Goal: Task Accomplishment & Management: Use online tool/utility

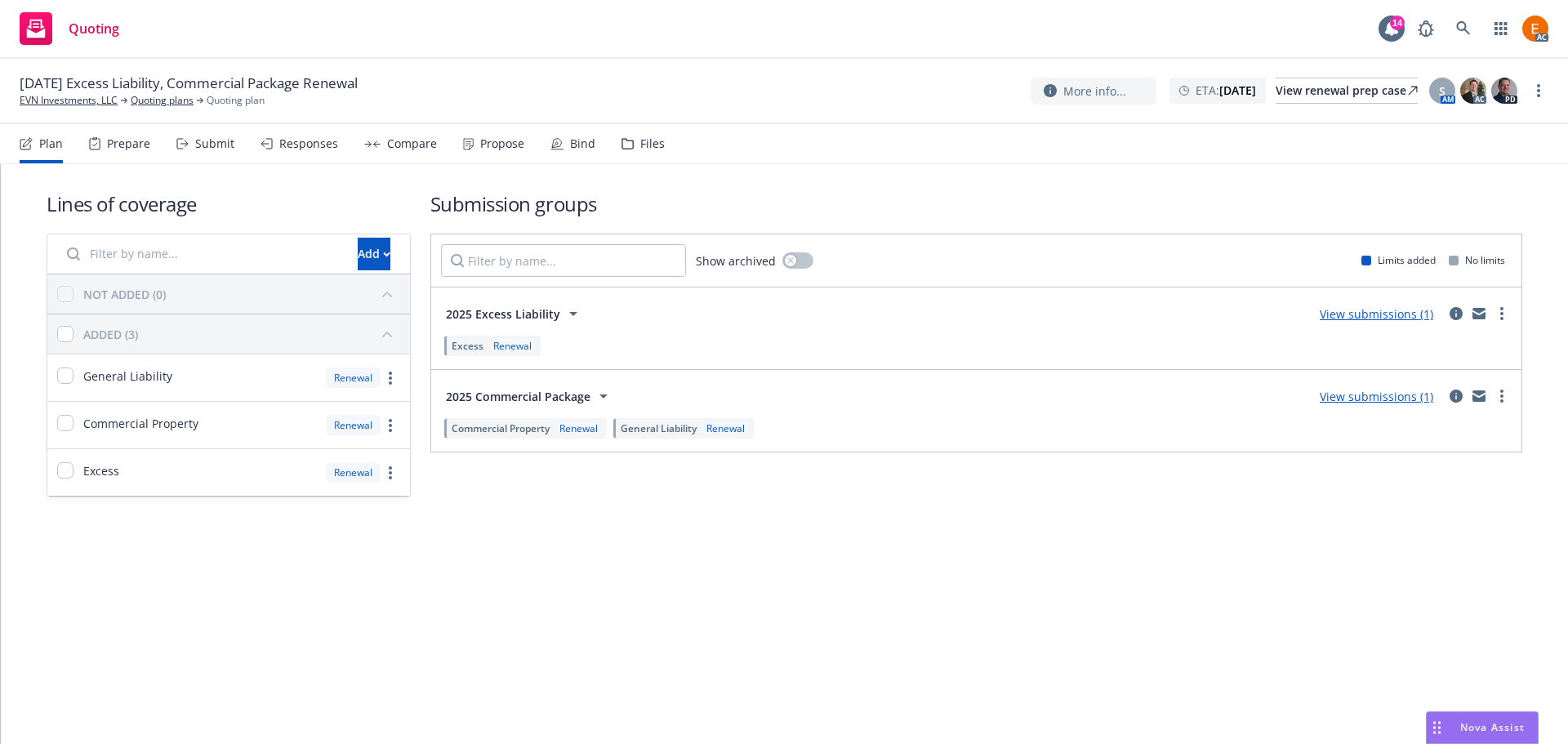
click at [623, 123] on div "11/18/25 Excess Liability, Commercial Package Renewal EVN Investments, LLC Quot…" at bounding box center [784, 91] width 1568 height 65
click at [626, 138] on icon at bounding box center [628, 144] width 12 height 12
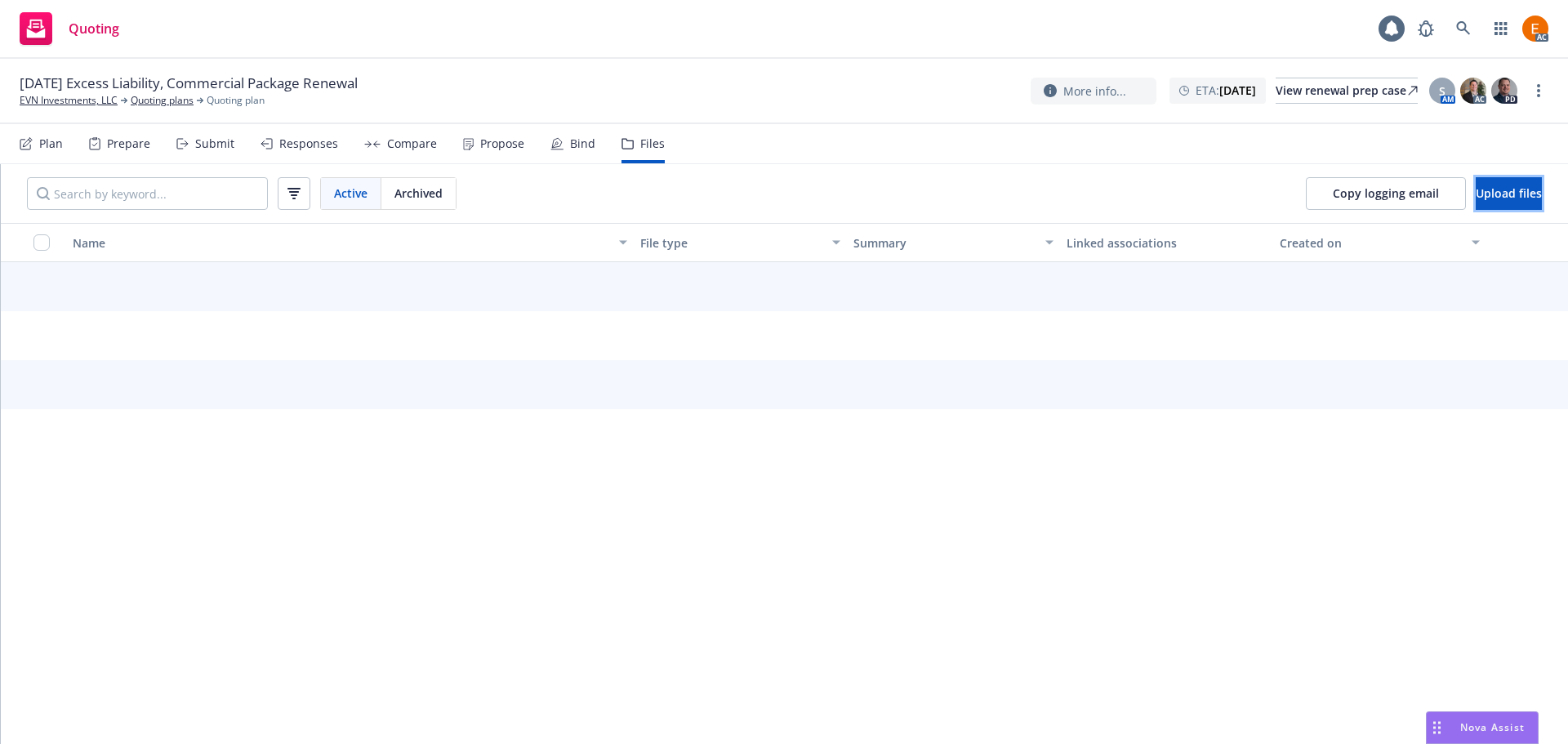
click at [1498, 193] on span "Upload files" at bounding box center [1509, 193] width 66 height 15
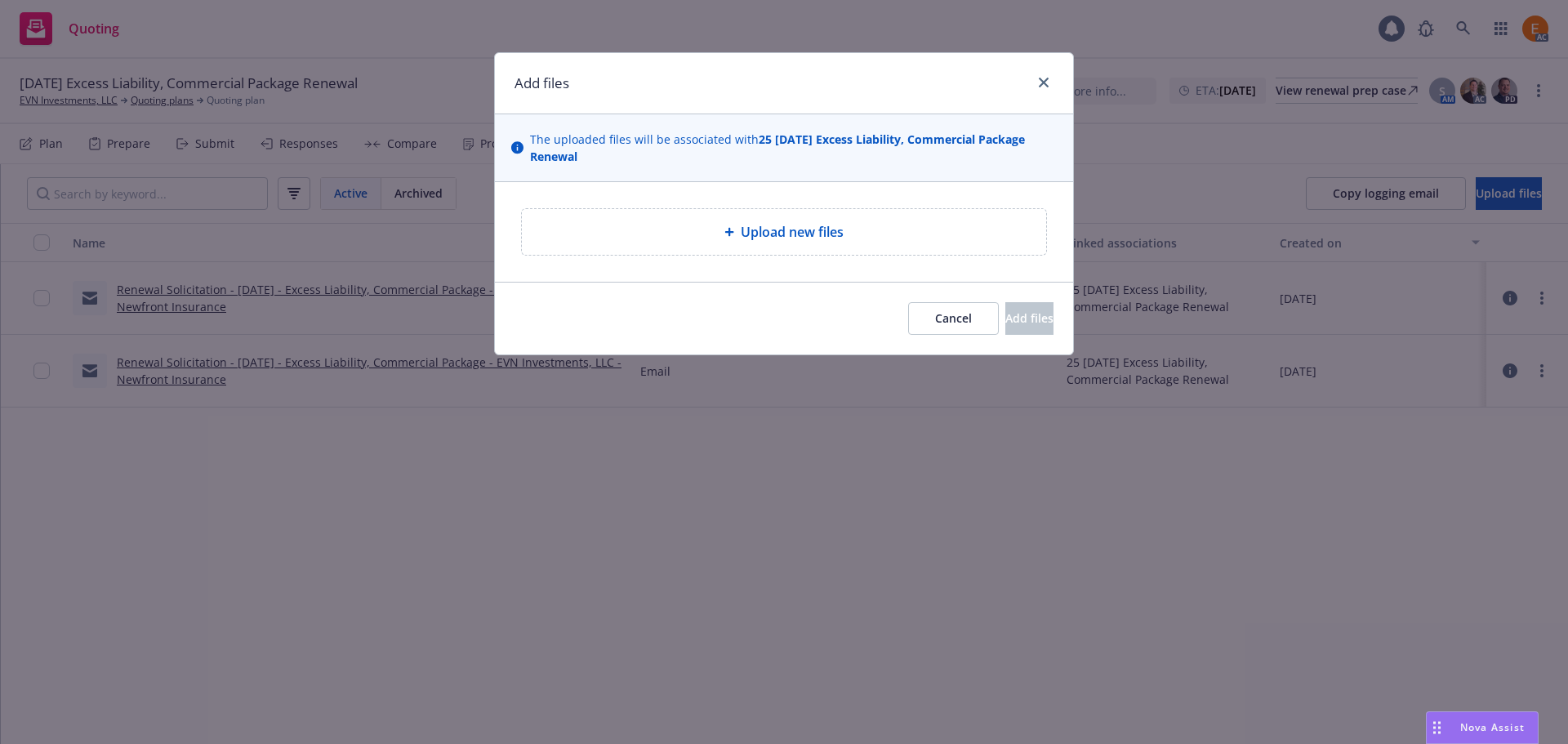
click at [773, 264] on div "Upload new files" at bounding box center [784, 232] width 578 height 100
click at [774, 234] on span "Upload new files" at bounding box center [792, 231] width 103 height 19
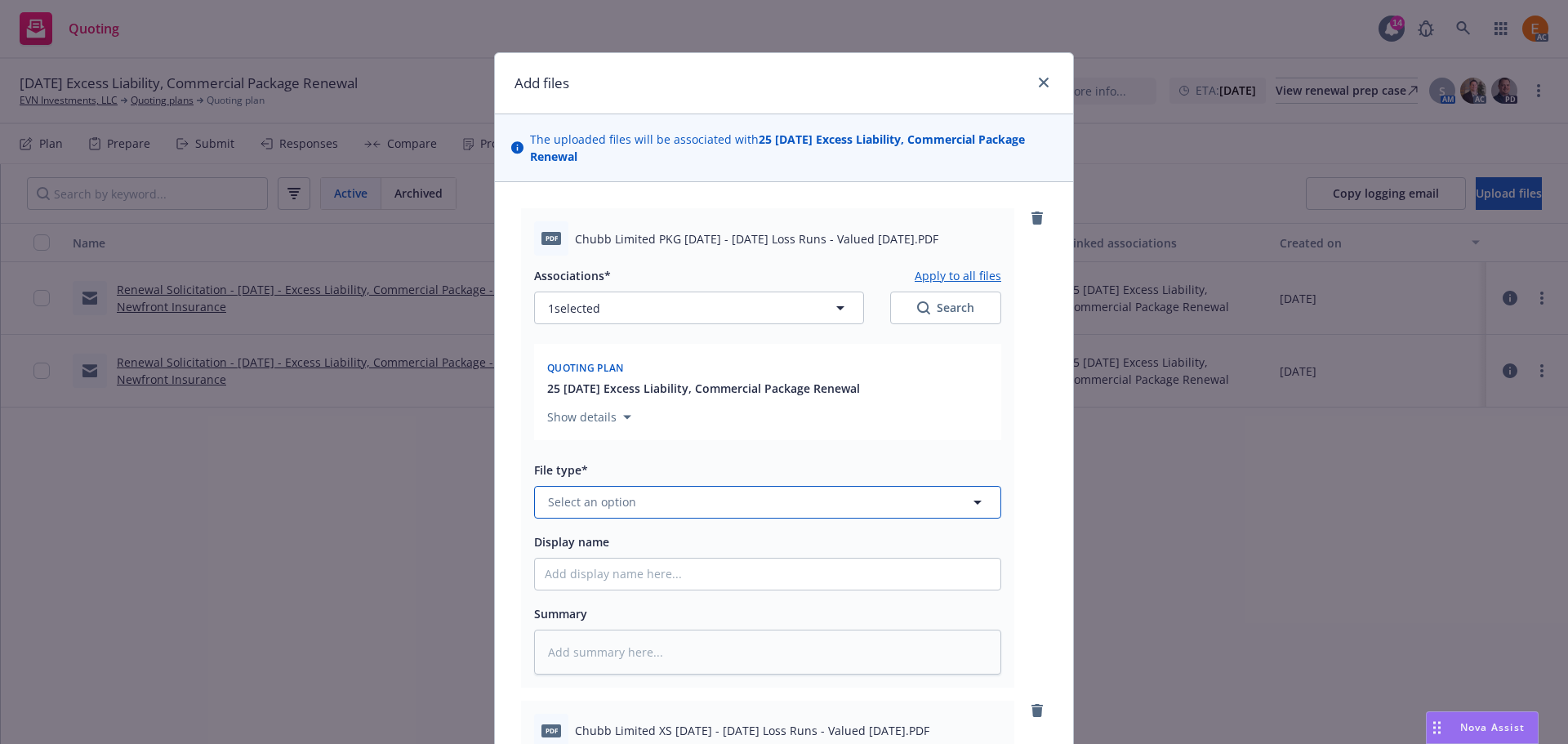
click at [682, 494] on button "Select an option" at bounding box center [768, 502] width 467 height 33
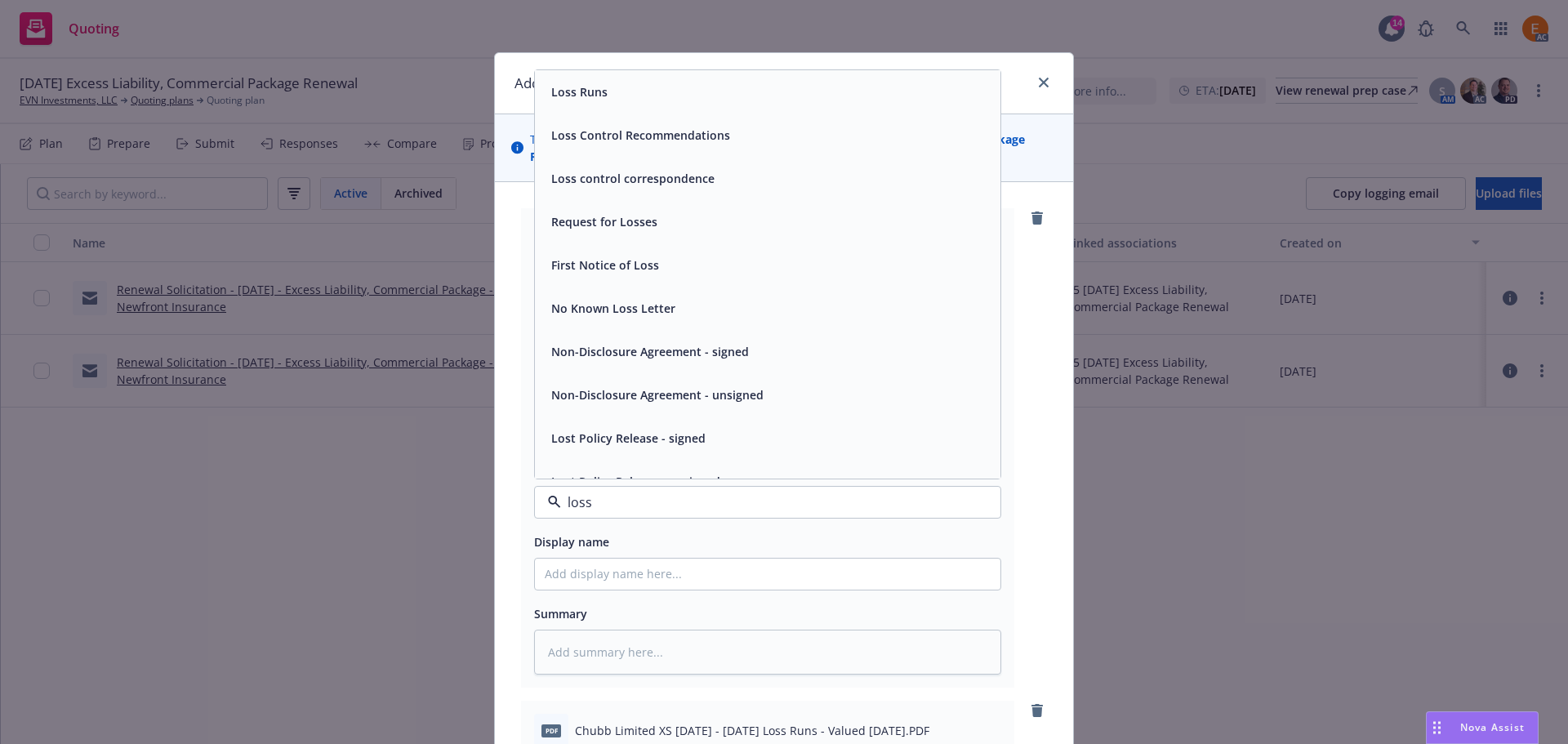
type input "loss r"
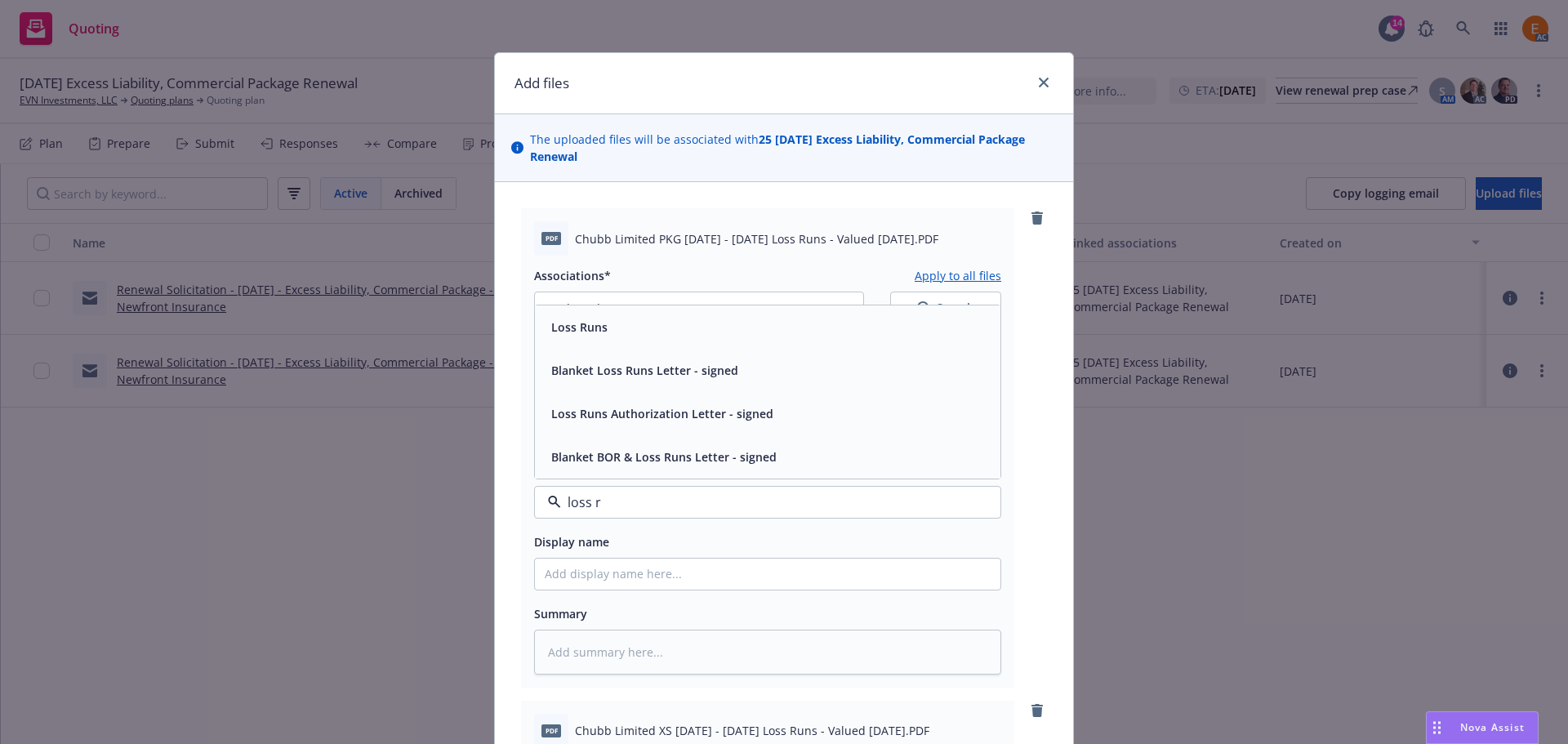
click at [606, 324] on div "Loss Runs" at bounding box center [768, 326] width 446 height 24
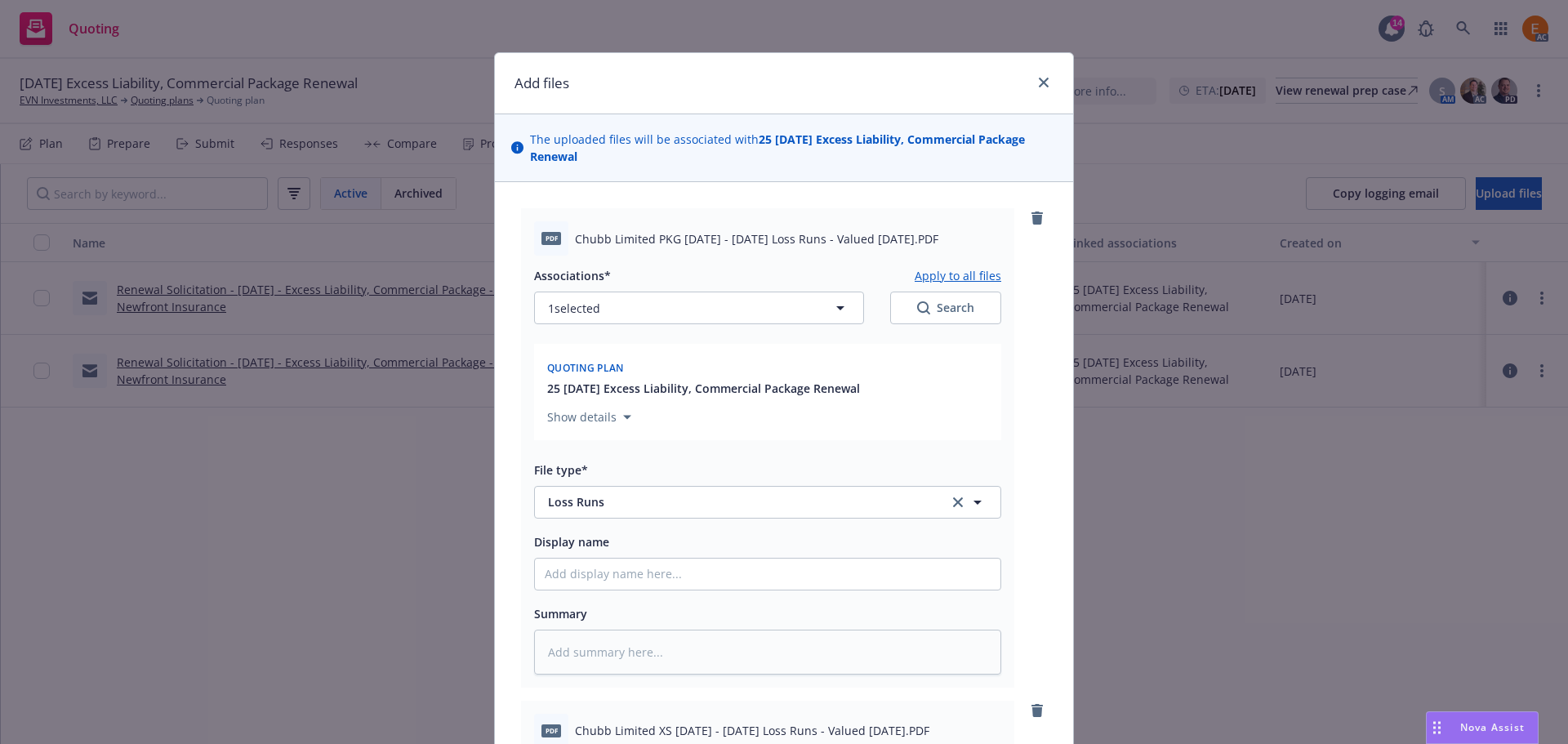
click at [920, 312] on icon "Search" at bounding box center [924, 308] width 13 height 13
type textarea "x"
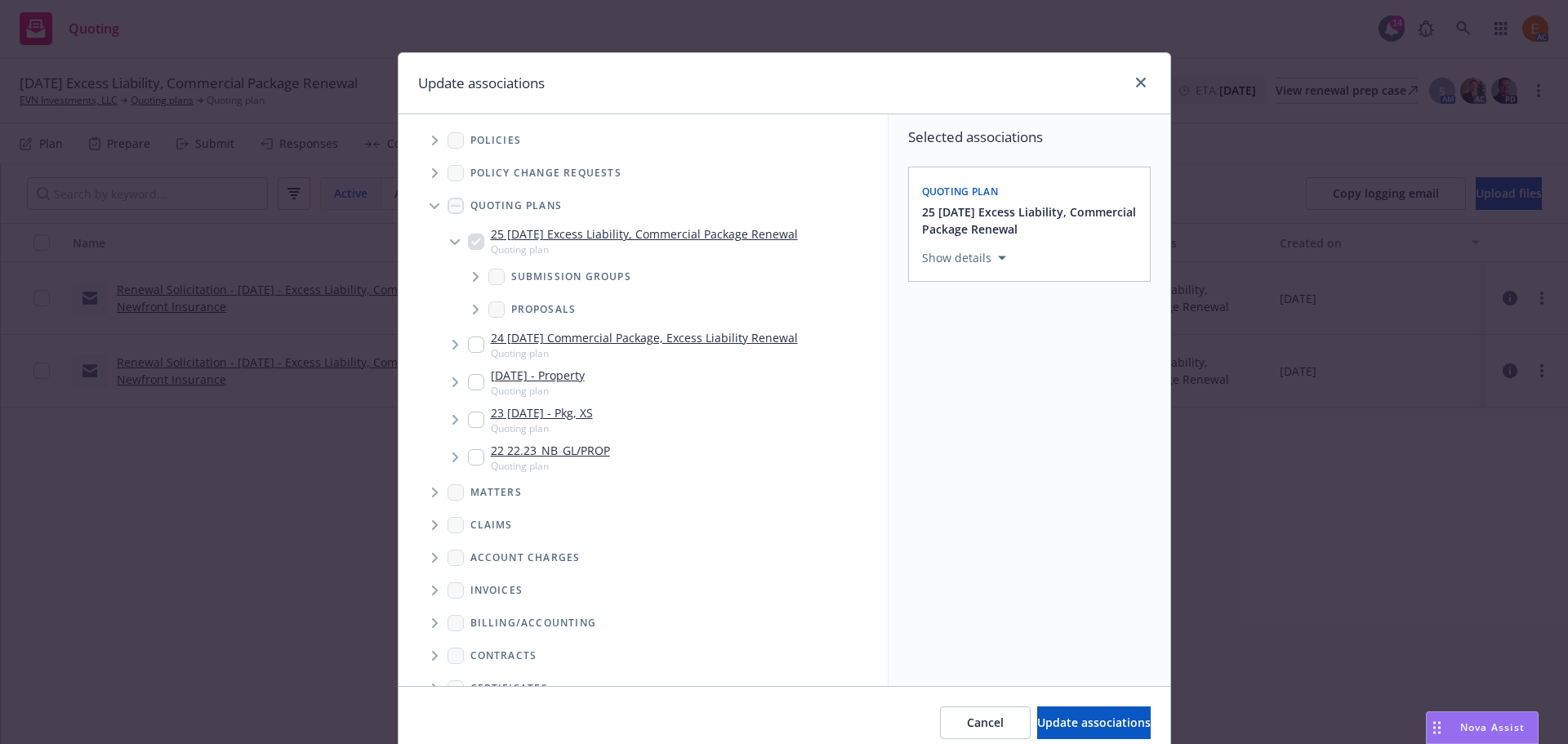
click at [422, 197] on span "Tree Example" at bounding box center [434, 205] width 26 height 26
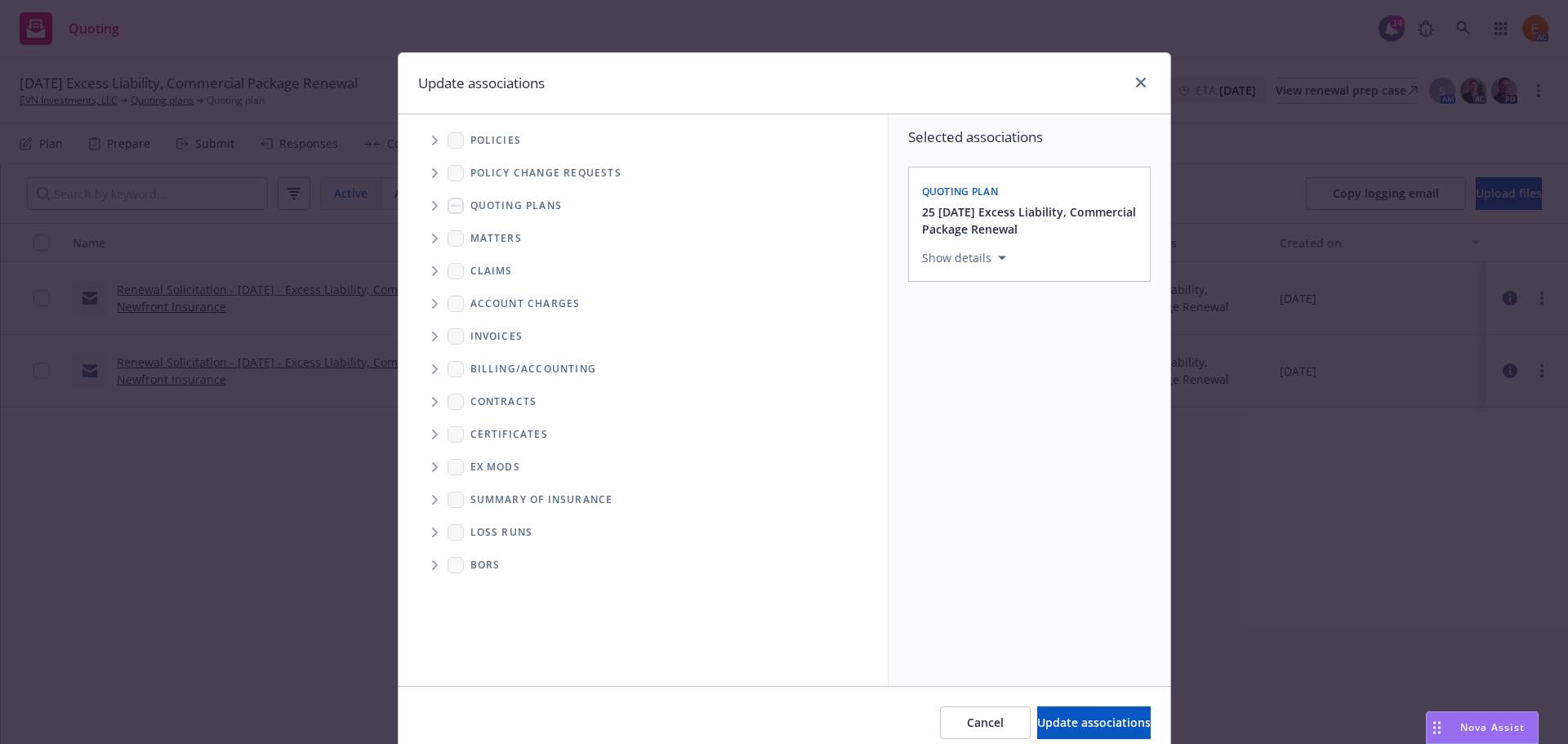
click at [432, 529] on span "Folder Tree Example" at bounding box center [434, 532] width 26 height 26
click at [510, 566] on link "New Loss Runs folder" at bounding box center [555, 561] width 118 height 17
checkbox input "true"
click at [1033, 367] on div "Select an option" at bounding box center [1022, 371] width 174 height 16
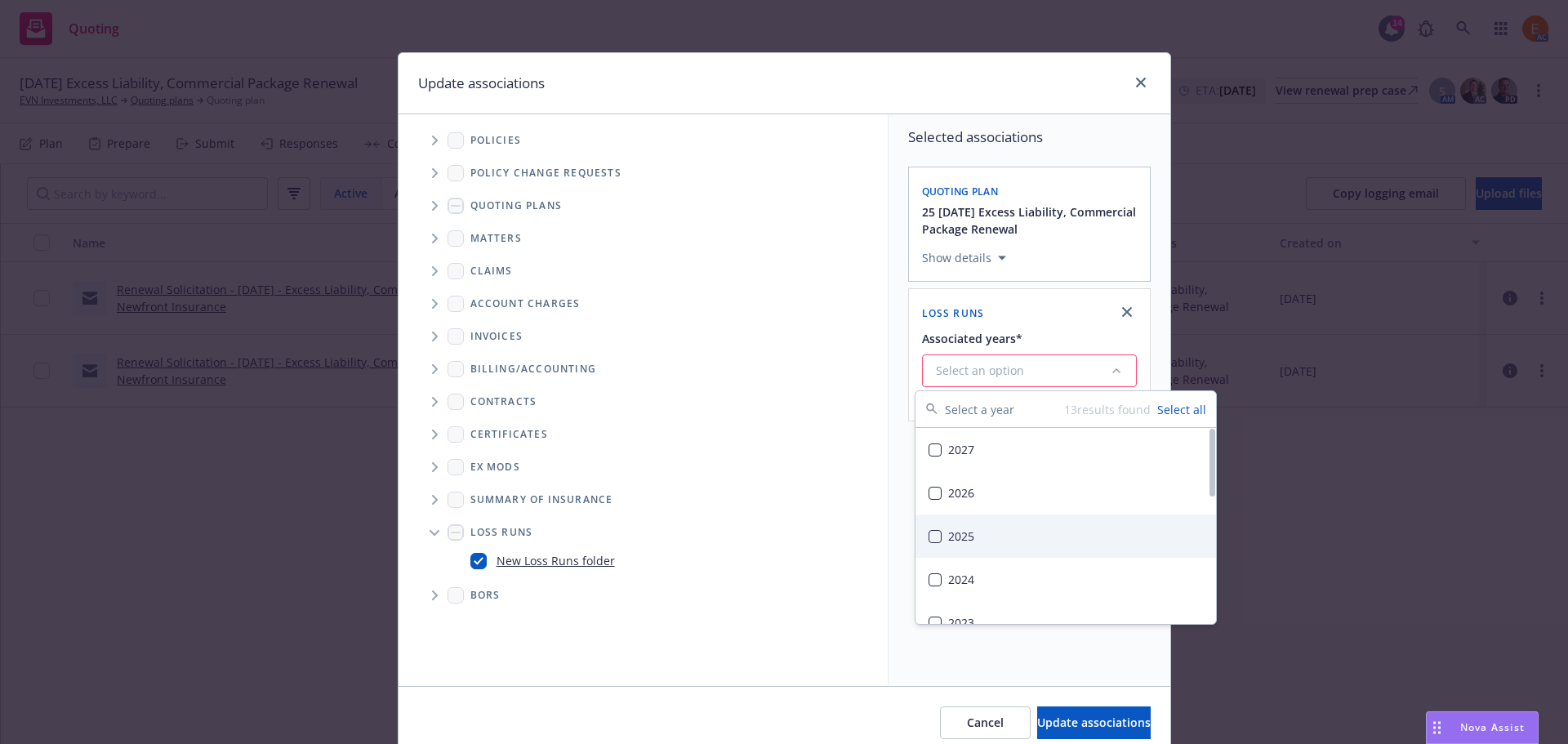
click at [983, 536] on div "2025" at bounding box center [1065, 536] width 300 height 43
click at [1037, 717] on span "Update associations" at bounding box center [1094, 723] width 113 height 15
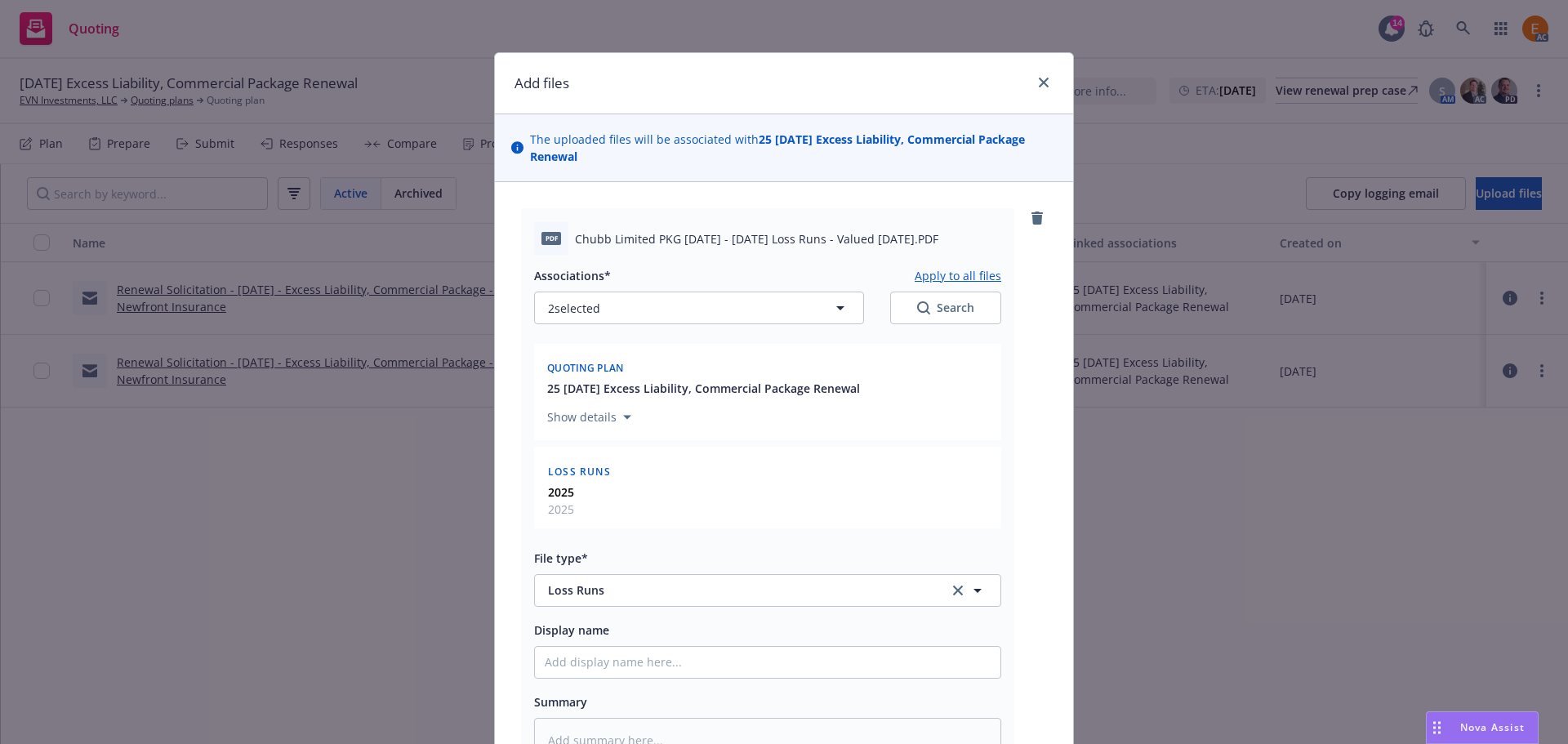
click at [961, 272] on button "Apply to all files" at bounding box center [958, 276] width 86 height 19
type textarea "x"
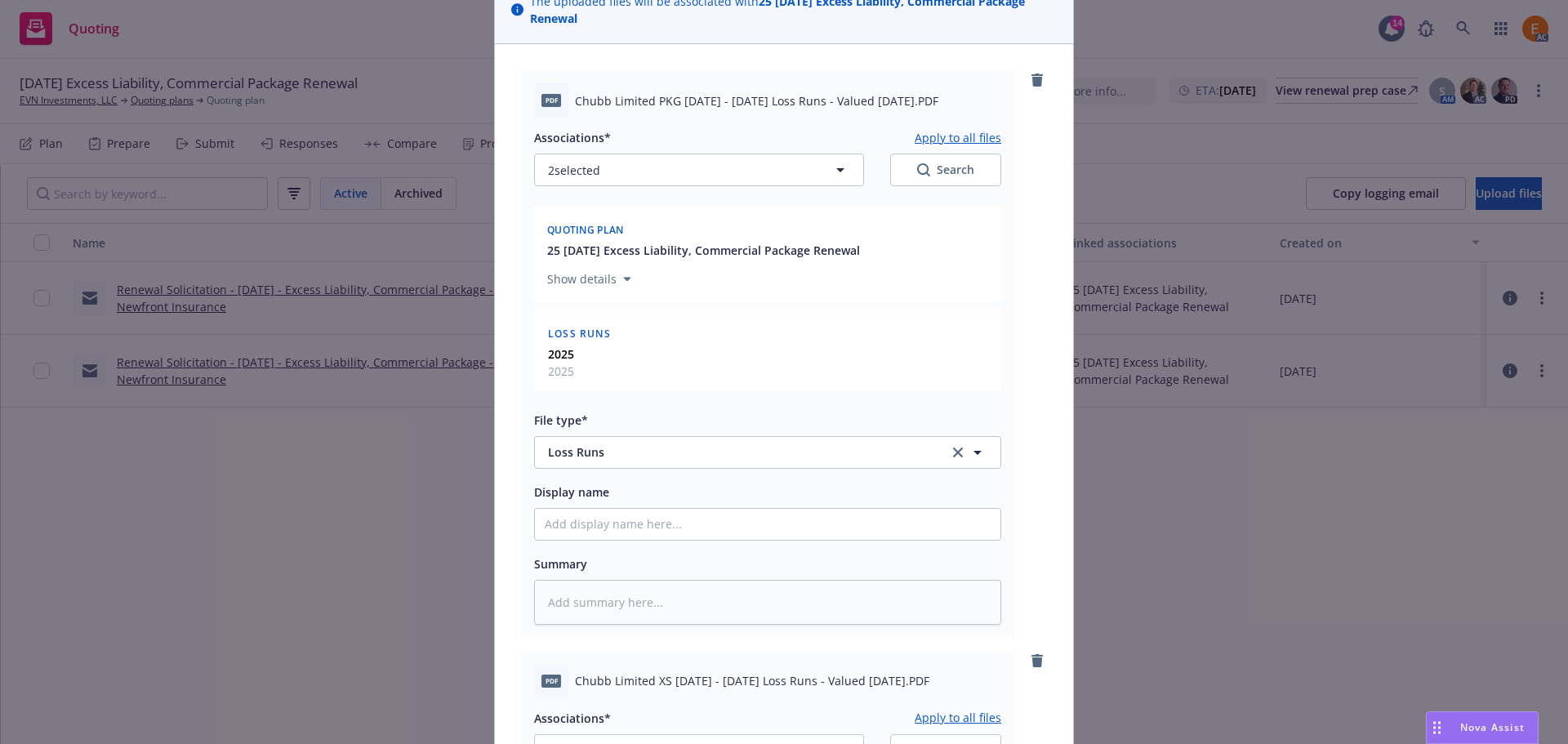
scroll to position [817, 0]
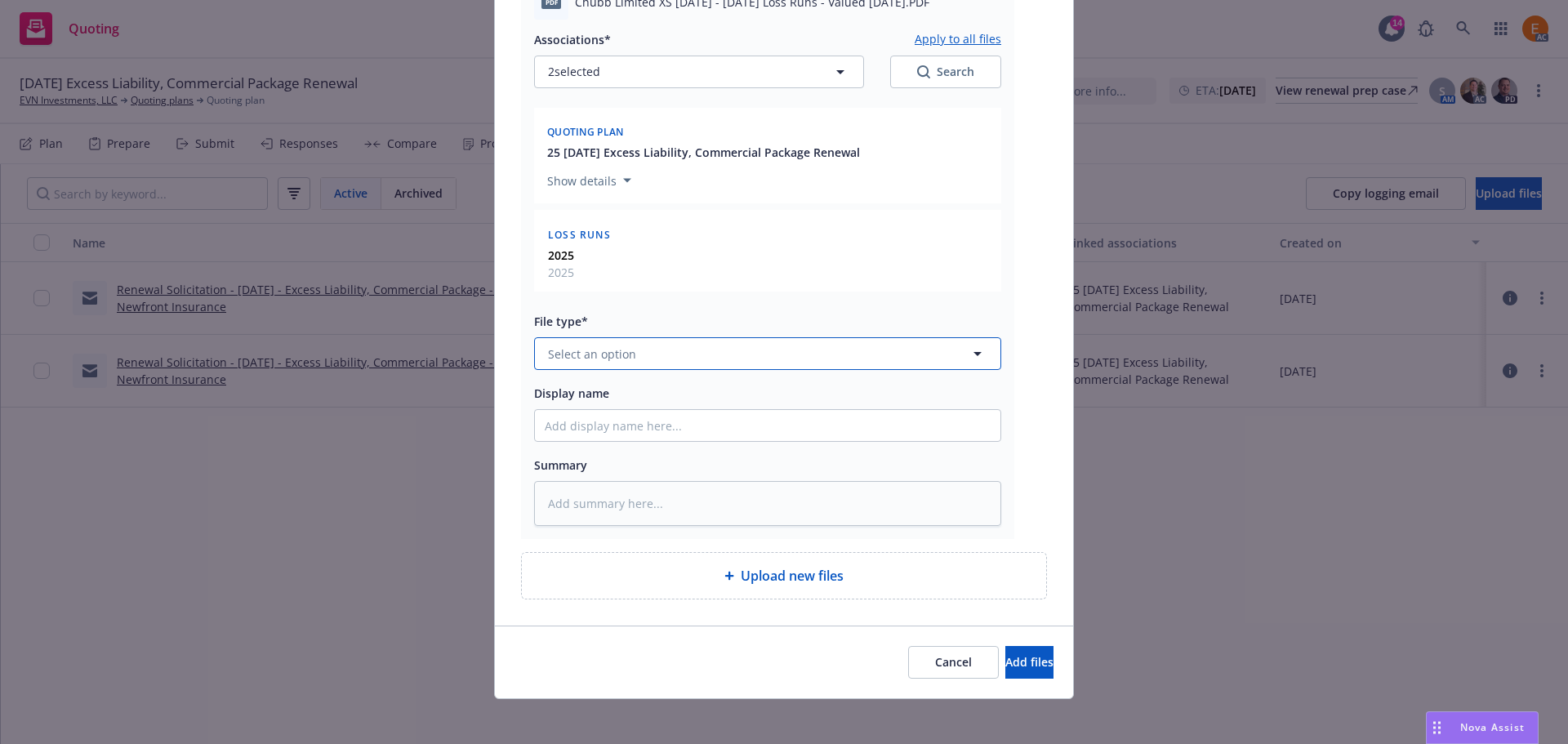
click at [626, 353] on span "Select an option" at bounding box center [592, 354] width 88 height 17
paste input "loss r"
type input "loss r"
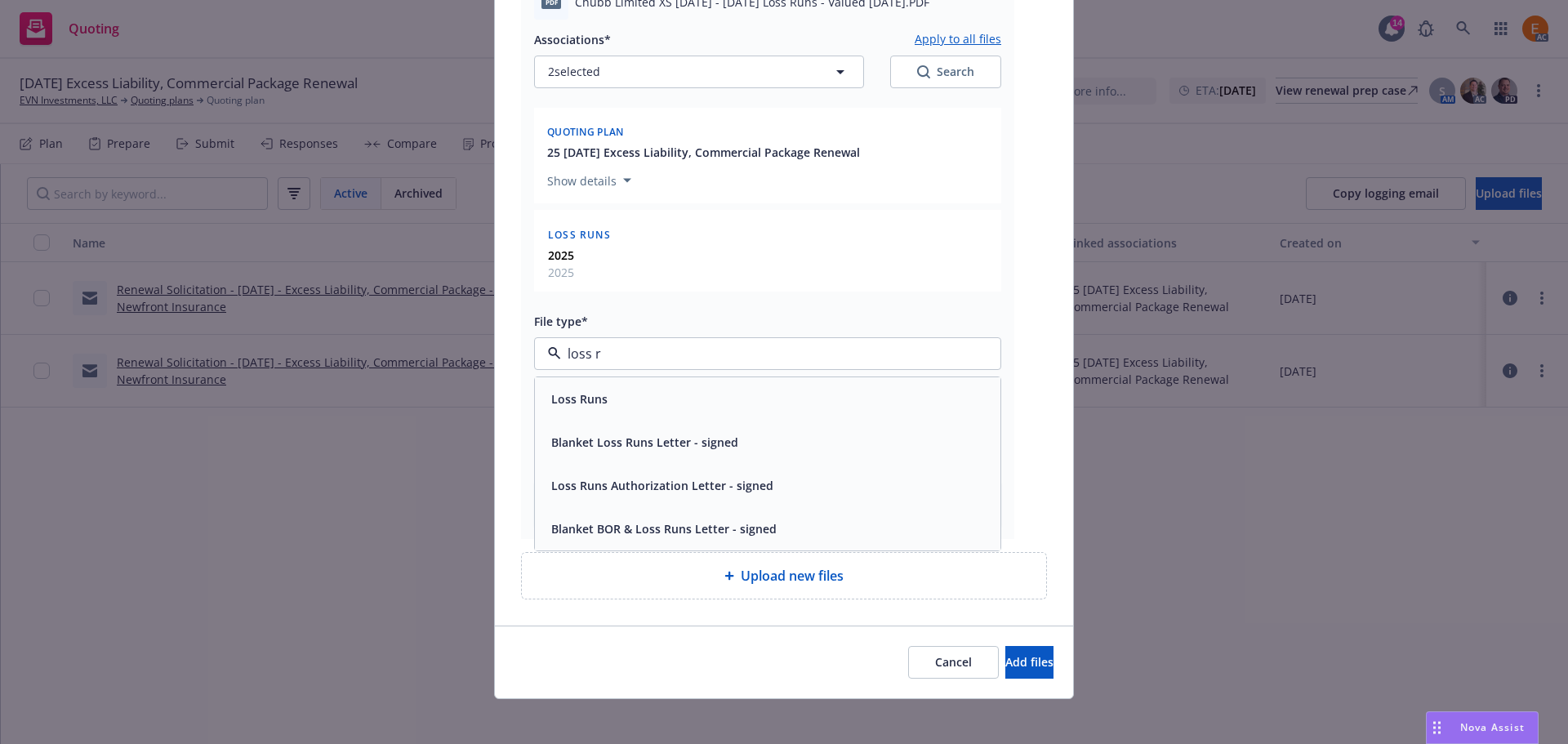
click at [606, 390] on div "Loss Runs" at bounding box center [768, 398] width 446 height 24
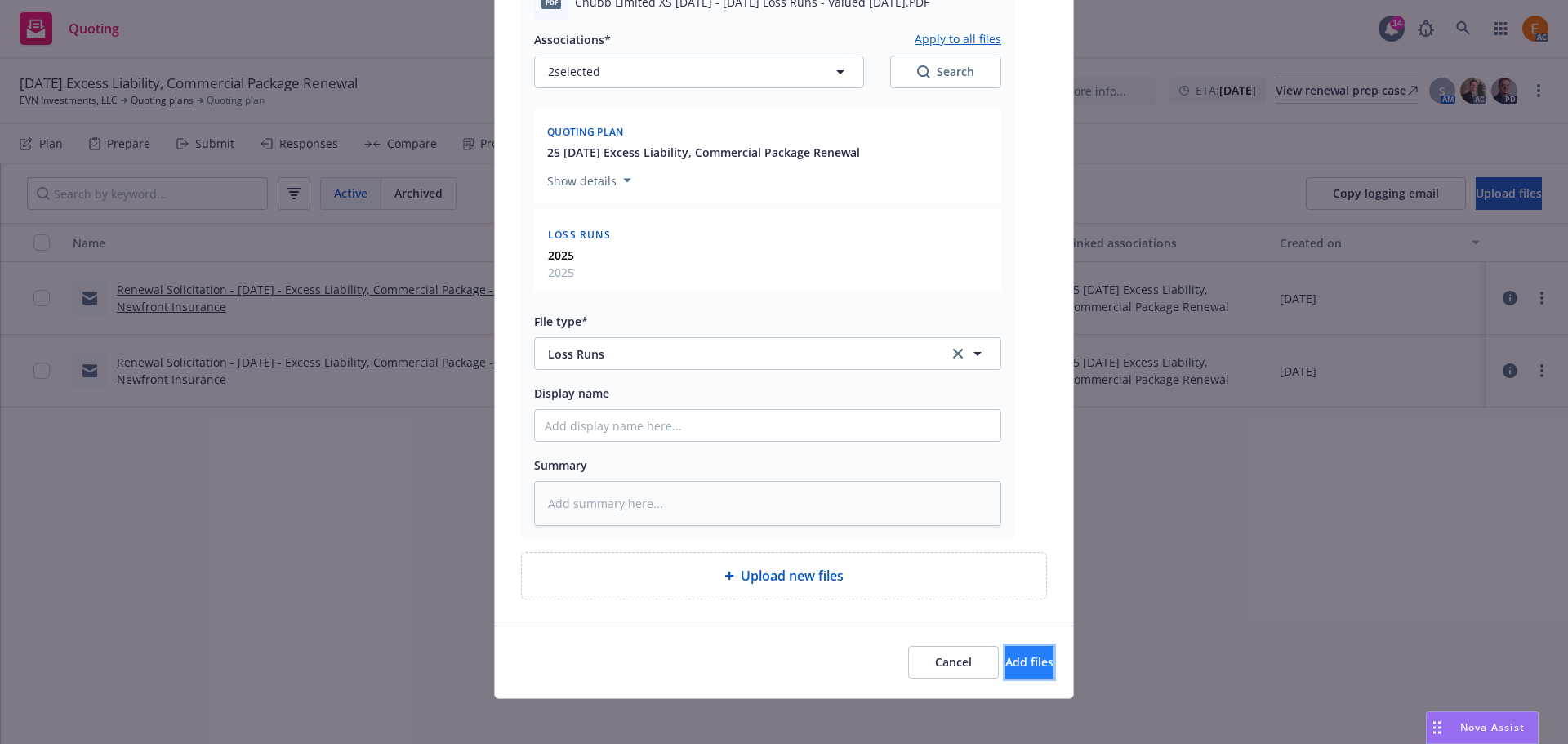
click at [1005, 671] on button "Add files" at bounding box center [1029, 662] width 48 height 33
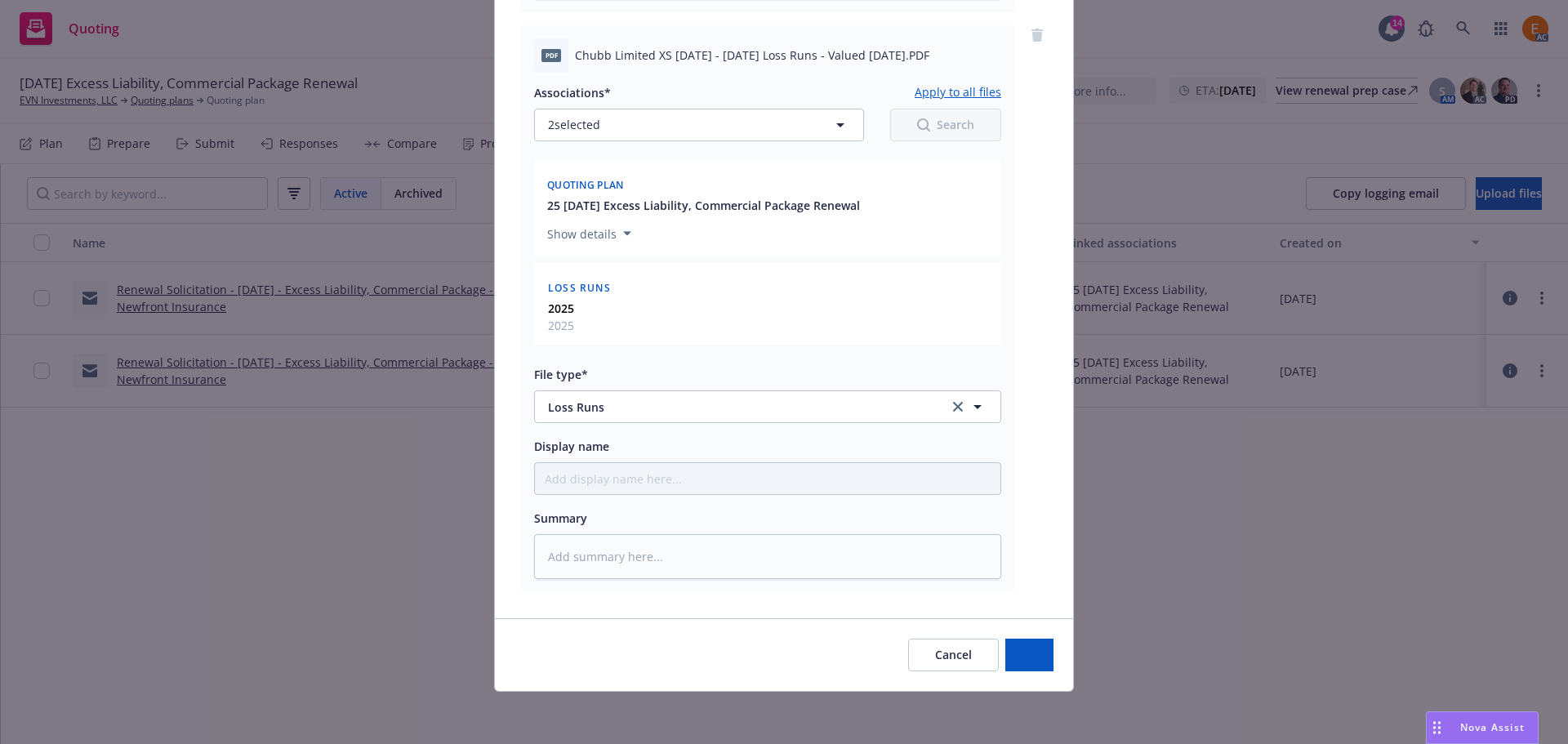
type textarea "x"
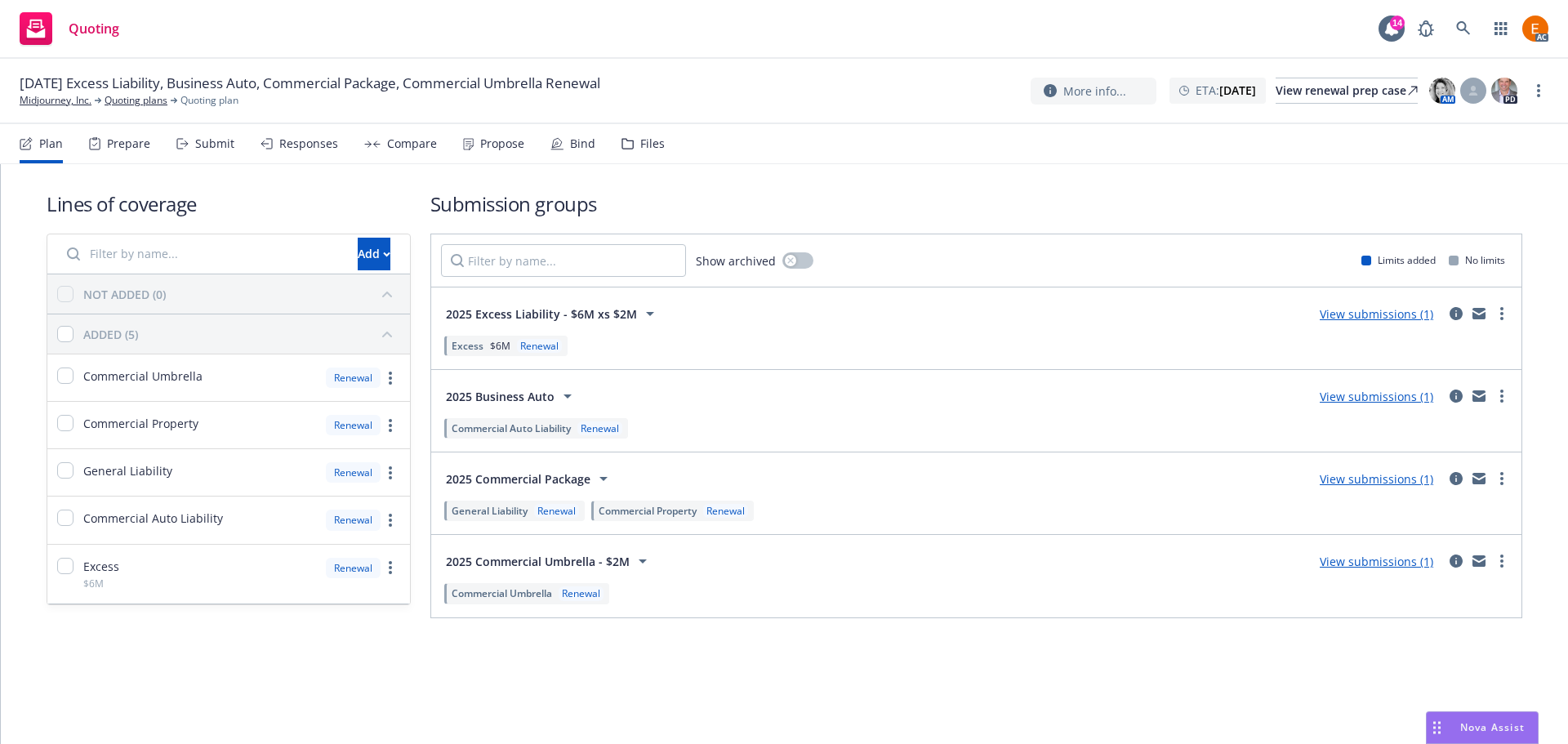
click at [622, 135] on div "Files" at bounding box center [643, 143] width 43 height 39
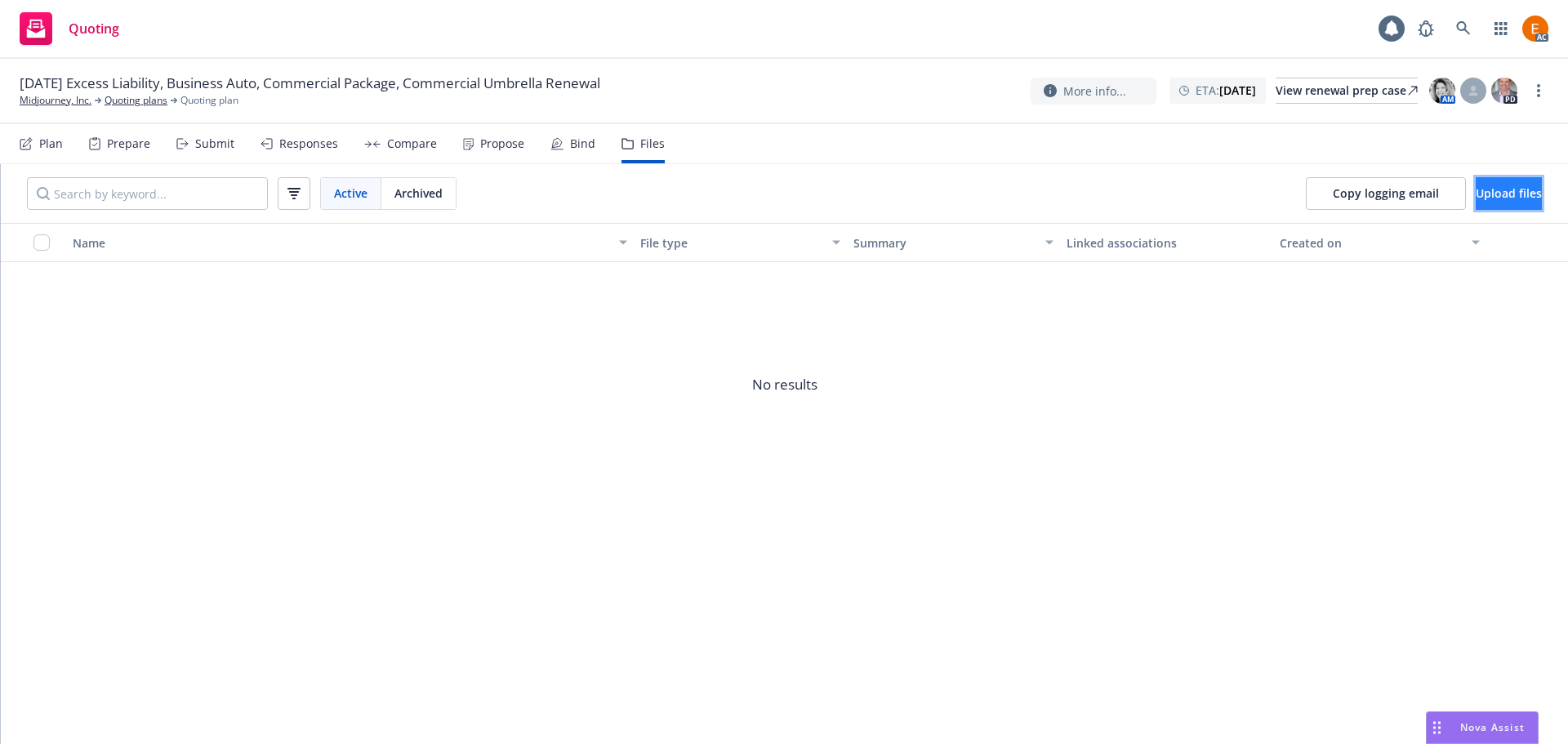
click at [1476, 194] on span "Upload files" at bounding box center [1509, 193] width 66 height 15
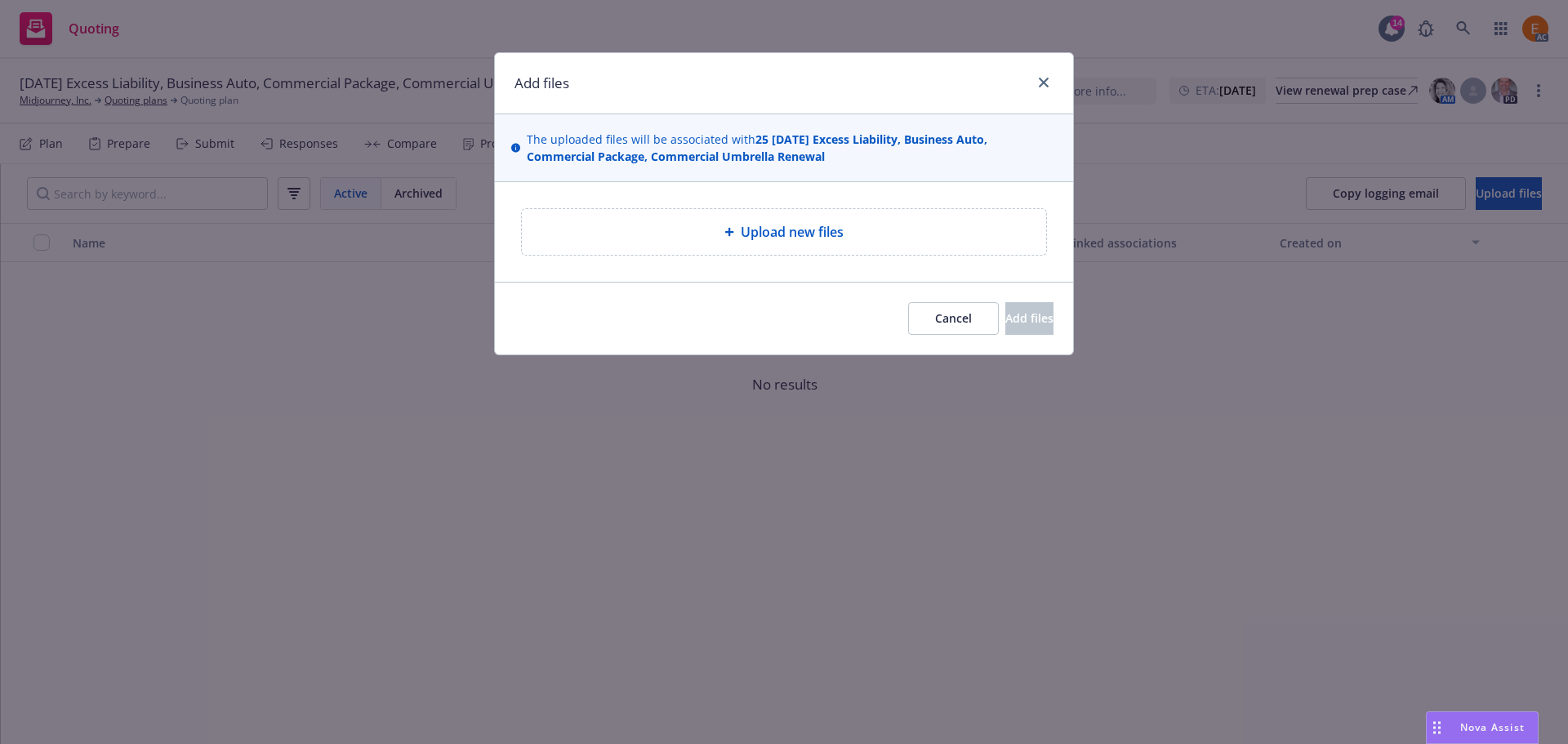
click at [704, 217] on div "Upload new files" at bounding box center [784, 232] width 524 height 46
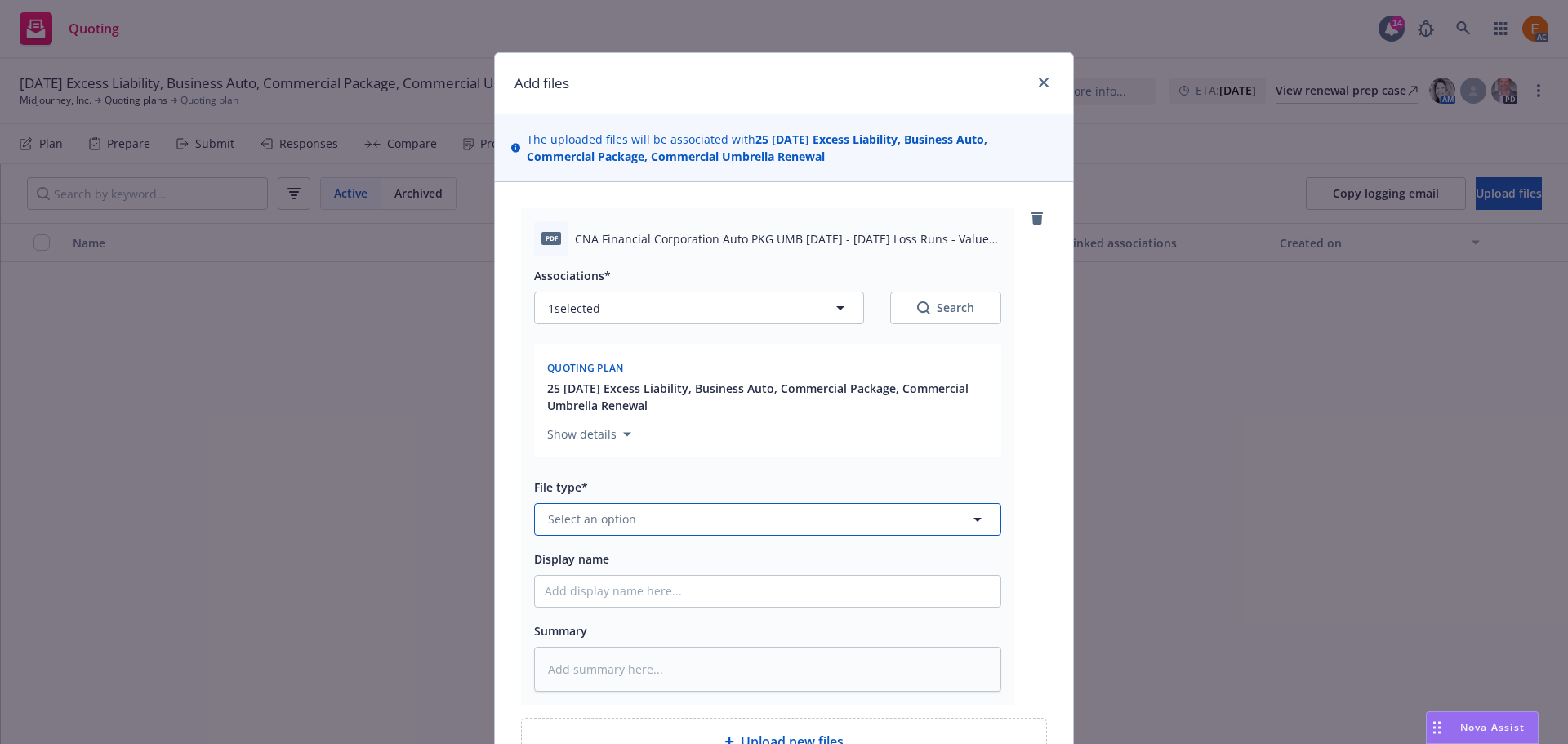
click at [693, 516] on button "Select an option" at bounding box center [768, 519] width 467 height 33
type input "loo"
type textarea "x"
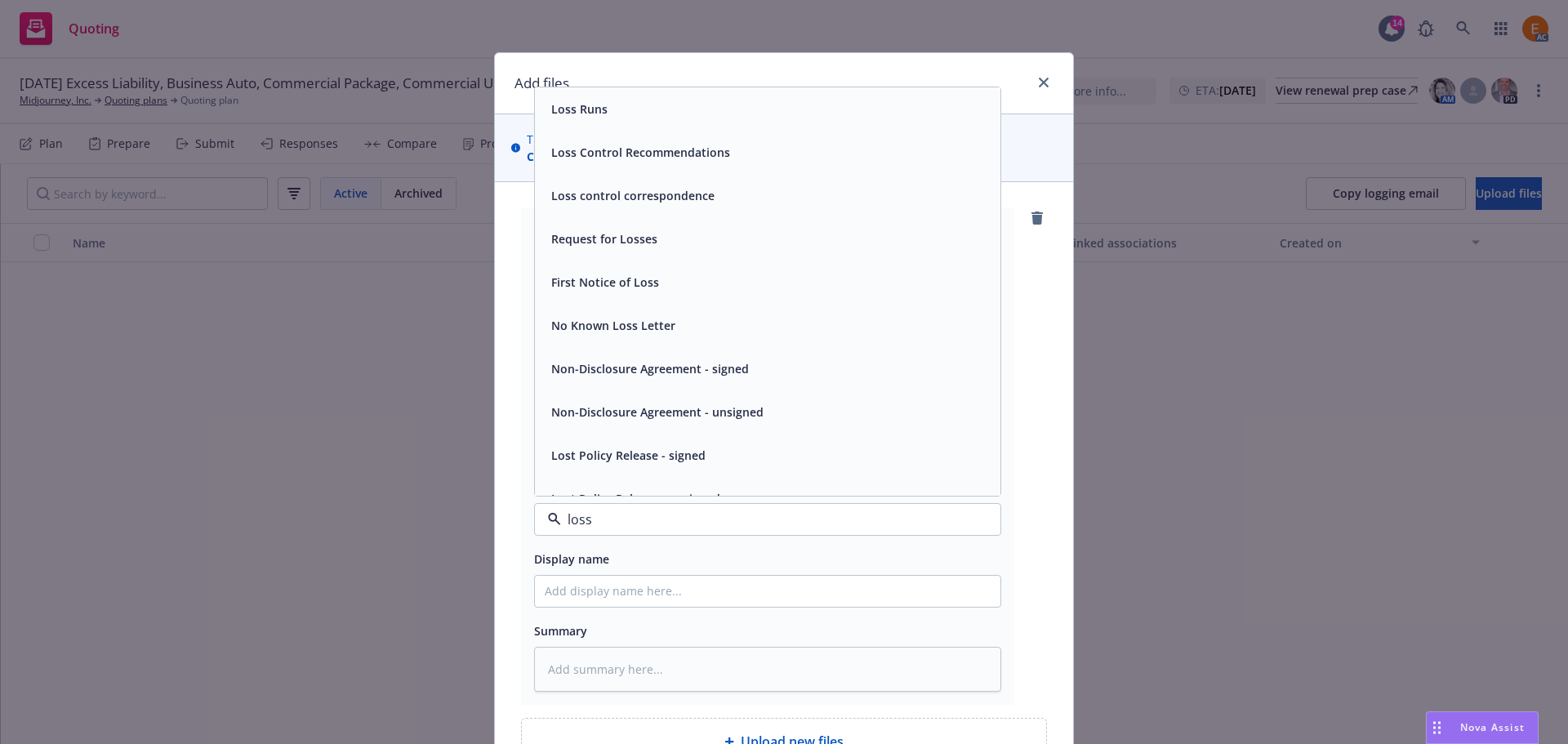
type input "loss r"
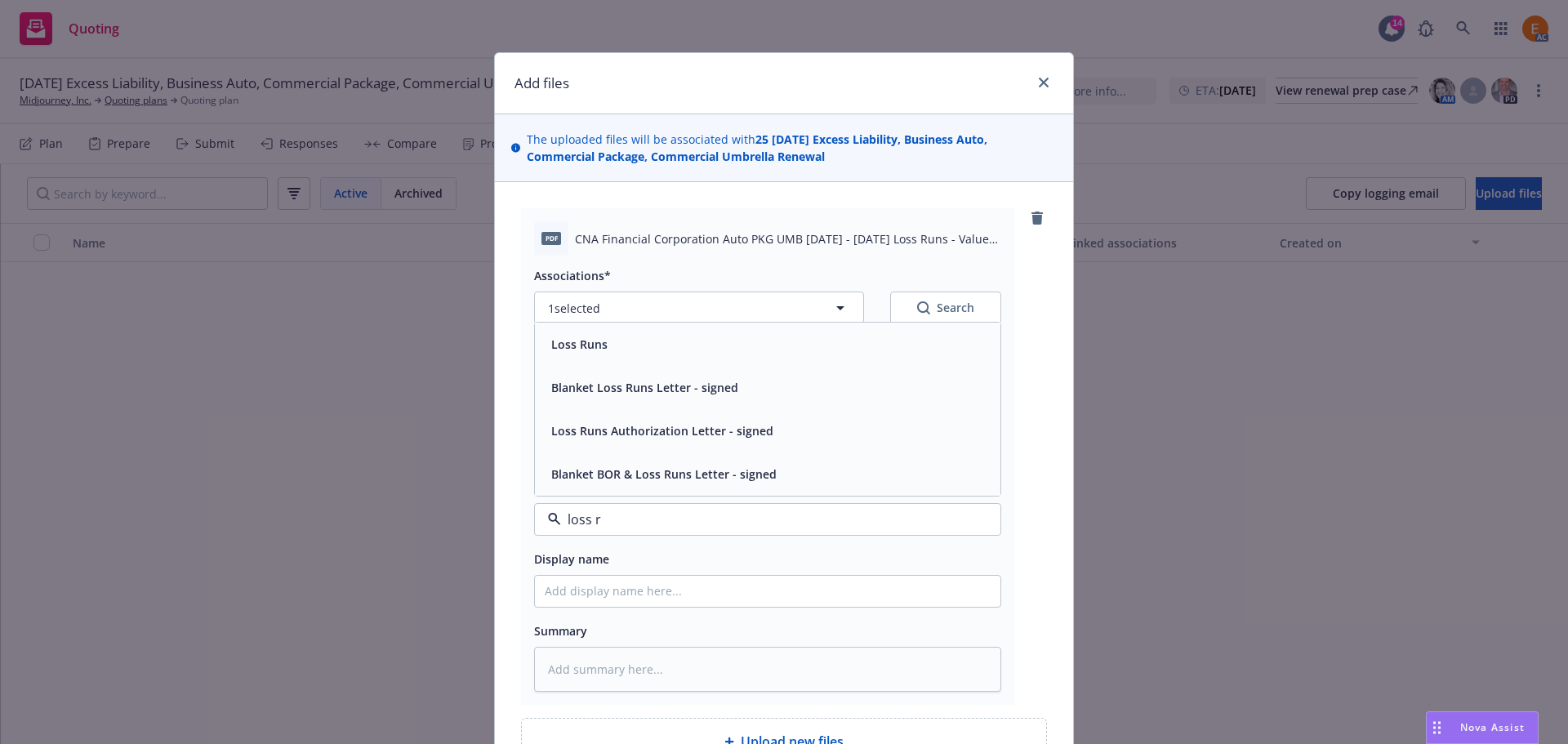
click at [624, 337] on div "Loss Runs" at bounding box center [768, 344] width 446 height 24
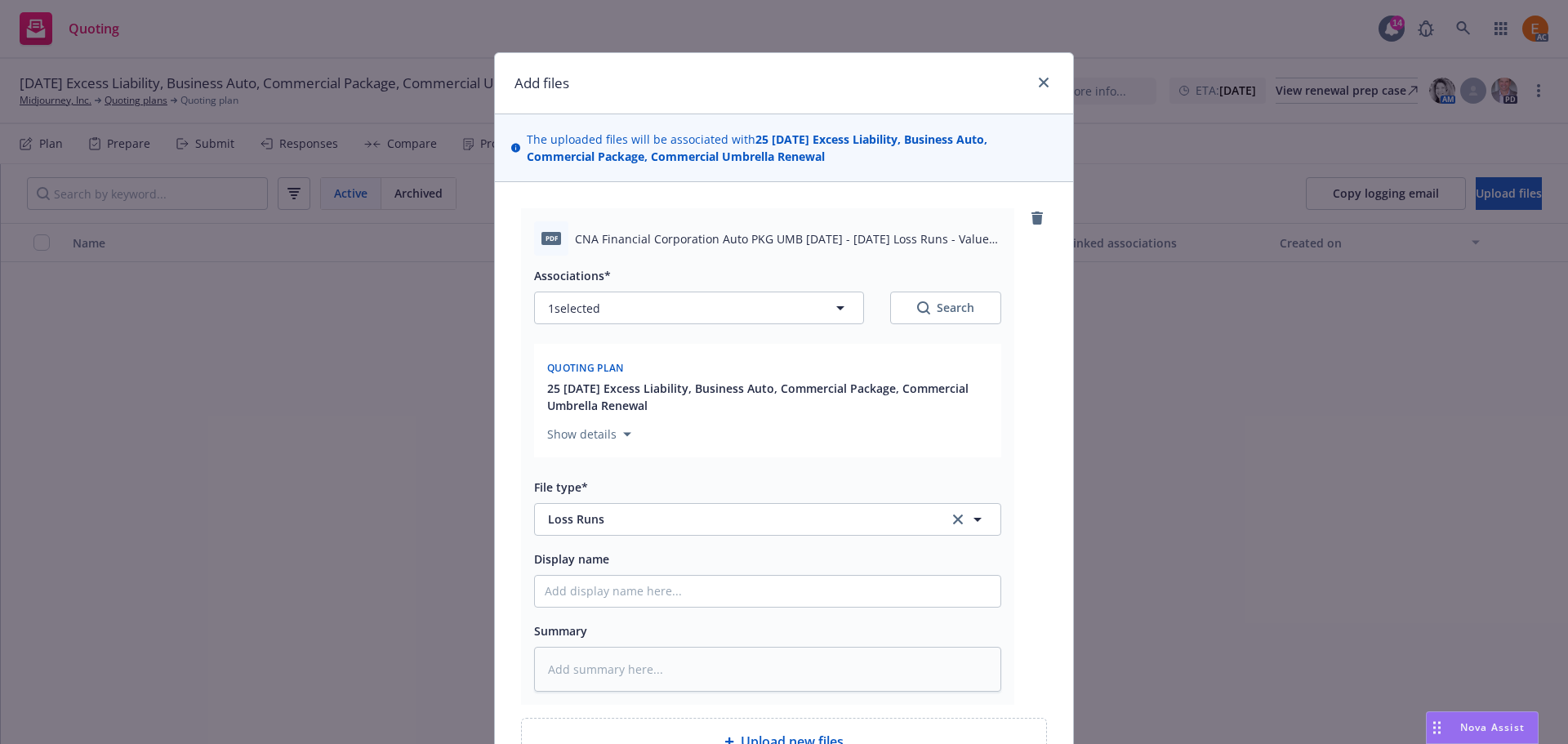
click at [954, 293] on button "Search" at bounding box center [946, 308] width 111 height 33
type textarea "x"
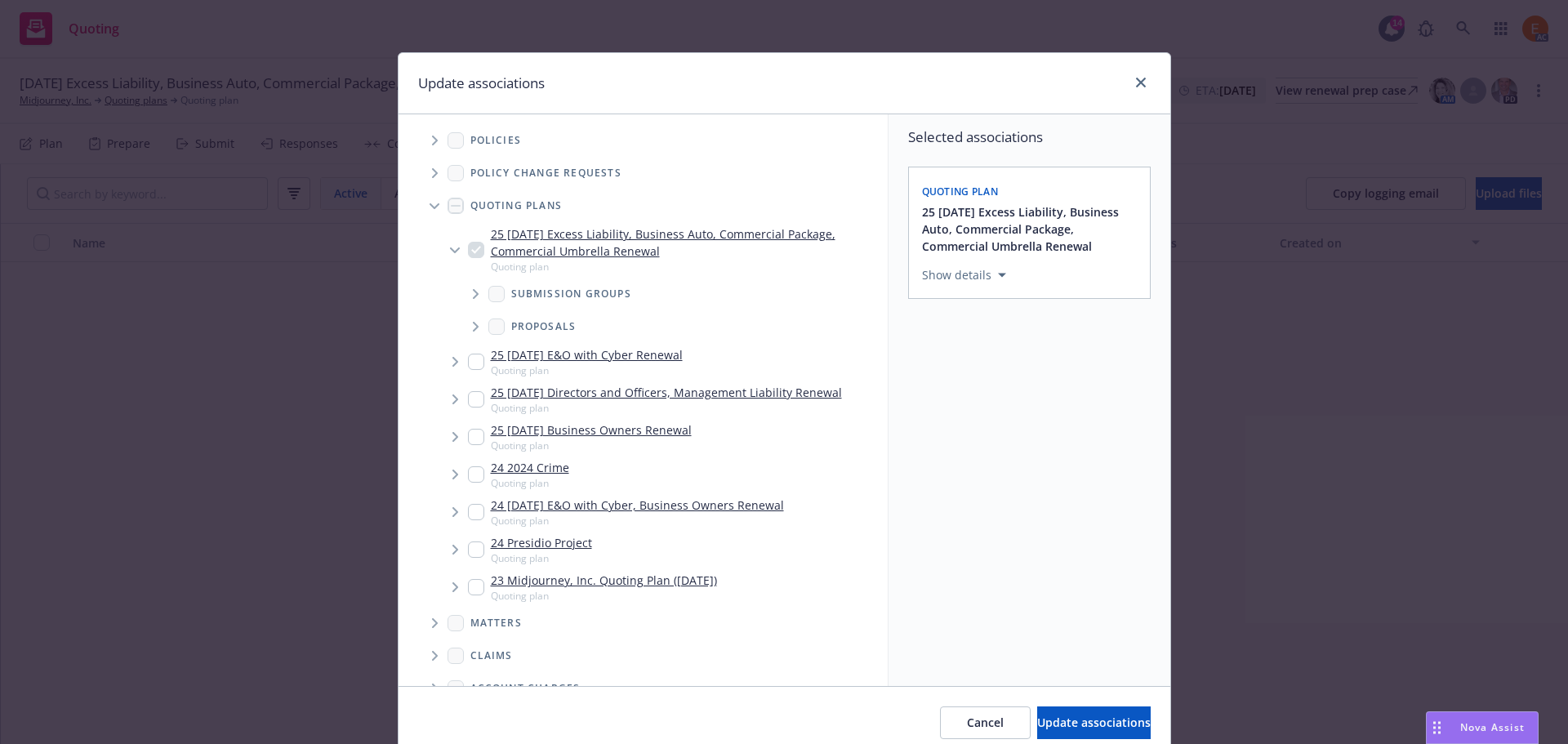
click at [430, 204] on icon "Tree Example" at bounding box center [435, 206] width 10 height 7
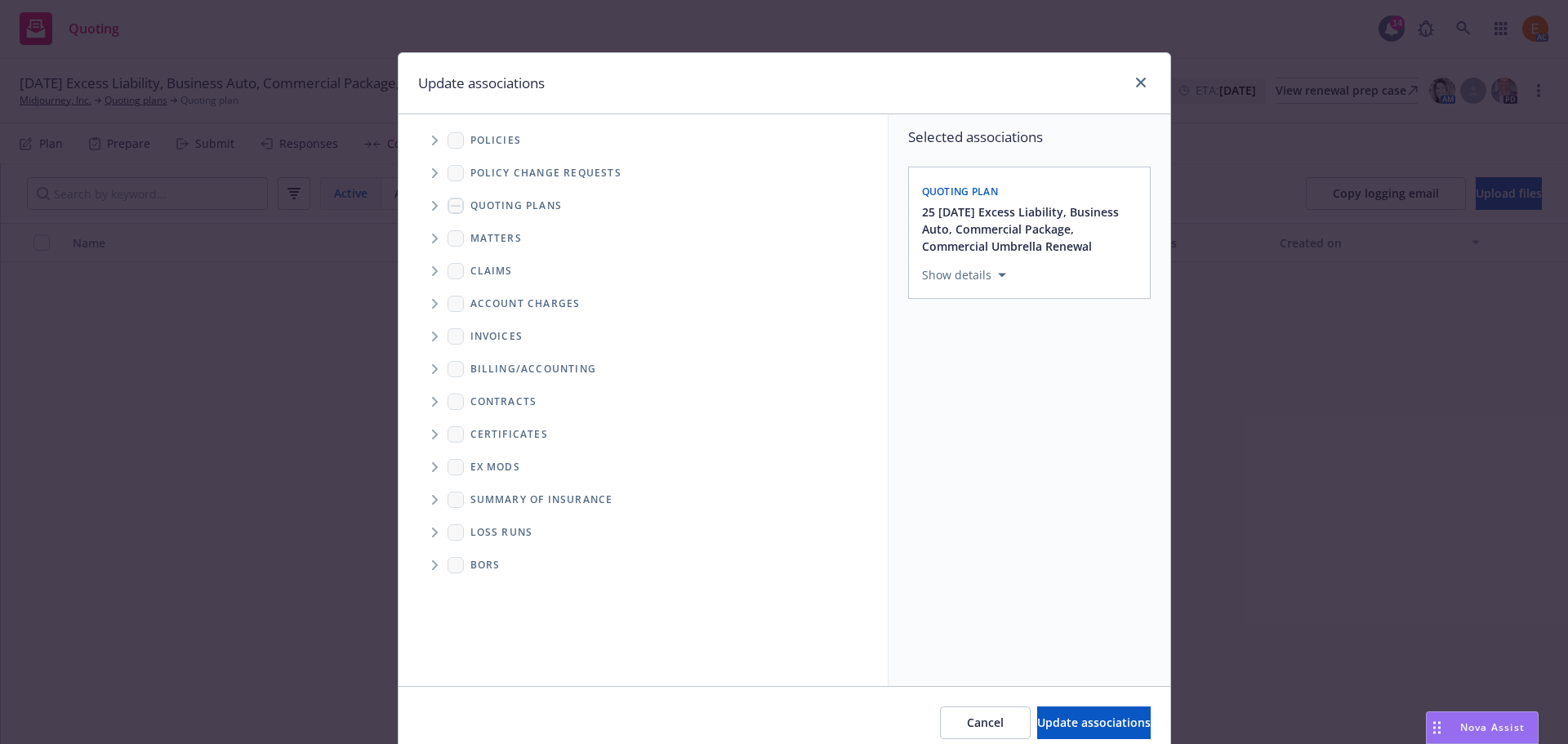
click at [423, 531] on span "Folder Tree Example" at bounding box center [434, 532] width 26 height 26
click at [507, 571] on div "New Loss Runs folder" at bounding box center [542, 561] width 145 height 24
checkbox input "true"
click at [1052, 382] on div "Select an option" at bounding box center [1022, 388] width 174 height 16
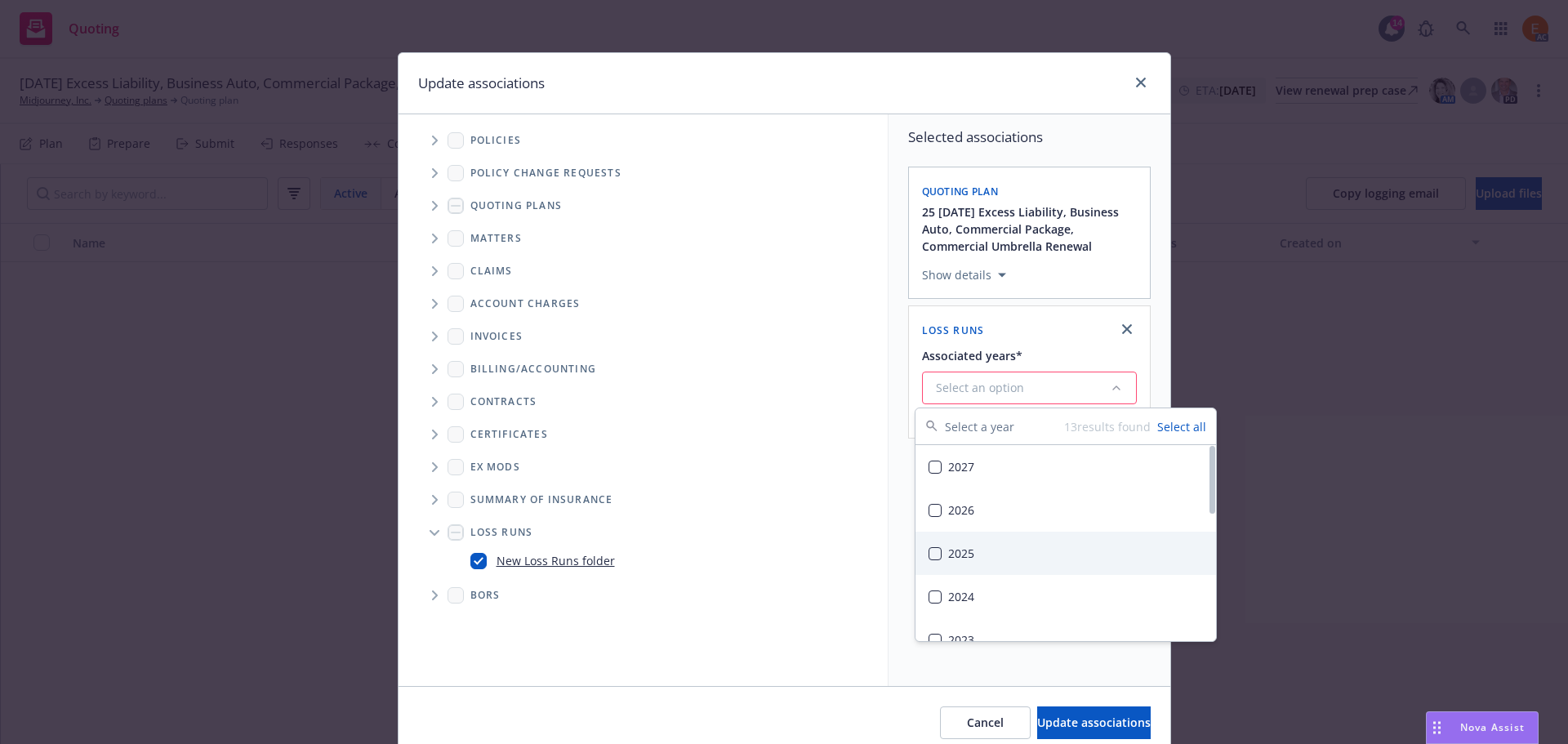
click at [966, 553] on div "2025" at bounding box center [1065, 553] width 300 height 43
click at [1056, 708] on button "Update associations" at bounding box center [1094, 723] width 113 height 33
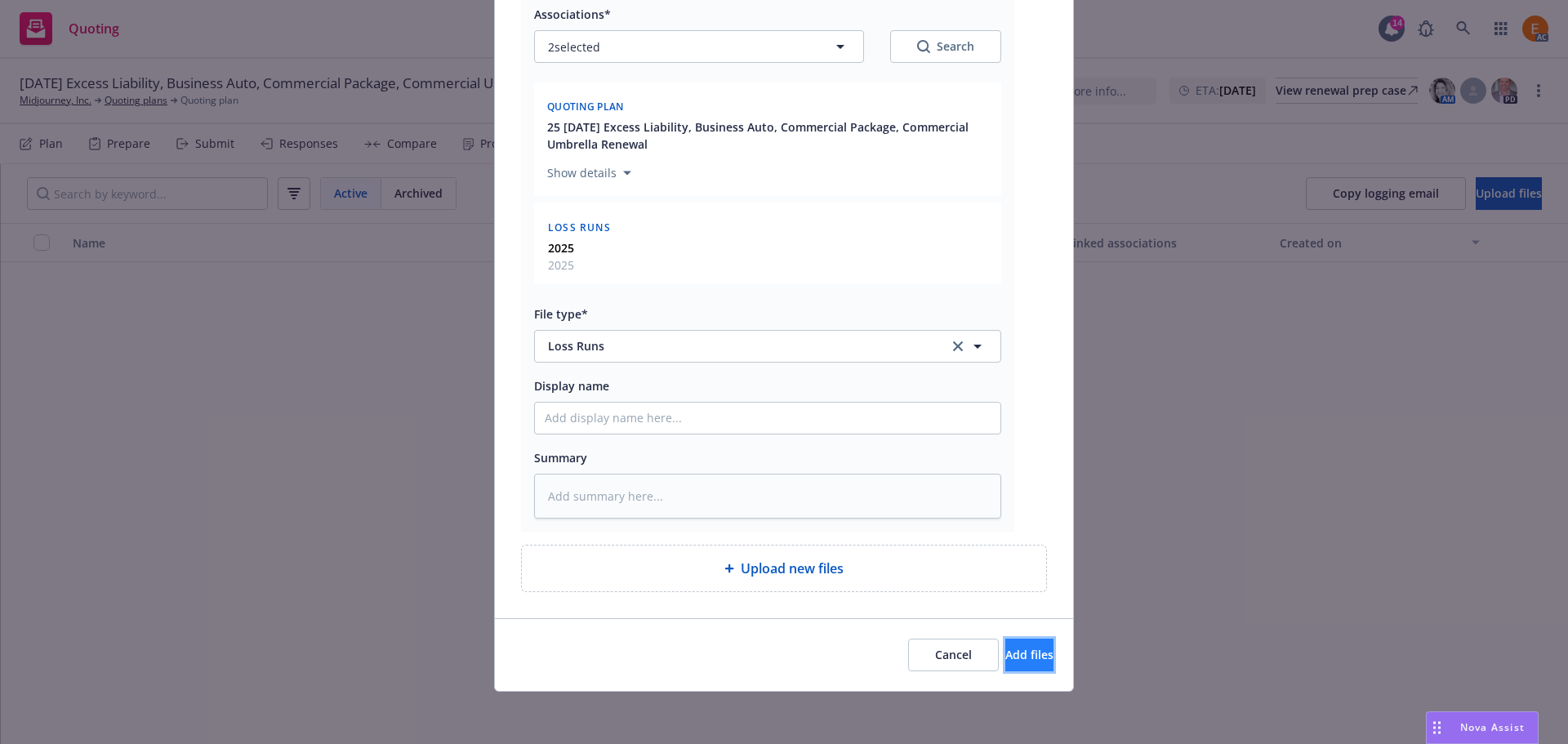
click at [1029, 646] on button "Add files" at bounding box center [1029, 655] width 48 height 33
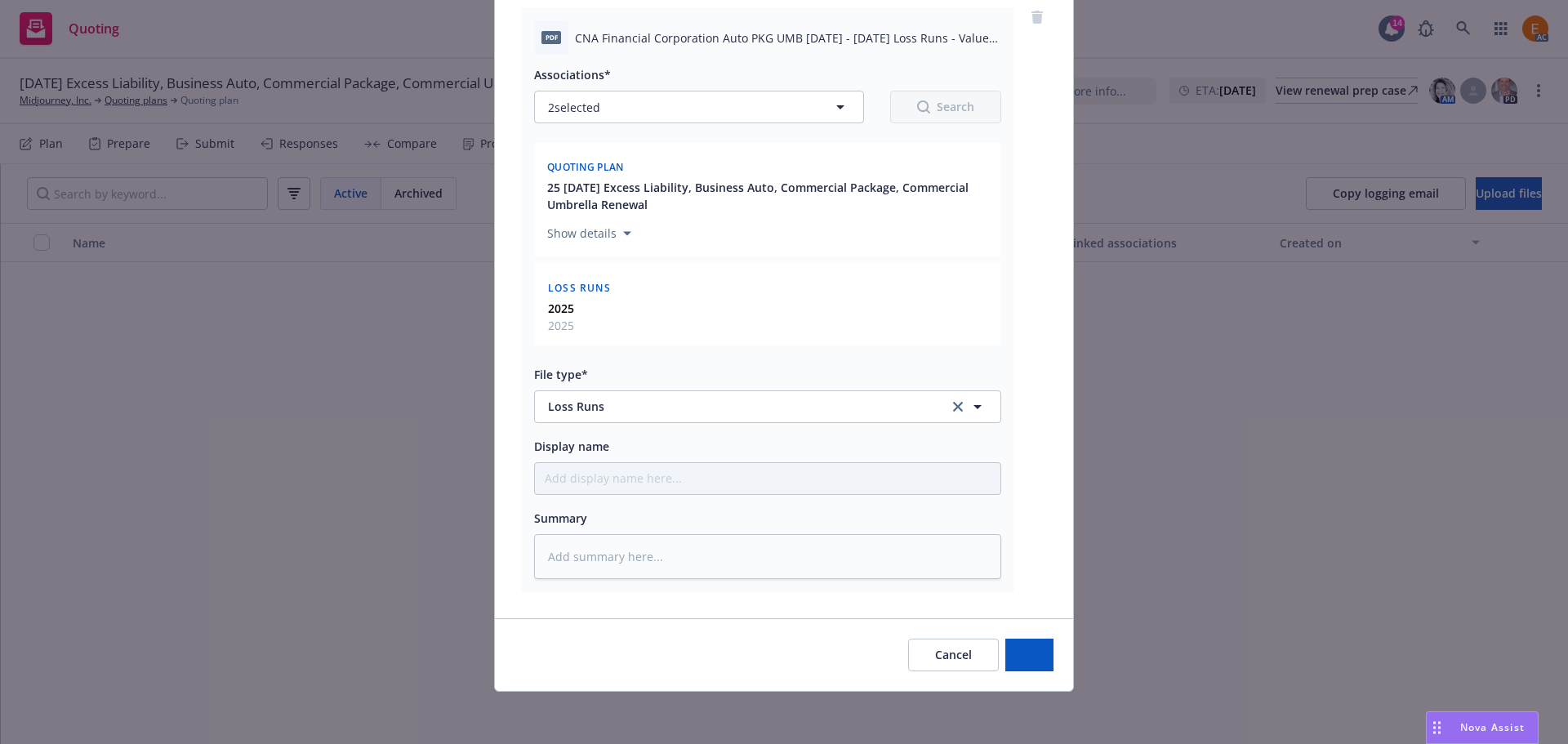
type textarea "x"
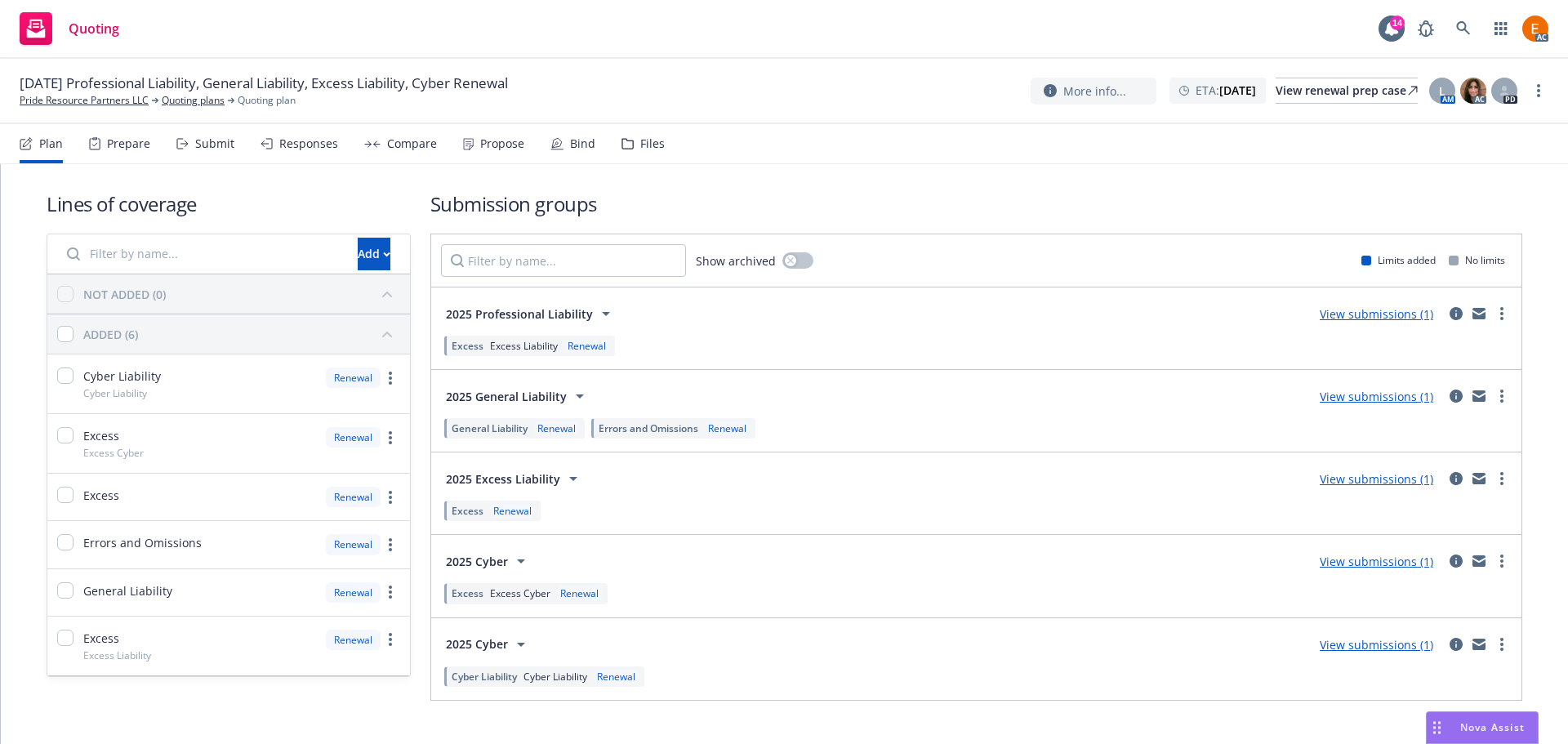
click at [643, 153] on div "Files" at bounding box center [643, 143] width 43 height 39
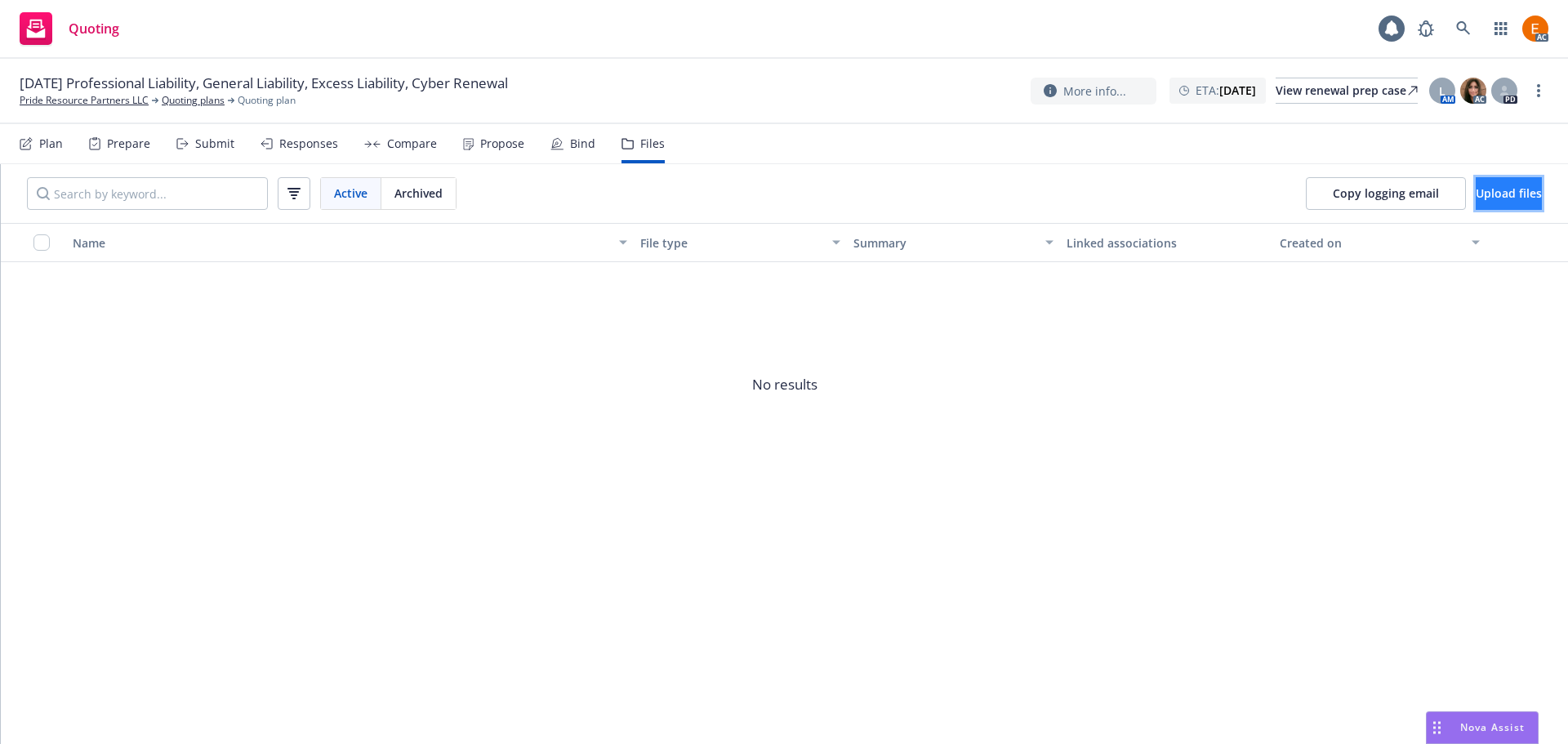
click at [1476, 199] on span "Upload files" at bounding box center [1509, 193] width 66 height 15
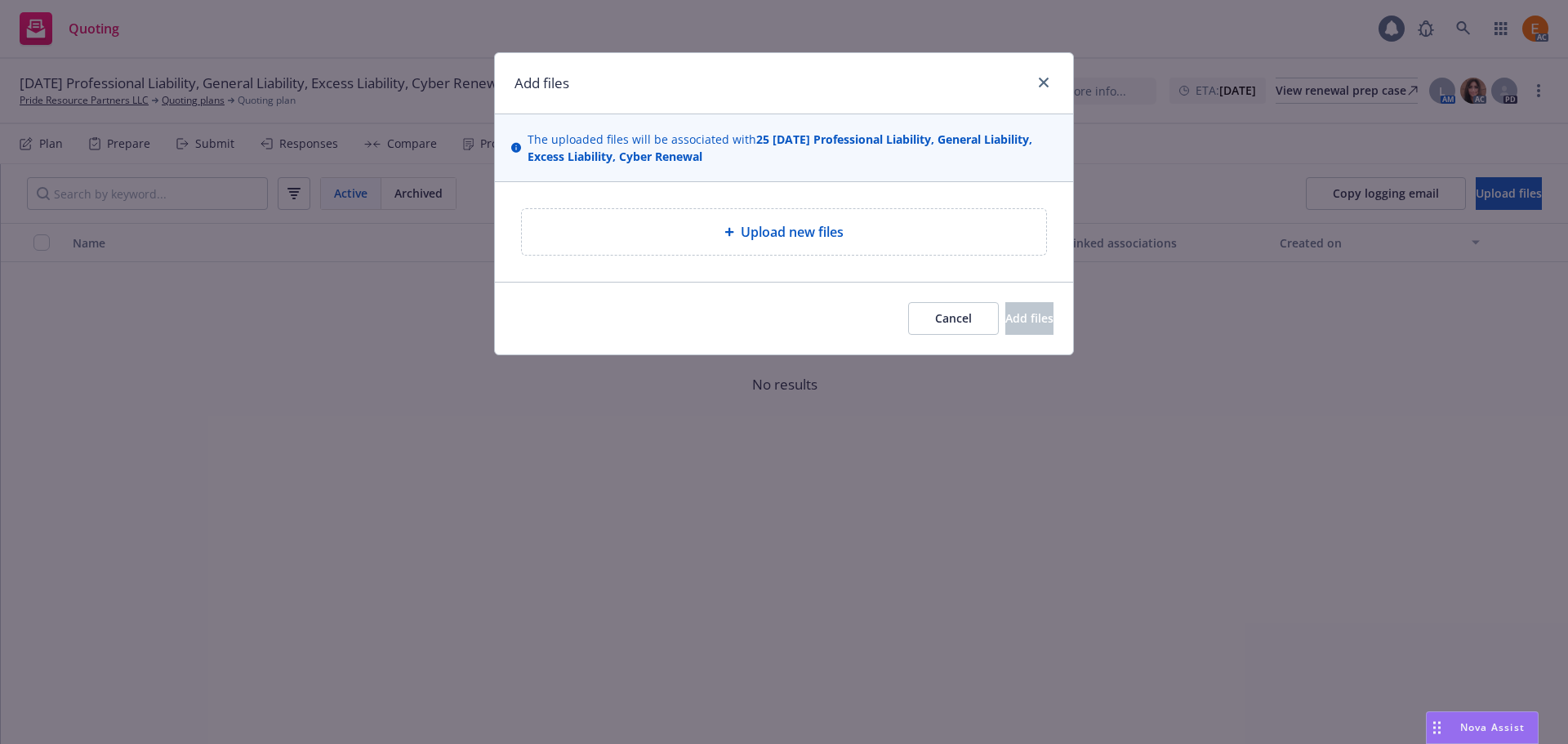
click at [879, 234] on div "Upload new files" at bounding box center [783, 231] width 498 height 19
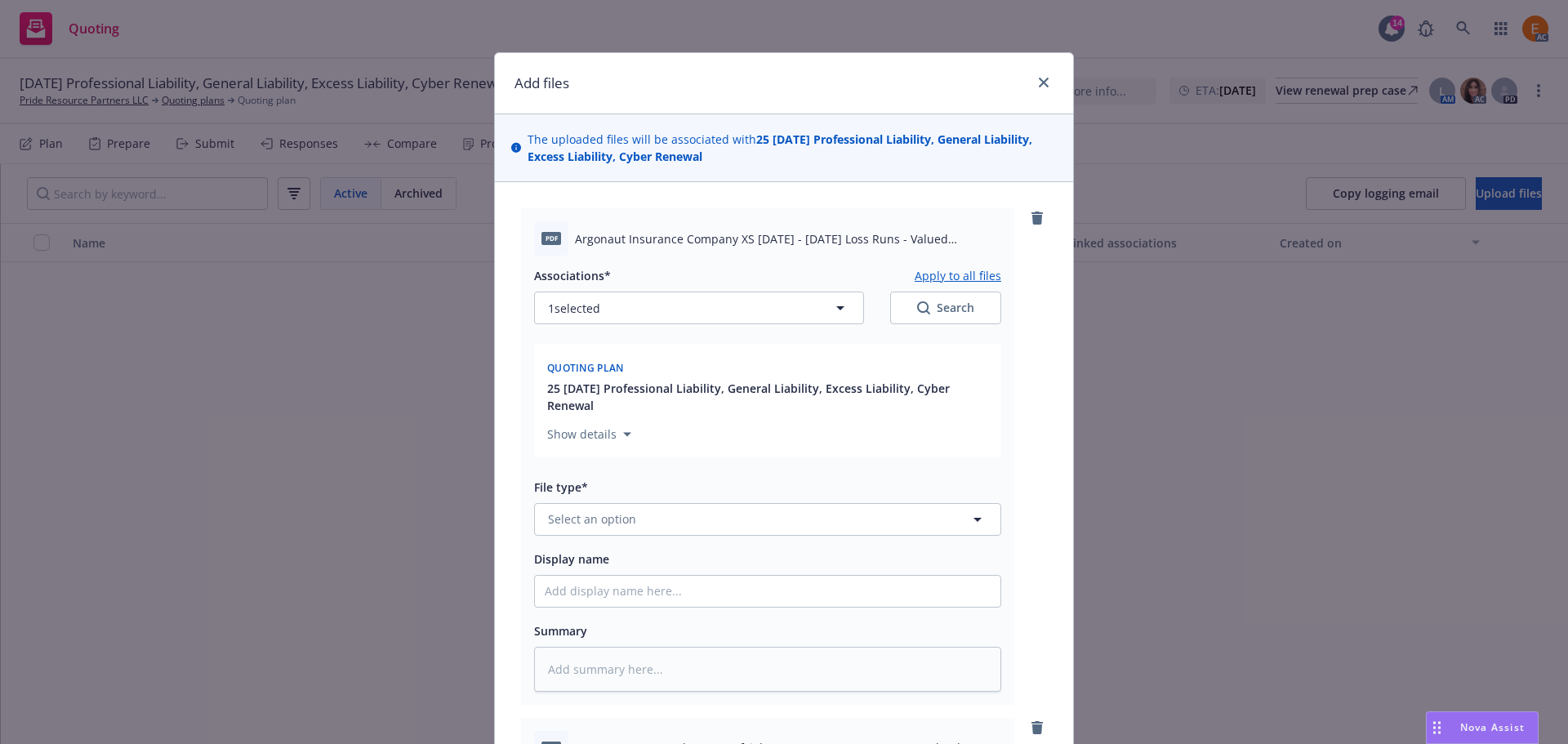
click at [735, 495] on div "File type*" at bounding box center [768, 487] width 467 height 19
click at [733, 523] on button "Select an option" at bounding box center [768, 519] width 467 height 33
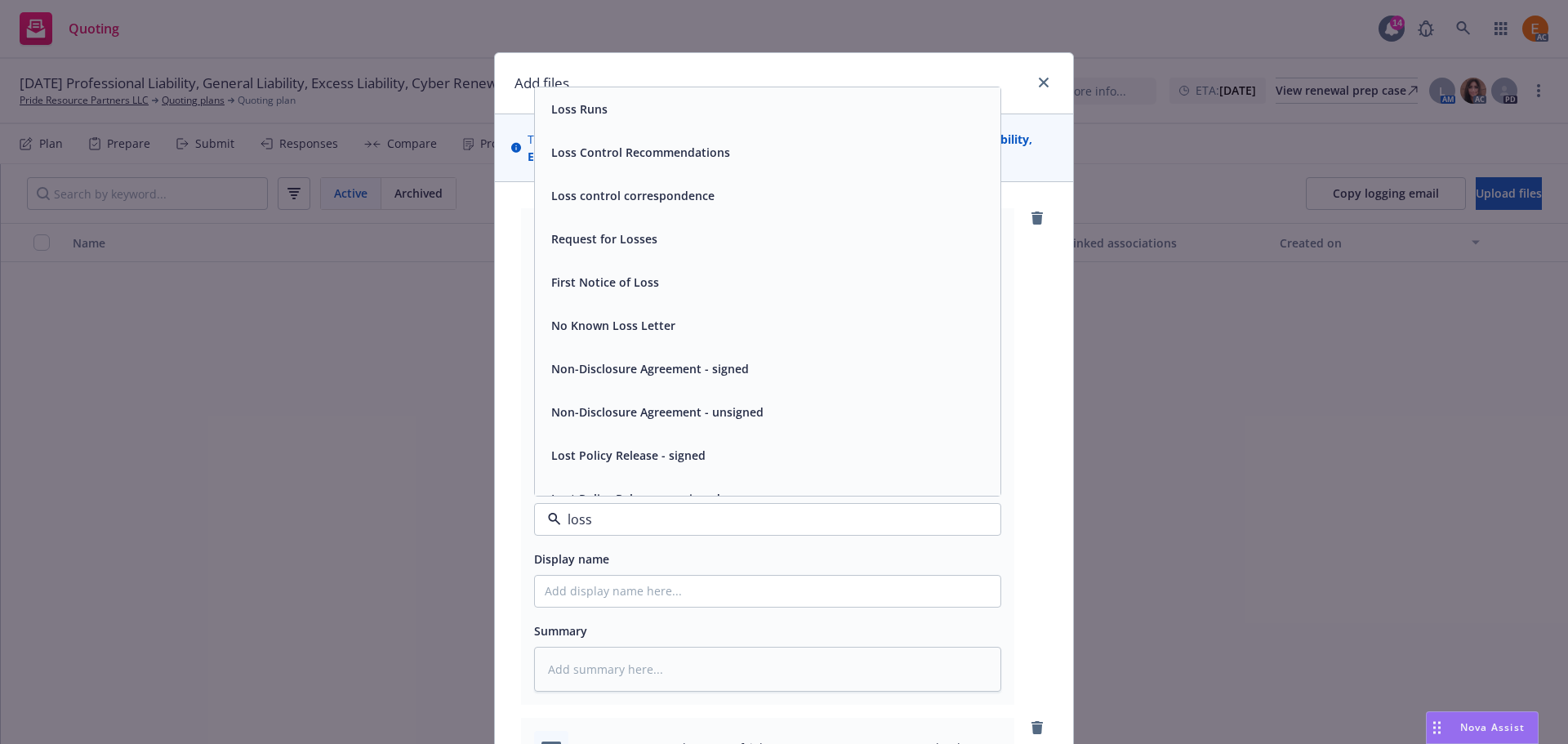
type input "loss r"
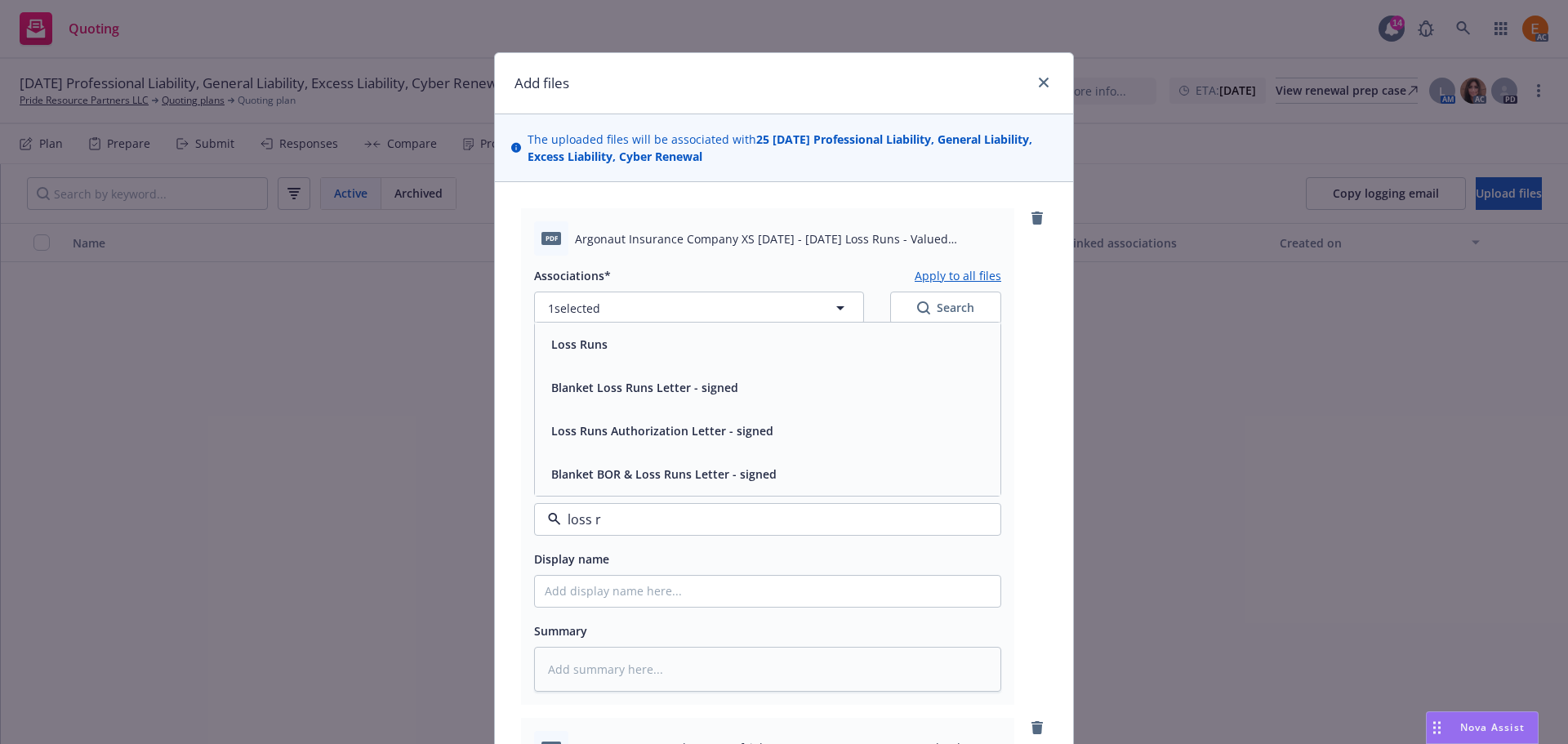
click at [617, 353] on div "Loss Runs" at bounding box center [768, 344] width 446 height 24
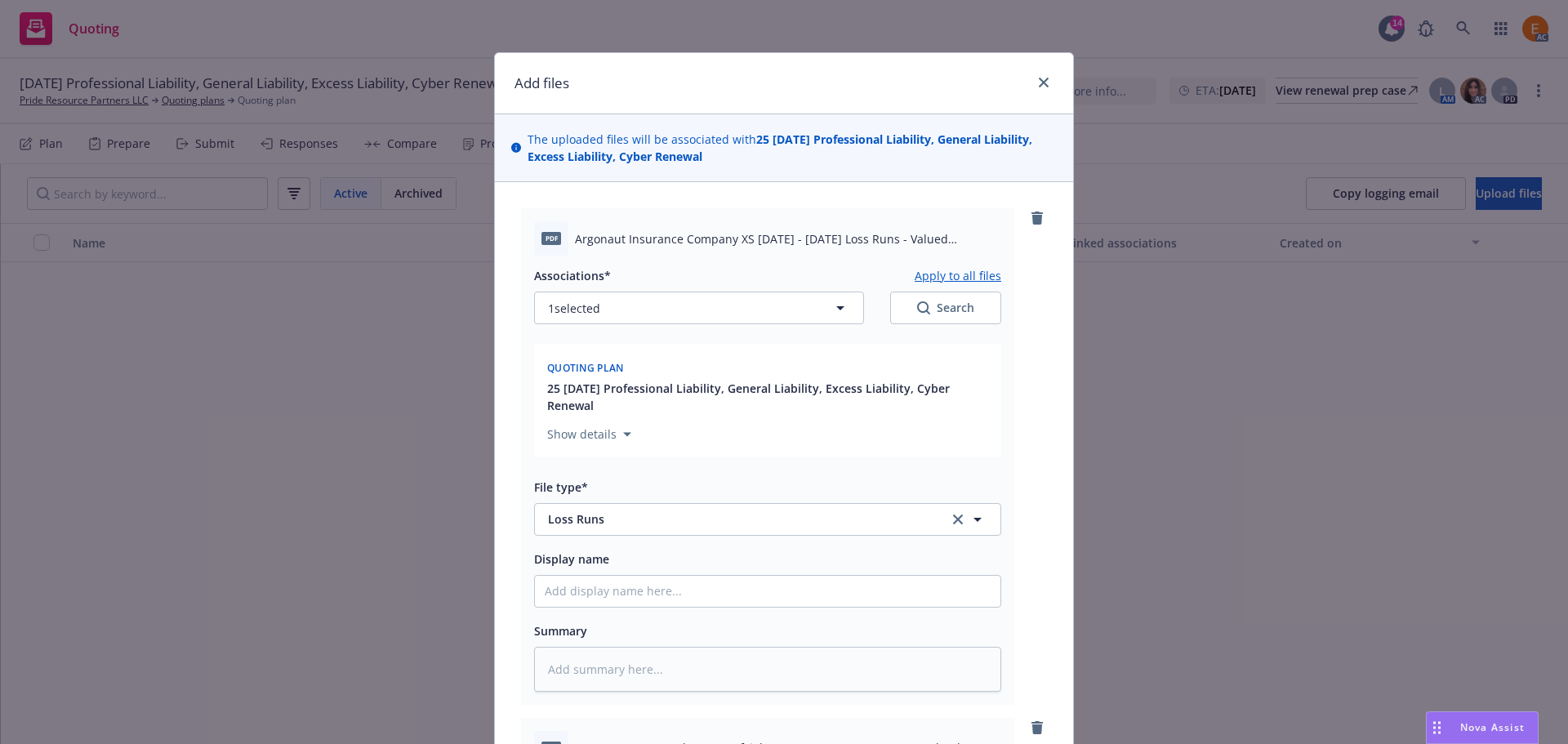
click at [920, 313] on button "Search" at bounding box center [946, 308] width 111 height 33
type textarea "x"
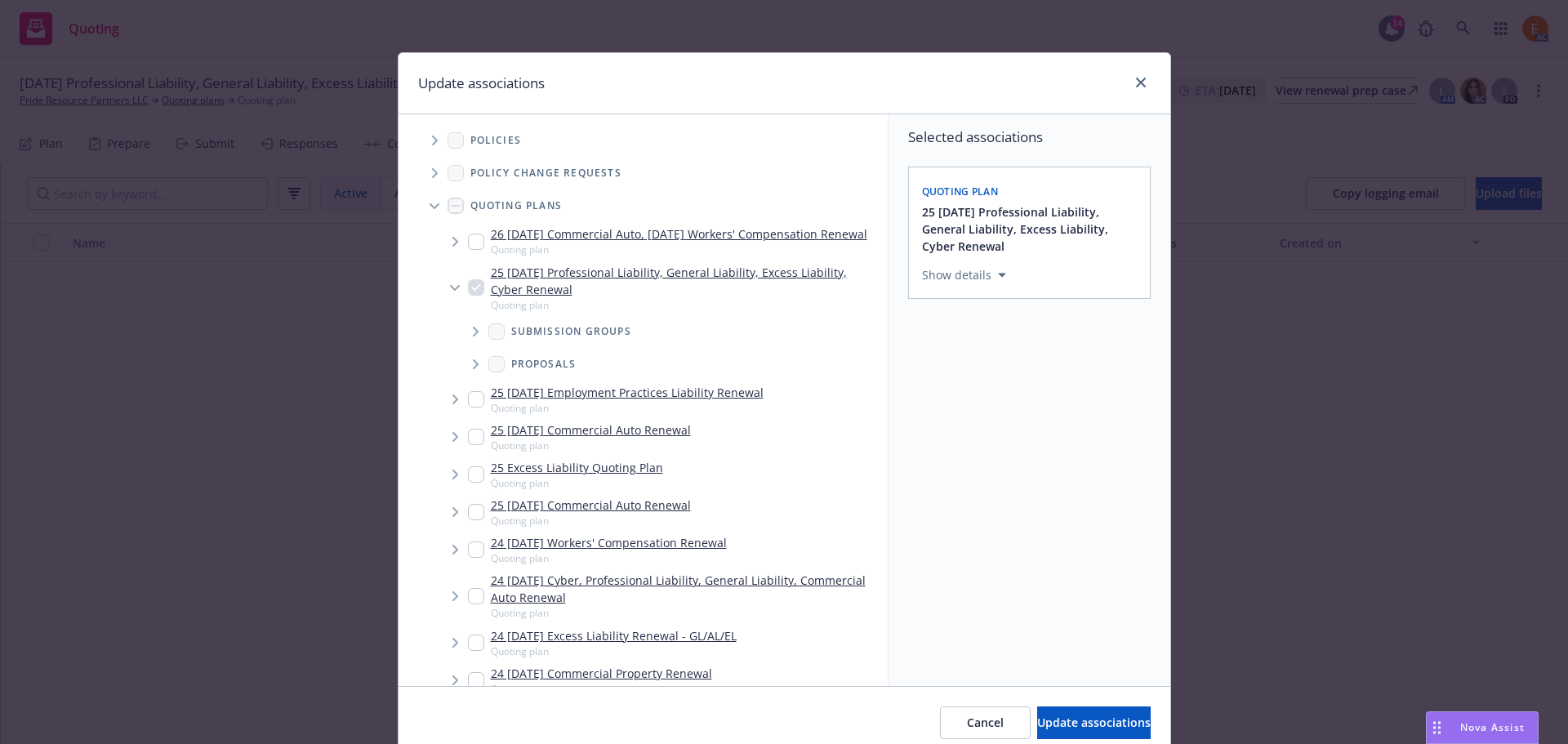
click at [423, 200] on span "Tree Example" at bounding box center [434, 205] width 26 height 26
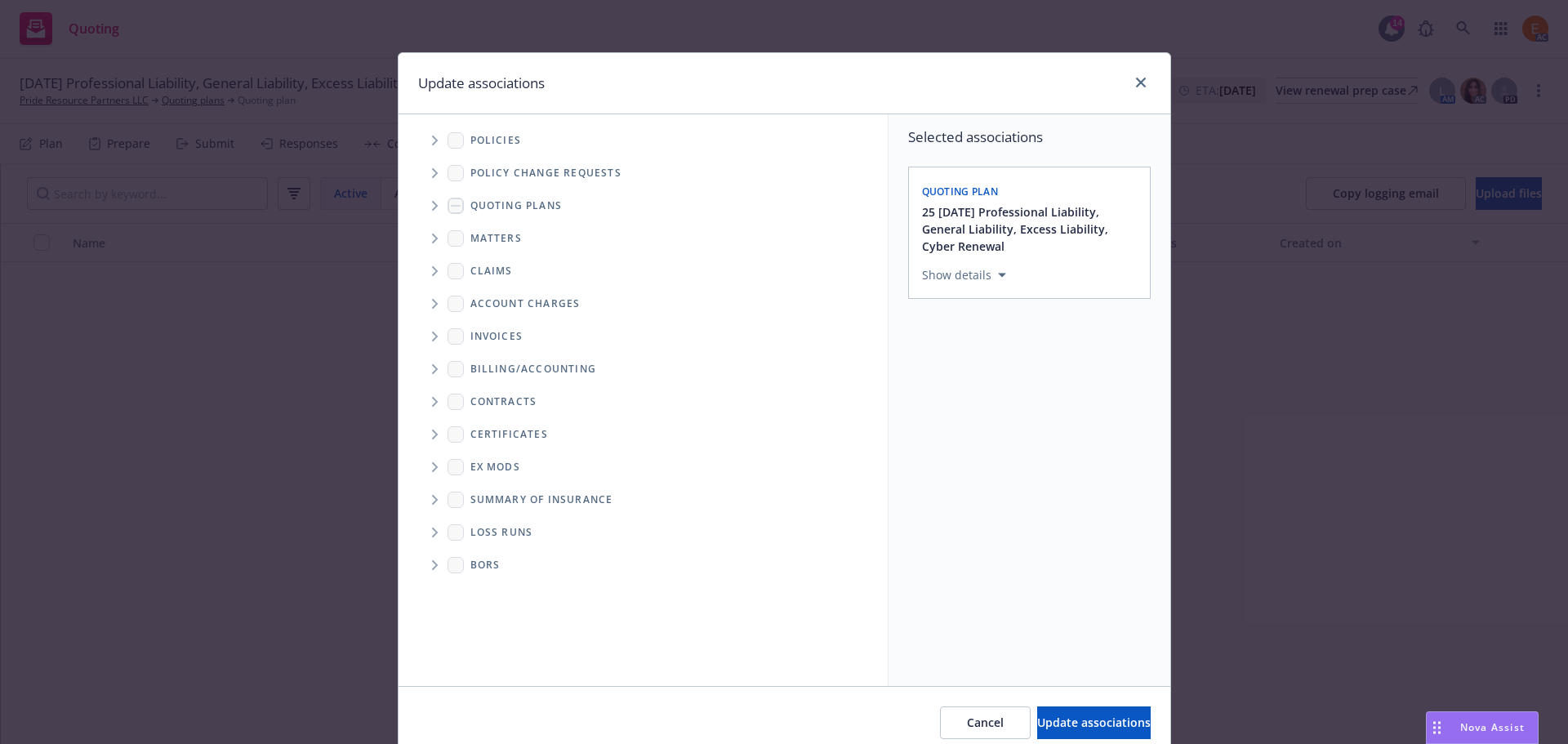
drag, startPoint x: 424, startPoint y: 524, endPoint x: 455, endPoint y: 540, distance: 34.9
click at [424, 523] on span "Folder Tree Example" at bounding box center [434, 532] width 26 height 26
click at [496, 589] on link "2025" at bounding box center [509, 591] width 26 height 17
checkbox input "true"
click at [1047, 726] on span "Update associations" at bounding box center [1094, 723] width 113 height 15
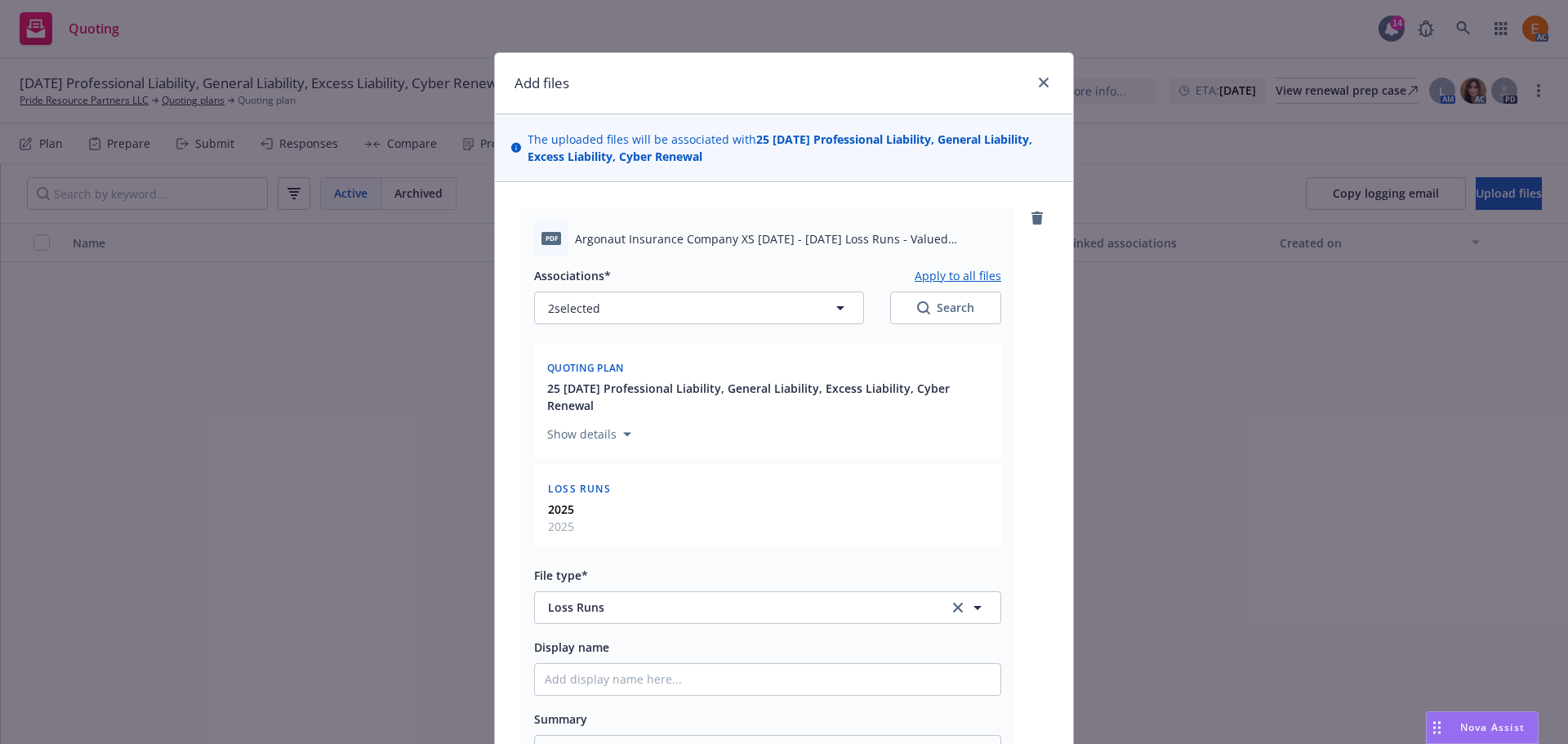
click at [954, 276] on button "Apply to all files" at bounding box center [958, 276] width 86 height 19
type textarea "x"
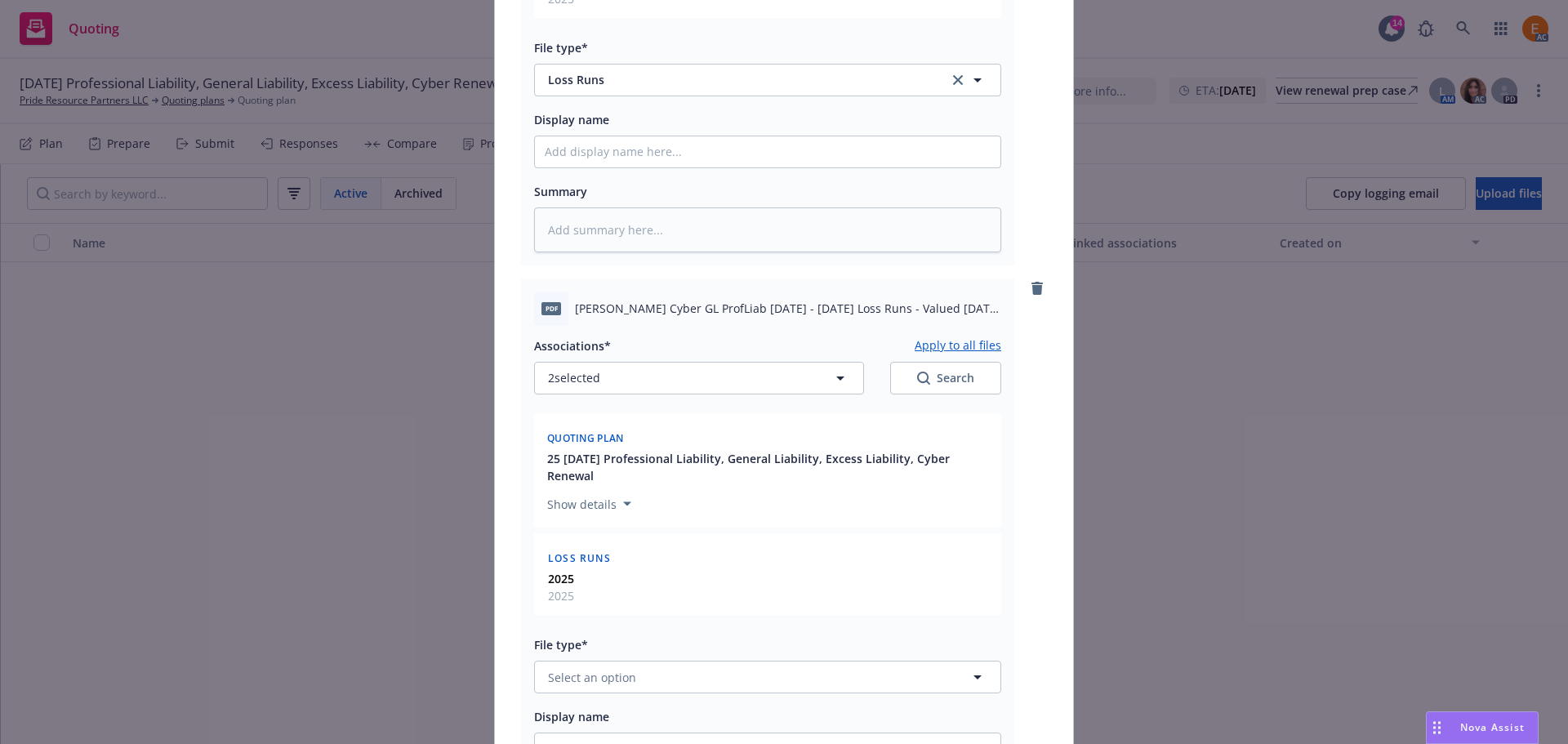
scroll to position [735, 0]
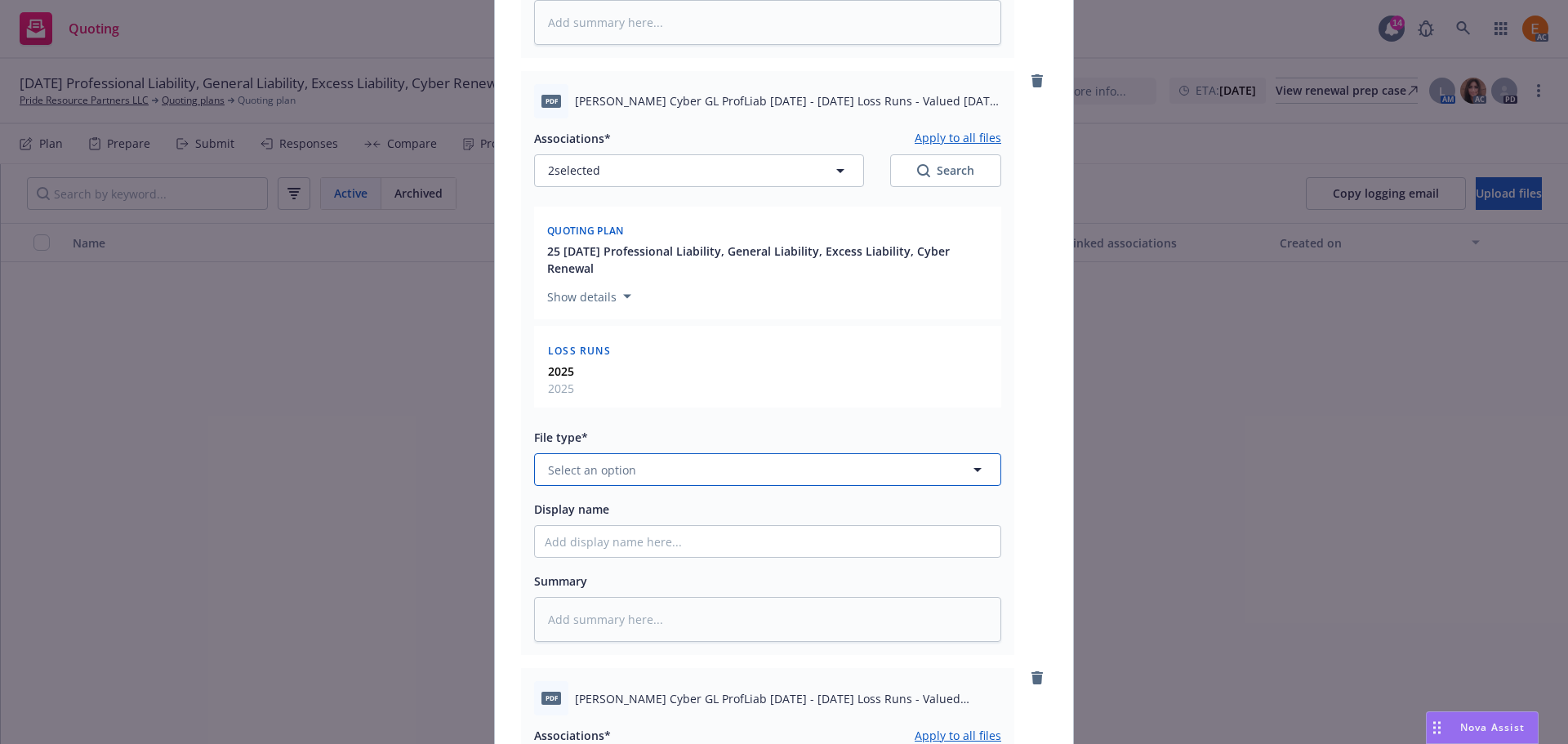
click at [656, 466] on button "Select an option" at bounding box center [768, 469] width 467 height 33
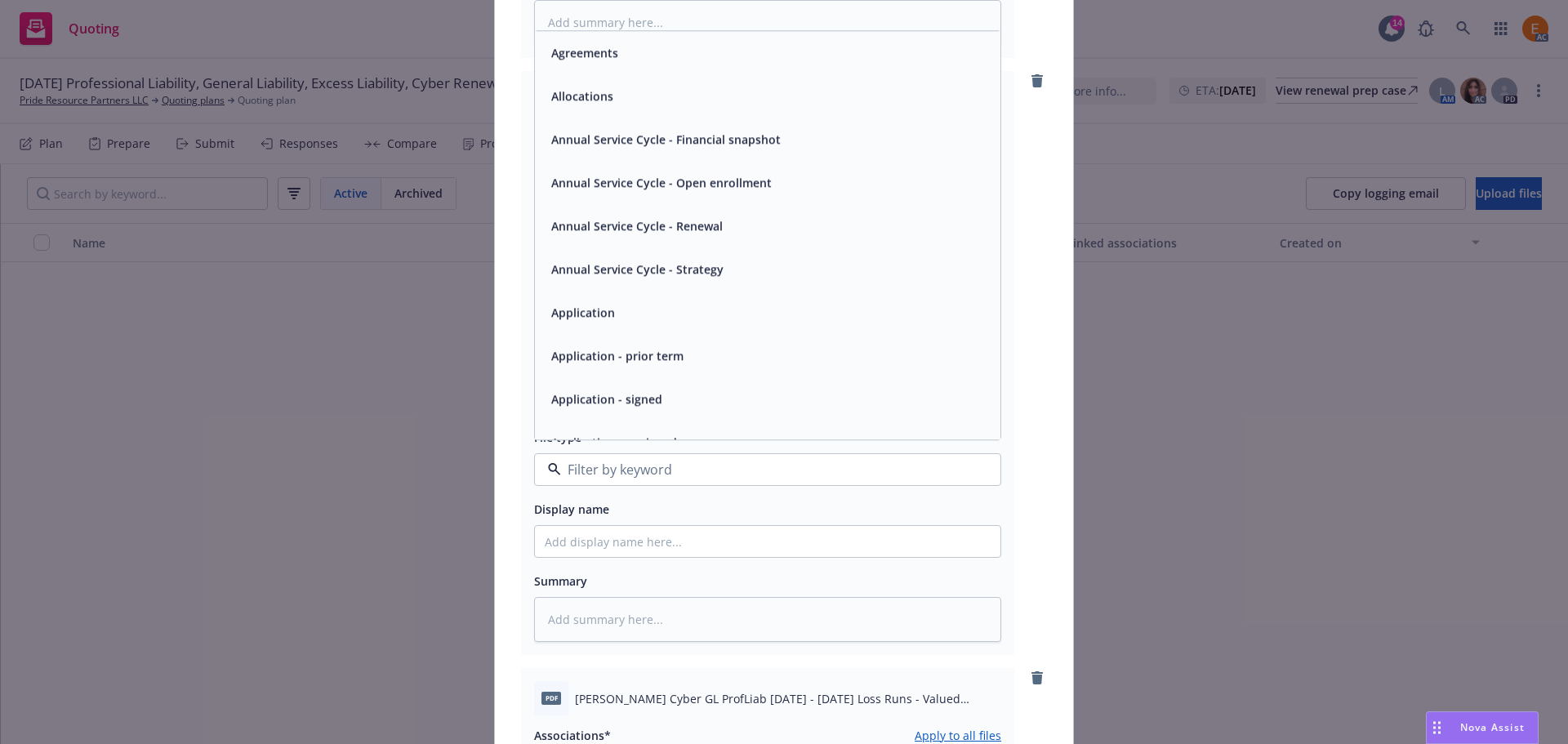
paste input "loss r"
type input "loss r"
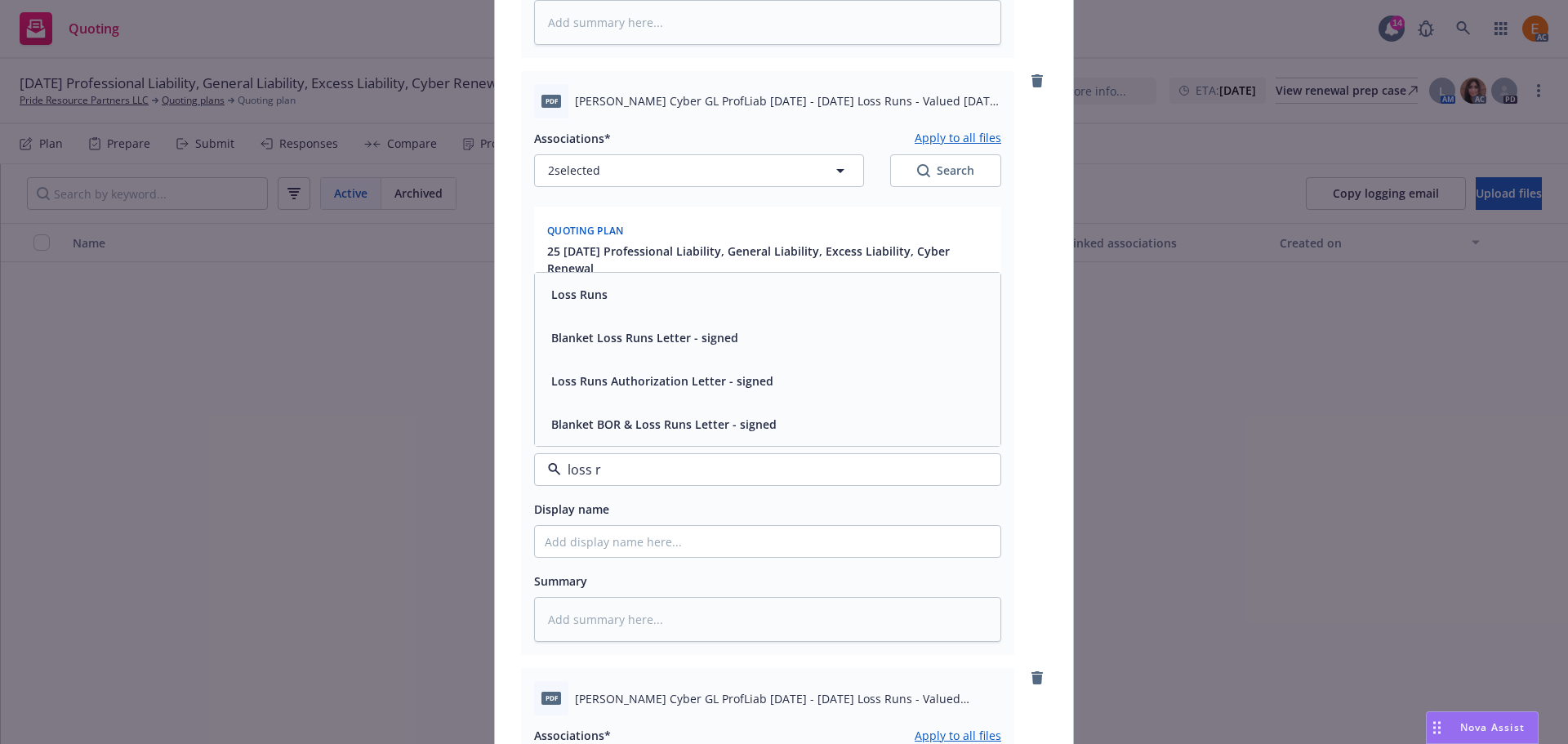
click at [590, 297] on span "Loss Runs" at bounding box center [579, 295] width 57 height 17
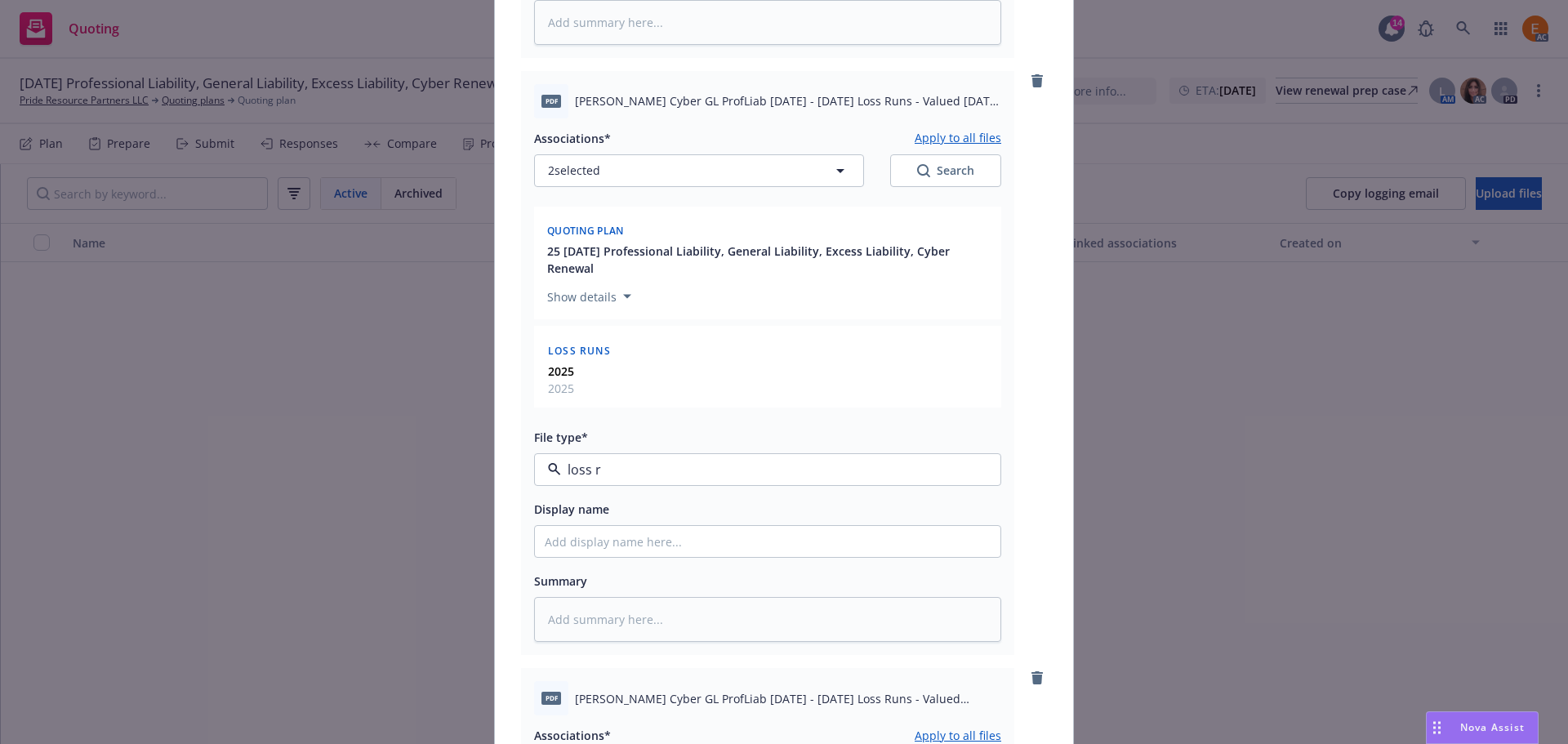
type textarea "x"
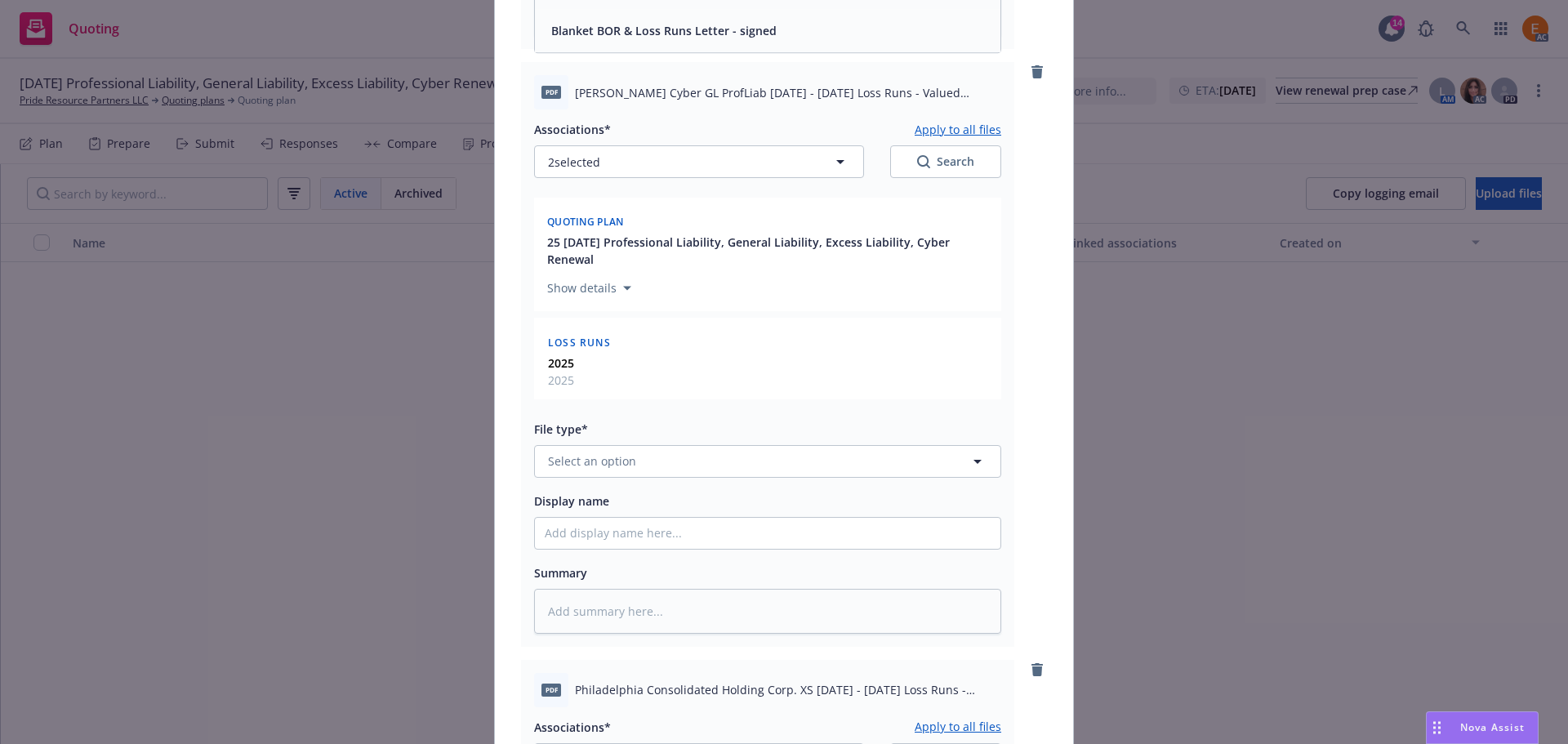
scroll to position [1389, 0]
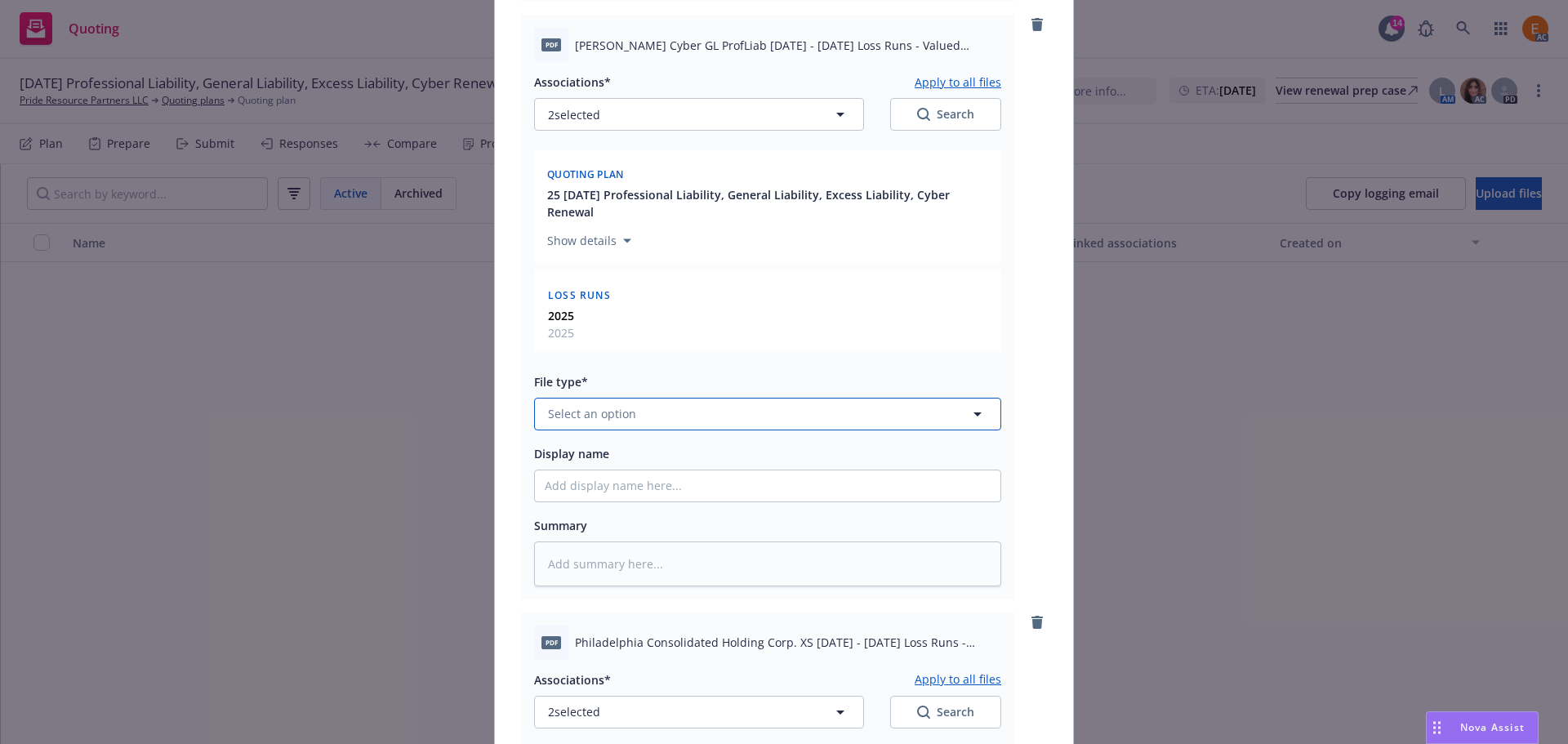
click at [637, 406] on button "Select an option" at bounding box center [768, 414] width 467 height 33
paste input "loss r"
type input "loss r"
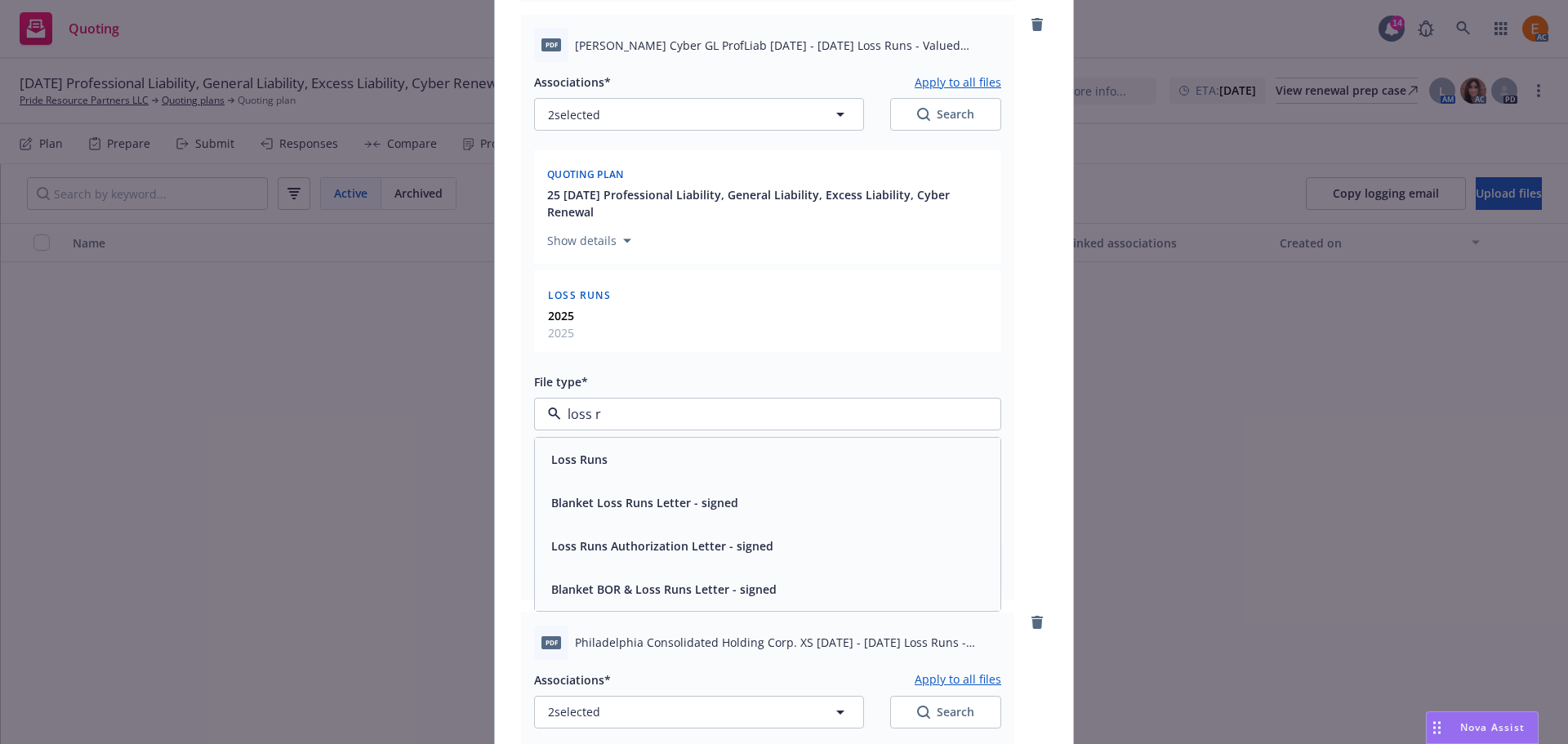
click at [625, 458] on div "Loss Runs" at bounding box center [768, 459] width 446 height 24
type textarea "x"
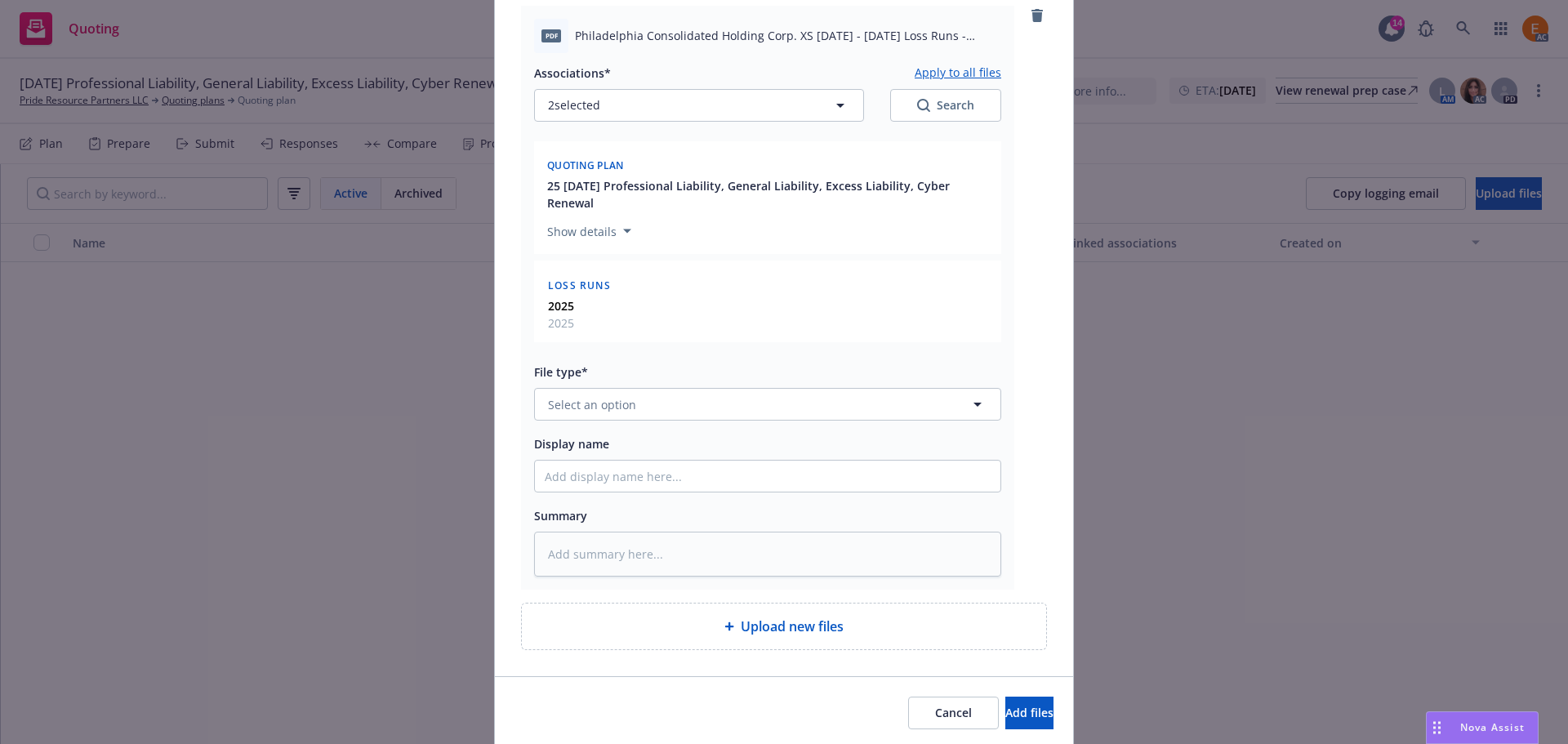
scroll to position [2053, 0]
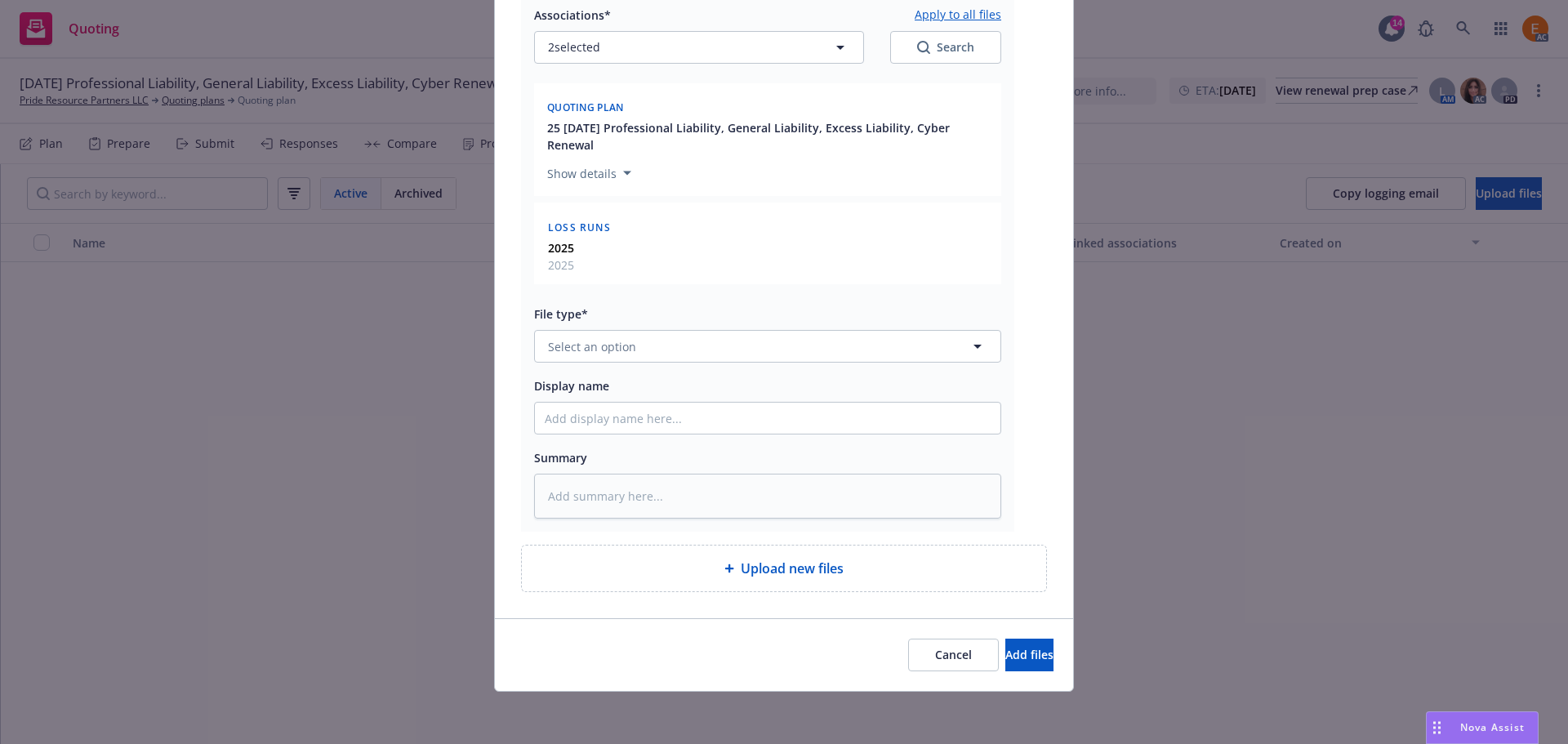
click at [632, 369] on div "Associations* Apply to all files 2 selected Search Quoting plan 25 11/20/25 Pro…" at bounding box center [768, 257] width 467 height 524
click at [636, 353] on button "Select an option" at bounding box center [768, 347] width 467 height 33
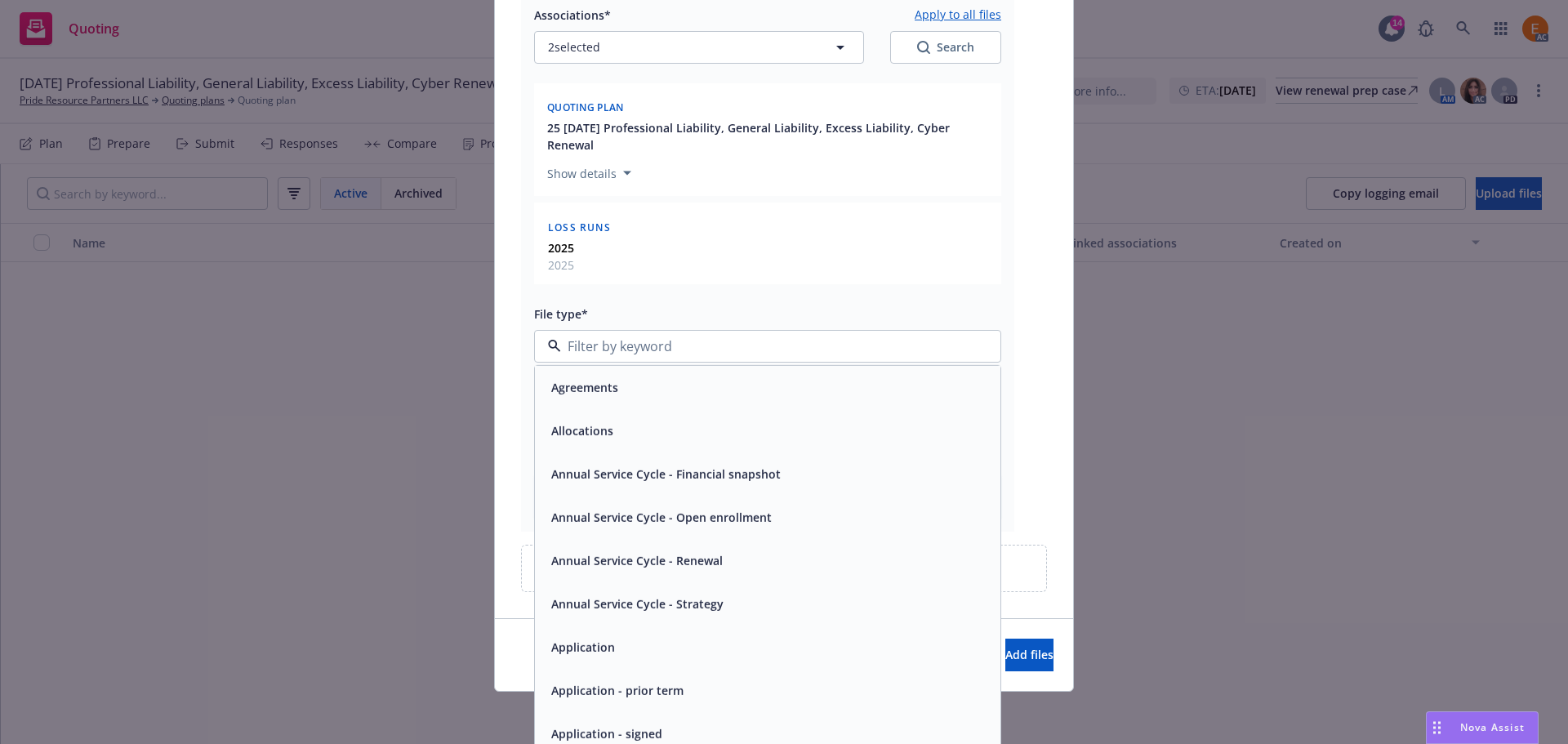
paste input "loss r"
type input "loss r"
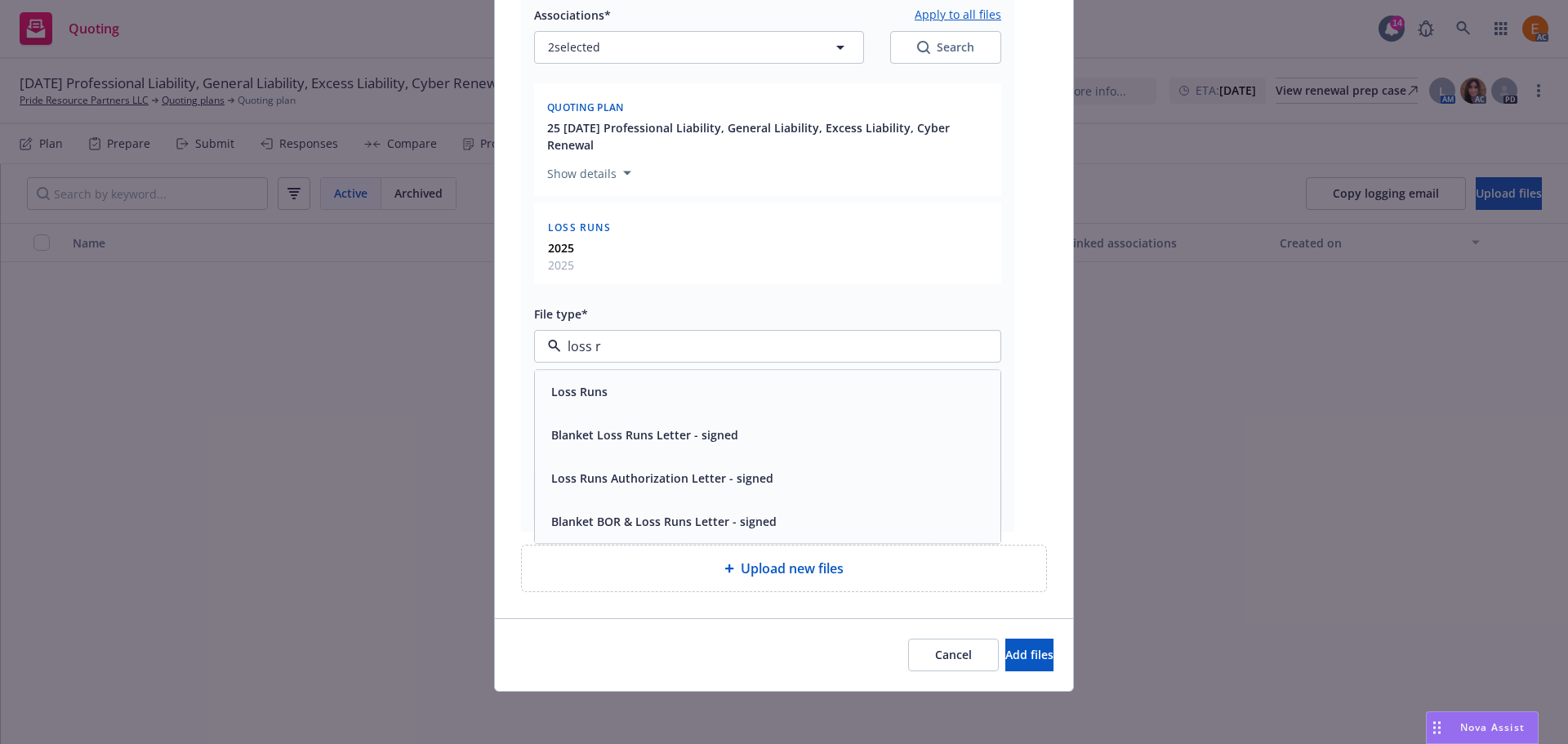
click at [592, 388] on span "Loss Runs" at bounding box center [579, 393] width 57 height 17
click at [968, 637] on div "Cancel Add files" at bounding box center [784, 655] width 578 height 73
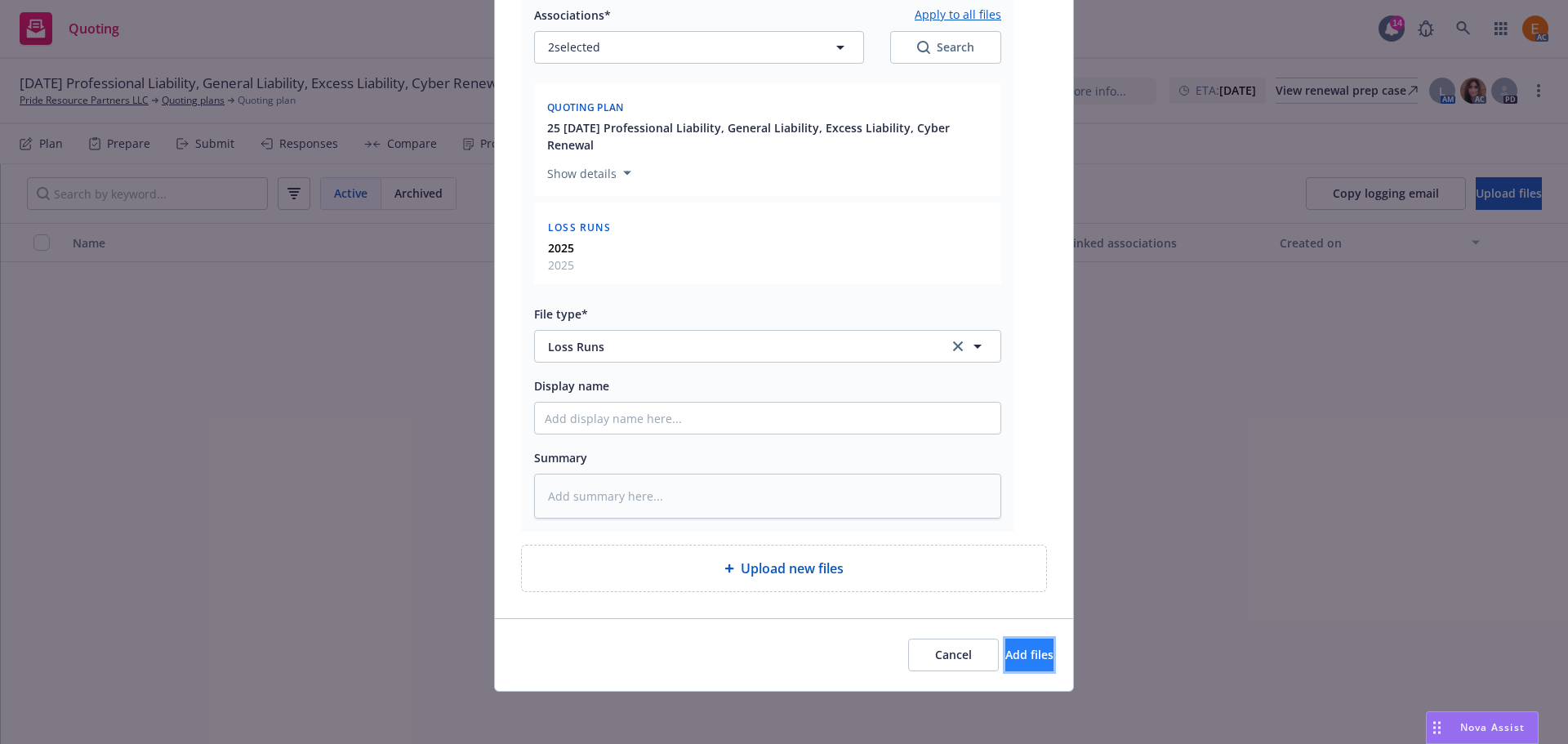
click at [1005, 650] on span "Add files" at bounding box center [1029, 655] width 48 height 15
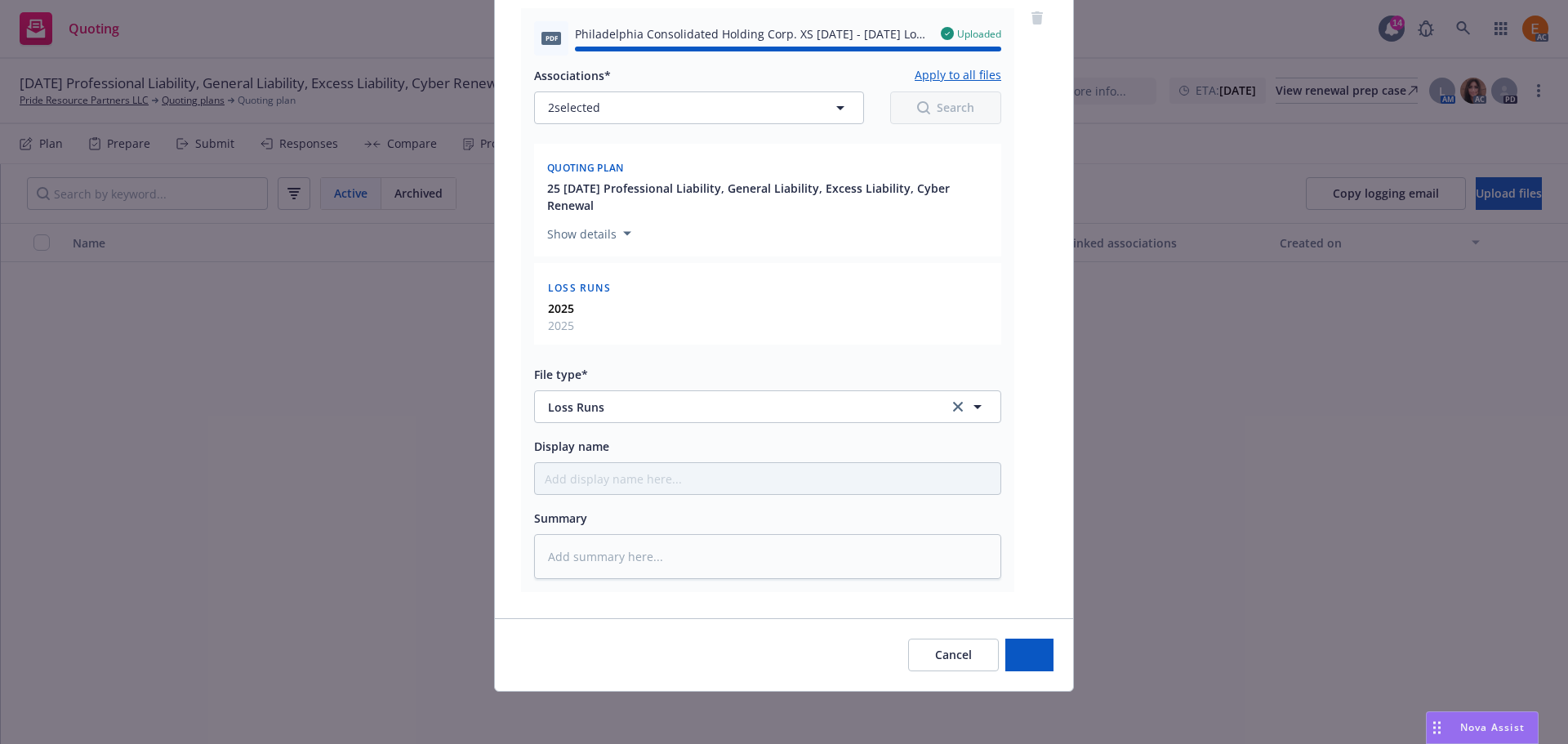
type textarea "x"
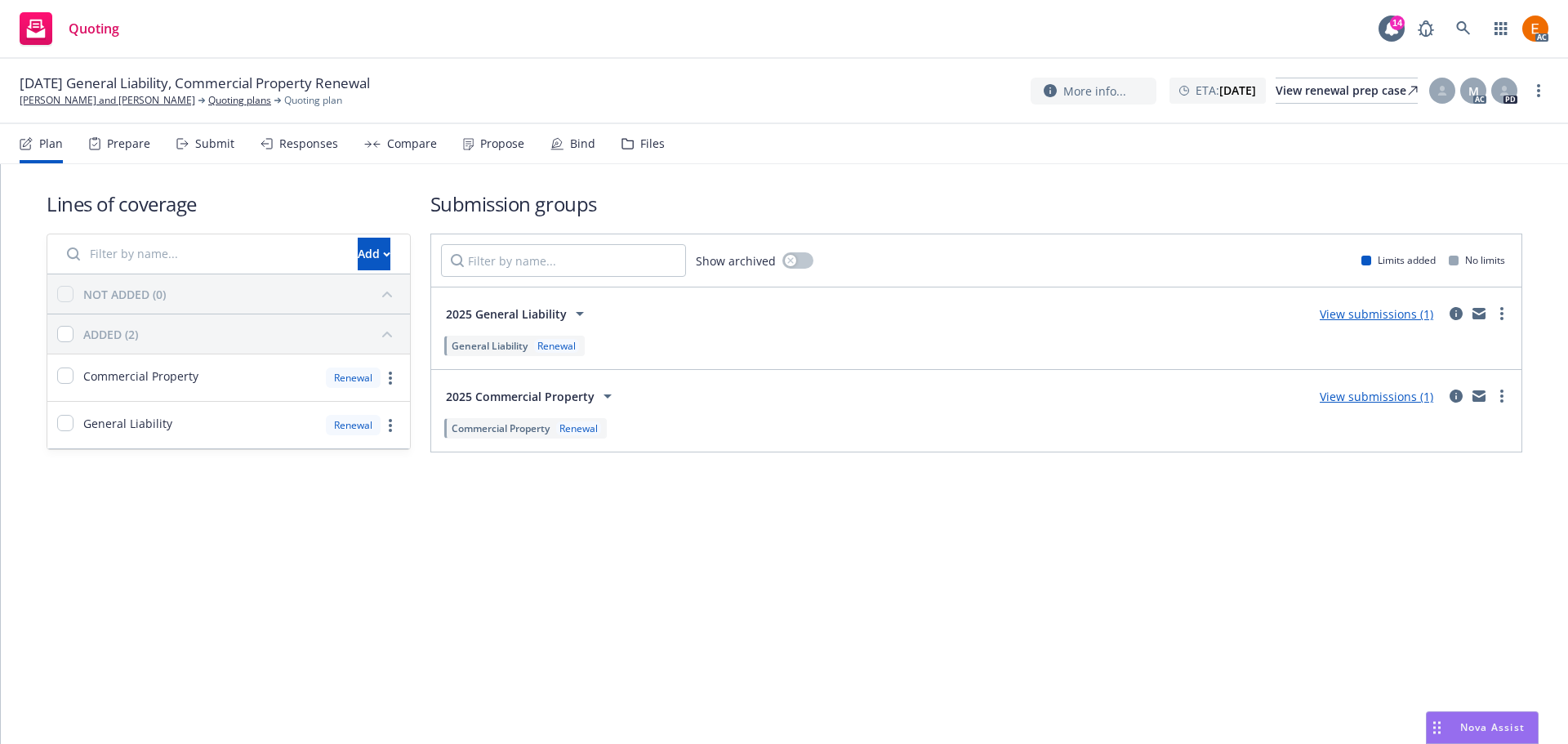
click at [646, 156] on div "Files" at bounding box center [643, 143] width 43 height 39
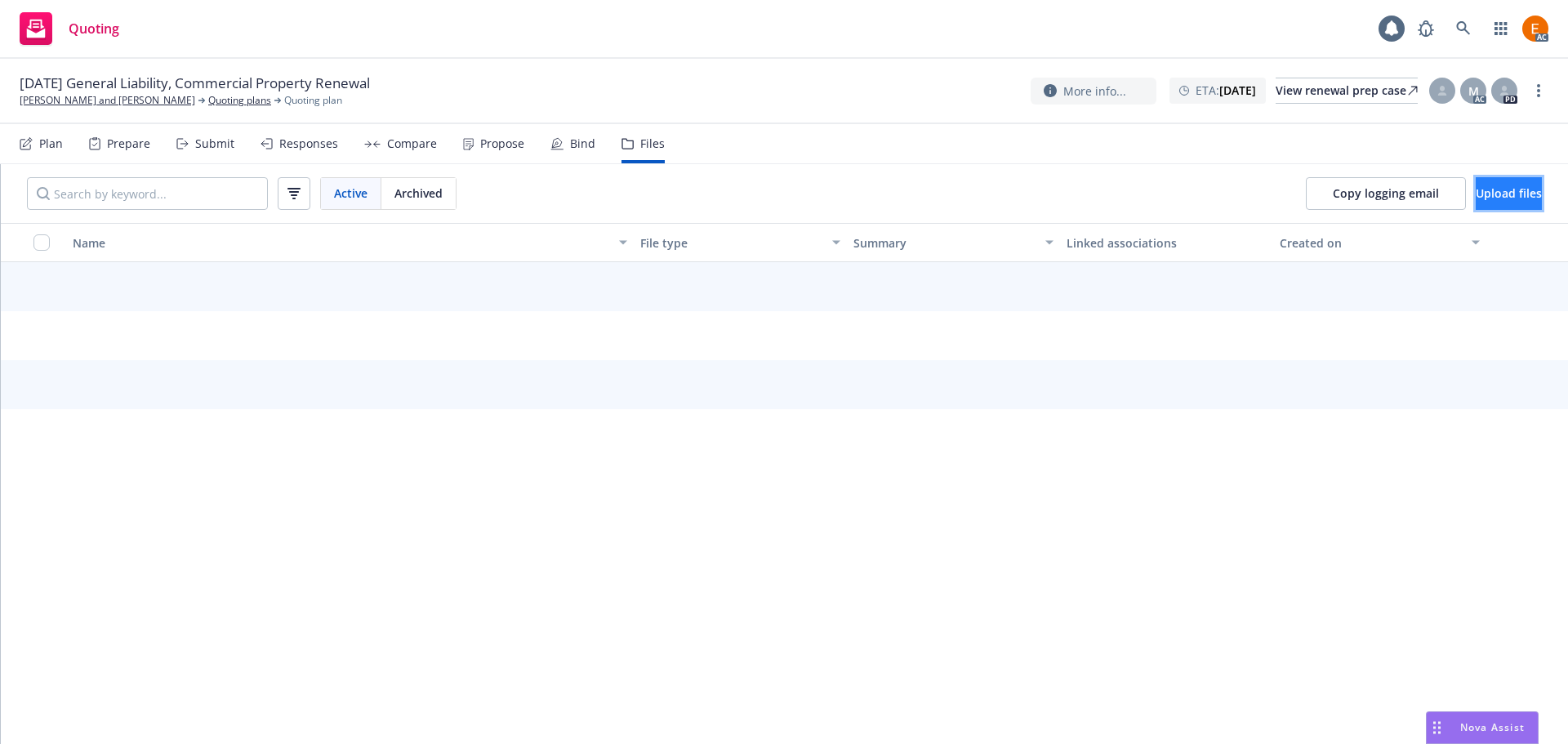
click at [1476, 204] on button "Upload files" at bounding box center [1509, 194] width 66 height 33
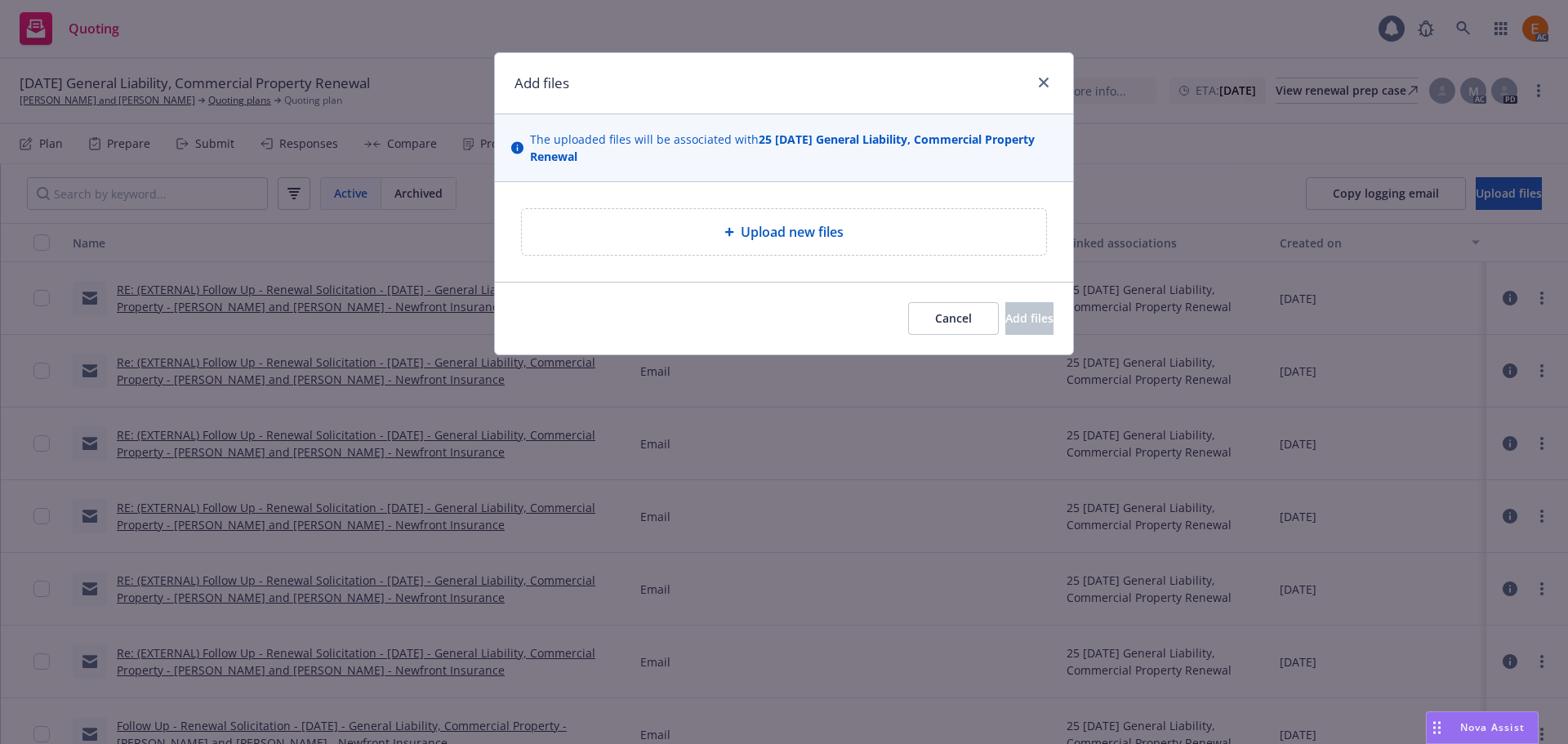
click at [812, 252] on div "Upload new files" at bounding box center [784, 232] width 524 height 46
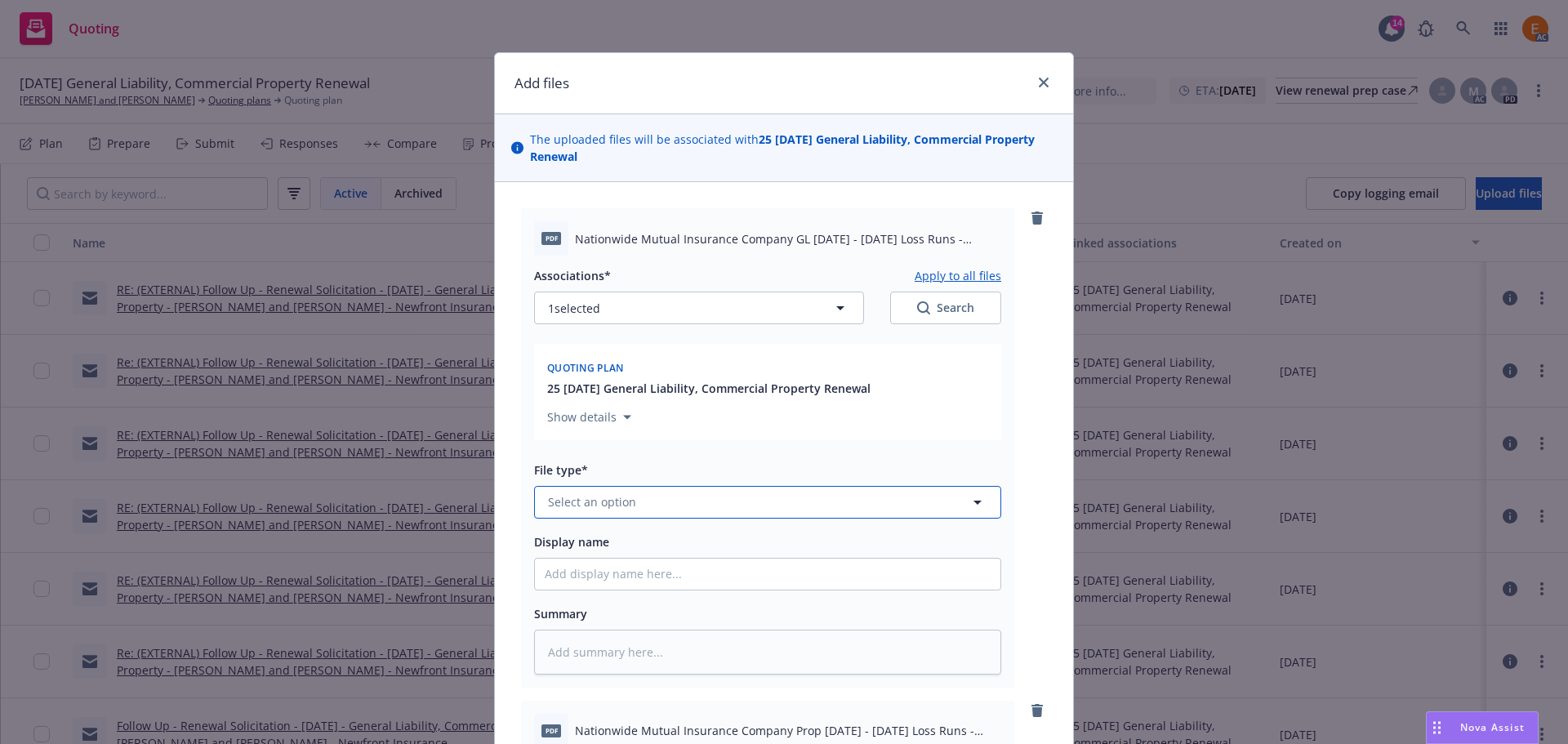
click at [709, 507] on button "Select an option" at bounding box center [768, 502] width 467 height 33
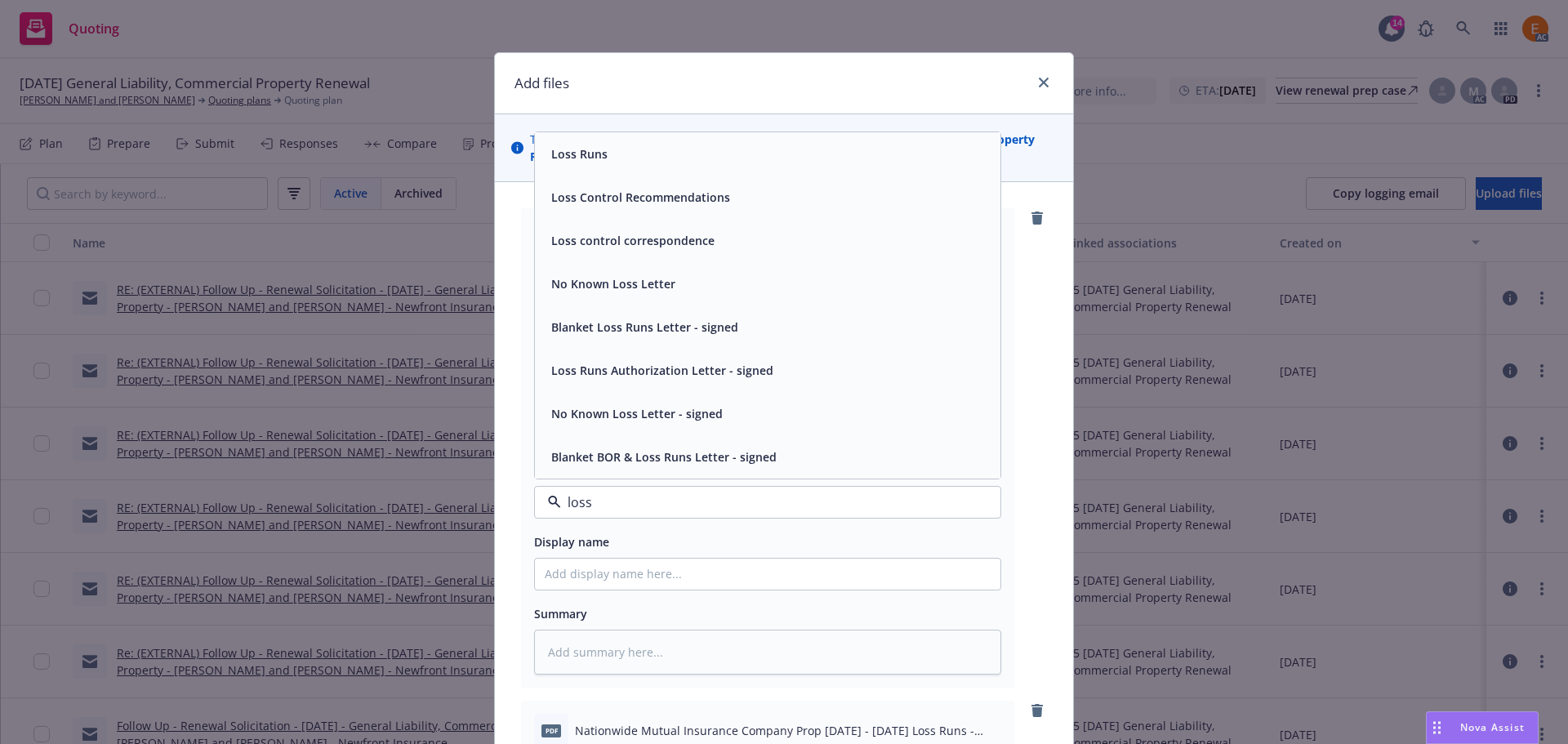
type input "loss r"
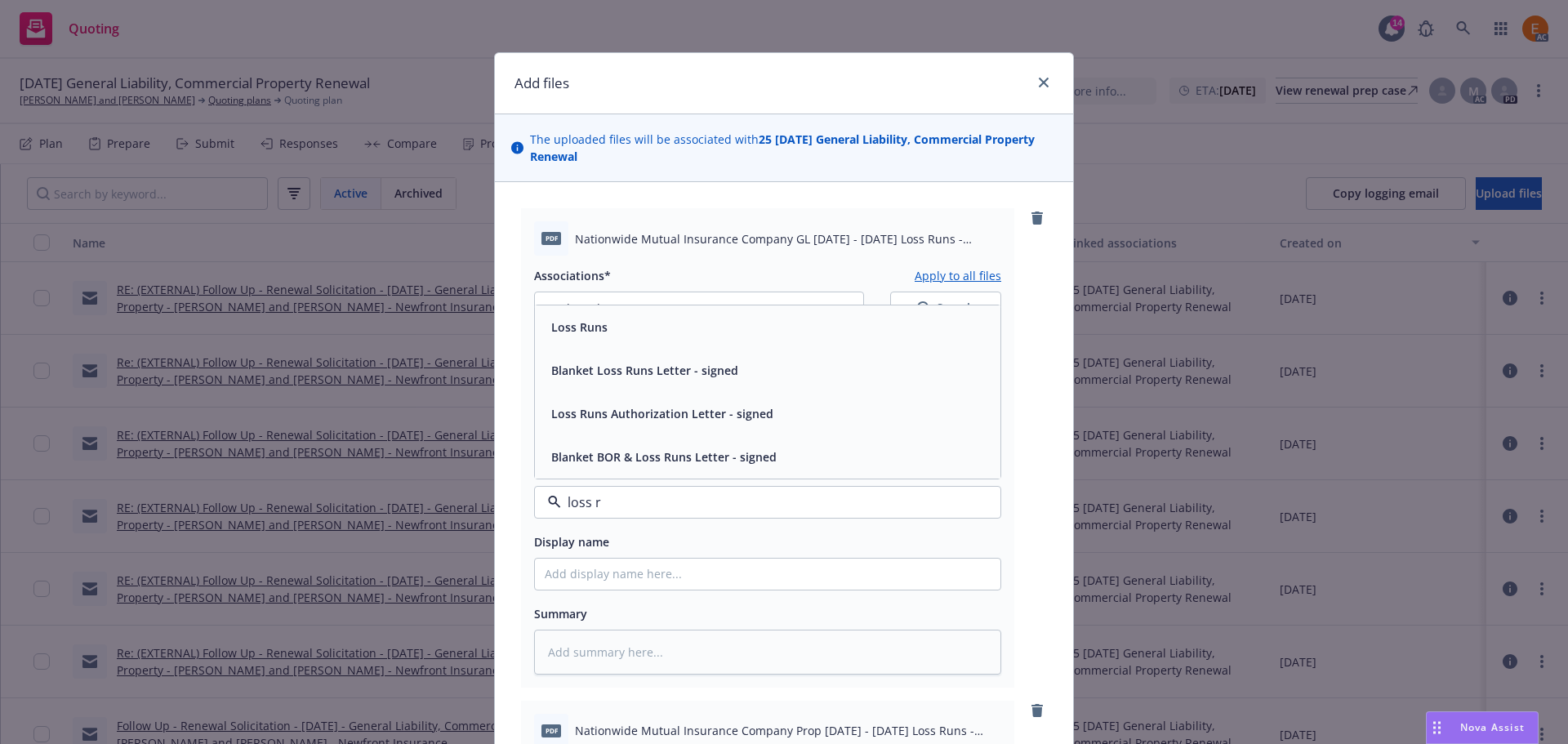
click at [610, 333] on div "Loss Runs" at bounding box center [768, 326] width 446 height 24
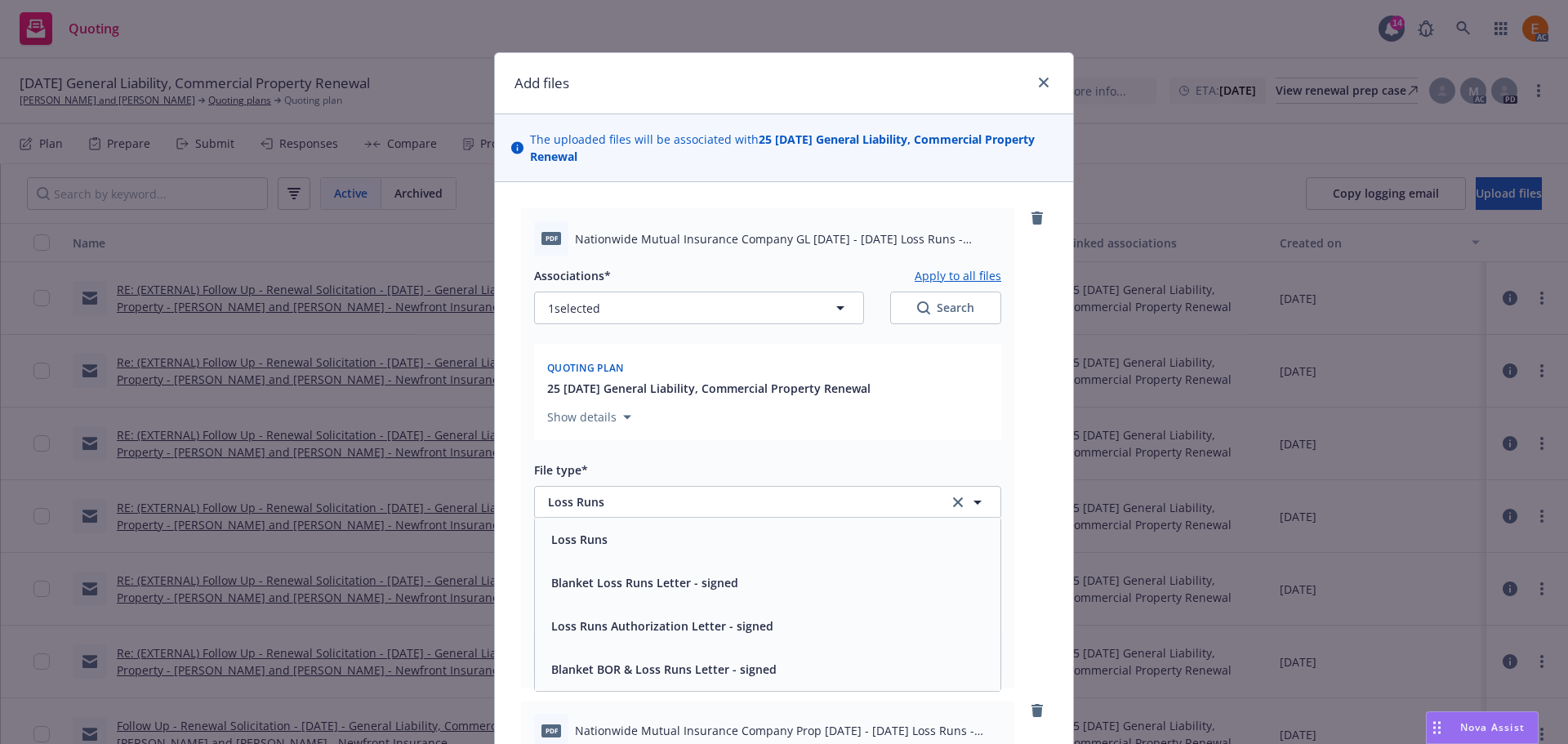
click at [953, 322] on button "Search" at bounding box center [946, 308] width 111 height 33
type textarea "x"
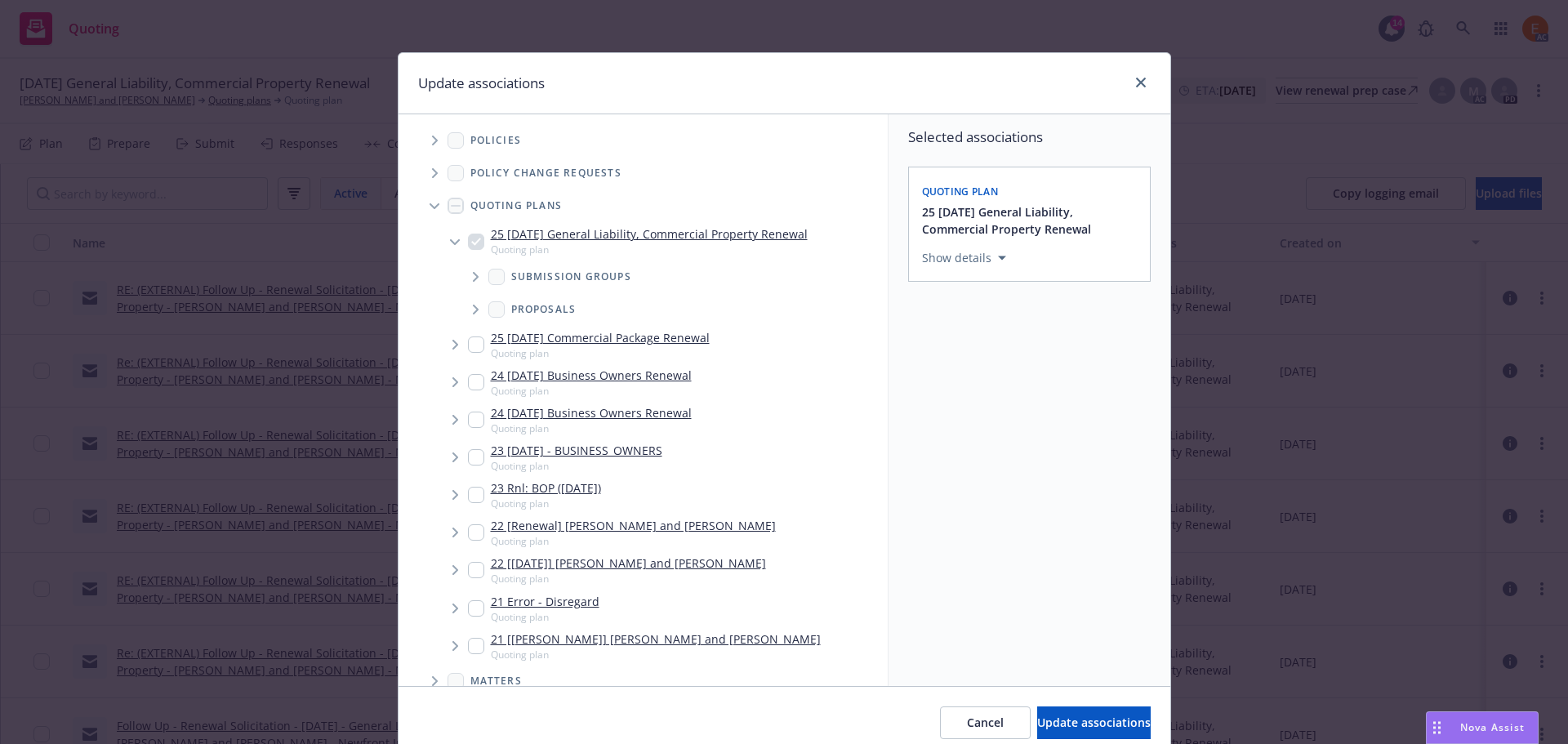
click at [434, 202] on span "Tree Example" at bounding box center [434, 205] width 26 height 26
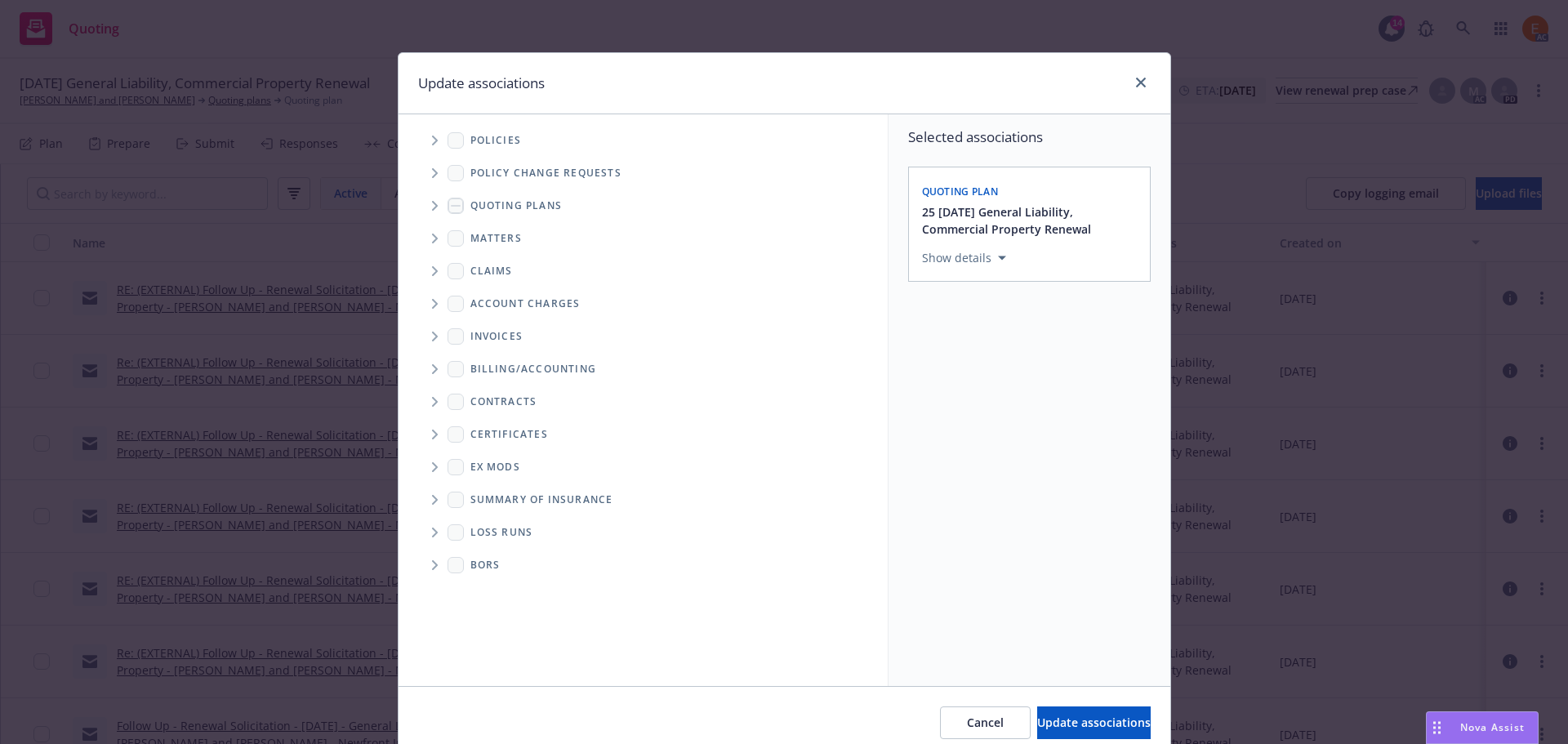
click at [433, 529] on span "Folder Tree Example" at bounding box center [434, 532] width 26 height 26
click at [504, 563] on link "New Loss Runs folder" at bounding box center [555, 561] width 118 height 17
checkbox input "true"
click at [1073, 366] on div "Select an option" at bounding box center [1022, 371] width 174 height 16
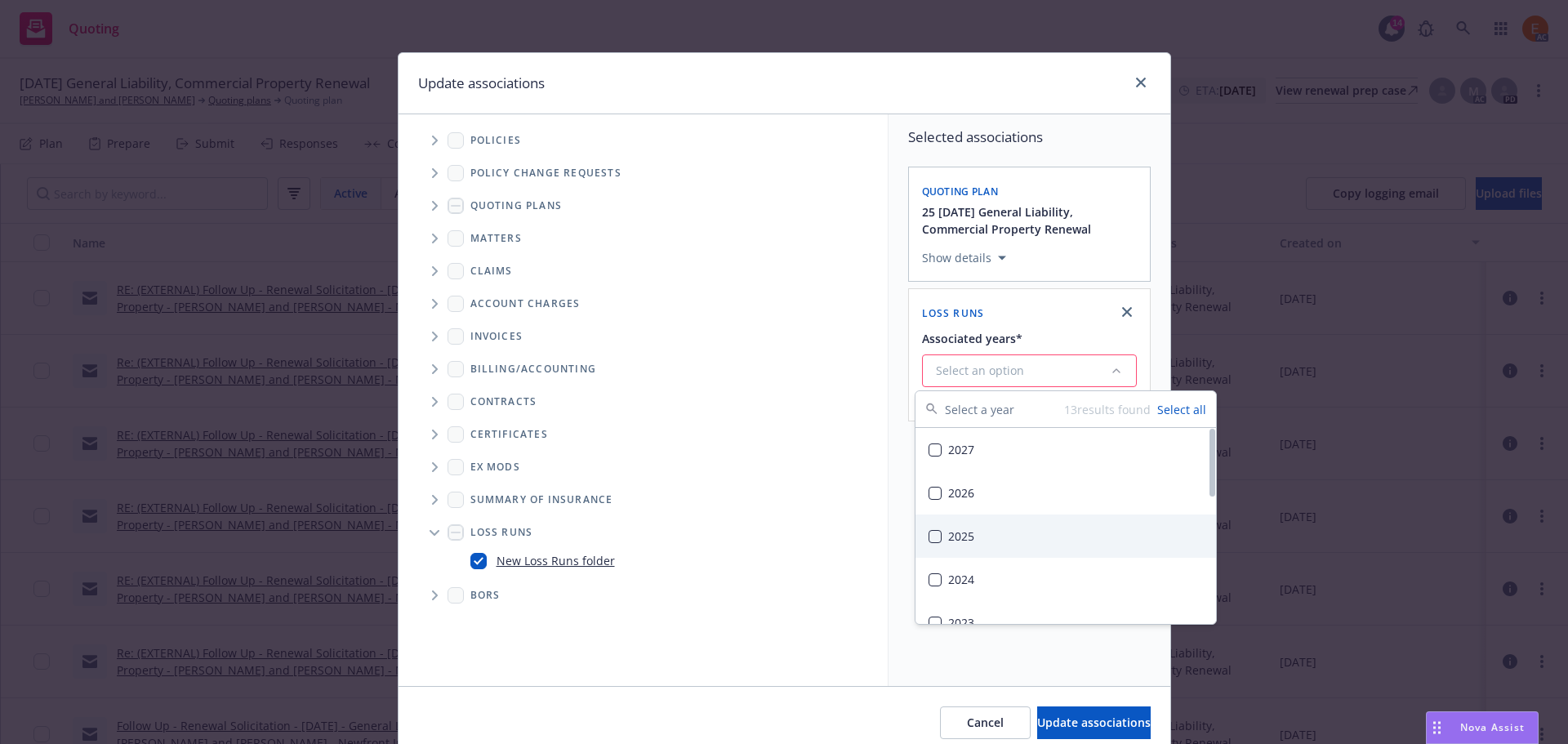
click at [986, 529] on div "2025" at bounding box center [1065, 536] width 300 height 43
click at [1065, 725] on span "Update associations" at bounding box center [1094, 723] width 113 height 15
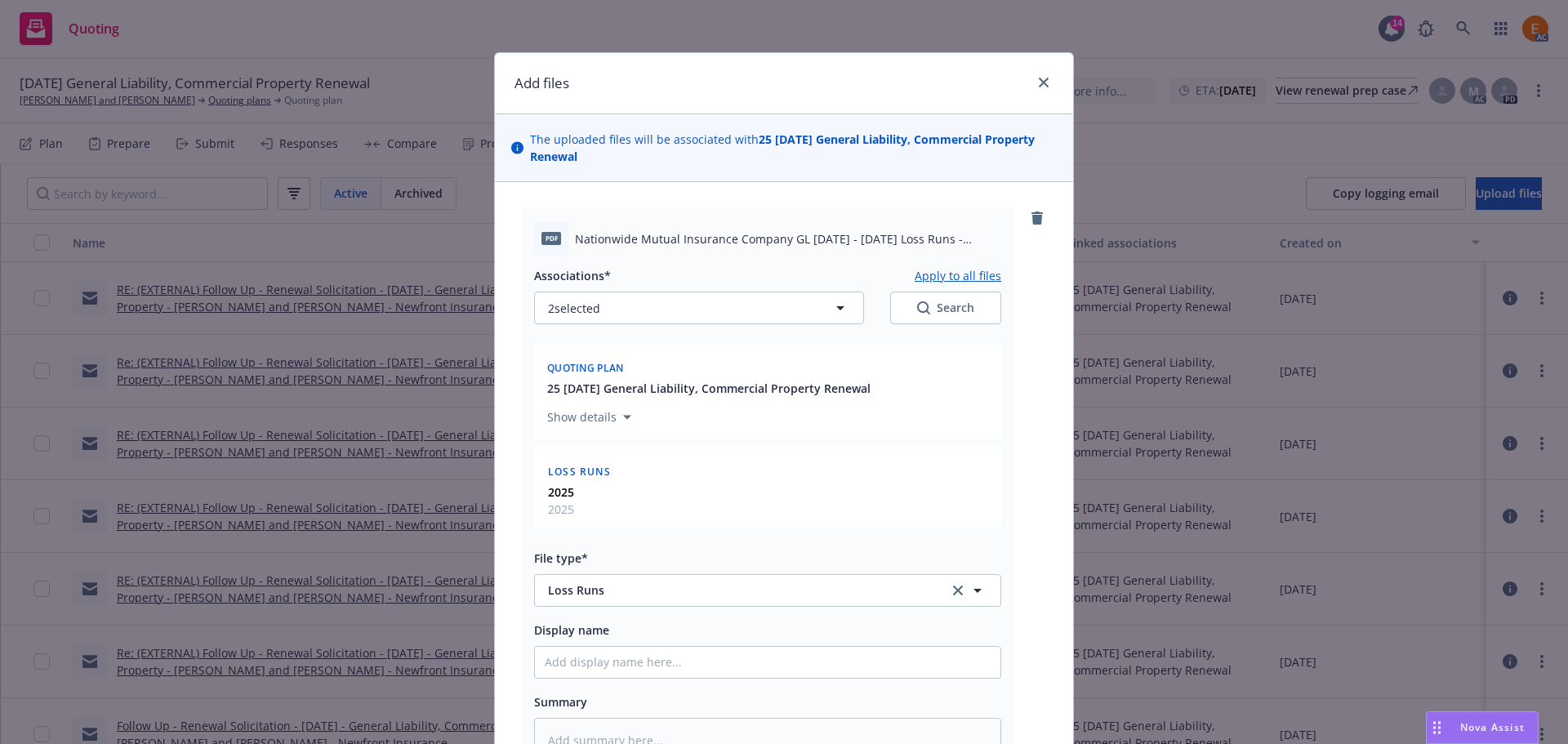
click at [961, 281] on button "Apply to all files" at bounding box center [958, 276] width 86 height 19
type textarea "x"
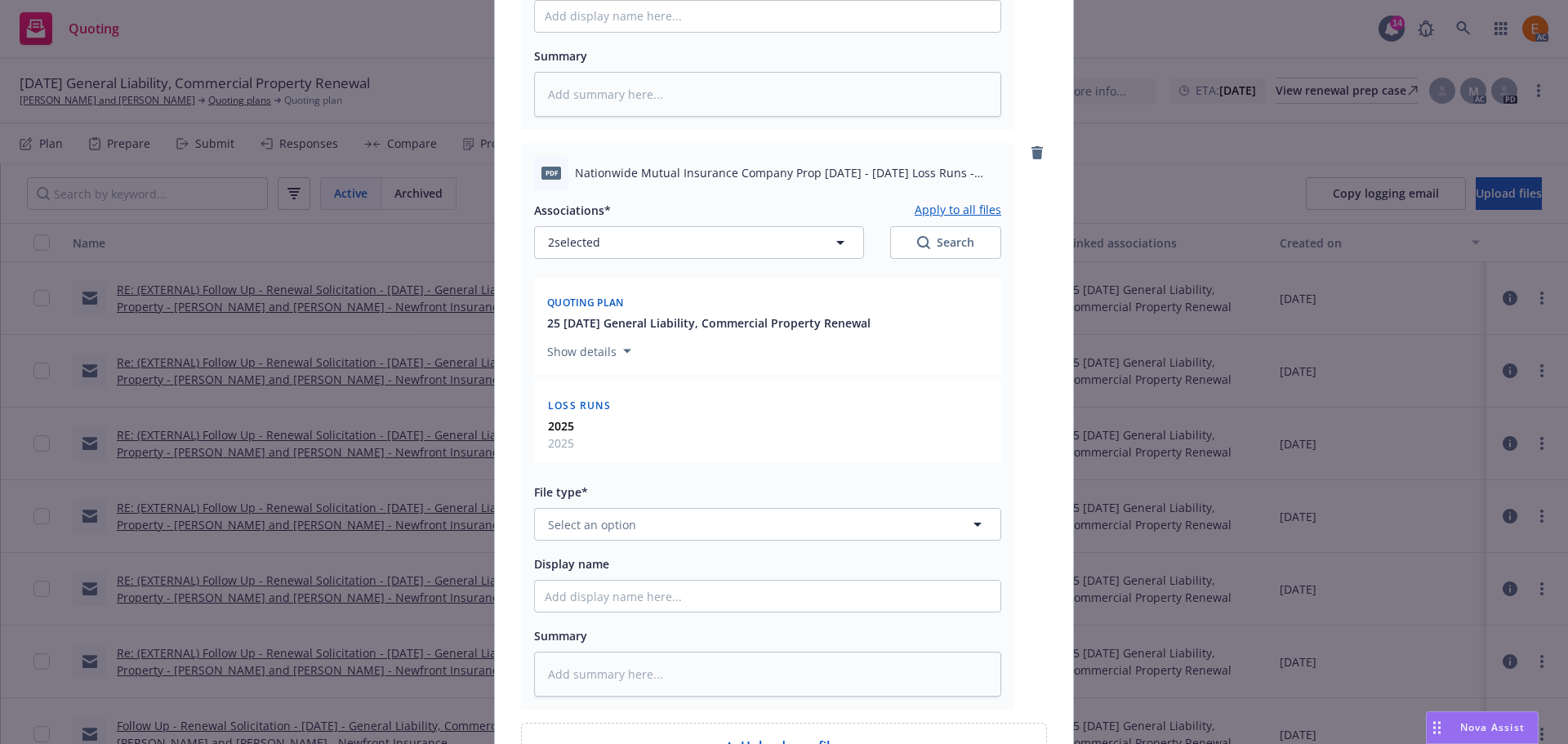
scroll to position [817, 0]
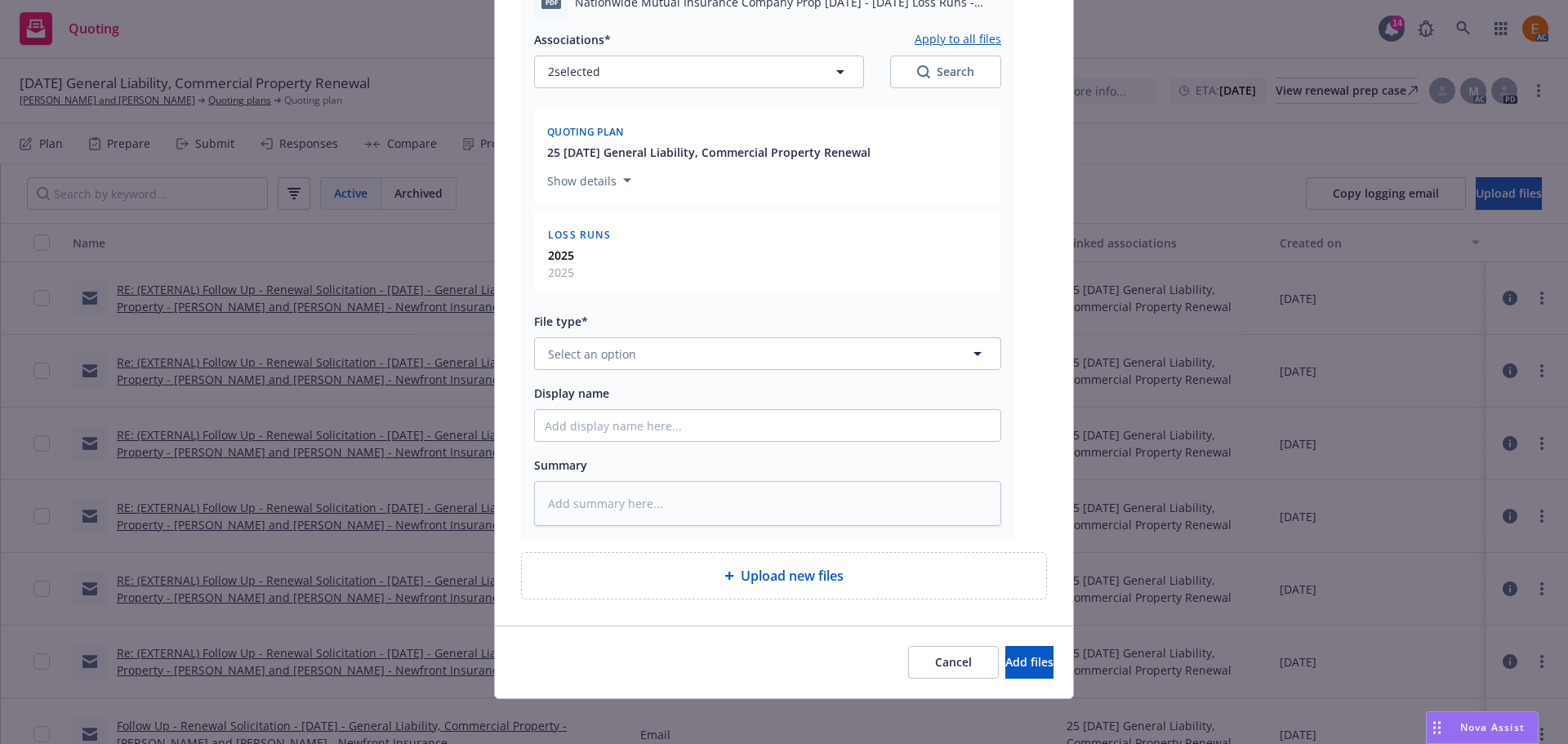
drag, startPoint x: 622, startPoint y: 332, endPoint x: 622, endPoint y: 367, distance: 35.0
click at [622, 333] on div "File type* Select an option" at bounding box center [768, 340] width 467 height 59
click at [622, 367] on button "Select an option" at bounding box center [768, 353] width 467 height 33
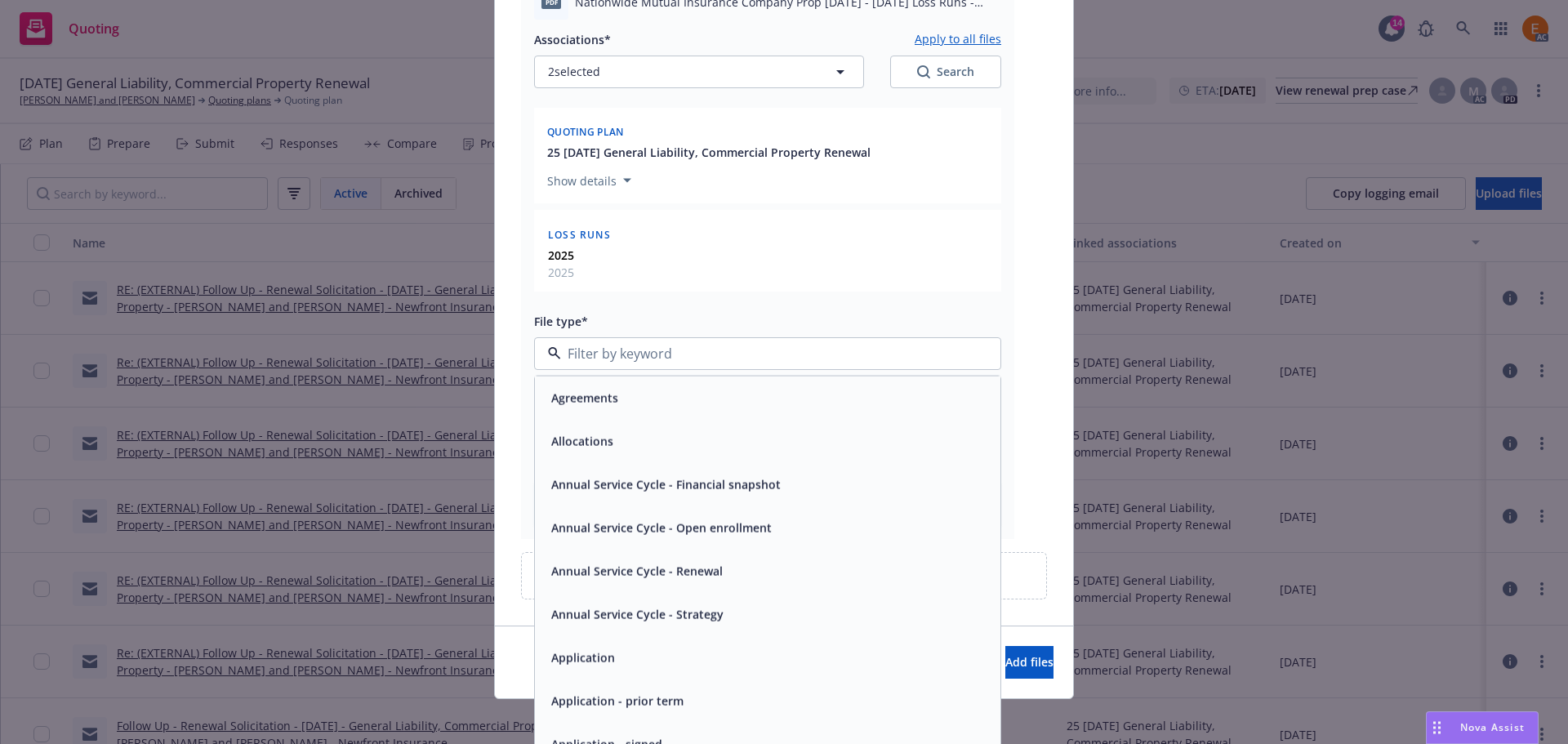
paste input "loss r"
type input "loss r"
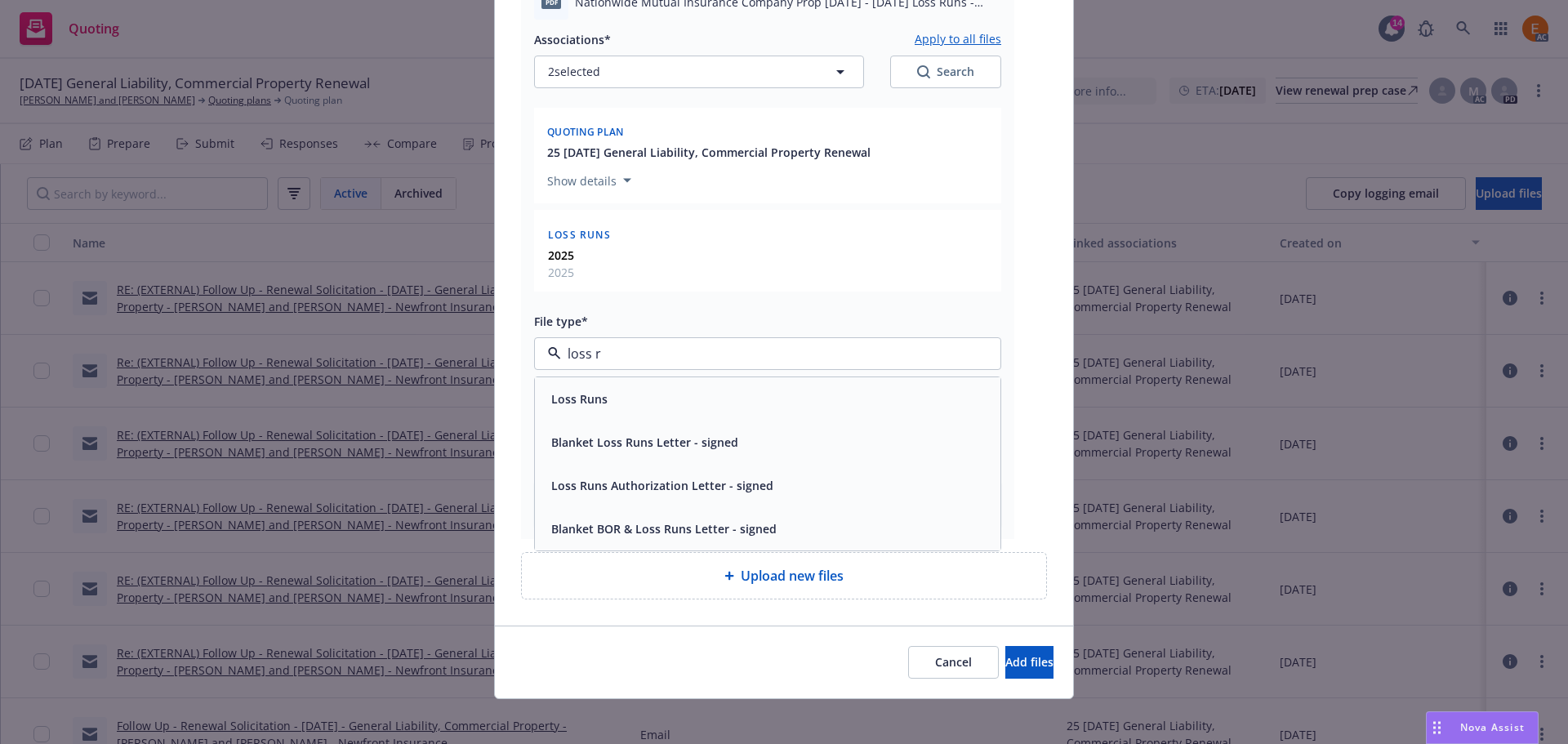
click at [612, 388] on div "Loss Runs" at bounding box center [768, 398] width 446 height 24
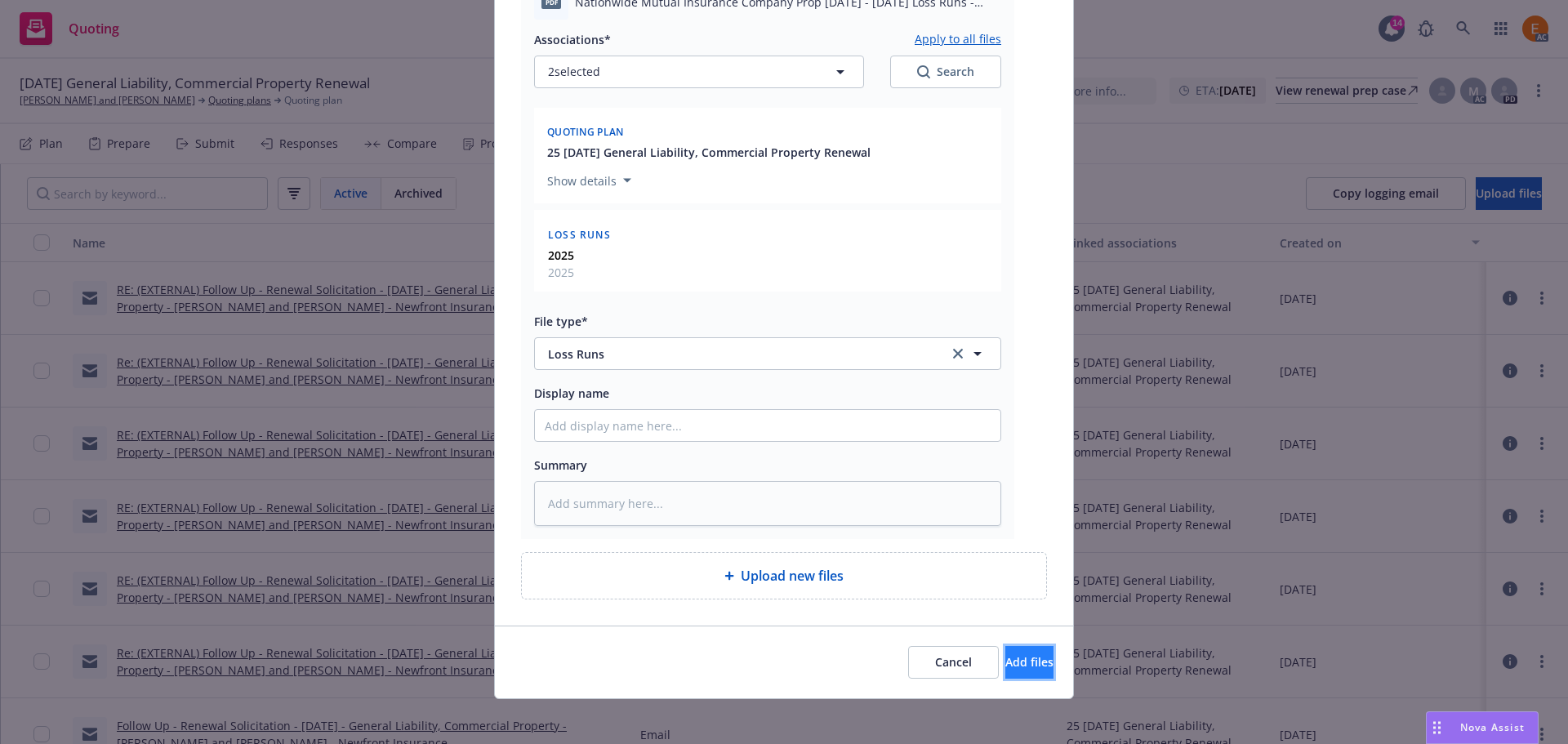
click at [1005, 656] on span "Add files" at bounding box center [1029, 662] width 48 height 15
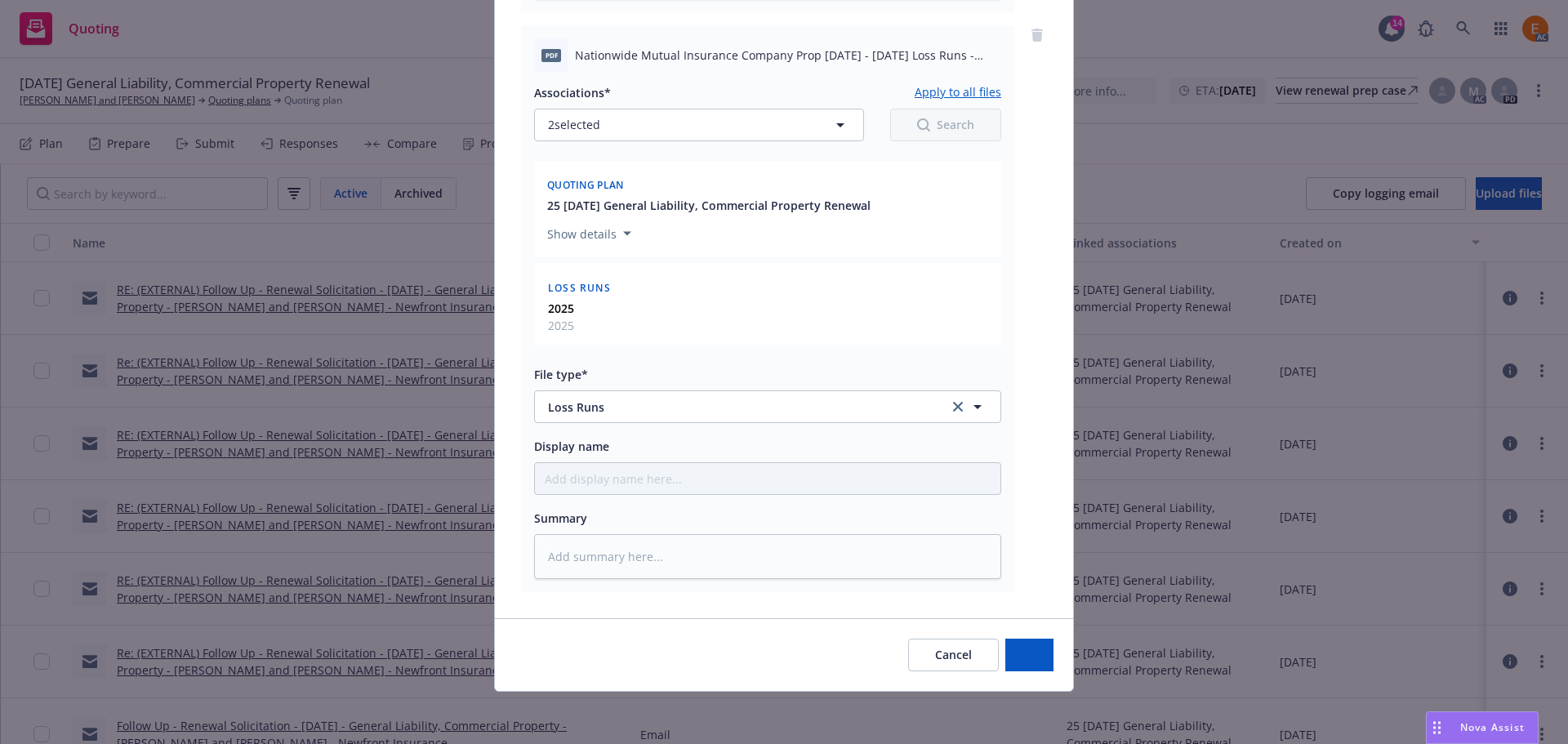
type textarea "x"
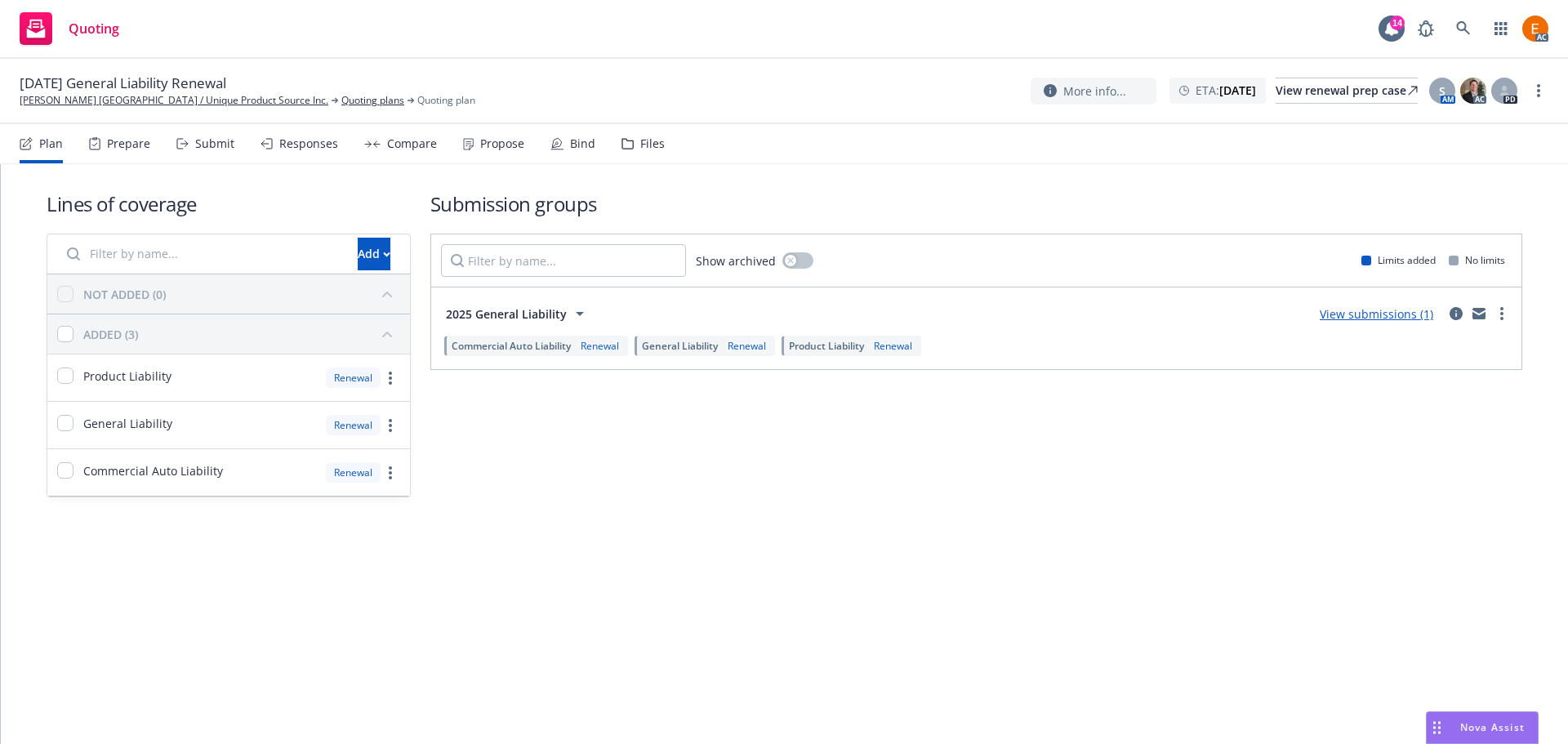
click at [654, 142] on div "Files" at bounding box center [653, 144] width 25 height 13
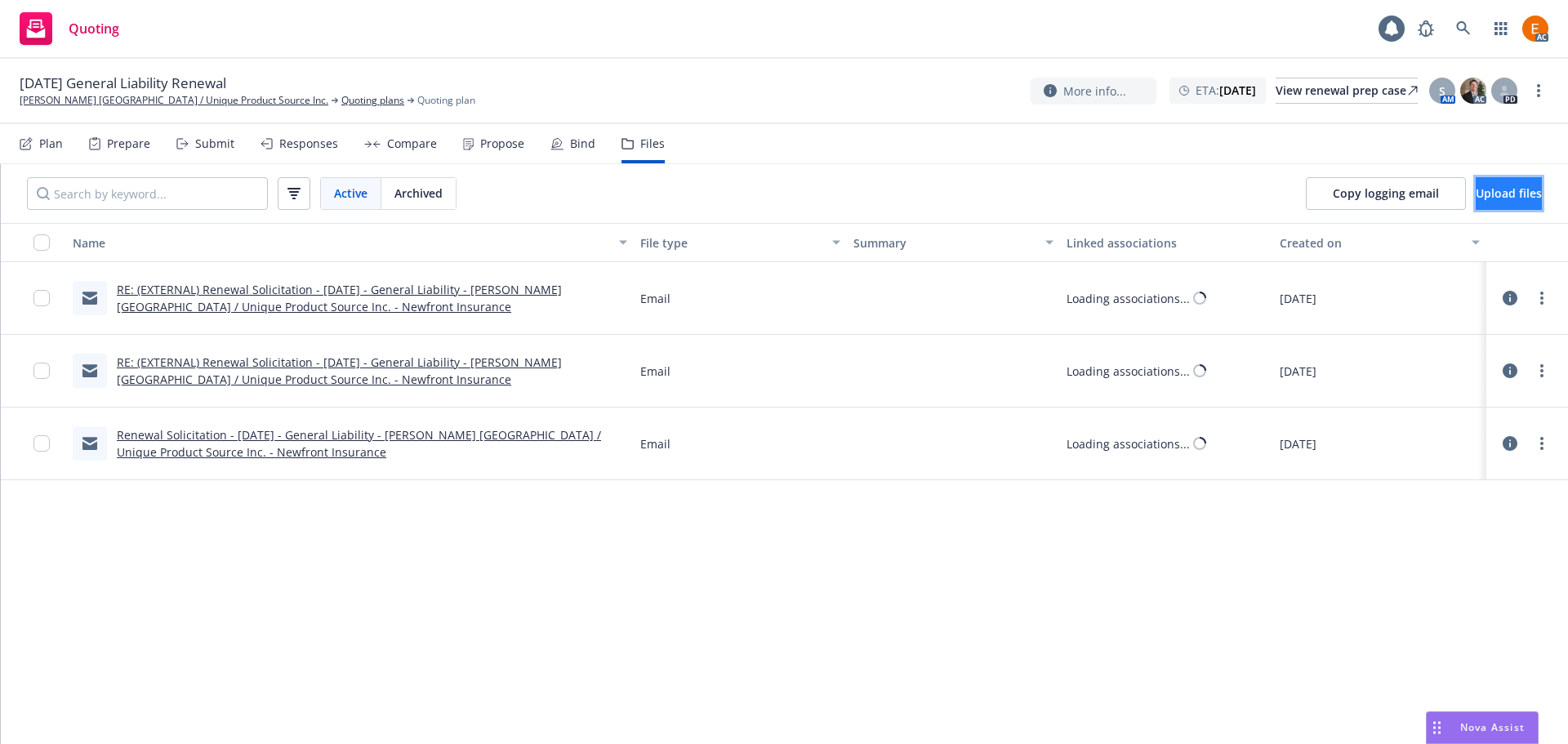
click at [1482, 194] on span "Upload files" at bounding box center [1509, 193] width 66 height 15
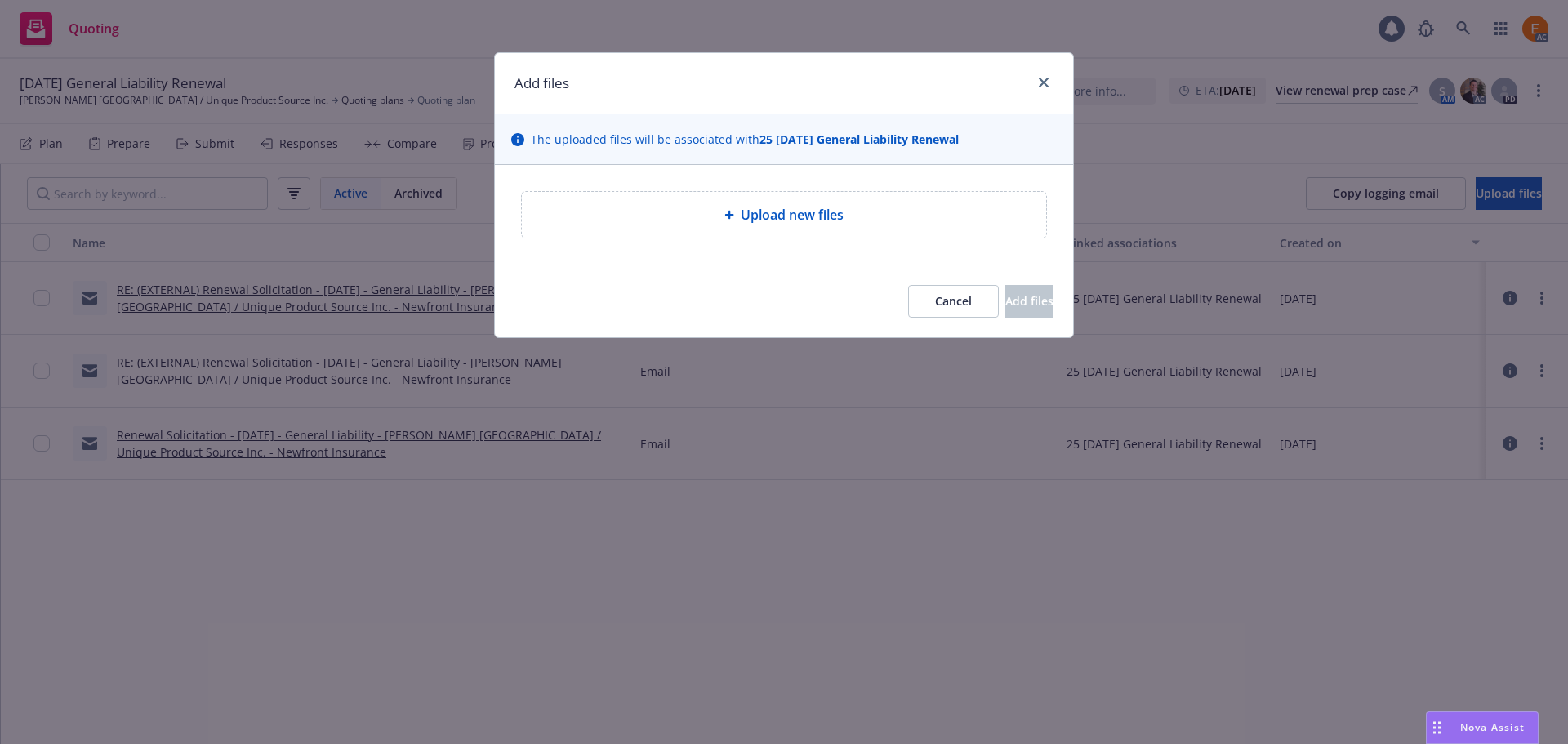
click at [868, 206] on div "Upload new files" at bounding box center [783, 215] width 498 height 19
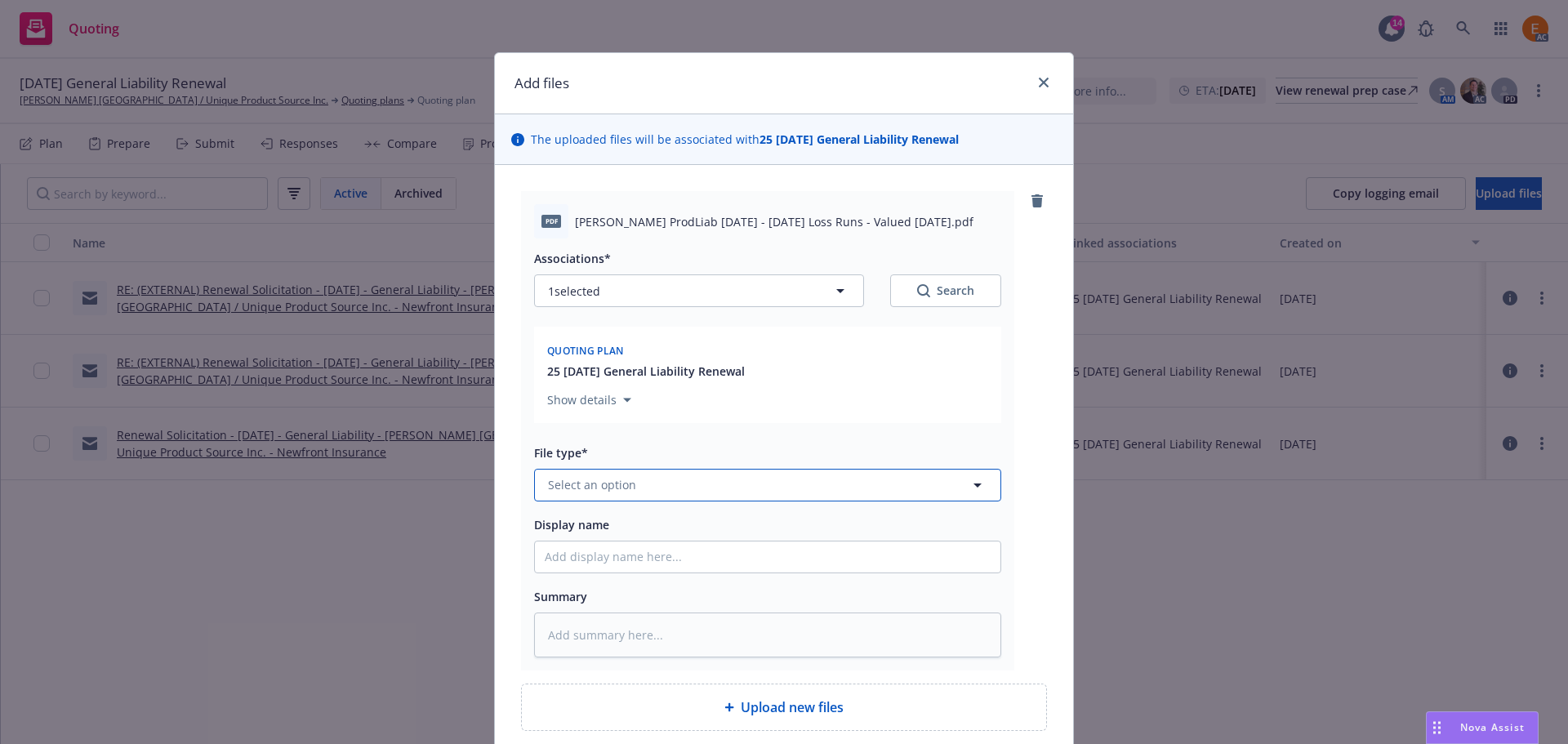
click at [757, 499] on button "Select an option" at bounding box center [768, 485] width 467 height 33
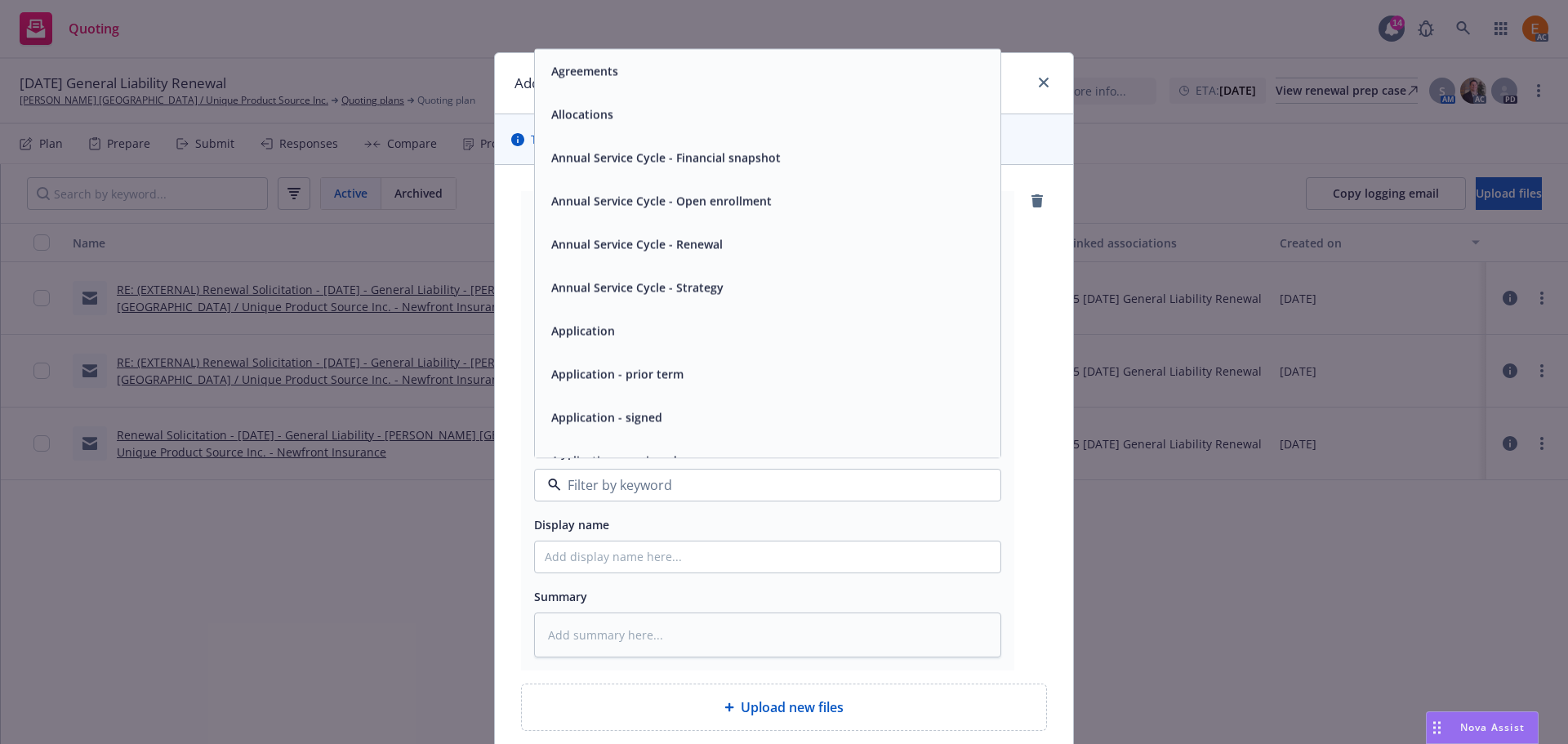
click at [759, 487] on input at bounding box center [765, 485] width 407 height 19
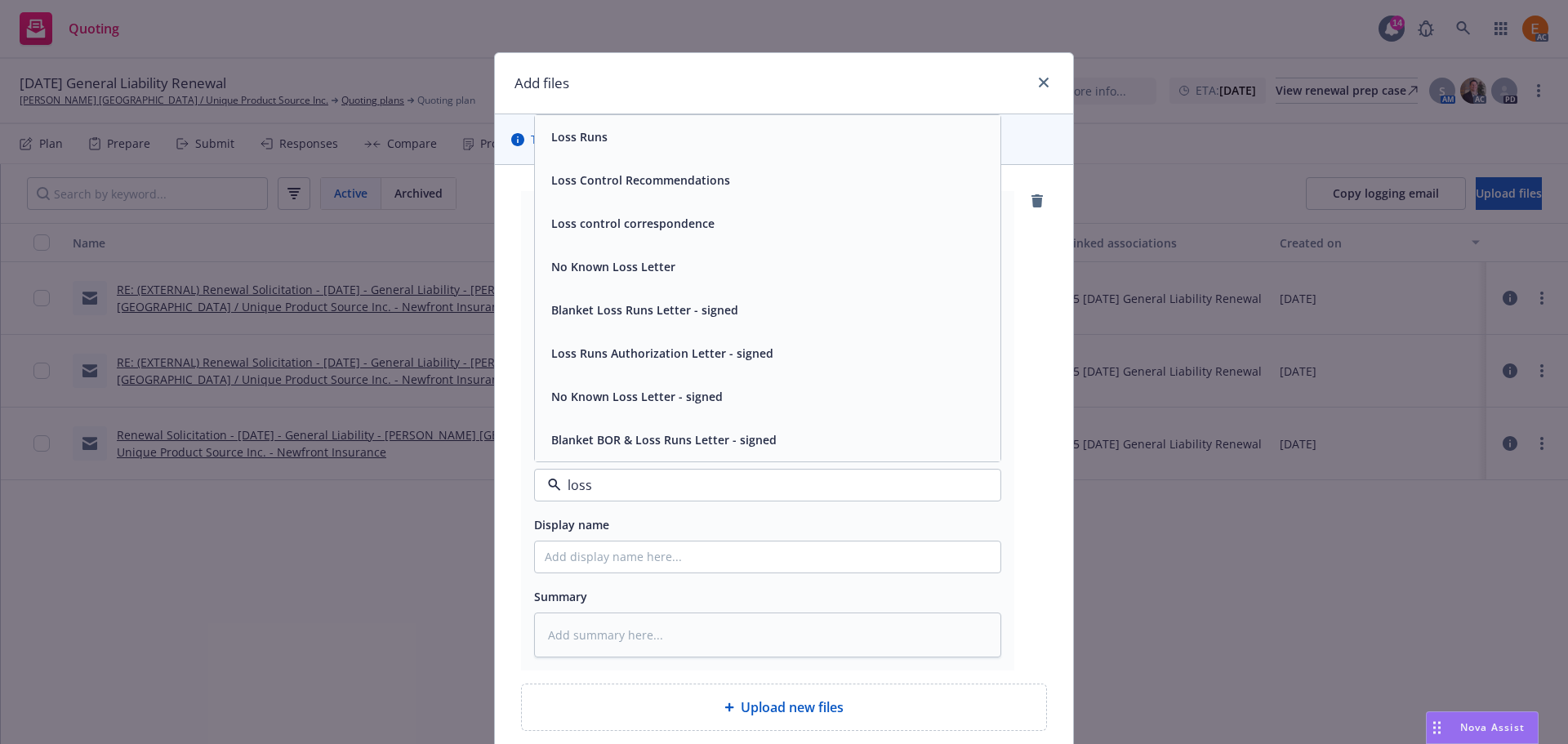
type input "loss r"
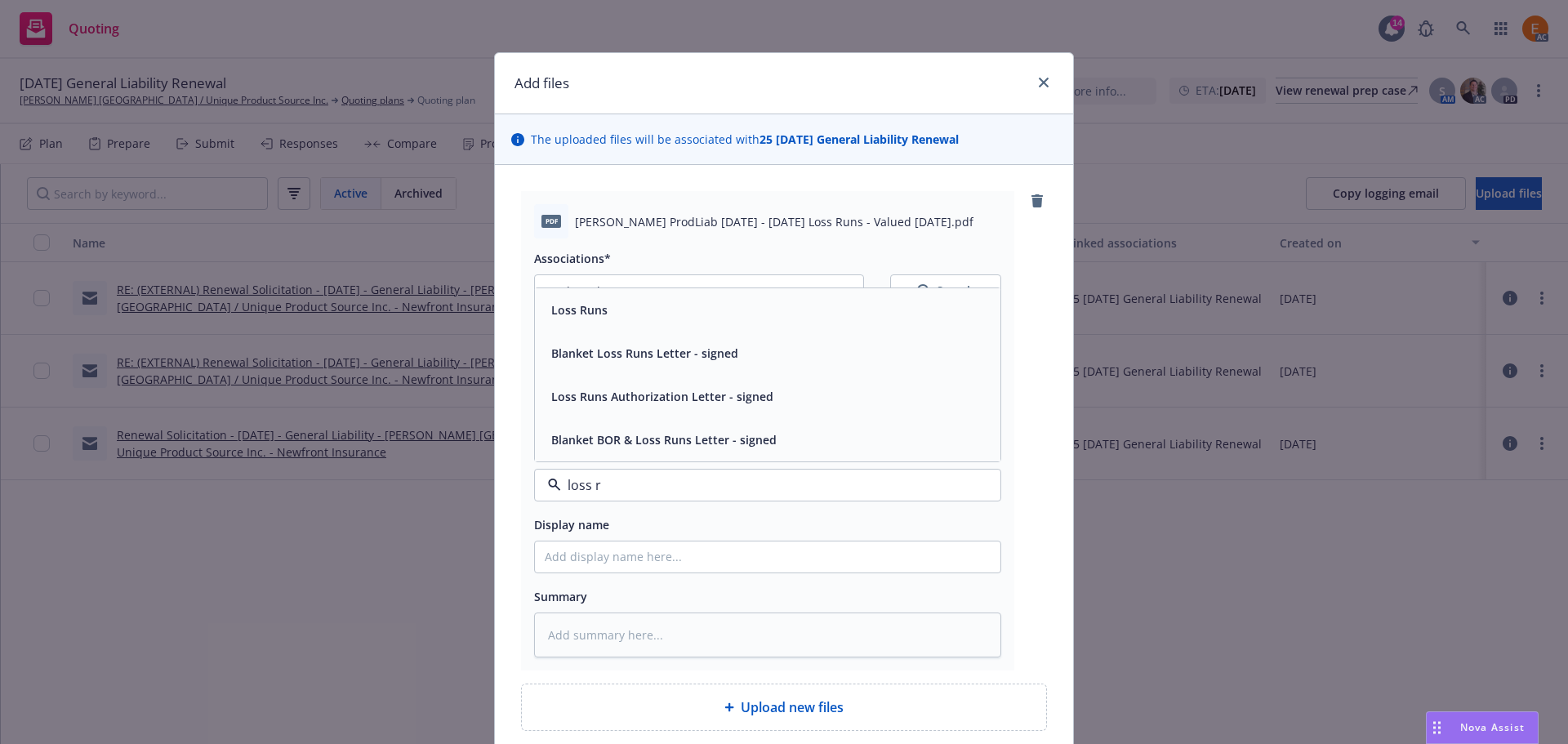
click at [647, 311] on div "Loss Runs" at bounding box center [768, 310] width 446 height 24
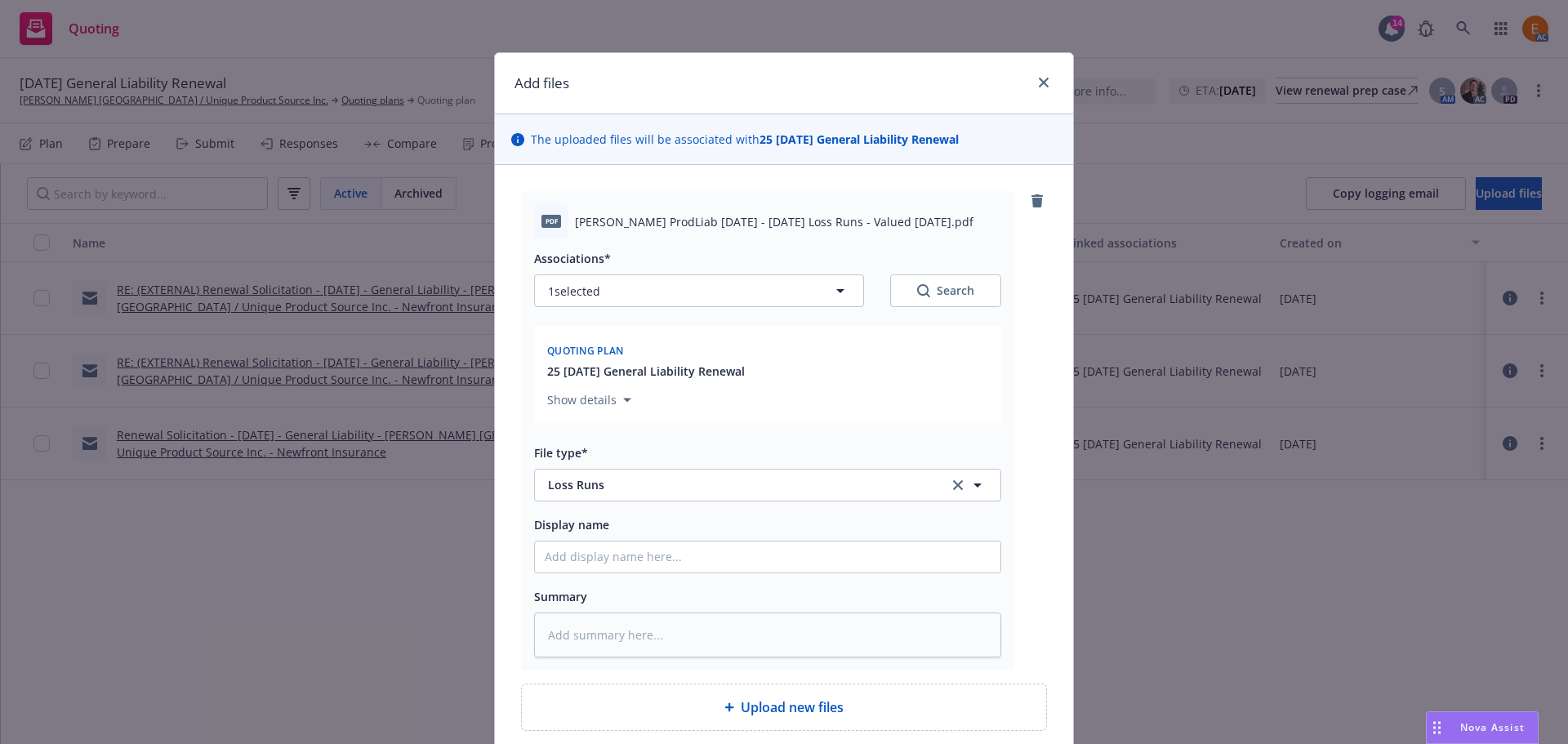
click at [906, 299] on button "Search" at bounding box center [946, 291] width 111 height 33
type textarea "x"
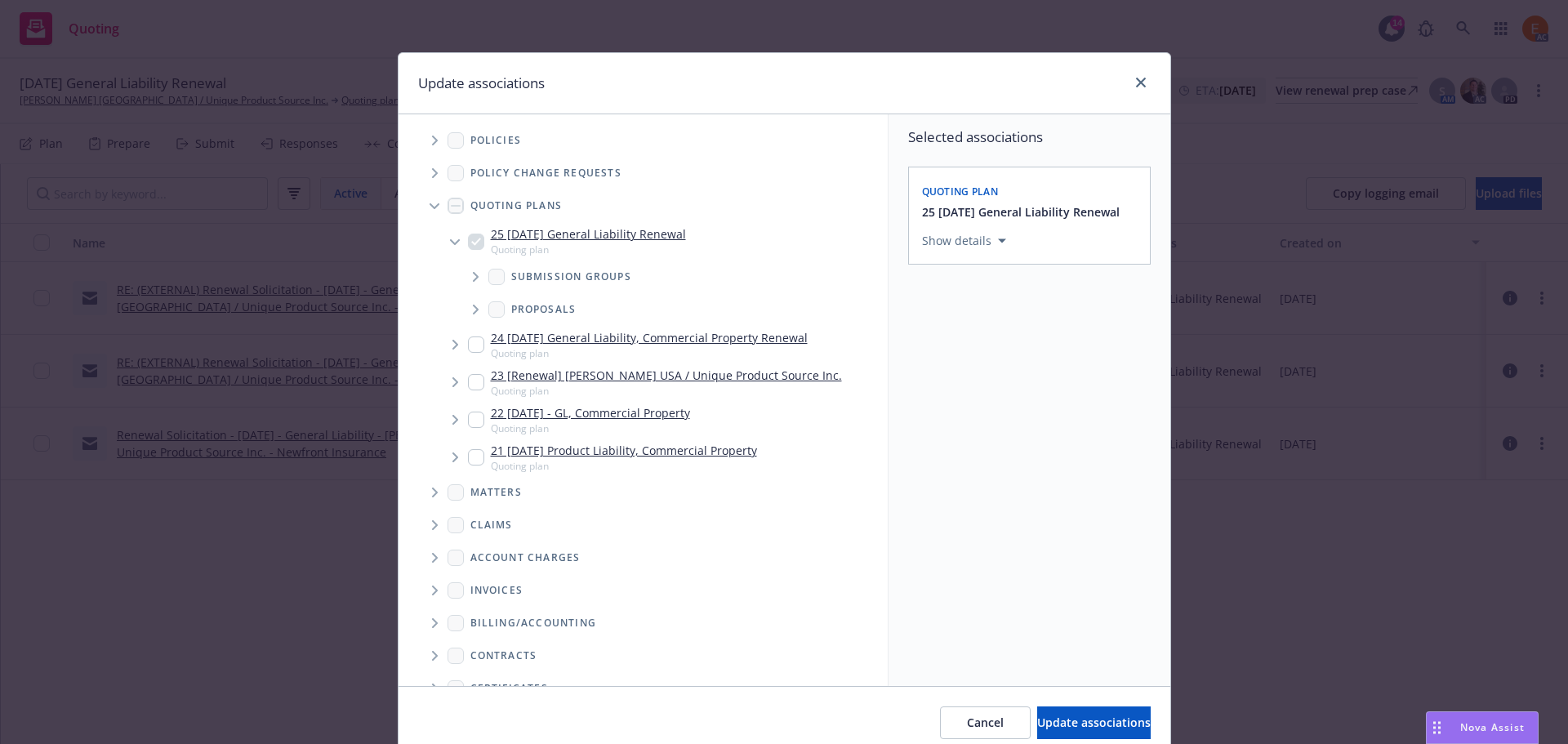
click at [430, 208] on icon "Tree Example" at bounding box center [435, 206] width 10 height 7
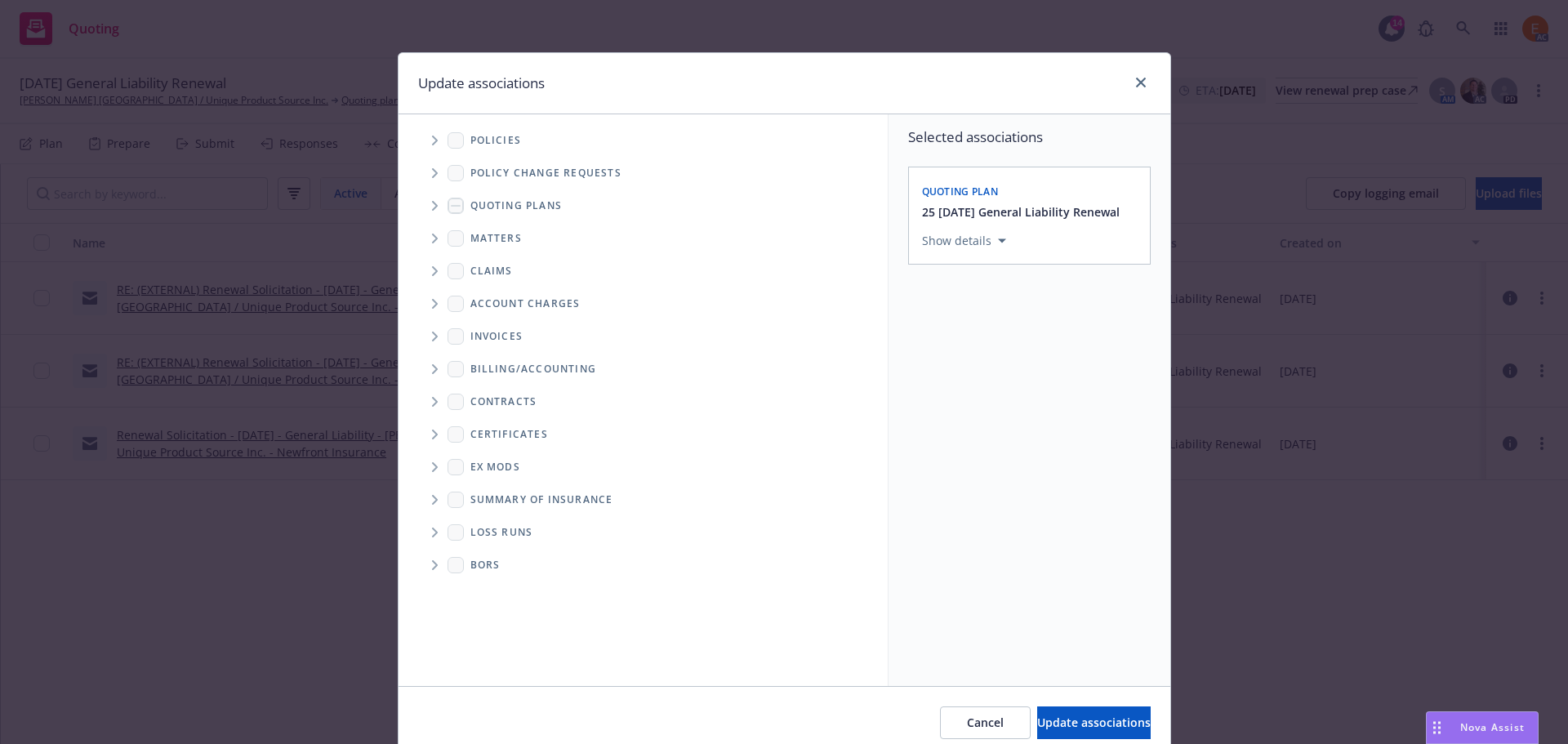
click at [434, 535] on span "Folder Tree Example" at bounding box center [434, 532] width 26 height 26
click at [512, 564] on link "New Loss Runs folder" at bounding box center [555, 561] width 118 height 17
checkbox input "true"
click at [1096, 346] on div "Select an option" at bounding box center [1022, 353] width 174 height 16
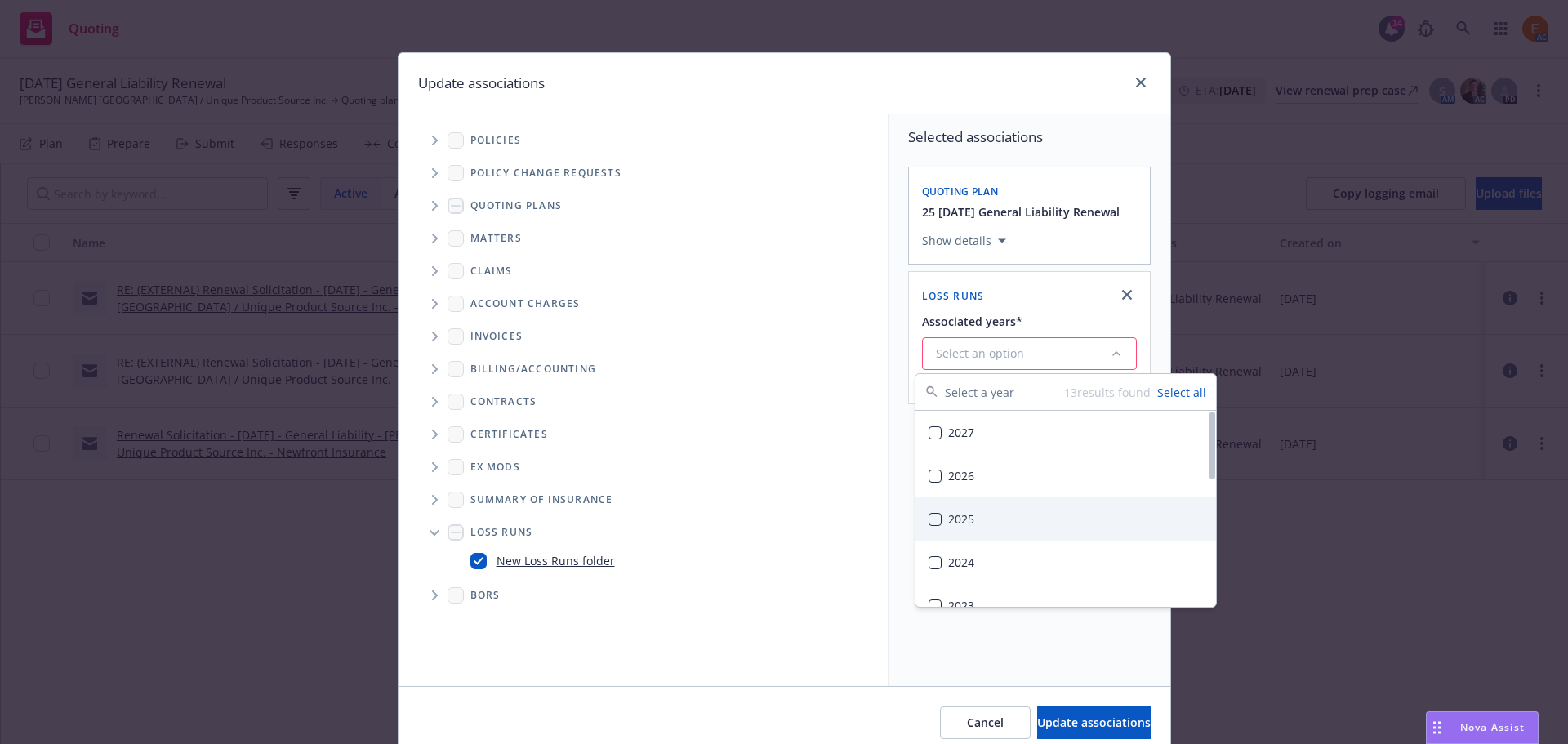
click at [957, 516] on div "2025" at bounding box center [1065, 518] width 300 height 43
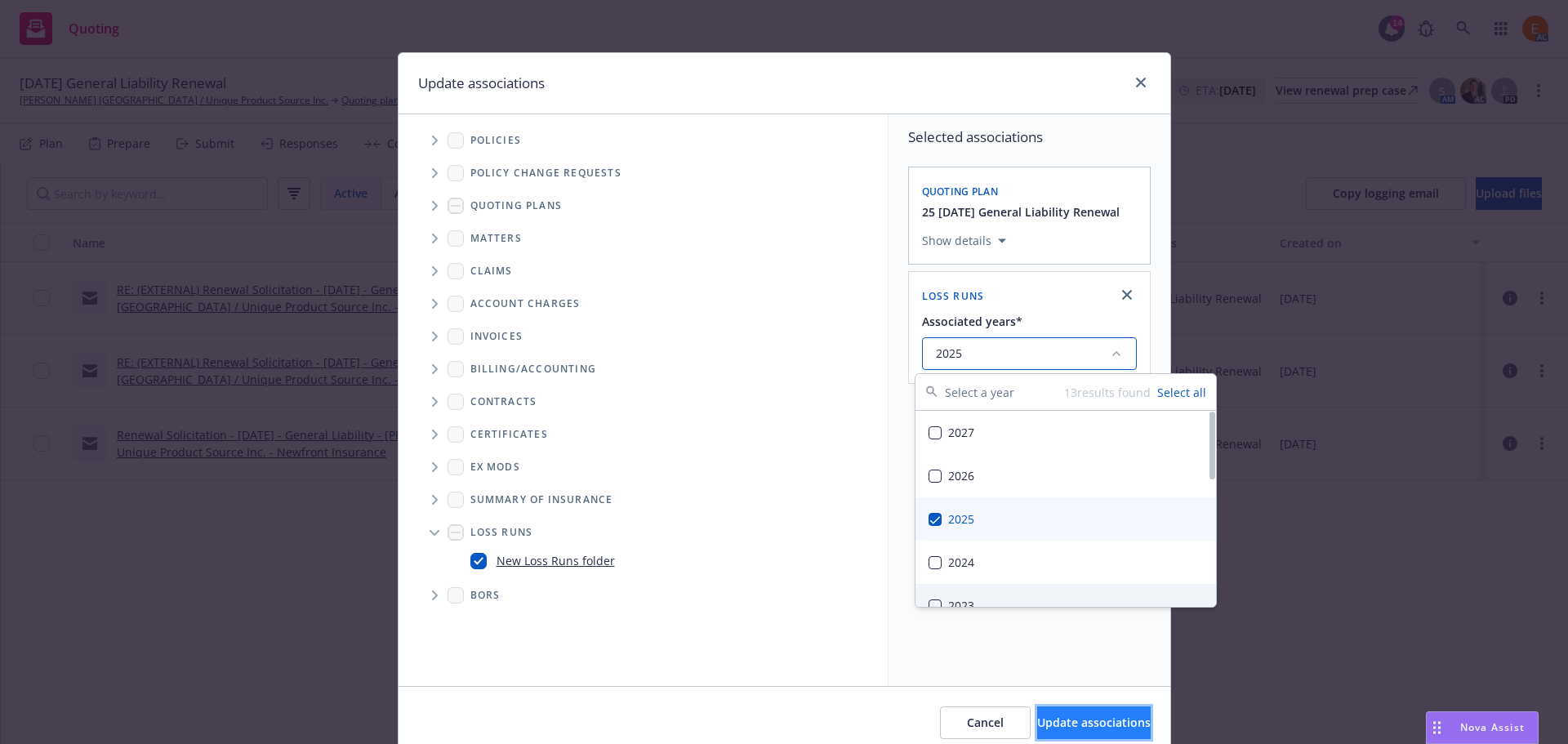
click at [1049, 716] on span "Update associations" at bounding box center [1094, 723] width 113 height 15
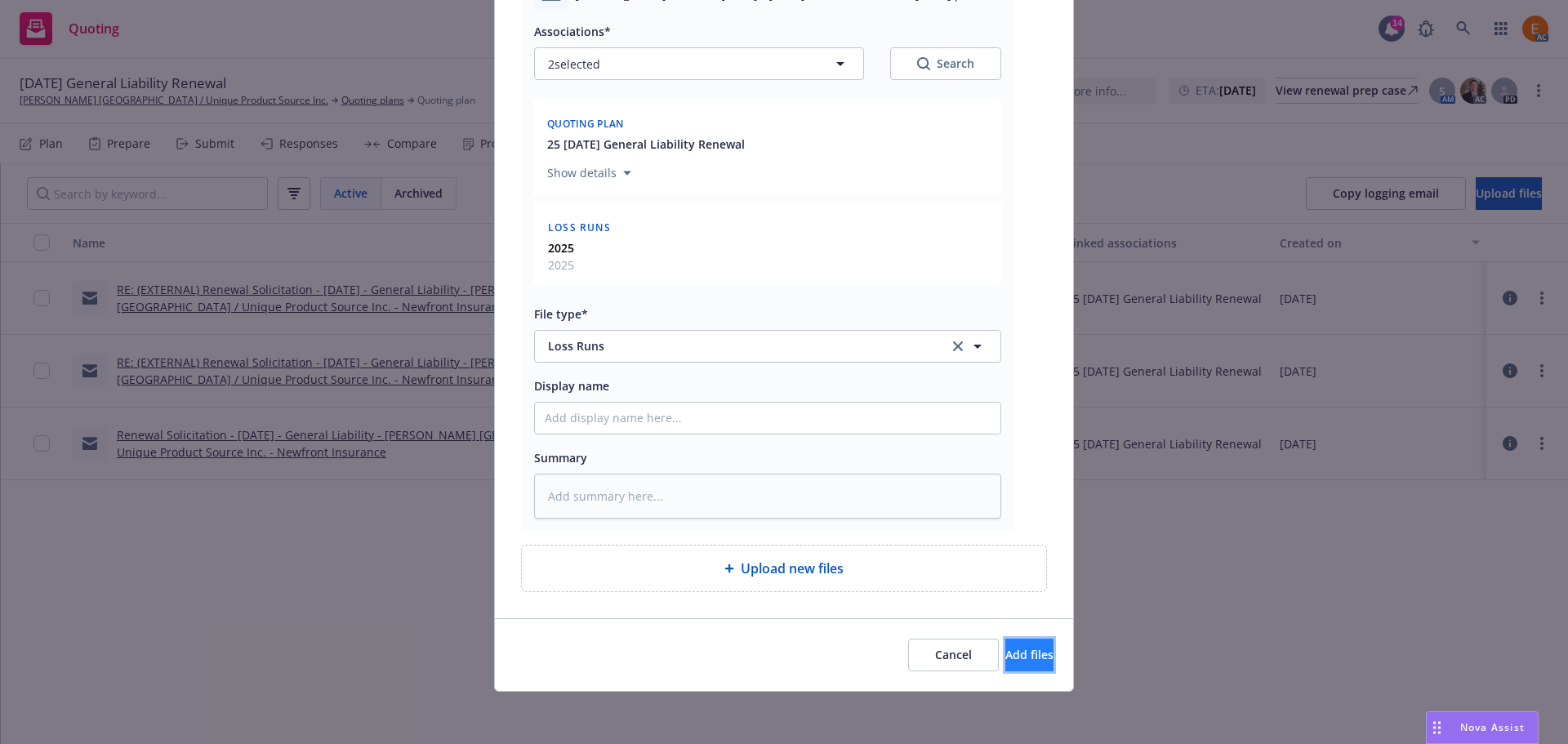
click at [1009, 643] on button "Add files" at bounding box center [1029, 655] width 48 height 33
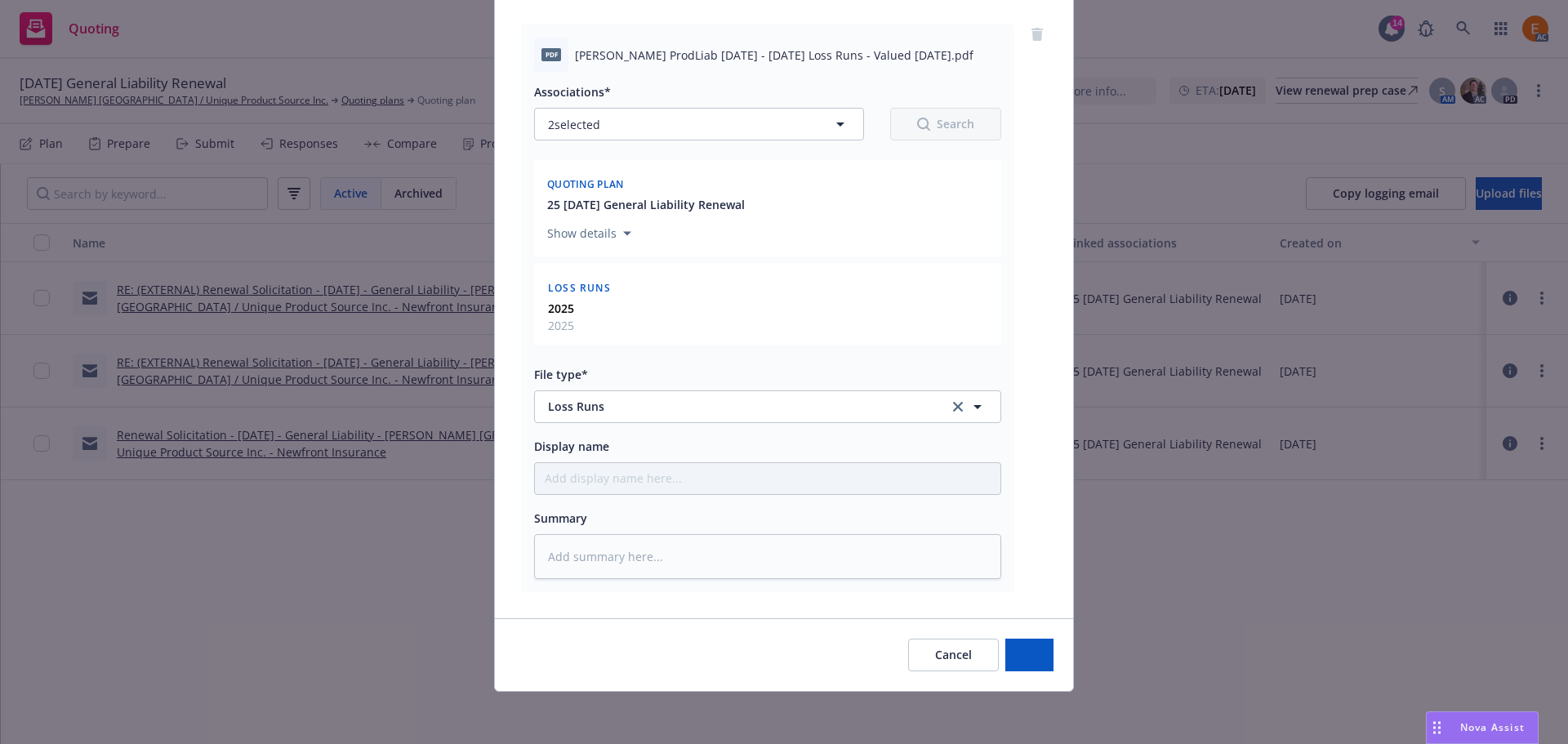
type textarea "x"
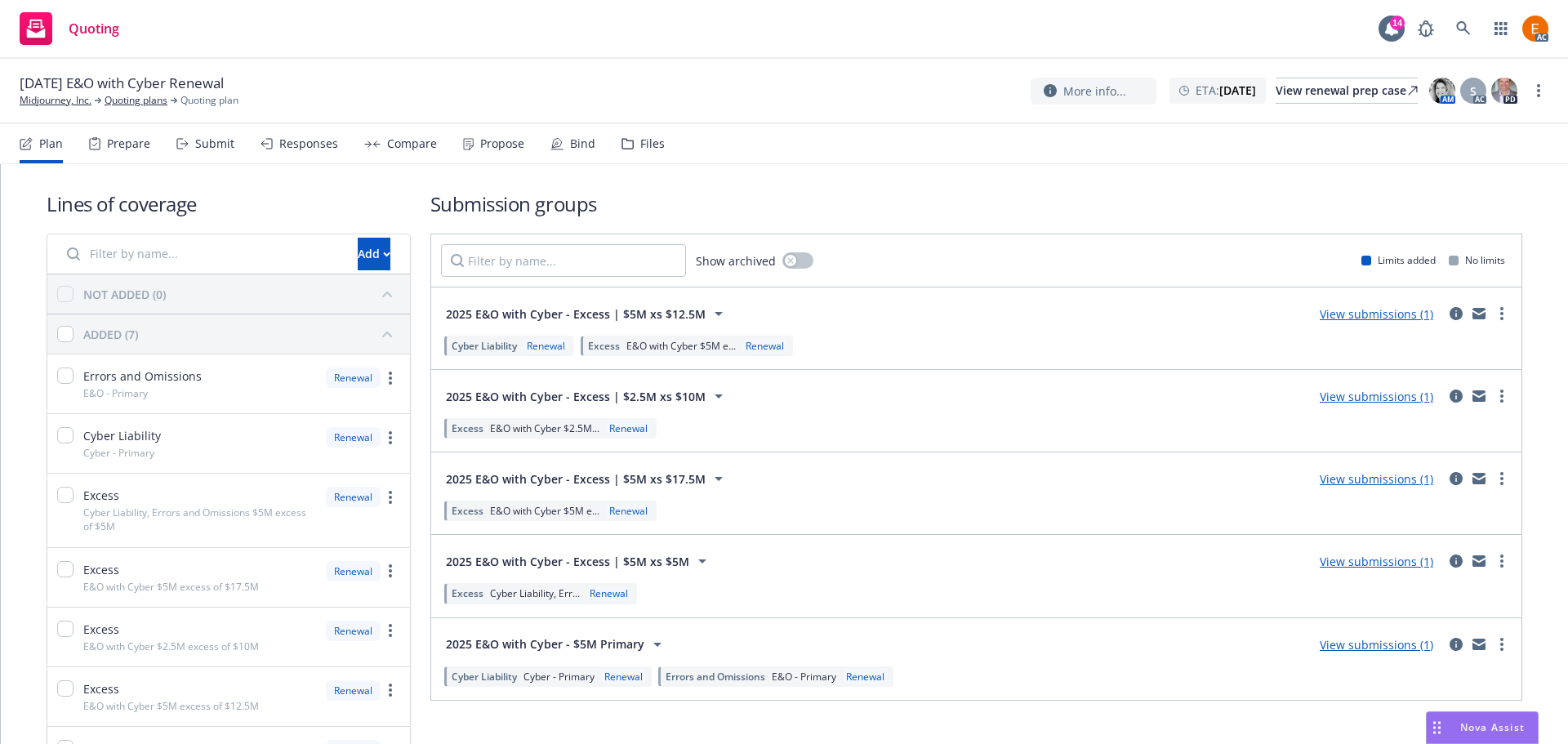
click at [646, 140] on div "Files" at bounding box center [653, 144] width 25 height 13
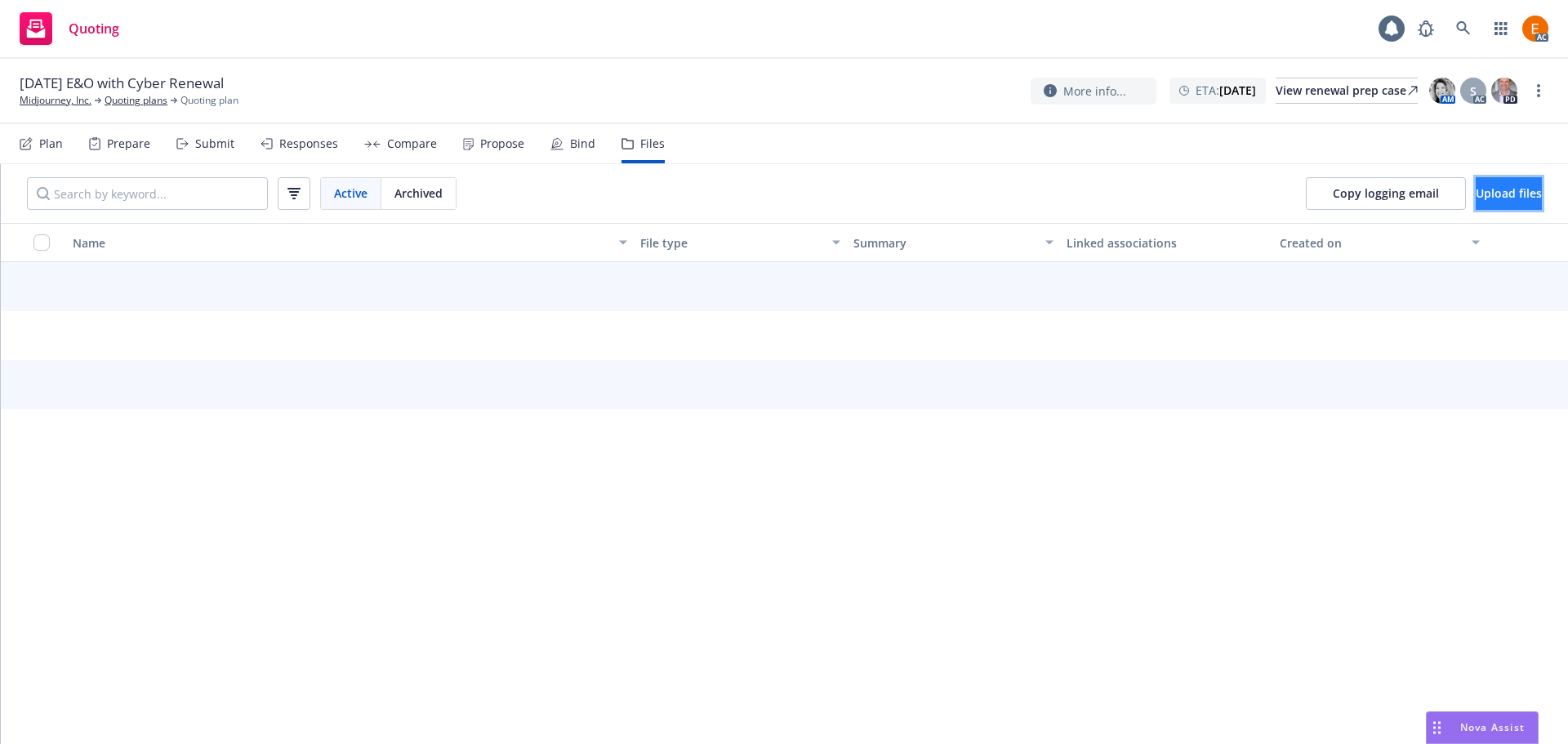
click at [1476, 198] on span "Upload files" at bounding box center [1509, 193] width 66 height 15
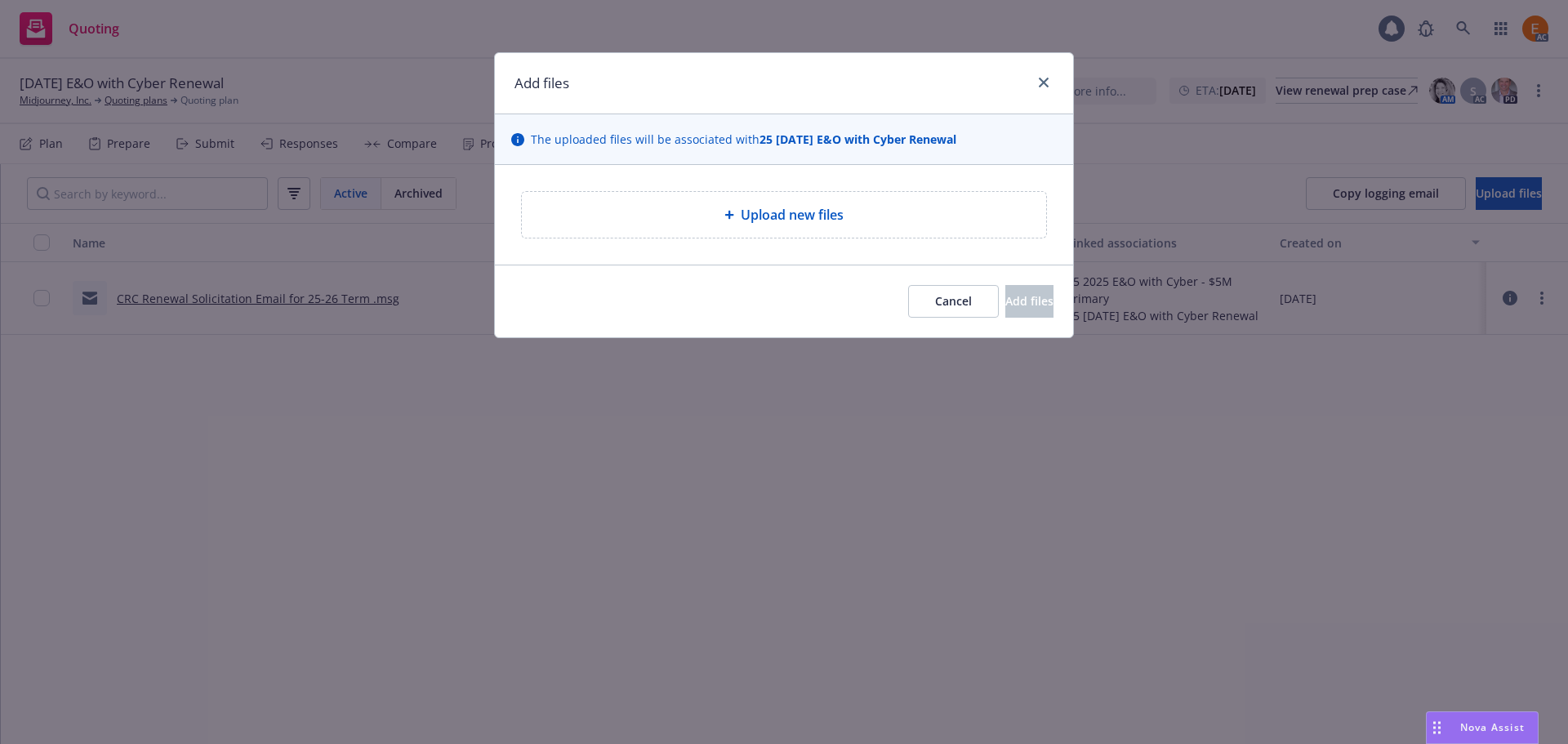
click at [676, 236] on div "Upload new files" at bounding box center [784, 215] width 524 height 46
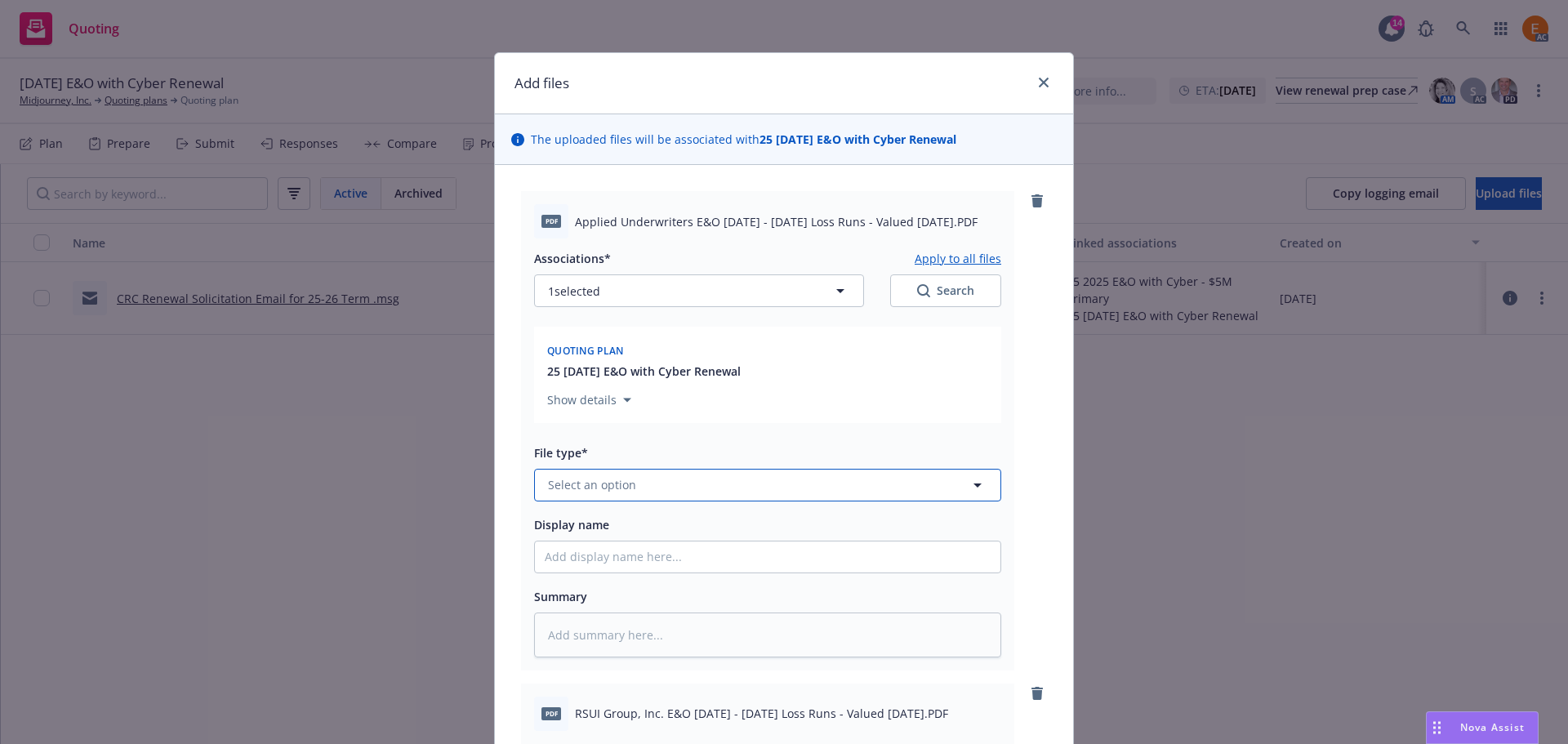
click at [762, 471] on button "Select an option" at bounding box center [768, 485] width 467 height 33
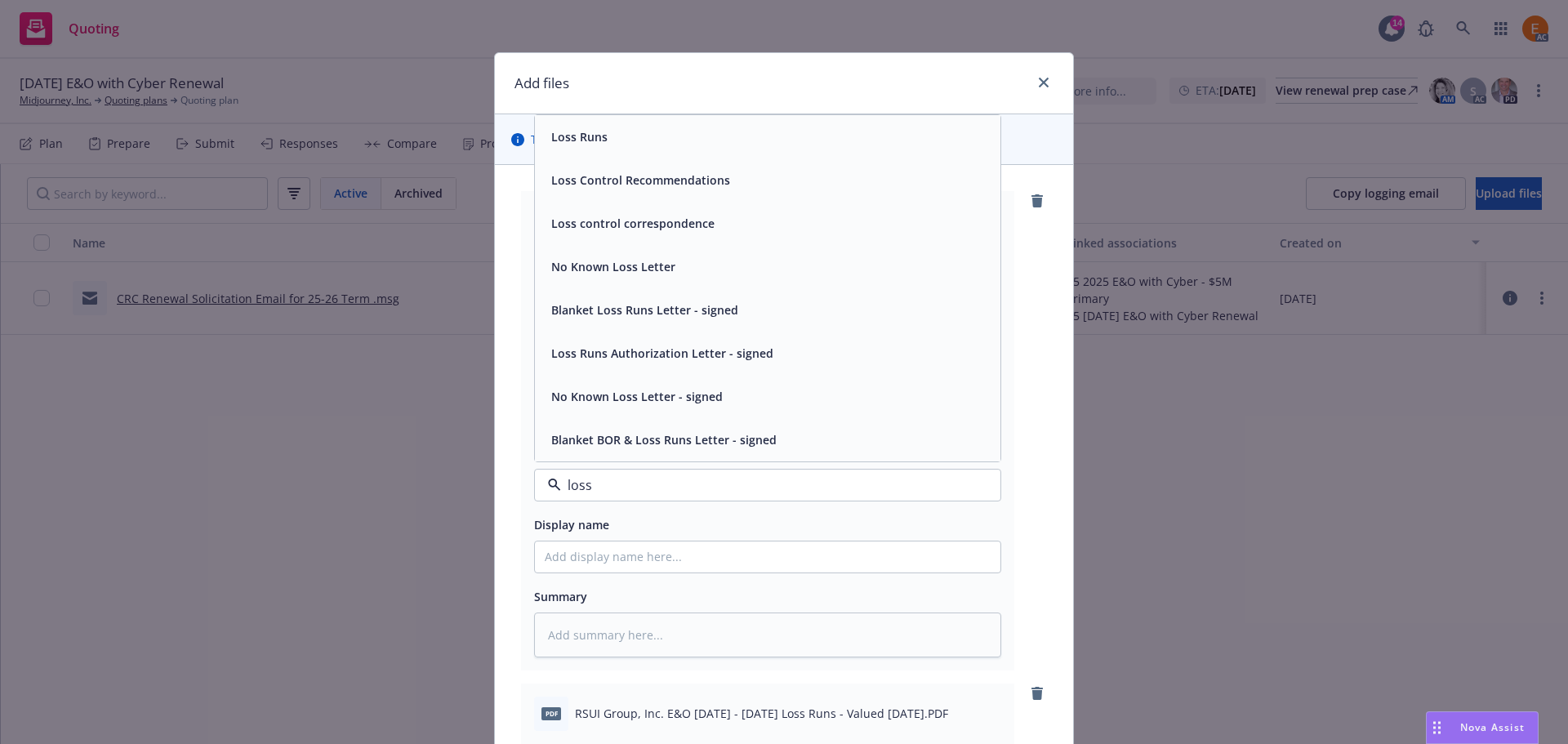
type input "loss r"
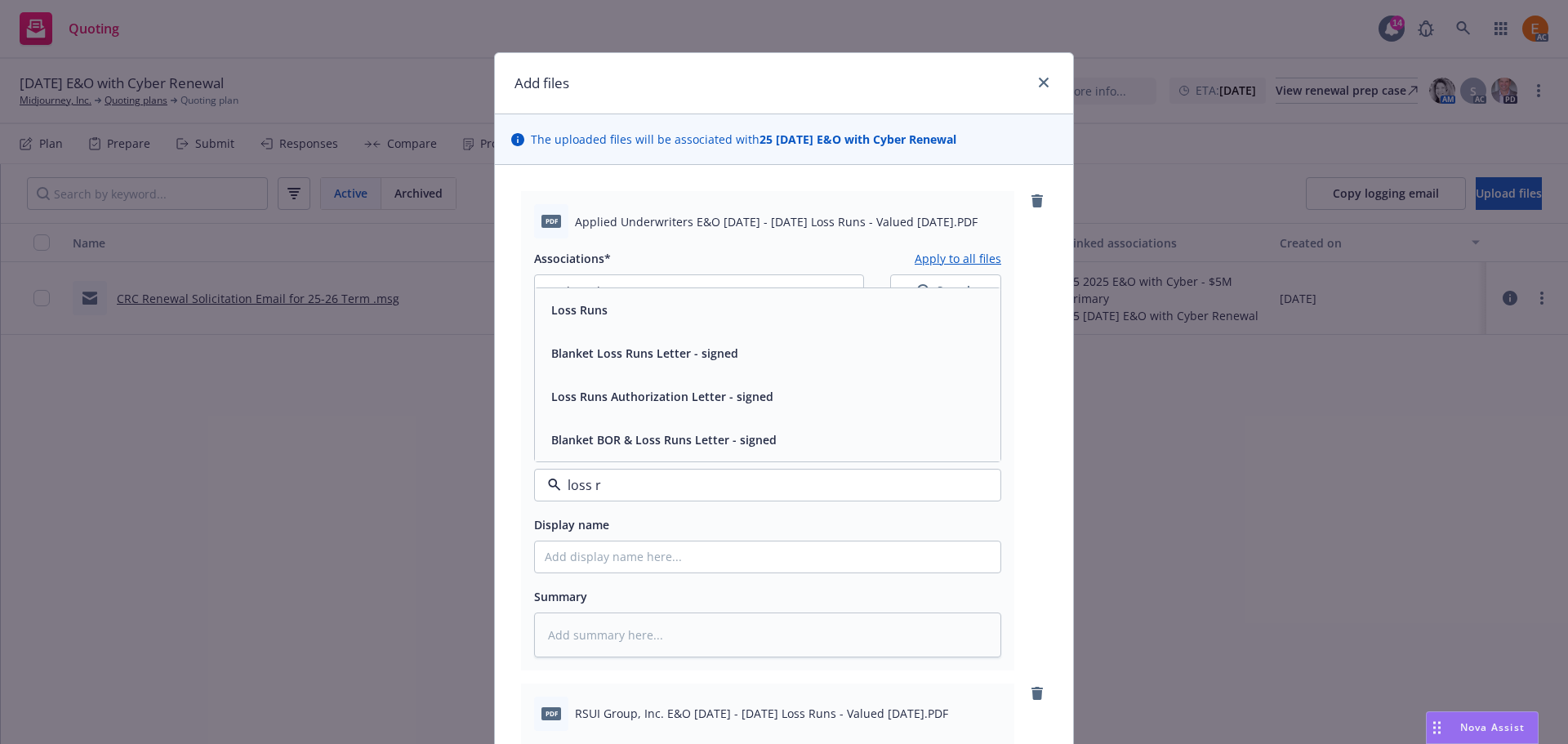
click at [646, 313] on div "Loss Runs" at bounding box center [768, 310] width 446 height 24
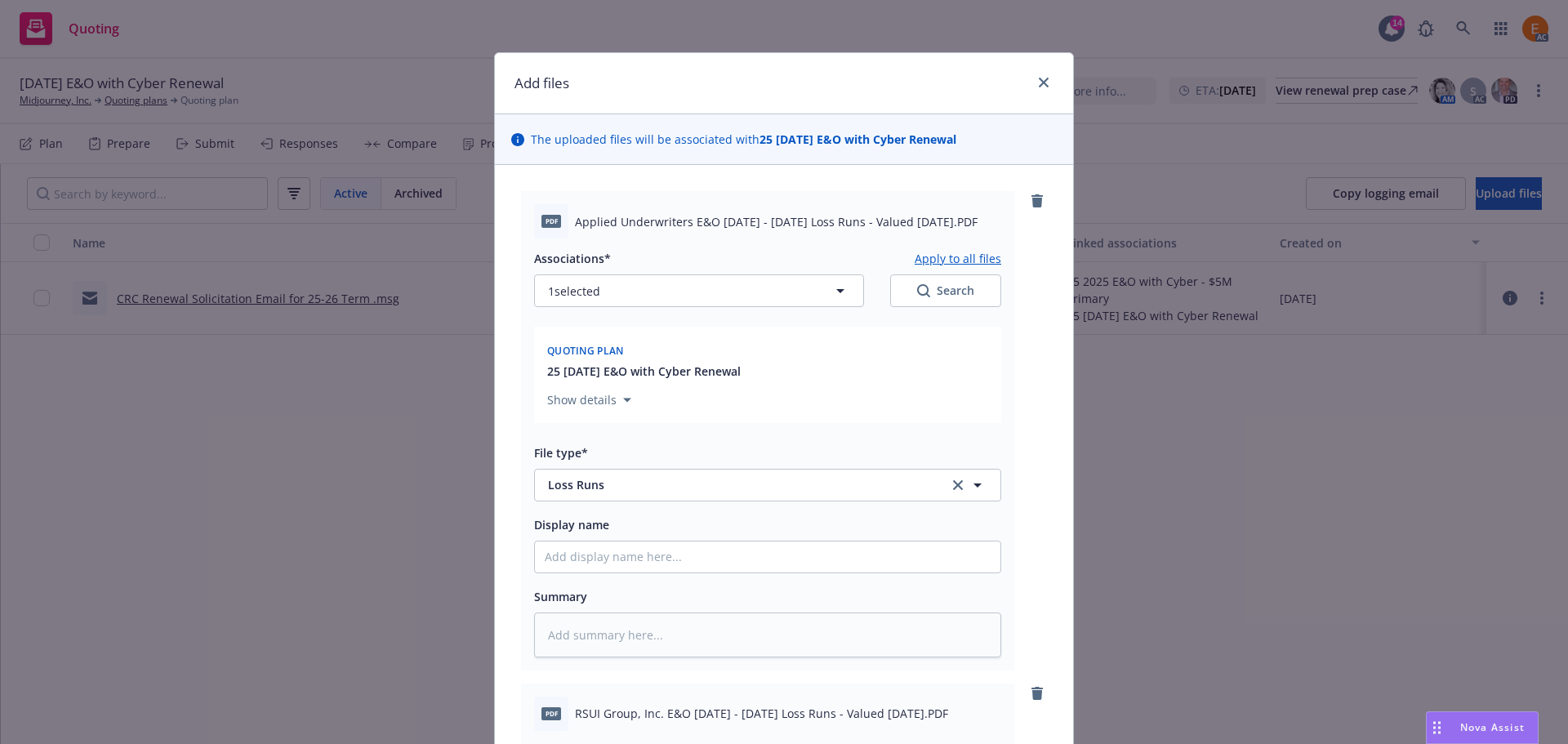
click at [956, 298] on div "Search" at bounding box center [946, 290] width 58 height 16
type textarea "x"
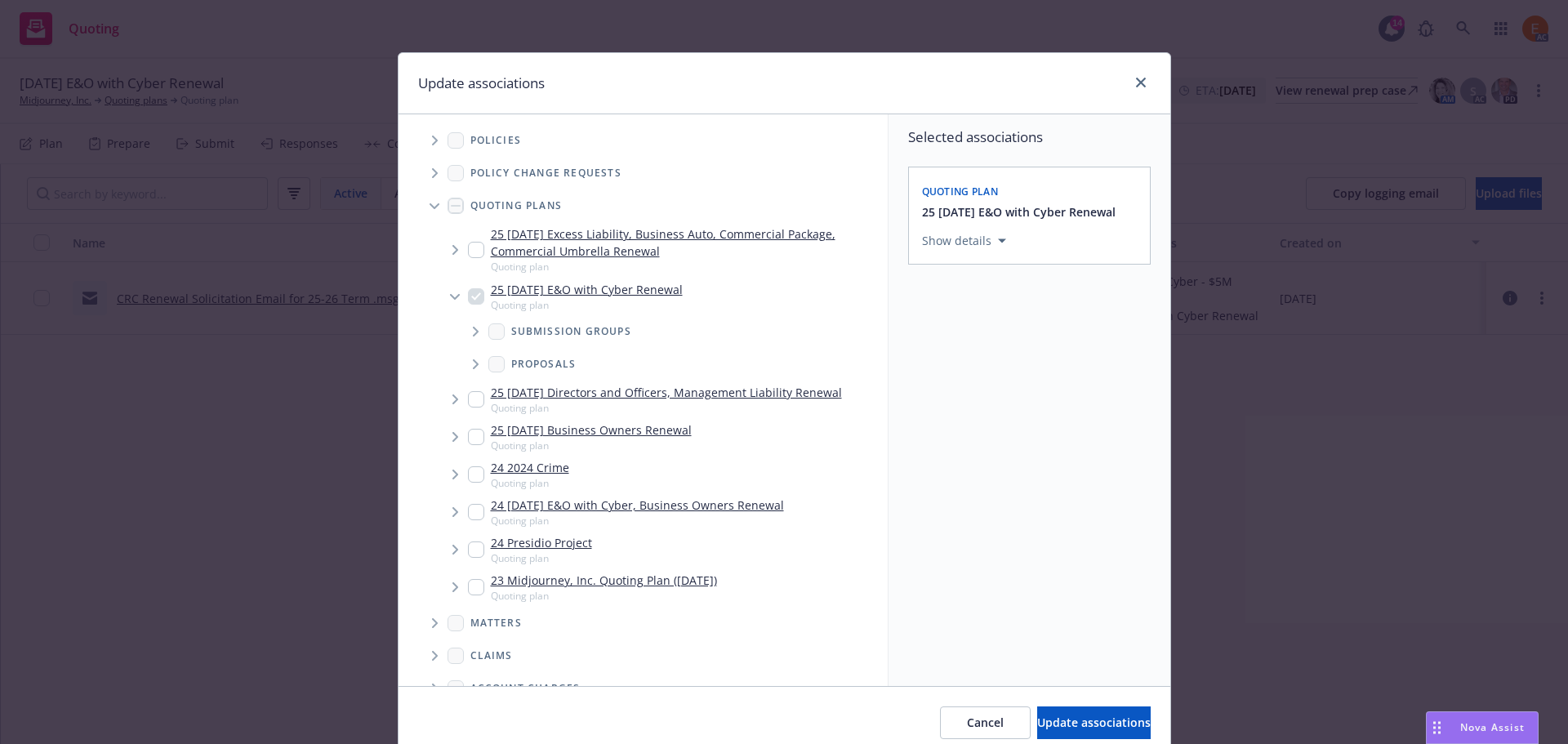
click at [432, 174] on icon "Tree Example" at bounding box center [435, 173] width 7 height 10
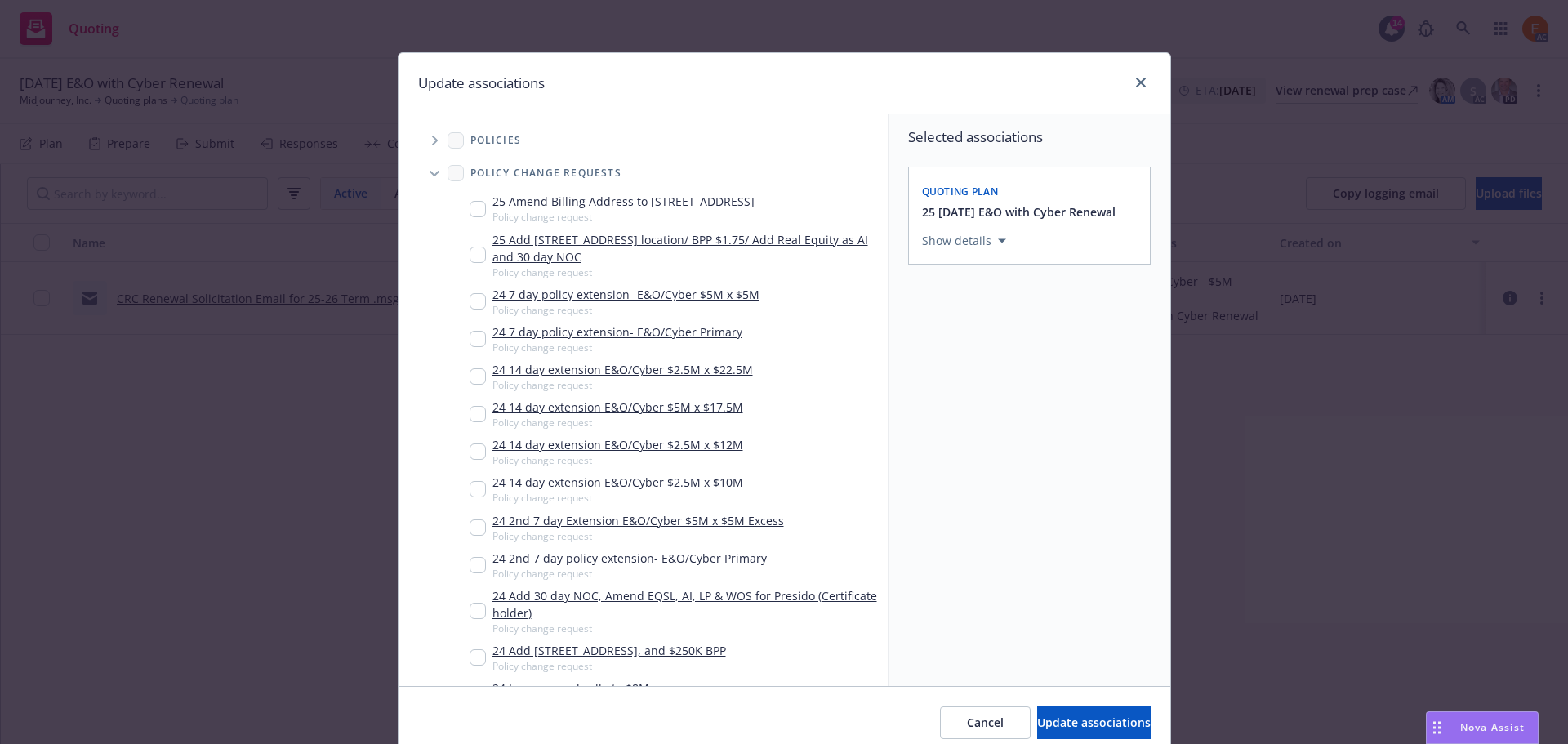
click at [430, 175] on icon "Tree Example" at bounding box center [435, 174] width 10 height 7
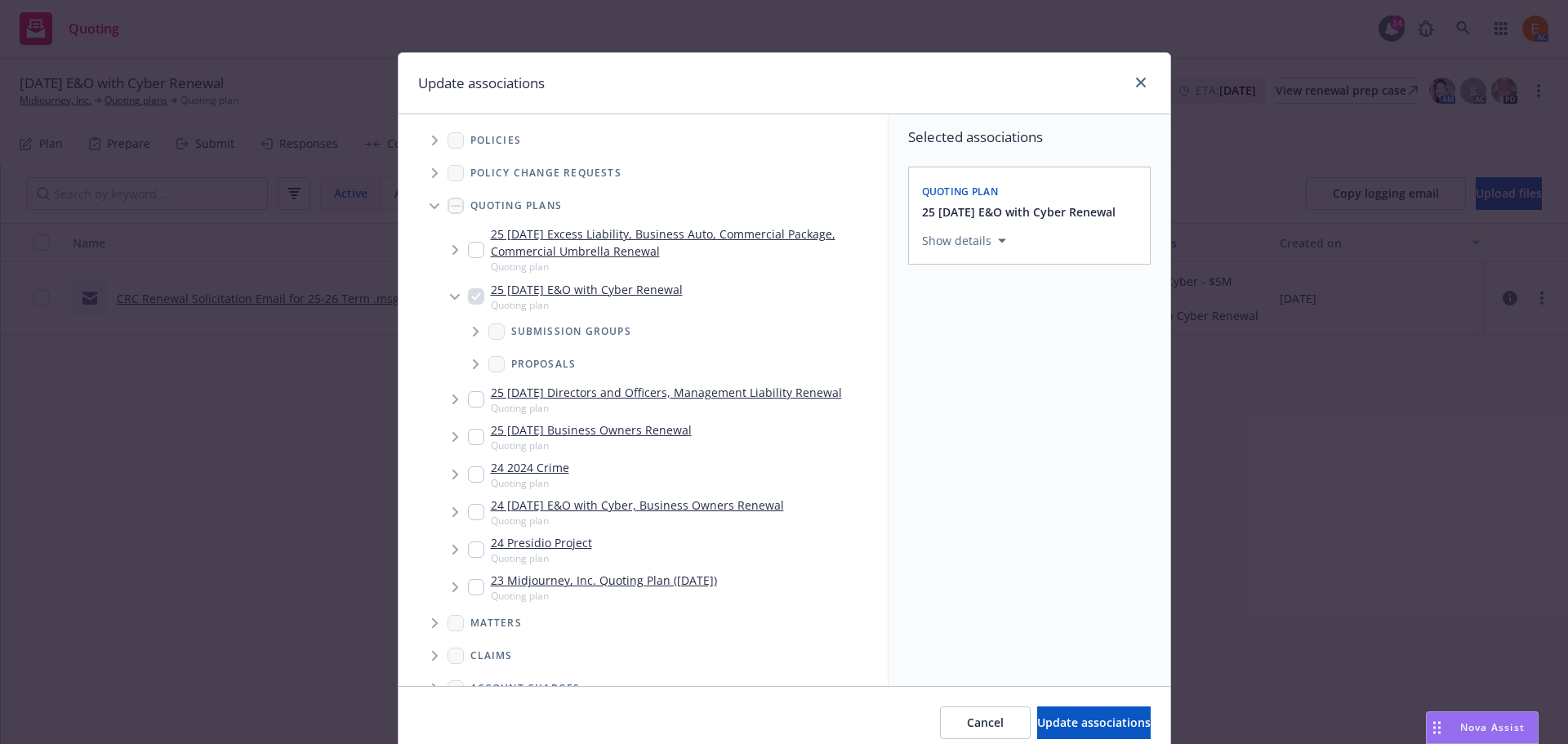
click at [424, 200] on span "Tree Example" at bounding box center [434, 205] width 26 height 26
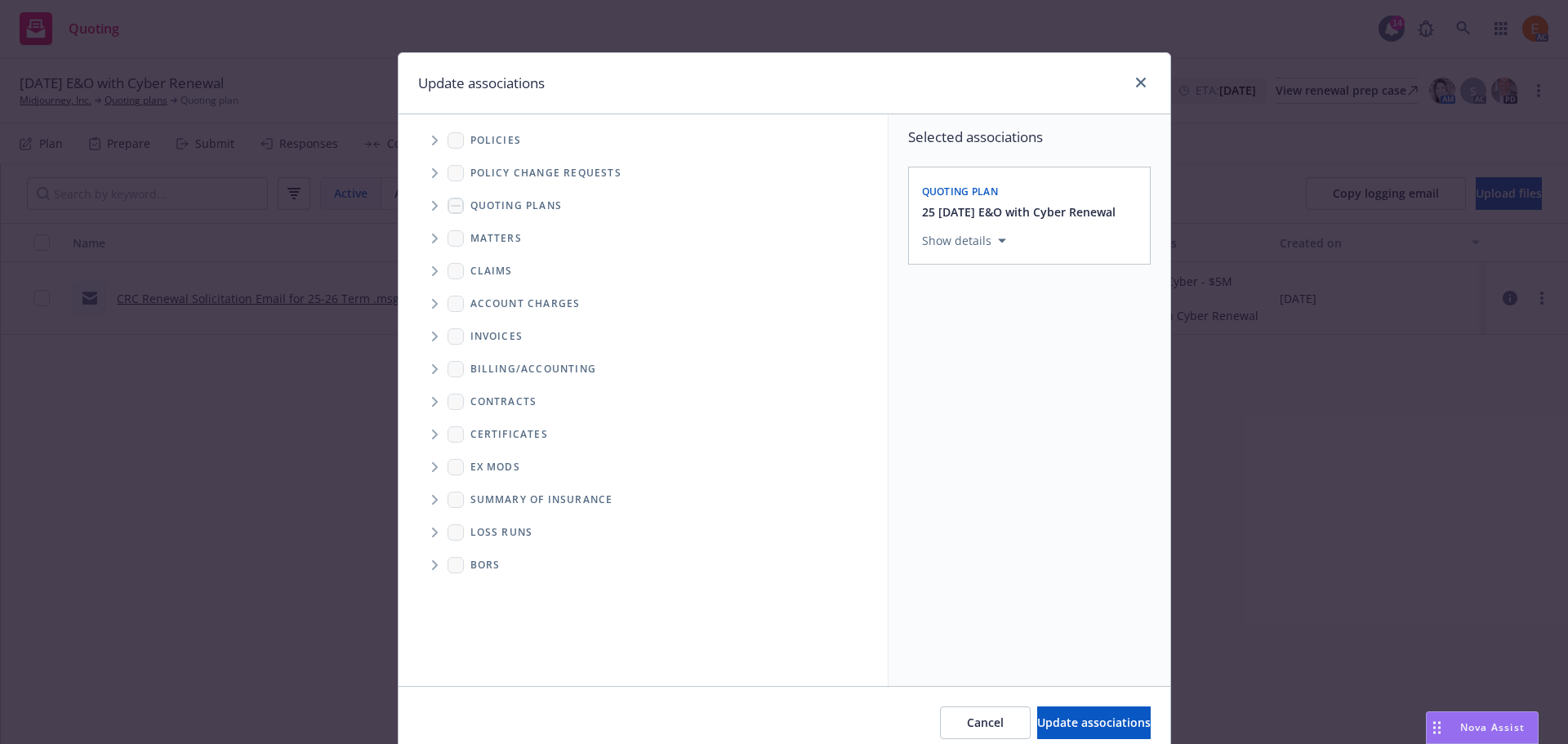
click at [421, 523] on span "Folder Tree Example" at bounding box center [434, 532] width 26 height 26
click at [478, 594] on input "Folder Tree Example" at bounding box center [478, 591] width 16 height 16
checkbox input "true"
click at [1099, 728] on span "Update associations" at bounding box center [1094, 723] width 113 height 15
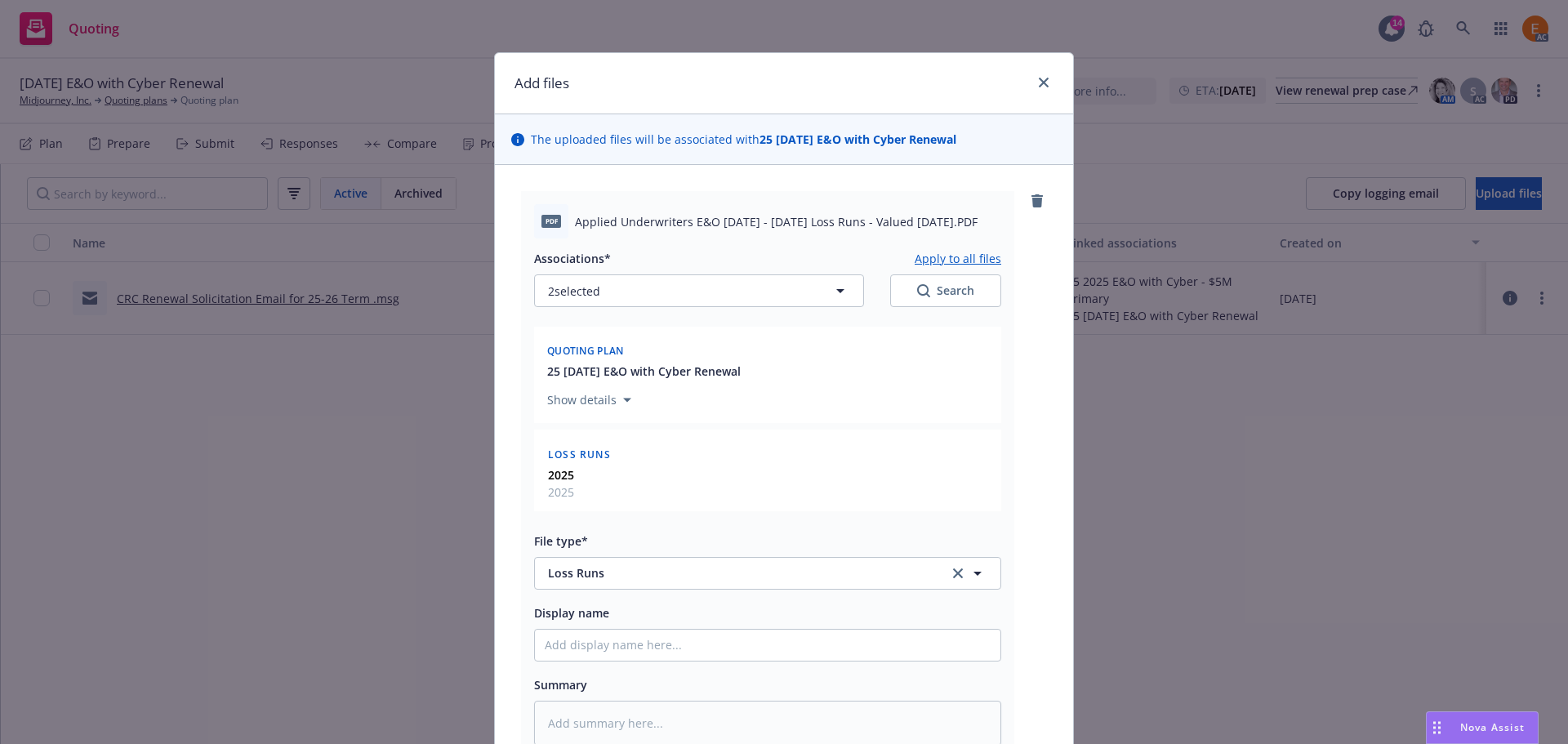
click at [948, 262] on button "Apply to all files" at bounding box center [958, 258] width 86 height 19
type textarea "x"
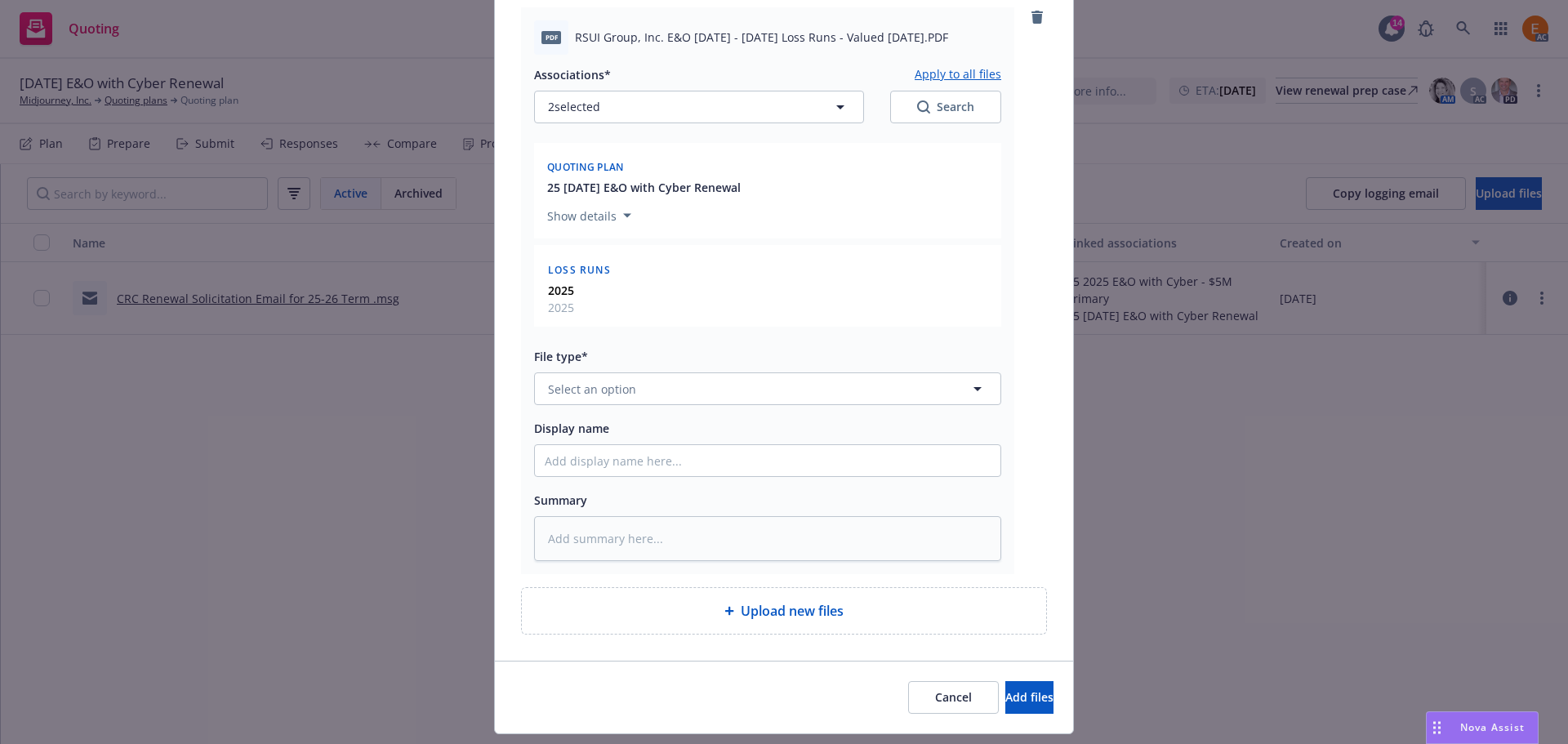
scroll to position [807, 0]
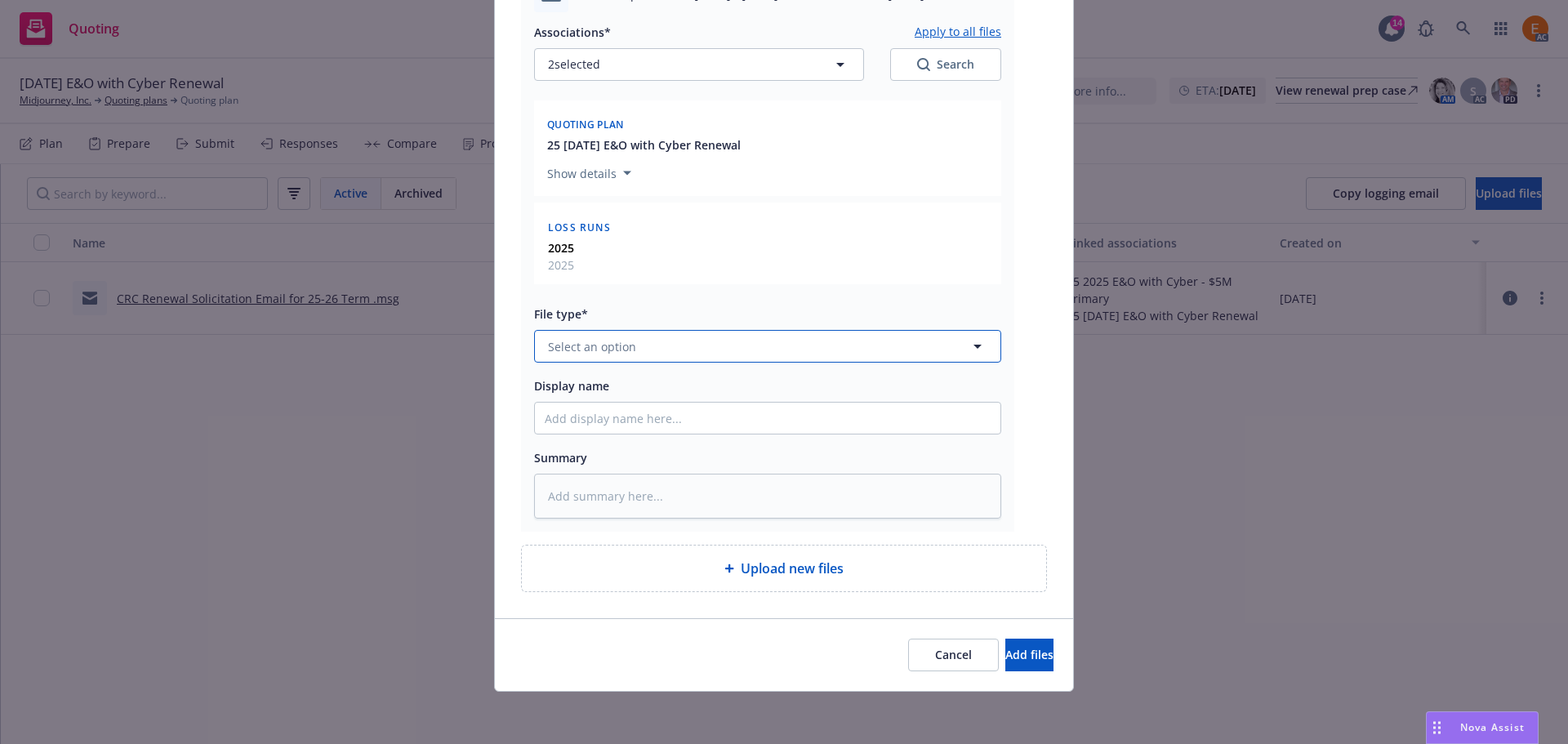
click at [627, 357] on button "Select an option" at bounding box center [768, 347] width 467 height 33
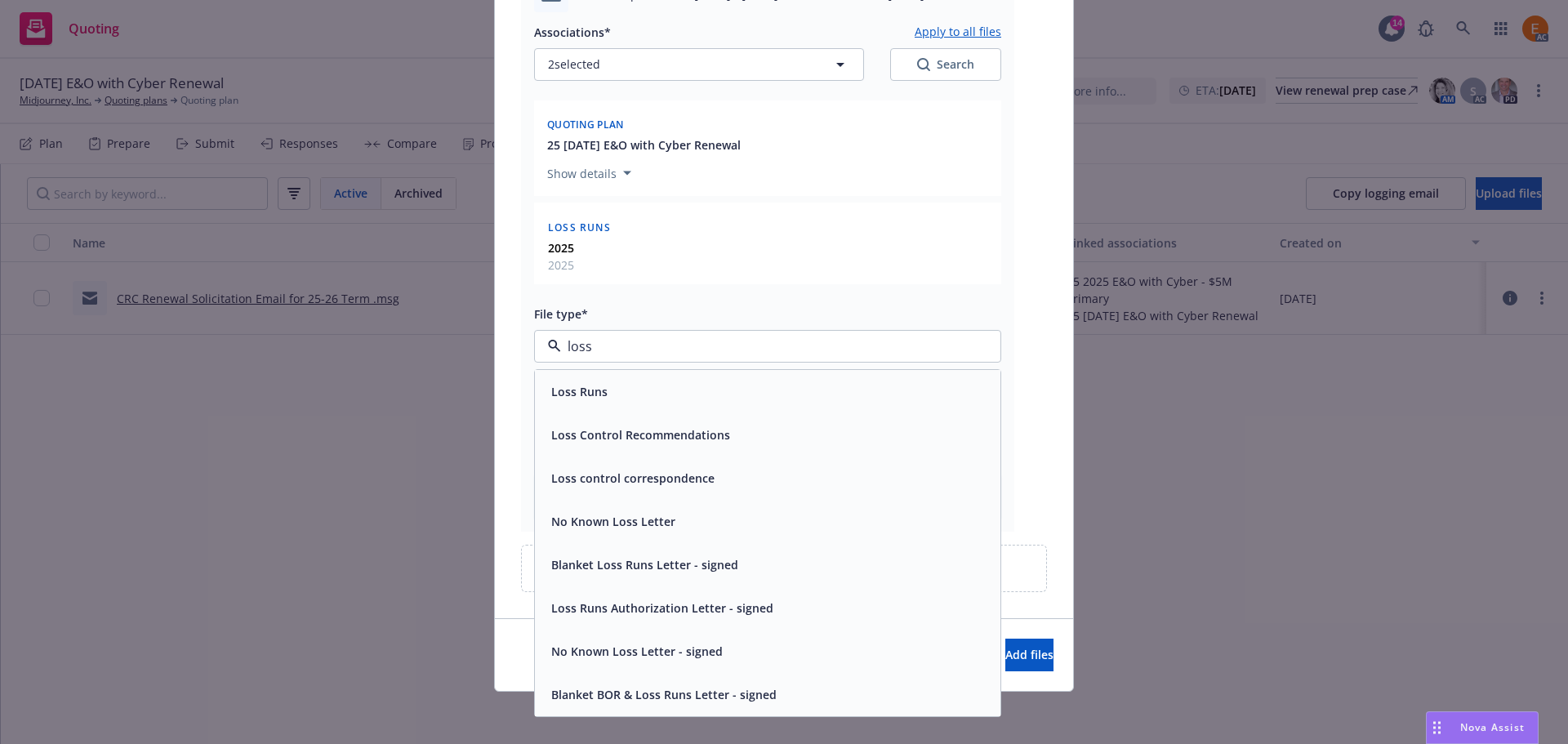
type input "loss r"
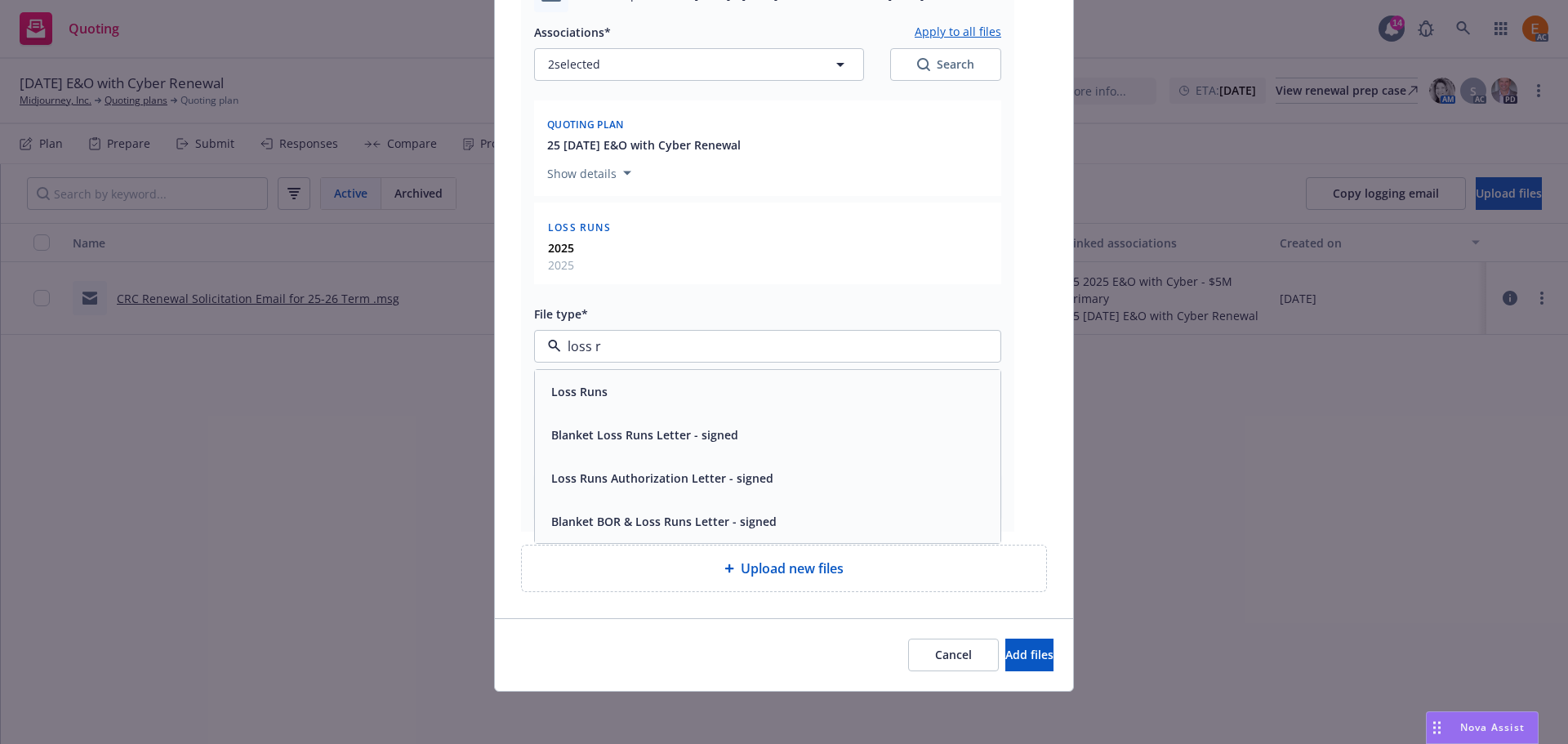
click at [614, 392] on div "Loss Runs" at bounding box center [768, 392] width 446 height 24
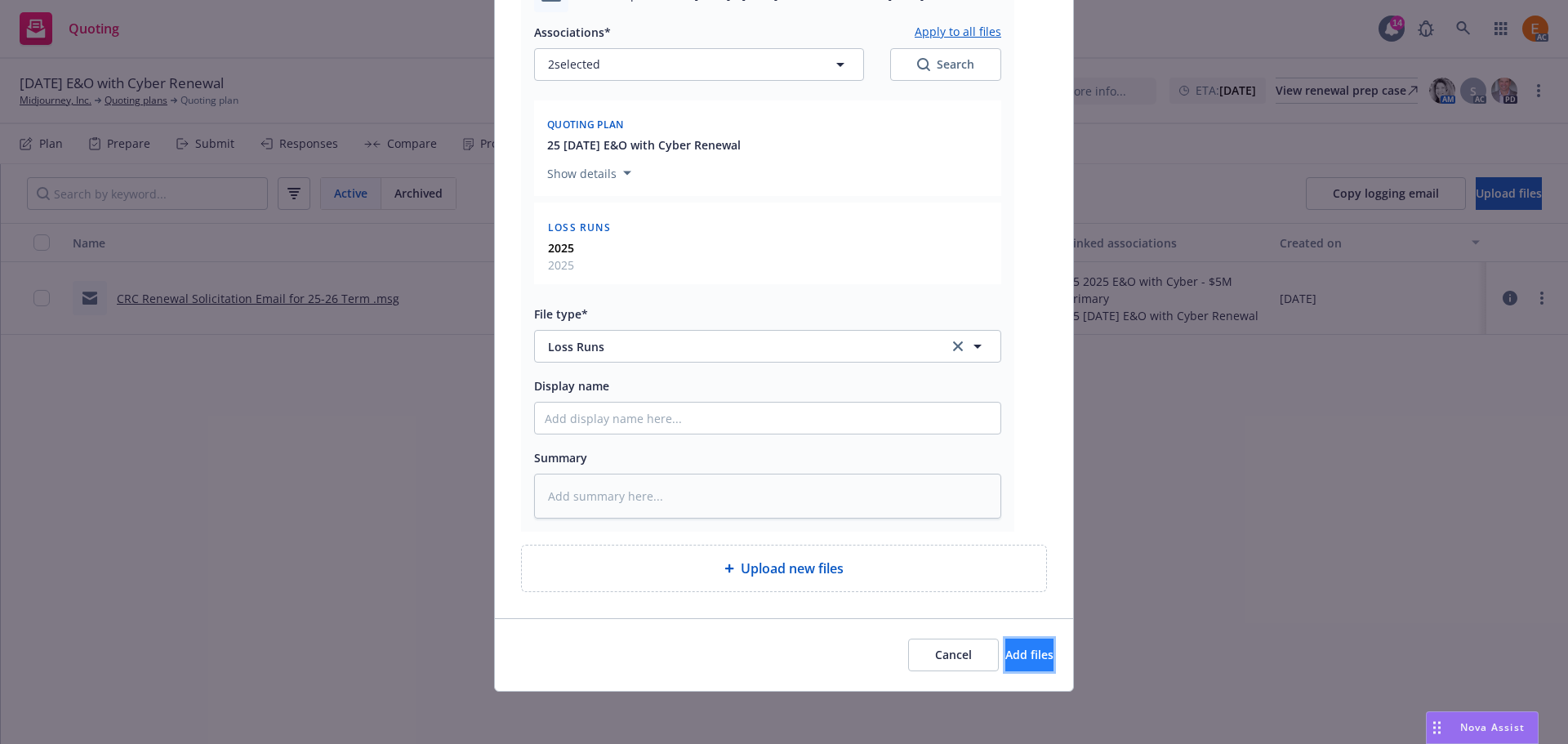
click at [1009, 660] on span "Add files" at bounding box center [1029, 655] width 48 height 15
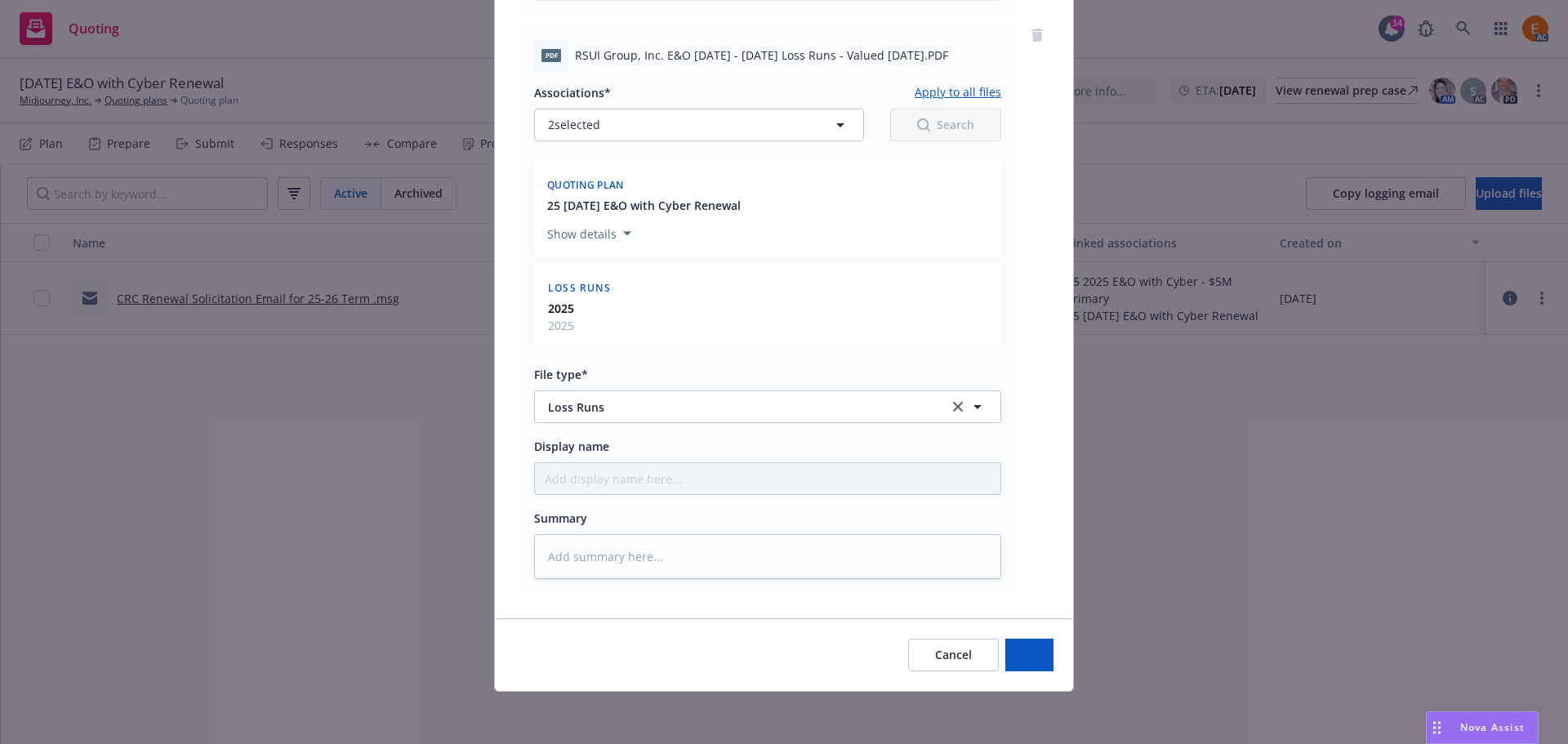
scroll to position [747, 0]
type textarea "x"
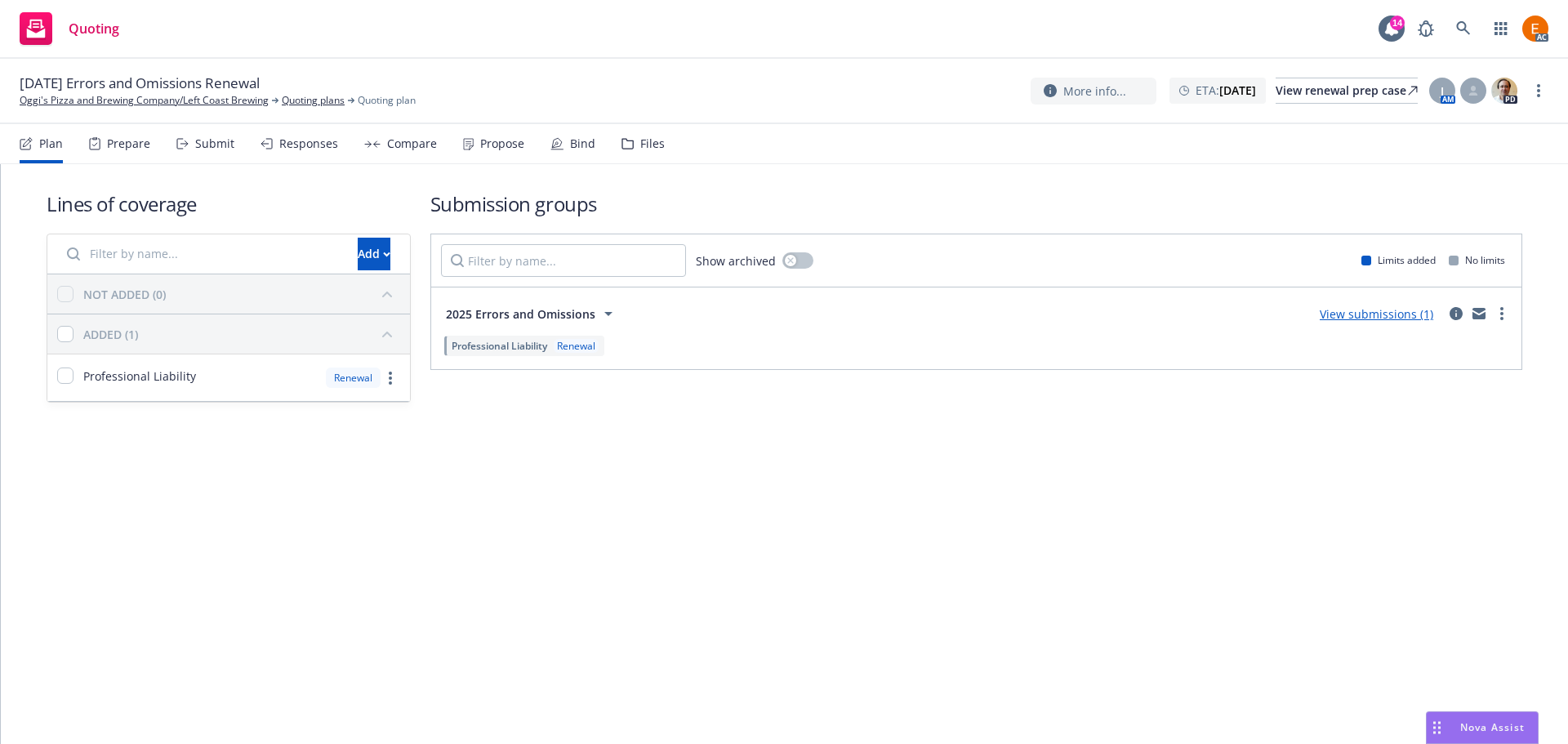
click at [640, 139] on div "Files" at bounding box center [653, 144] width 25 height 13
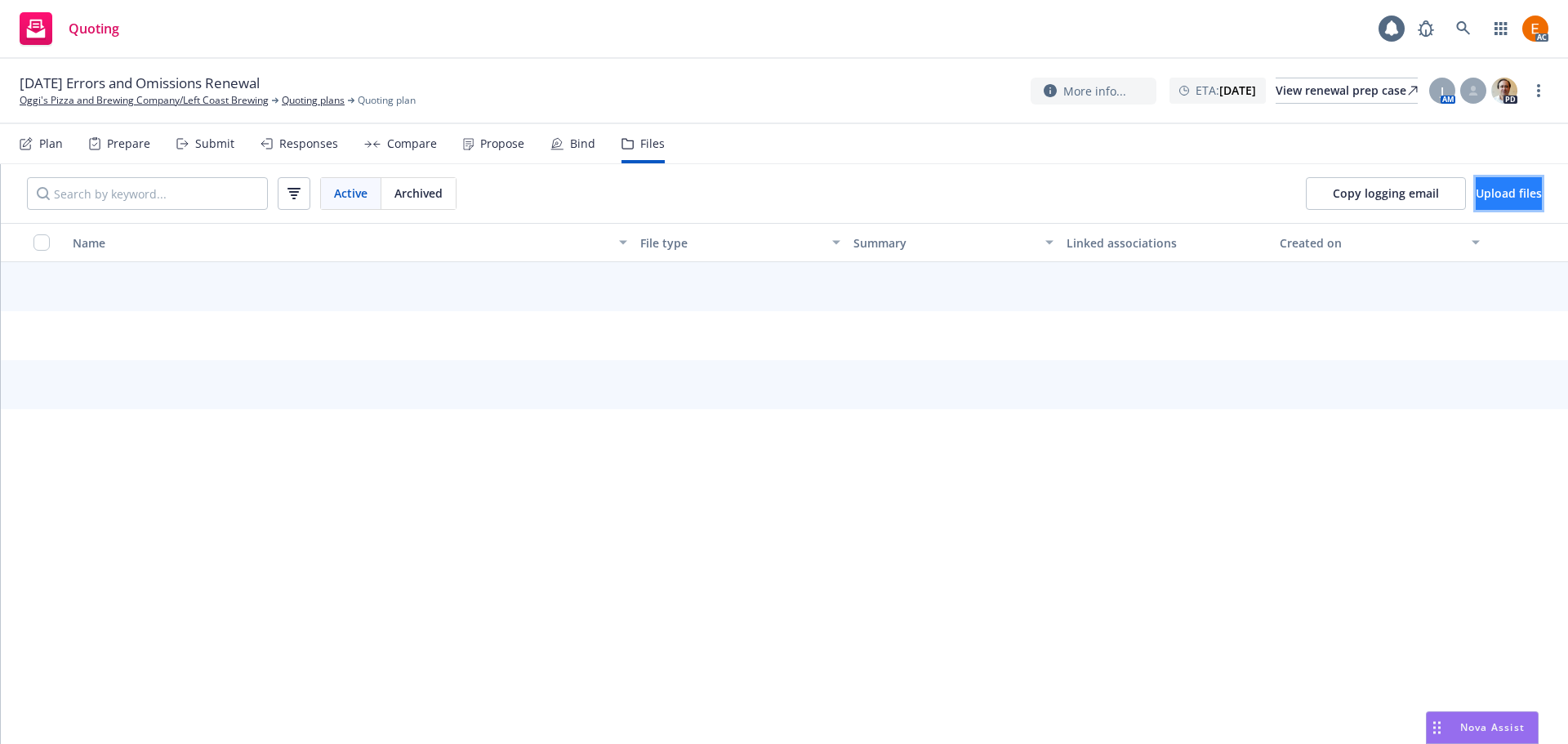
click at [1504, 191] on span "Upload files" at bounding box center [1509, 193] width 66 height 15
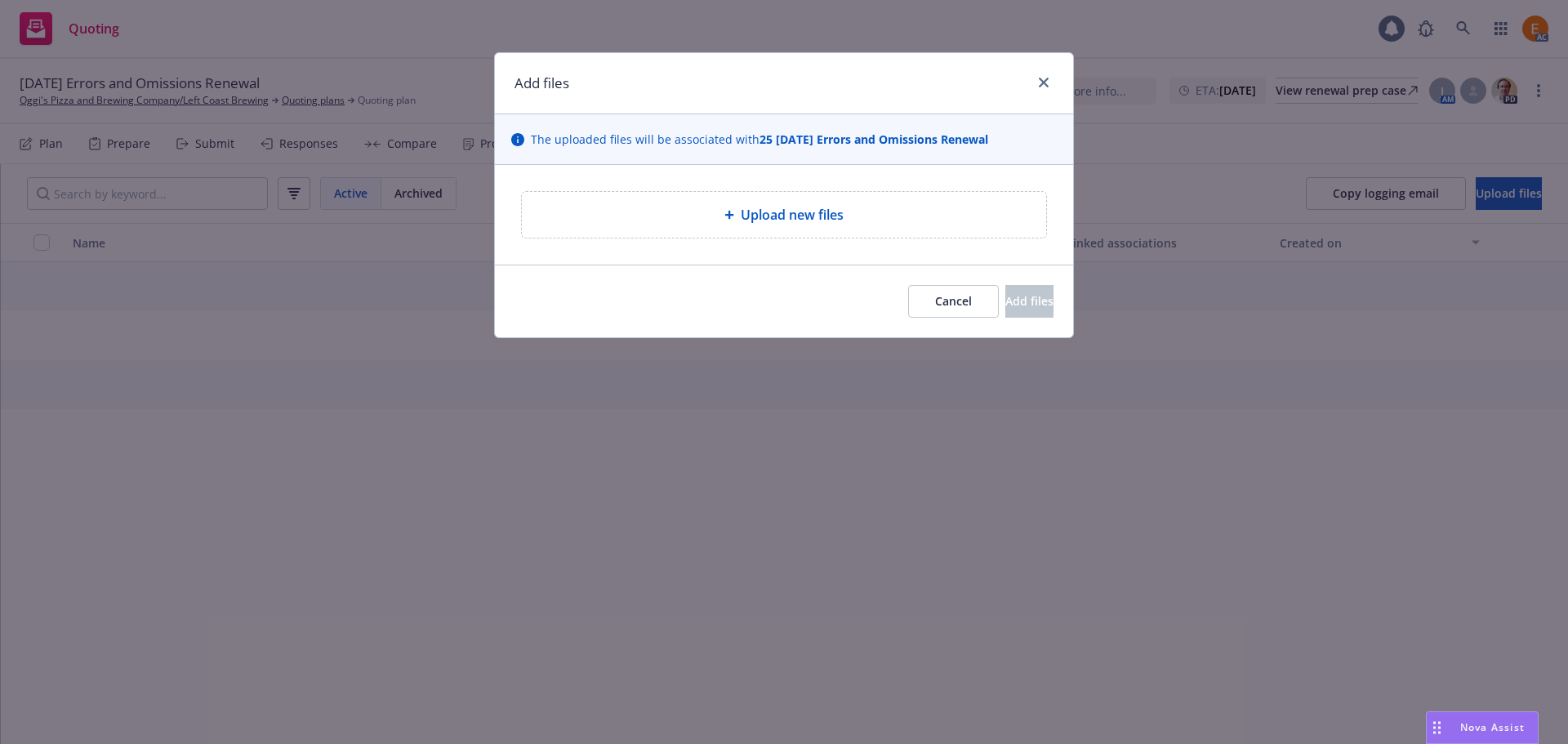
drag, startPoint x: 742, startPoint y: 250, endPoint x: 728, endPoint y: 227, distance: 26.9
click at [741, 250] on div "Upload new files" at bounding box center [784, 215] width 578 height 100
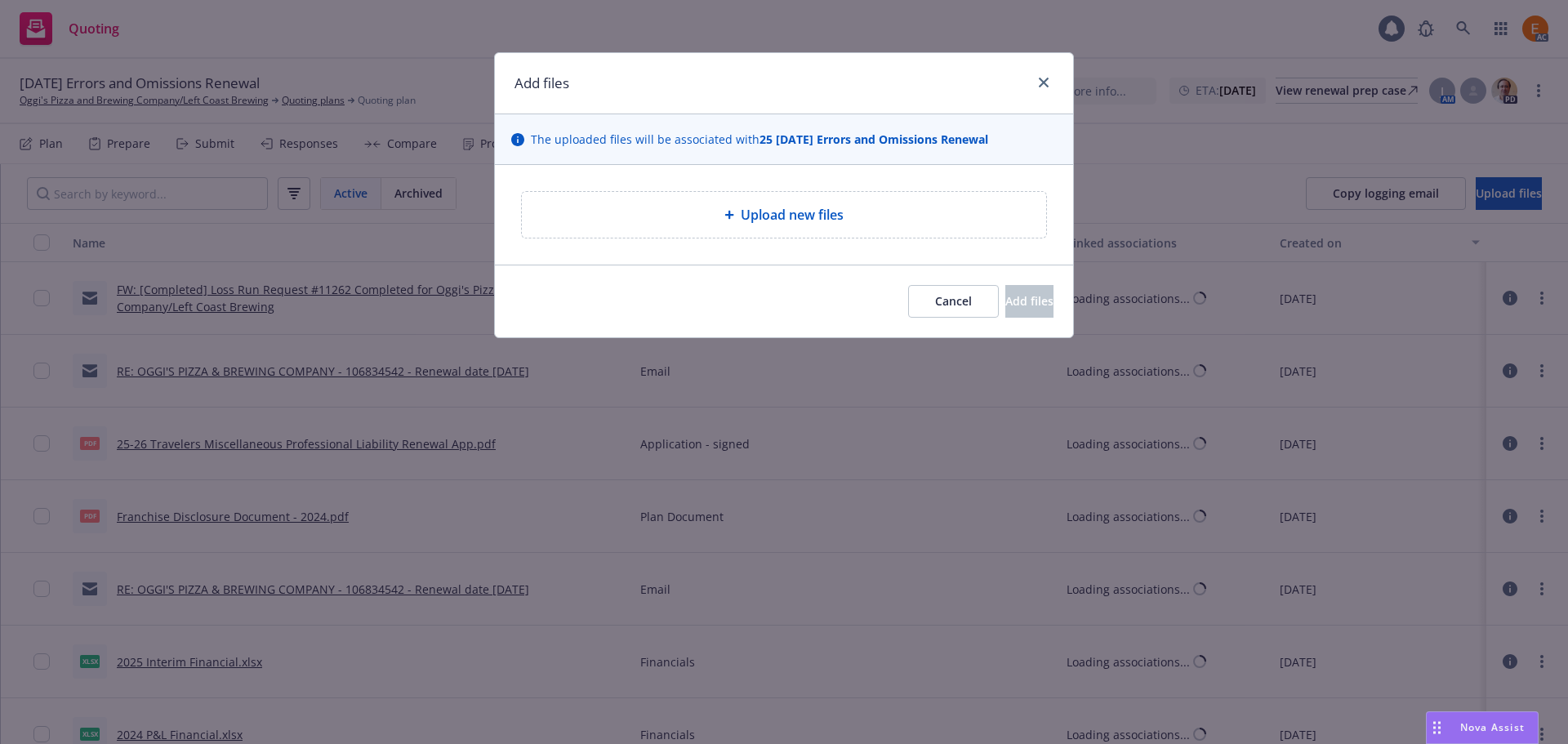
click at [725, 218] on icon at bounding box center [729, 215] width 10 height 10
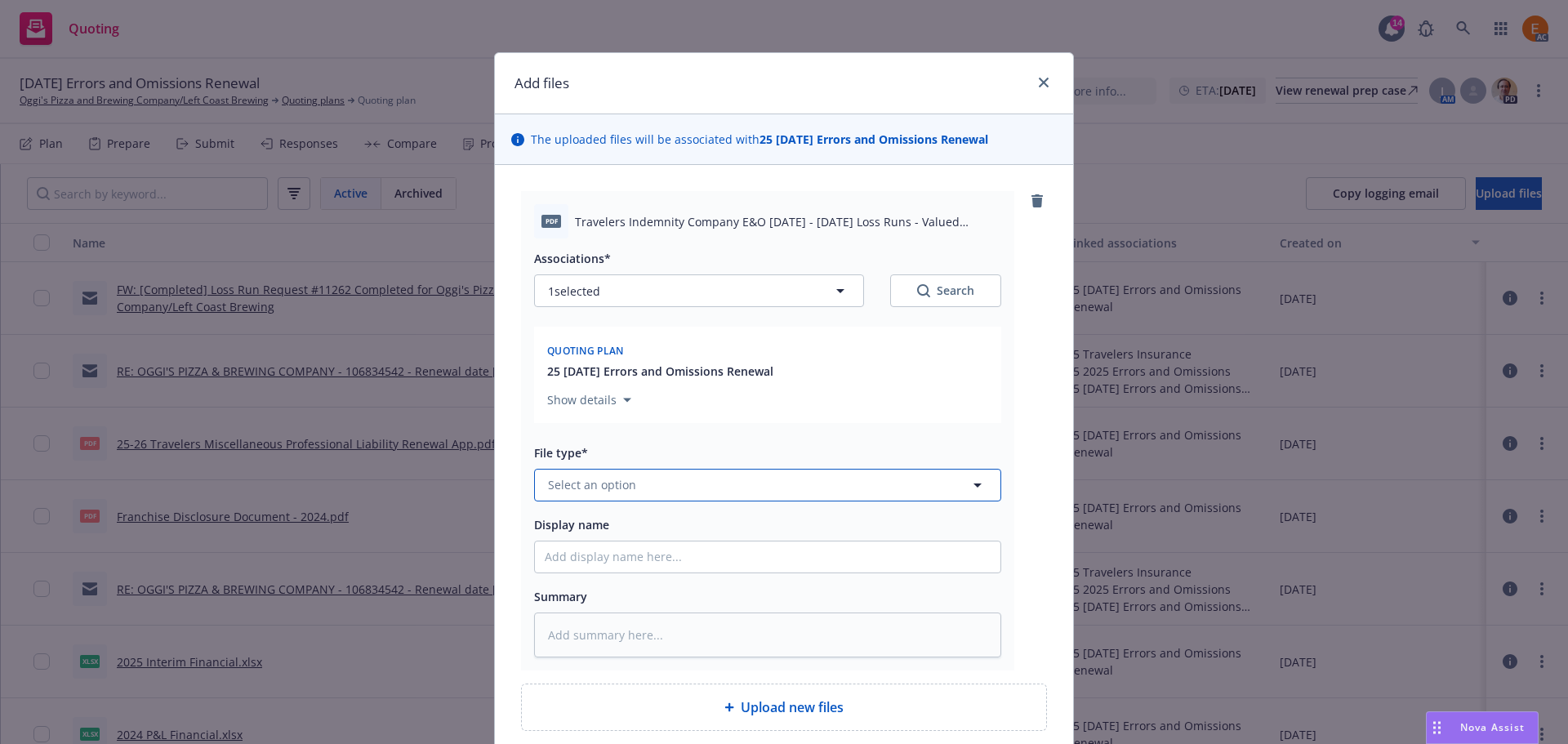
click at [691, 490] on button "Select an option" at bounding box center [768, 485] width 467 height 33
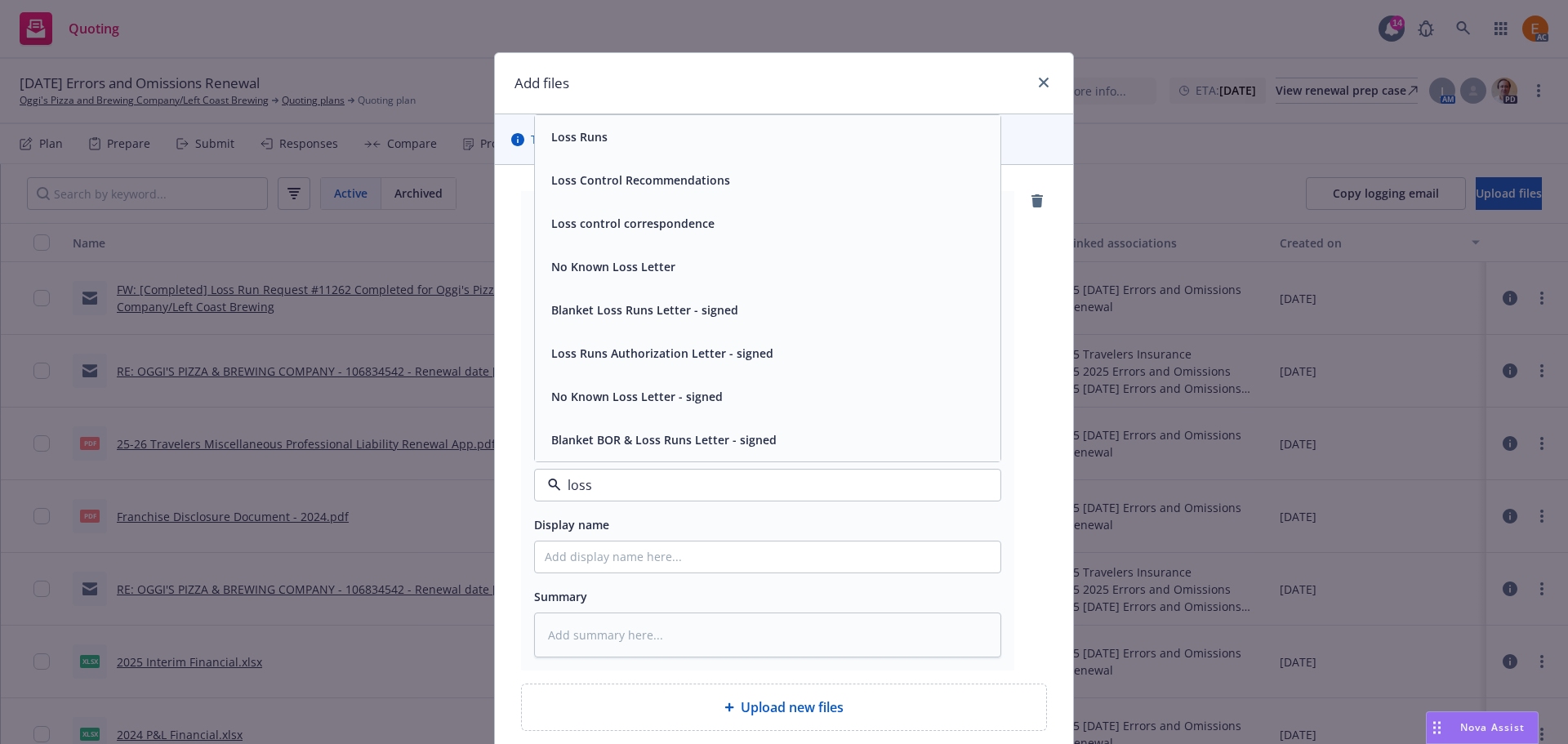
type input "loss r"
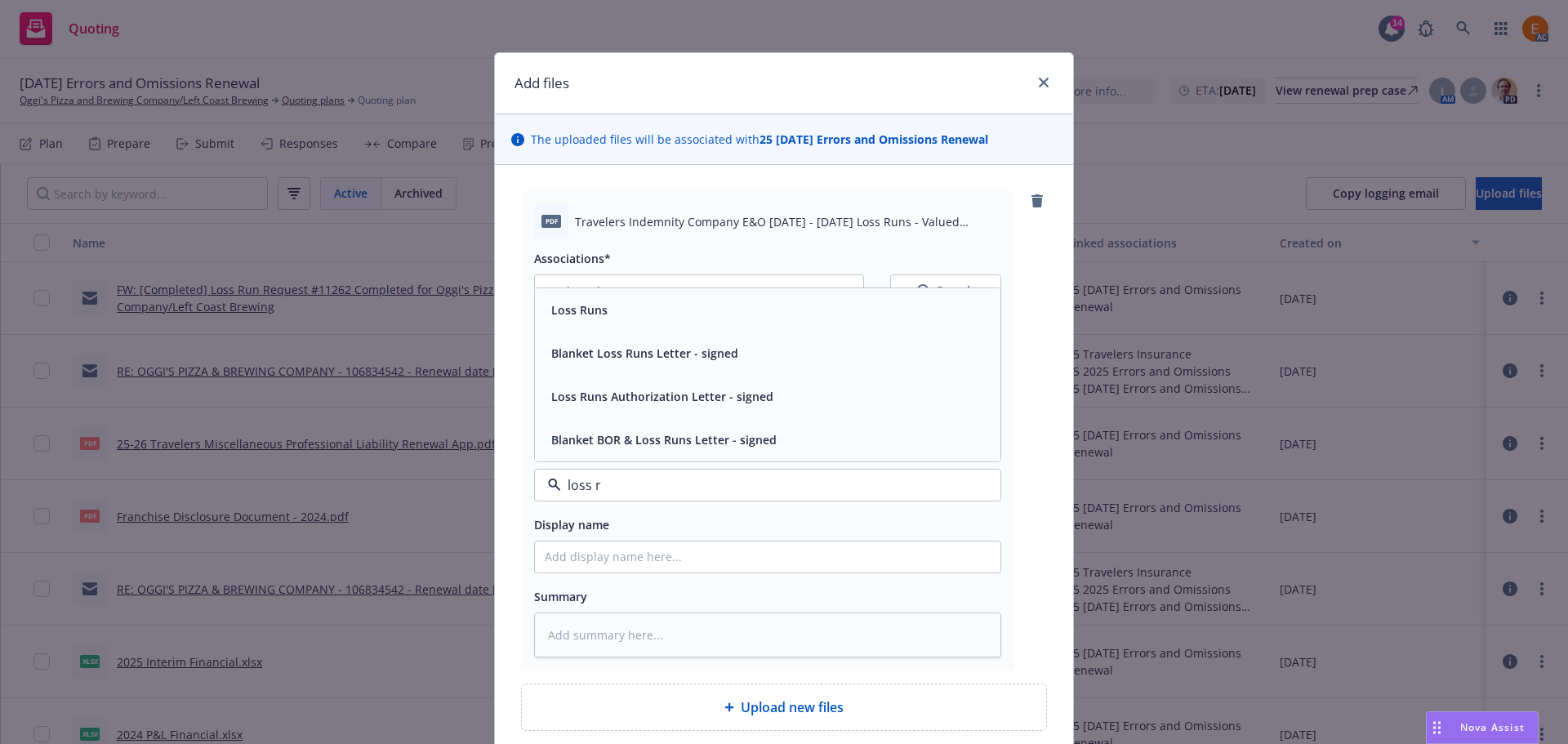
click at [588, 311] on span "Loss Runs" at bounding box center [579, 310] width 57 height 17
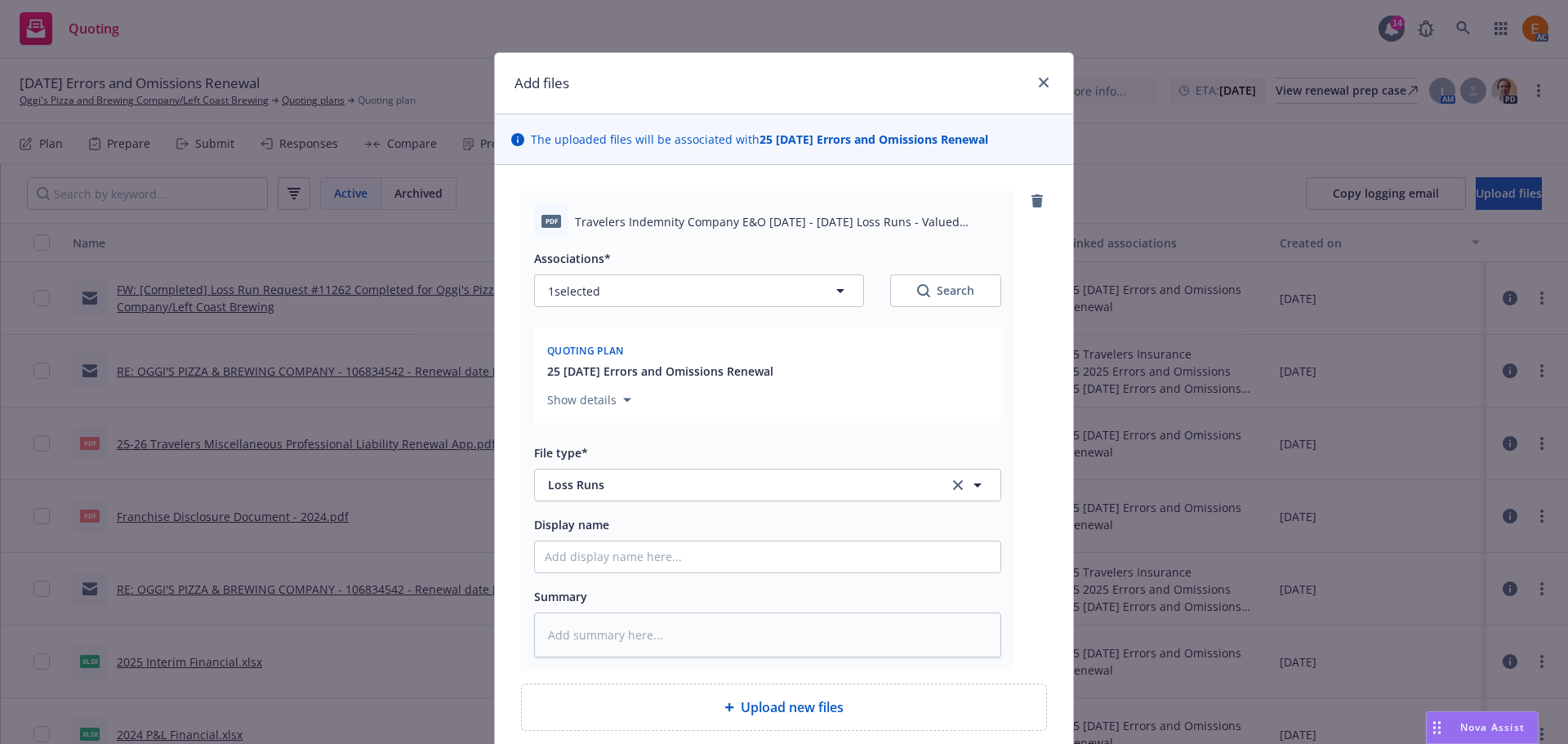
click at [964, 298] on div "Search" at bounding box center [946, 290] width 58 height 16
type textarea "x"
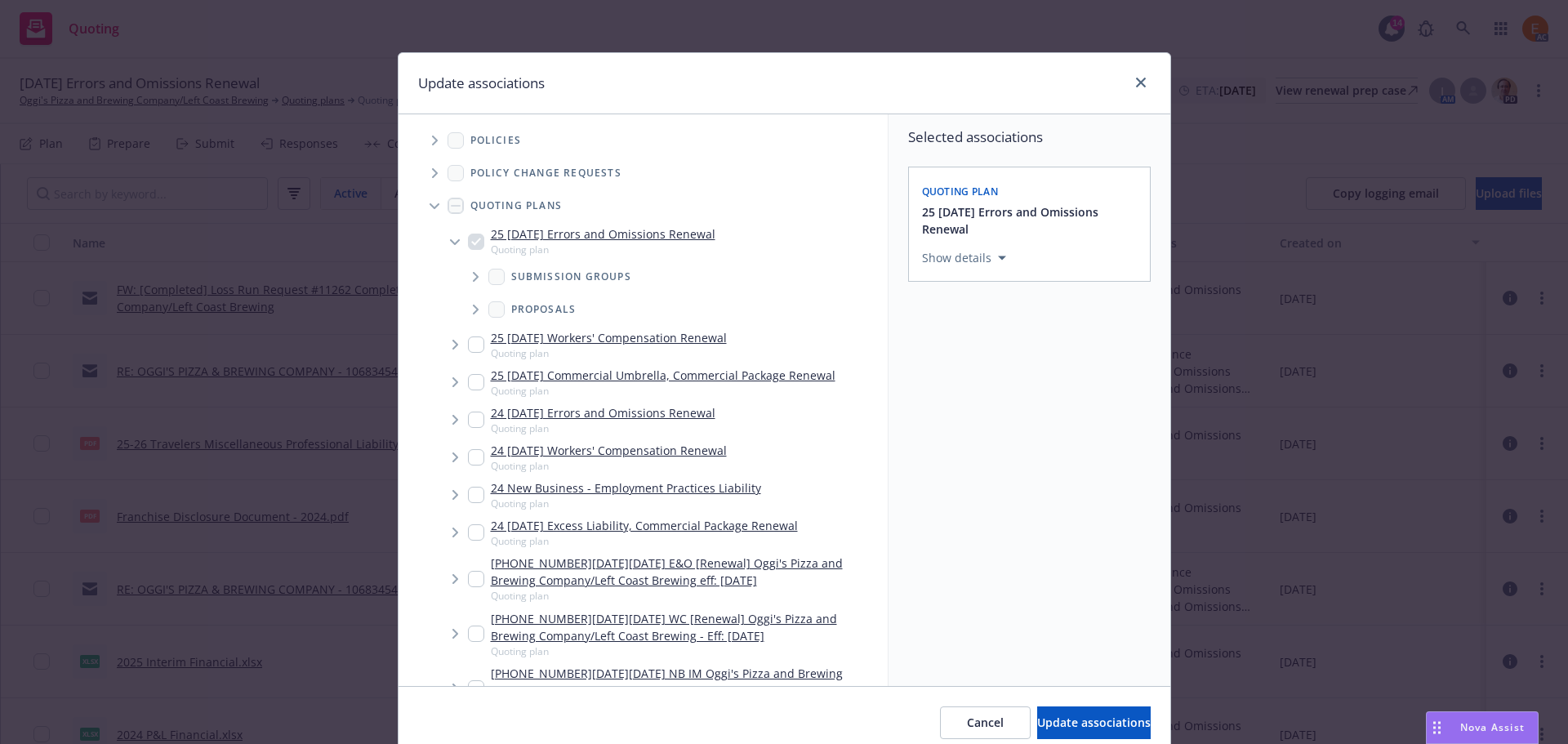
click at [423, 196] on span "Tree Example" at bounding box center [434, 205] width 26 height 26
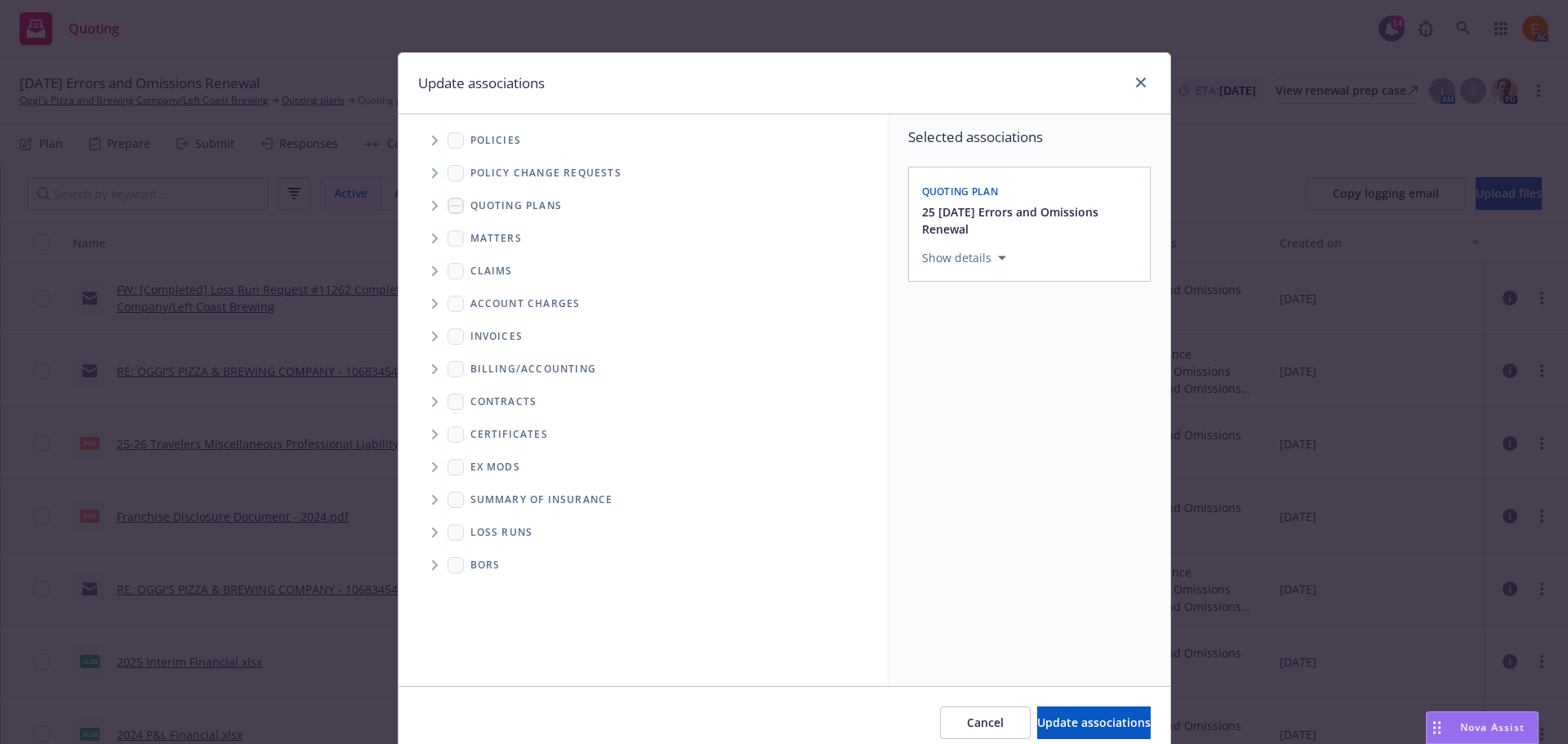
click at [421, 535] on span "Folder Tree Example" at bounding box center [434, 532] width 26 height 26
click at [499, 589] on link "2025" at bounding box center [509, 591] width 26 height 17
checkbox input "true"
click at [1047, 709] on button "Update associations" at bounding box center [1094, 723] width 113 height 33
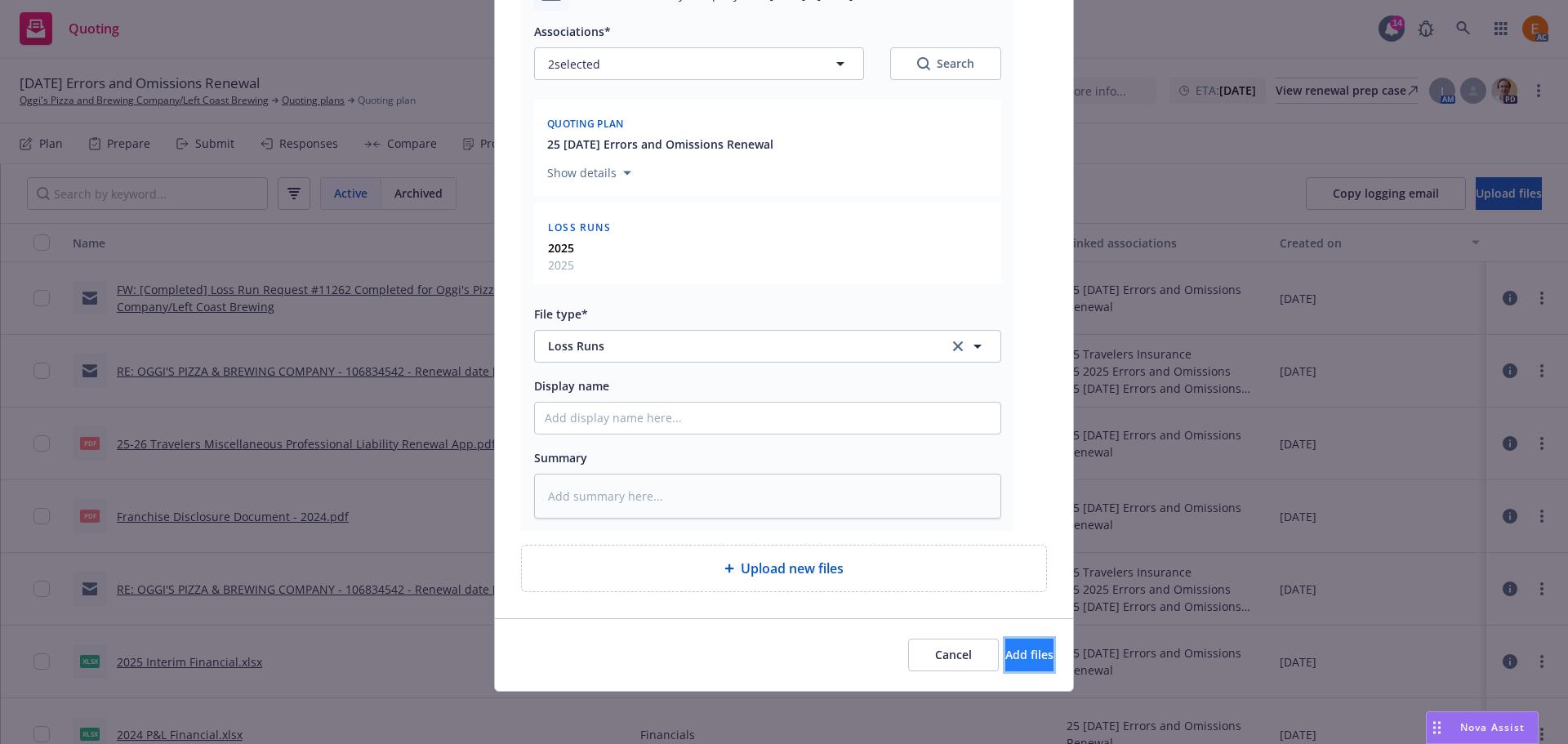
click at [1005, 655] on span "Add files" at bounding box center [1029, 655] width 48 height 15
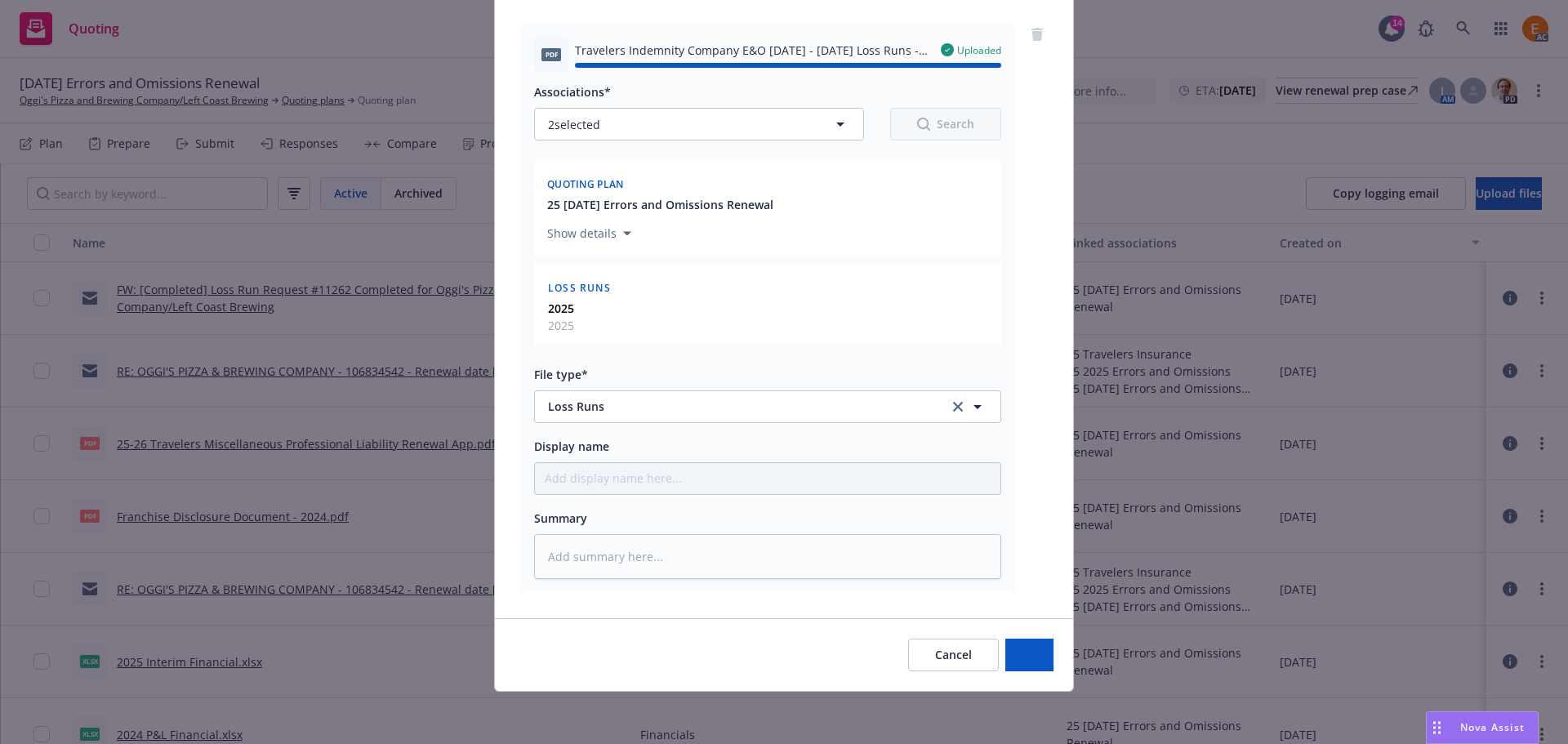
type textarea "x"
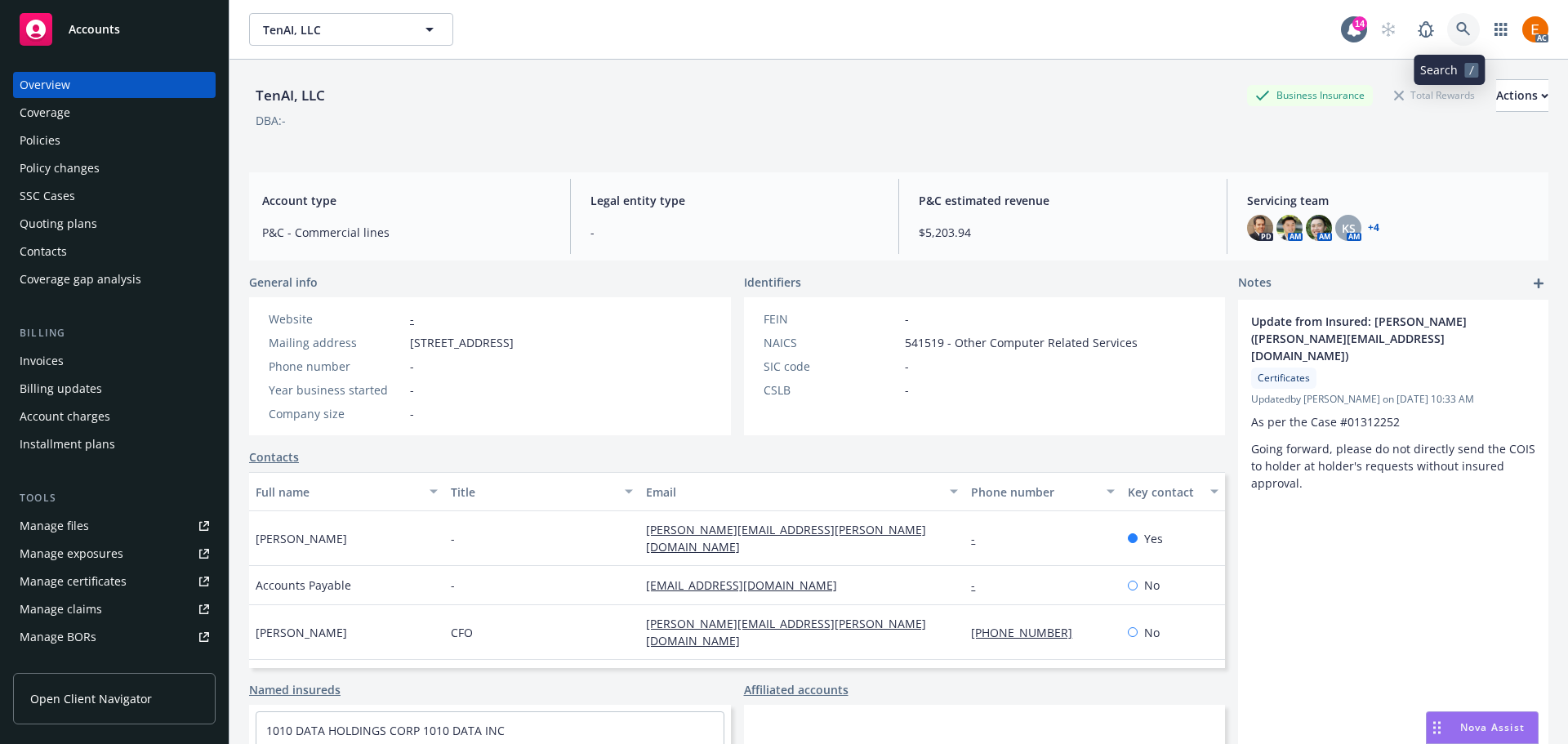
click at [1457, 34] on link at bounding box center [1463, 30] width 33 height 33
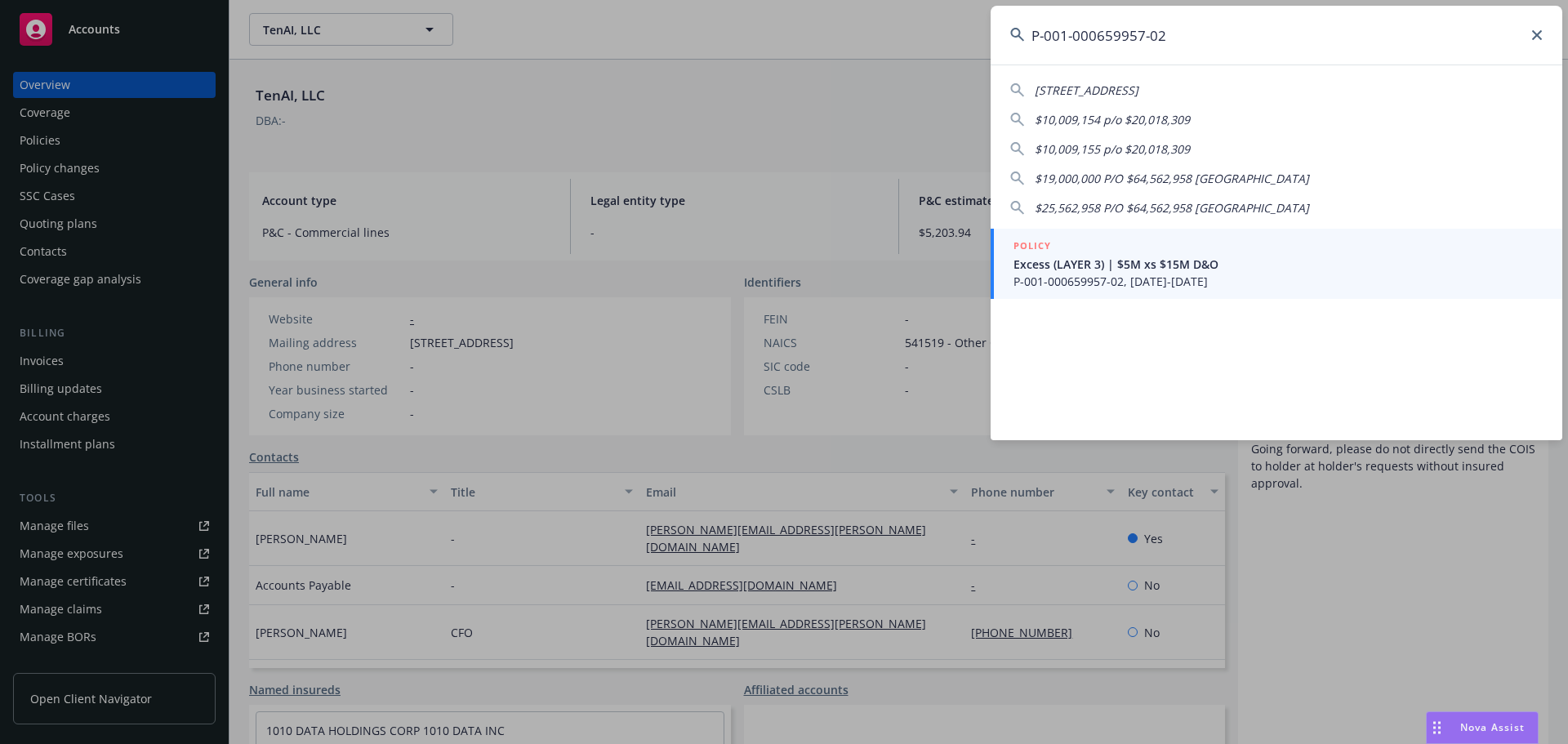
type input "P-001-000659957-02"
click at [1128, 260] on span "Excess (LAYER 3) | $5M xs $15M D&O" at bounding box center [1277, 264] width 529 height 17
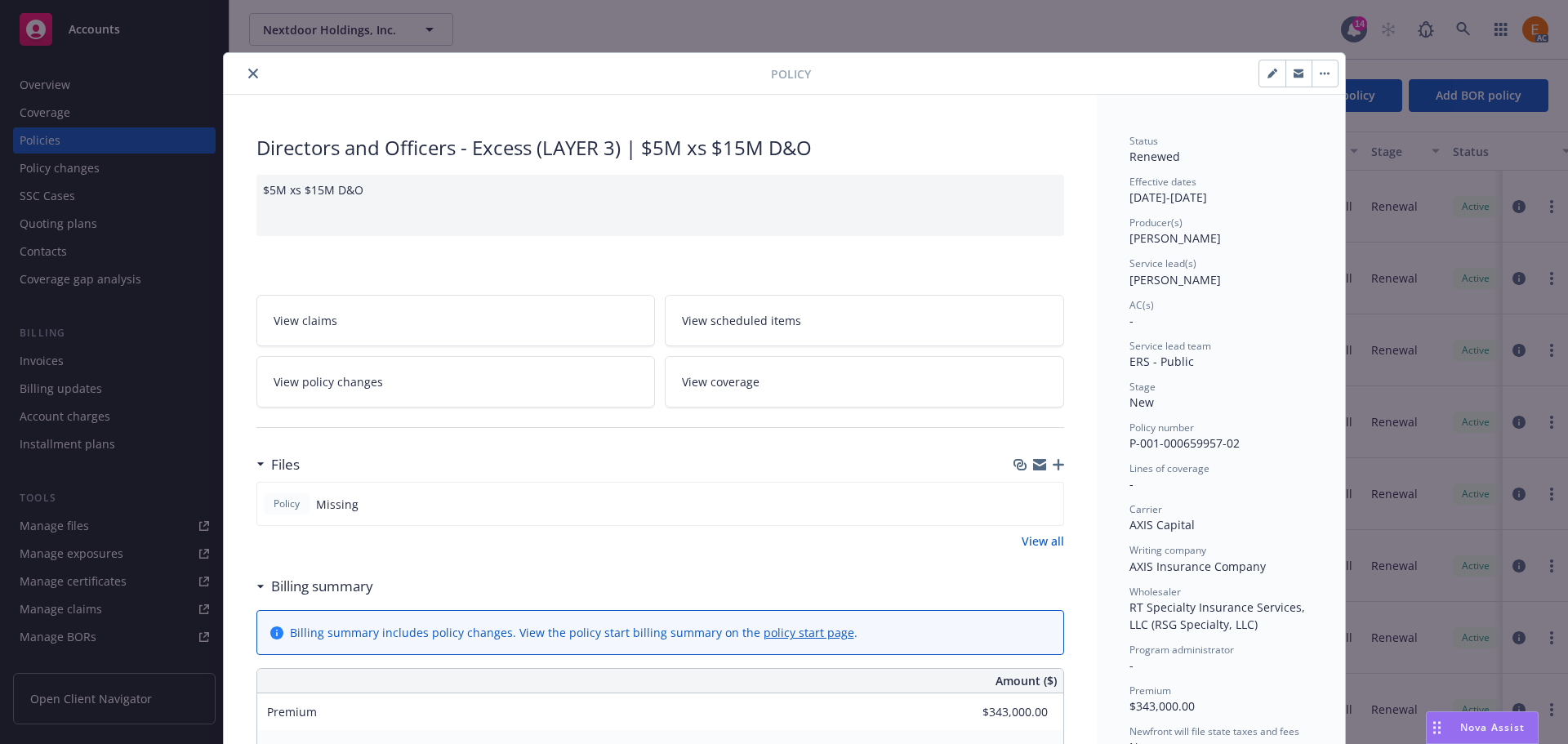
click at [249, 72] on icon "close" at bounding box center [253, 73] width 10 height 10
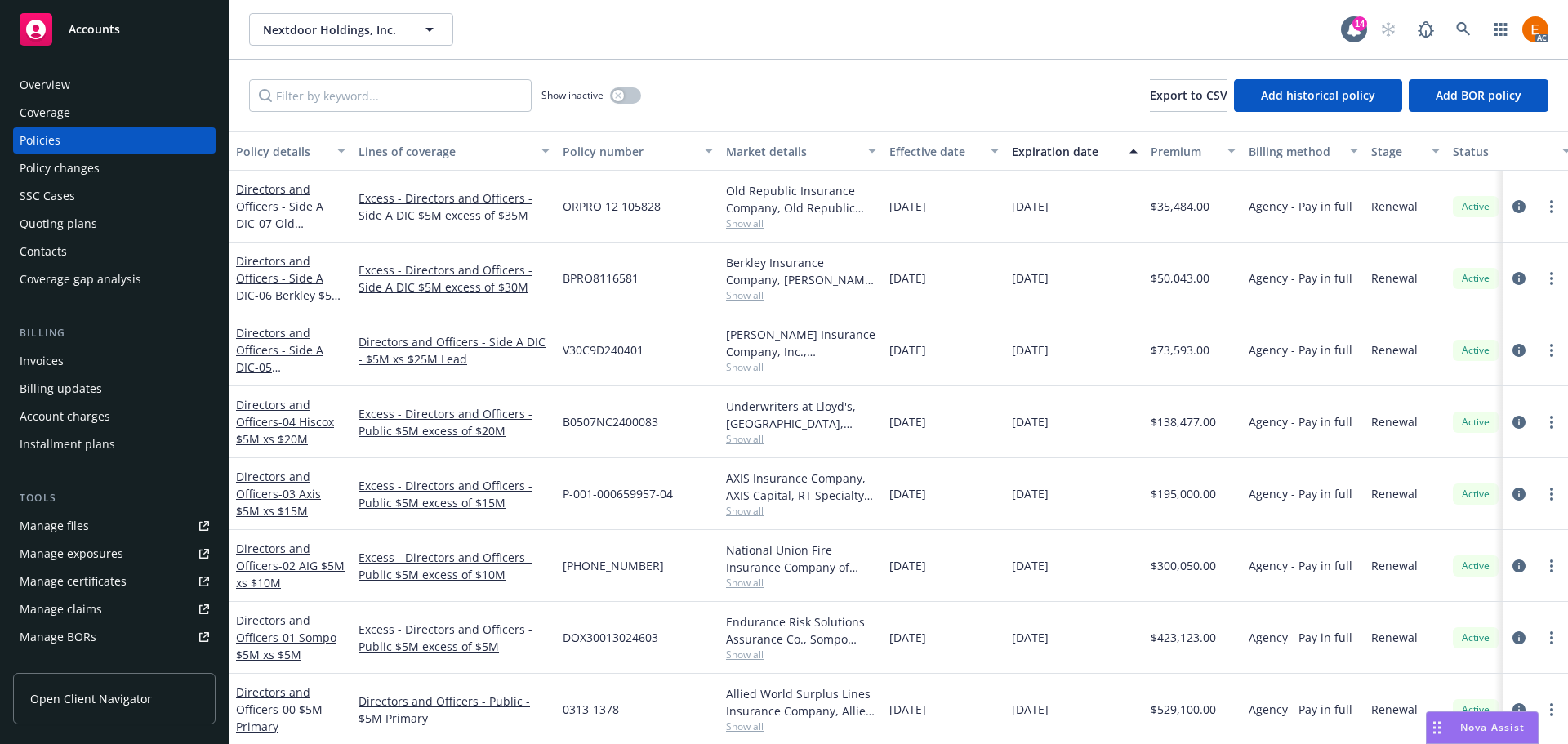
click at [123, 87] on div "Overview" at bounding box center [113, 84] width 189 height 26
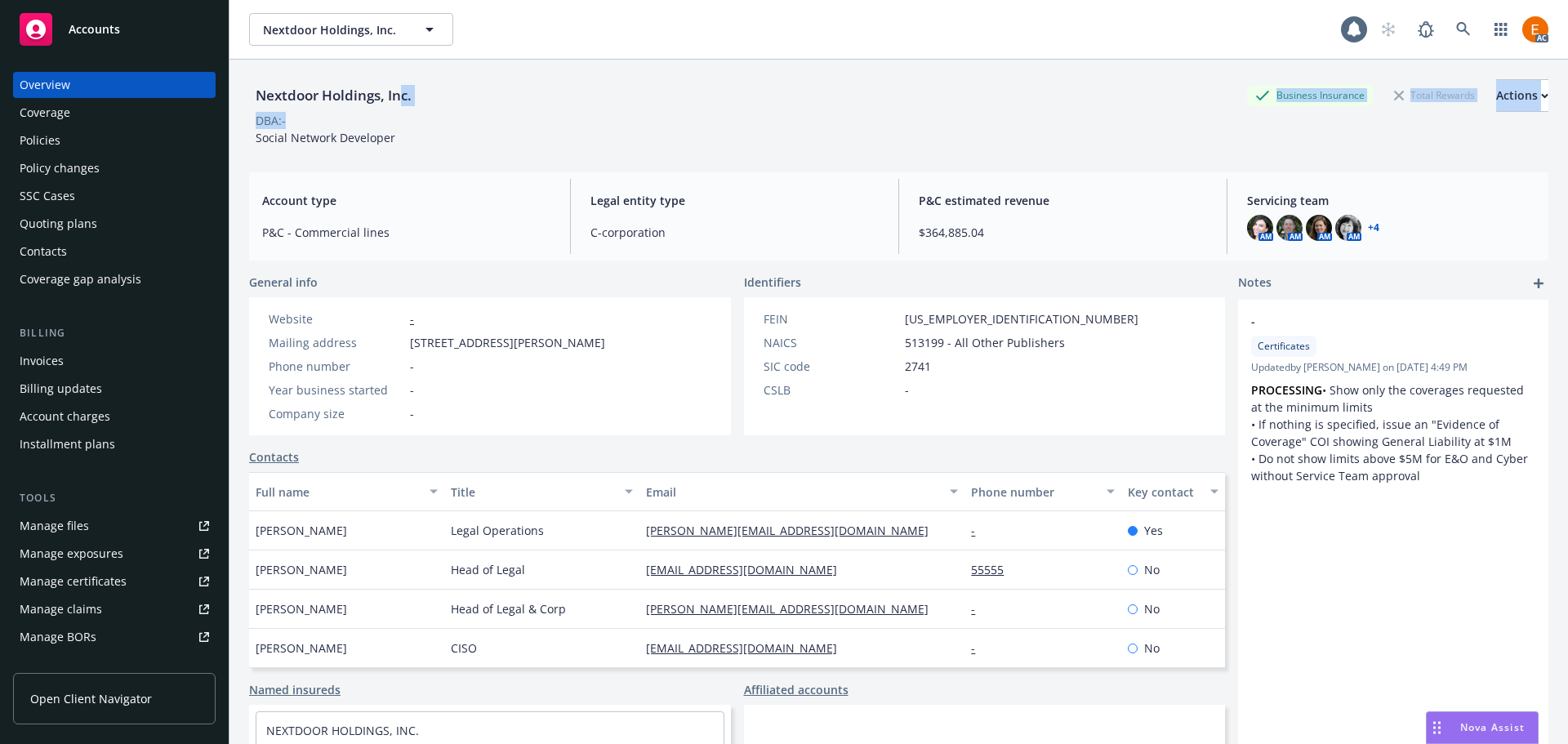
drag, startPoint x: 450, startPoint y: 118, endPoint x: 399, endPoint y: 109, distance: 51.8
click at [399, 109] on div "Nextdoor Holdings, Inc. Business Insurance Total Rewards Actions DBA: - Social …" at bounding box center [899, 113] width 1299 height 67
click at [464, 89] on div "Nextdoor Holdings, Inc. Business Insurance Total Rewards Actions" at bounding box center [899, 96] width 1299 height 33
drag, startPoint x: 419, startPoint y: 92, endPoint x: 247, endPoint y: 101, distance: 172.2
click at [247, 101] on div "Nextdoor Holdings, Inc. Business Insurance Total Rewards Actions DBA: - Social …" at bounding box center [898, 431] width 1339 height 744
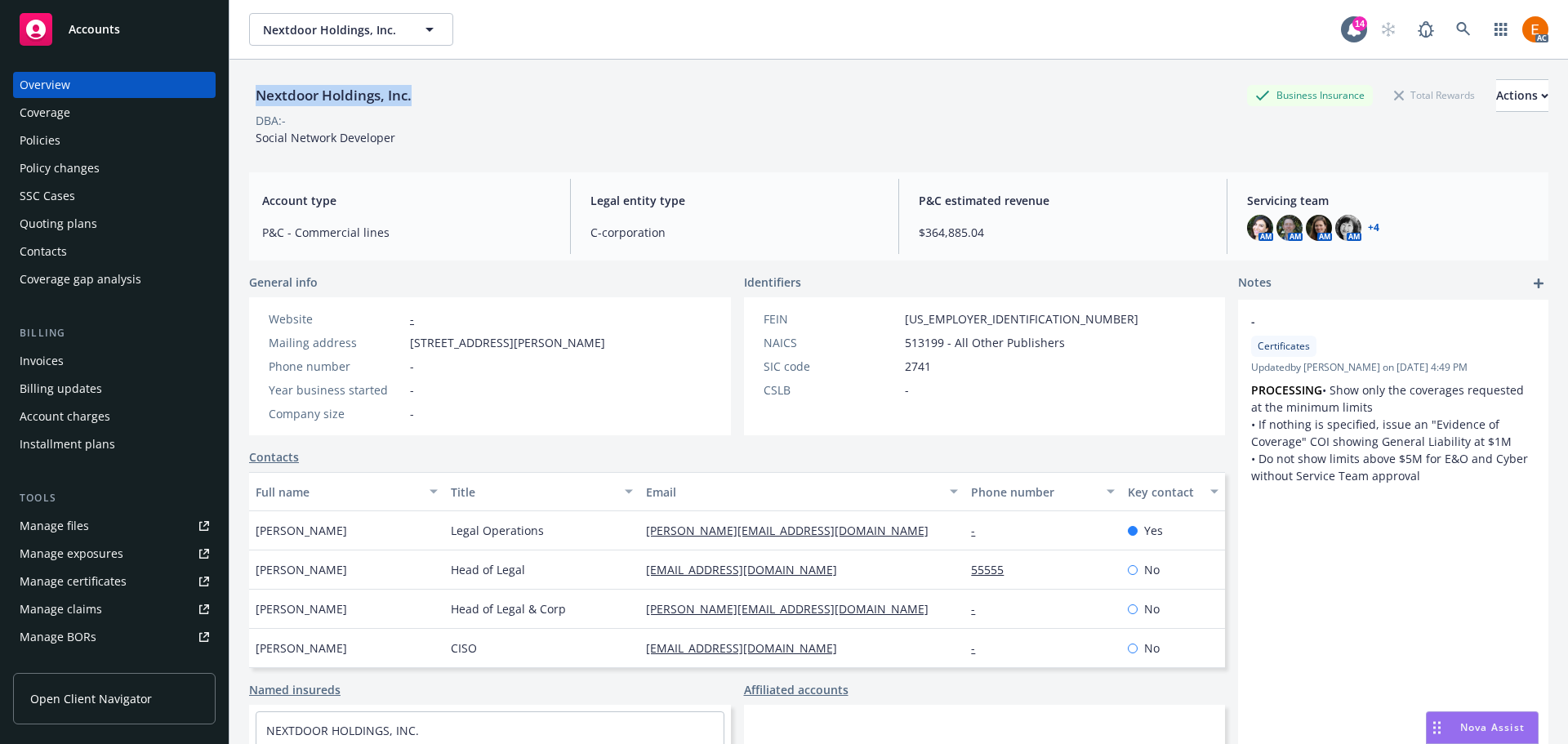
copy div "Nextdoor Holdings, Inc."
click at [182, 610] on link "Manage claims" at bounding box center [114, 609] width 202 height 26
click at [142, 529] on link "Manage files" at bounding box center [114, 525] width 202 height 26
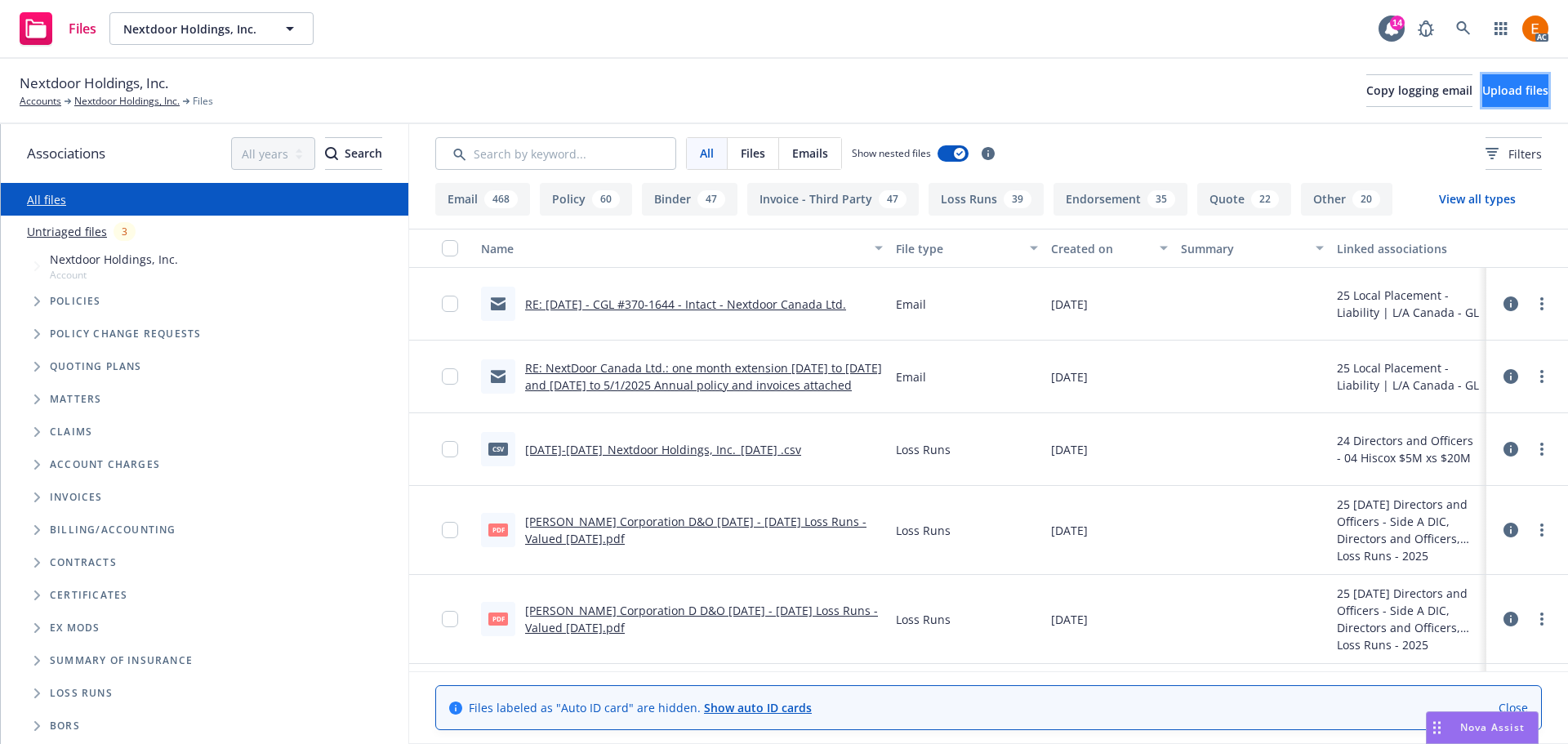
click at [1485, 87] on span "Upload files" at bounding box center [1514, 90] width 66 height 15
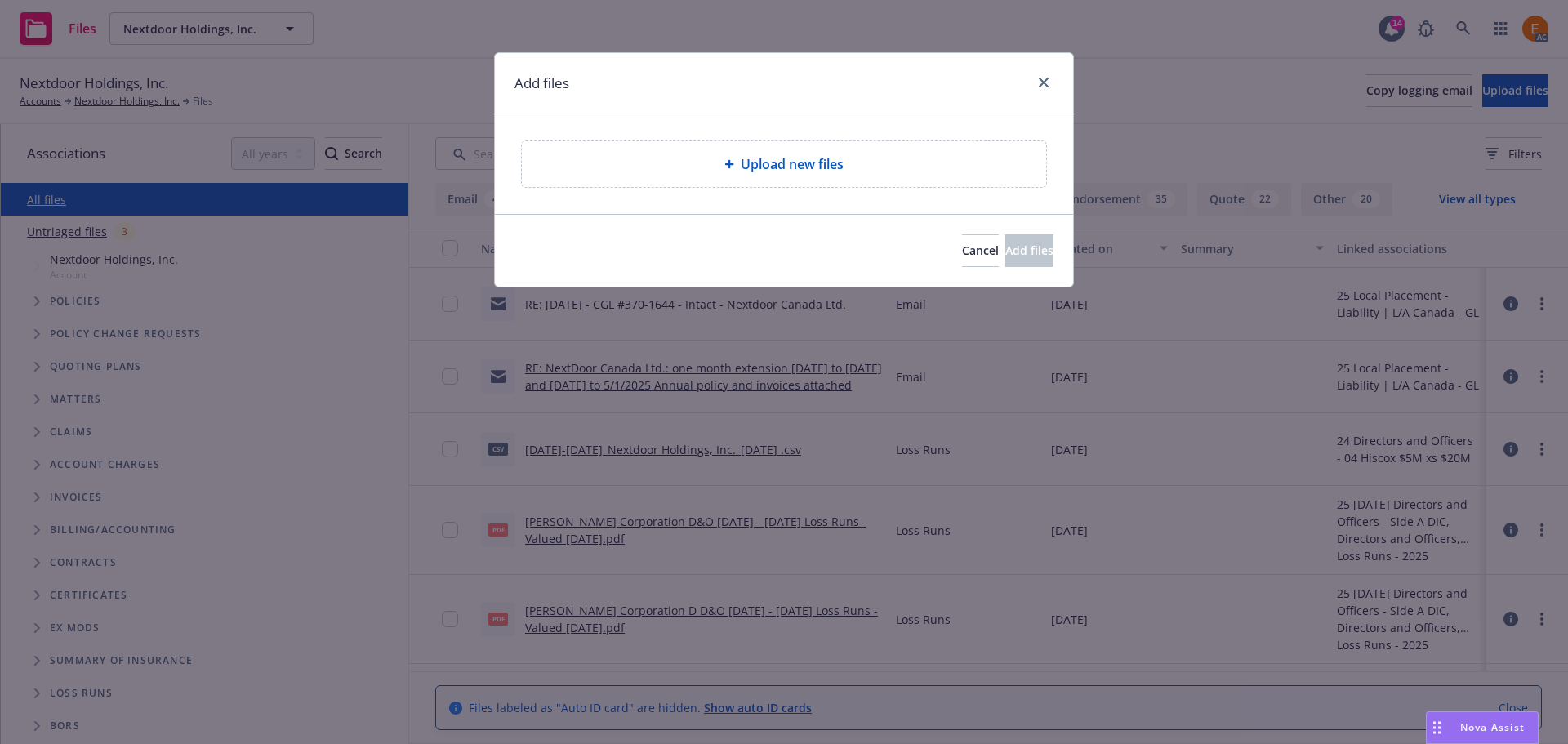
click at [837, 183] on div "Upload new files" at bounding box center [784, 164] width 524 height 46
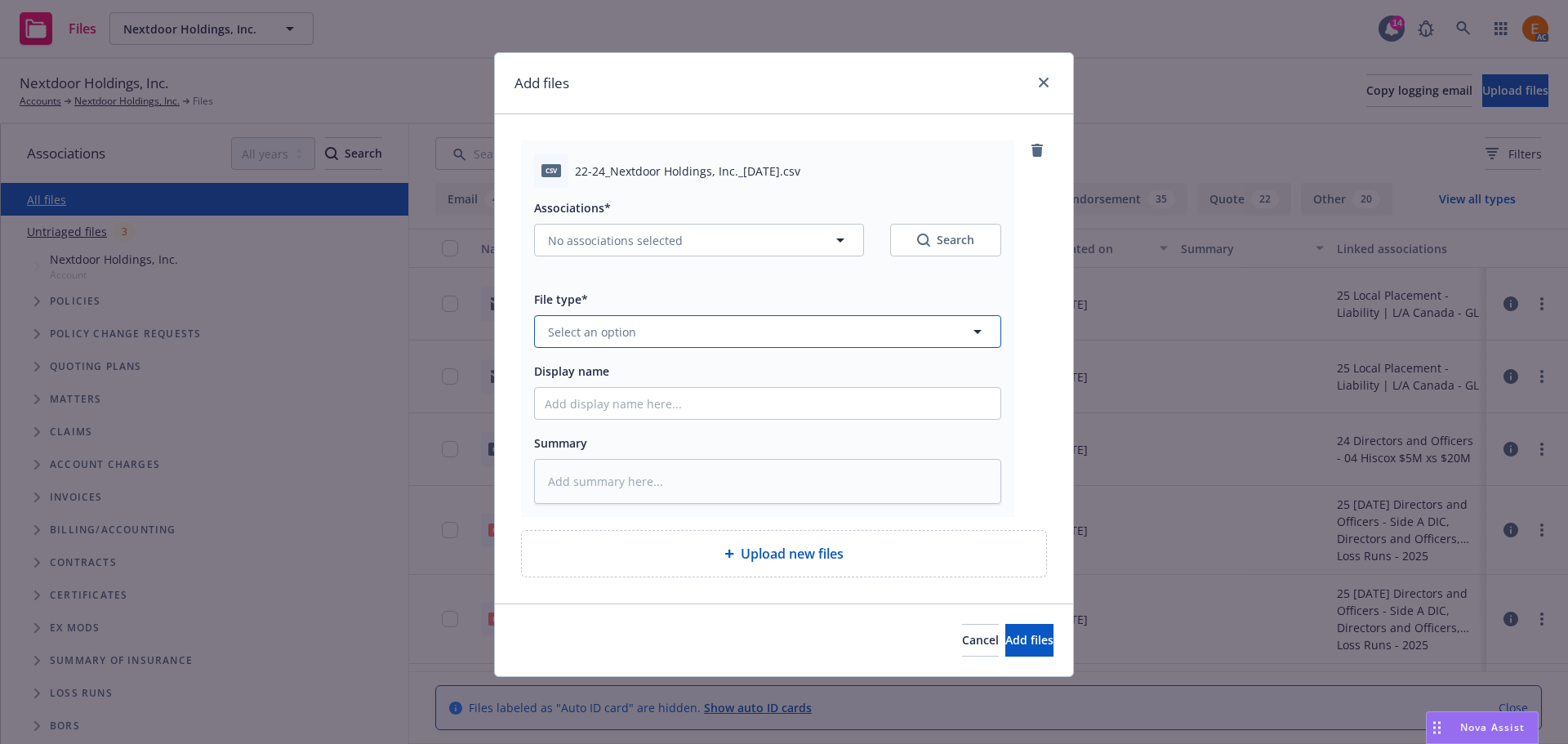
click at [706, 337] on button "Select an option" at bounding box center [768, 331] width 467 height 33
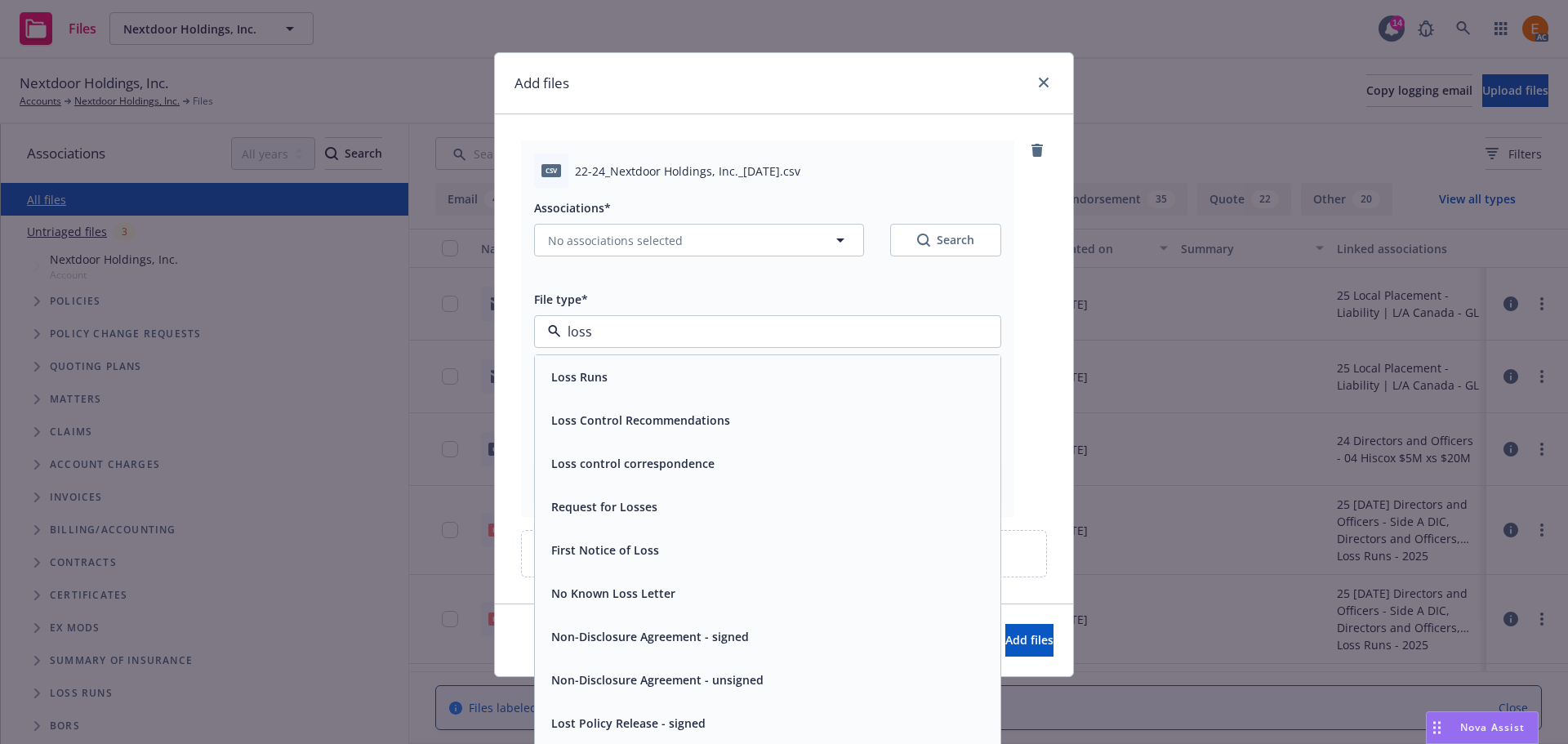
type input "loss r"
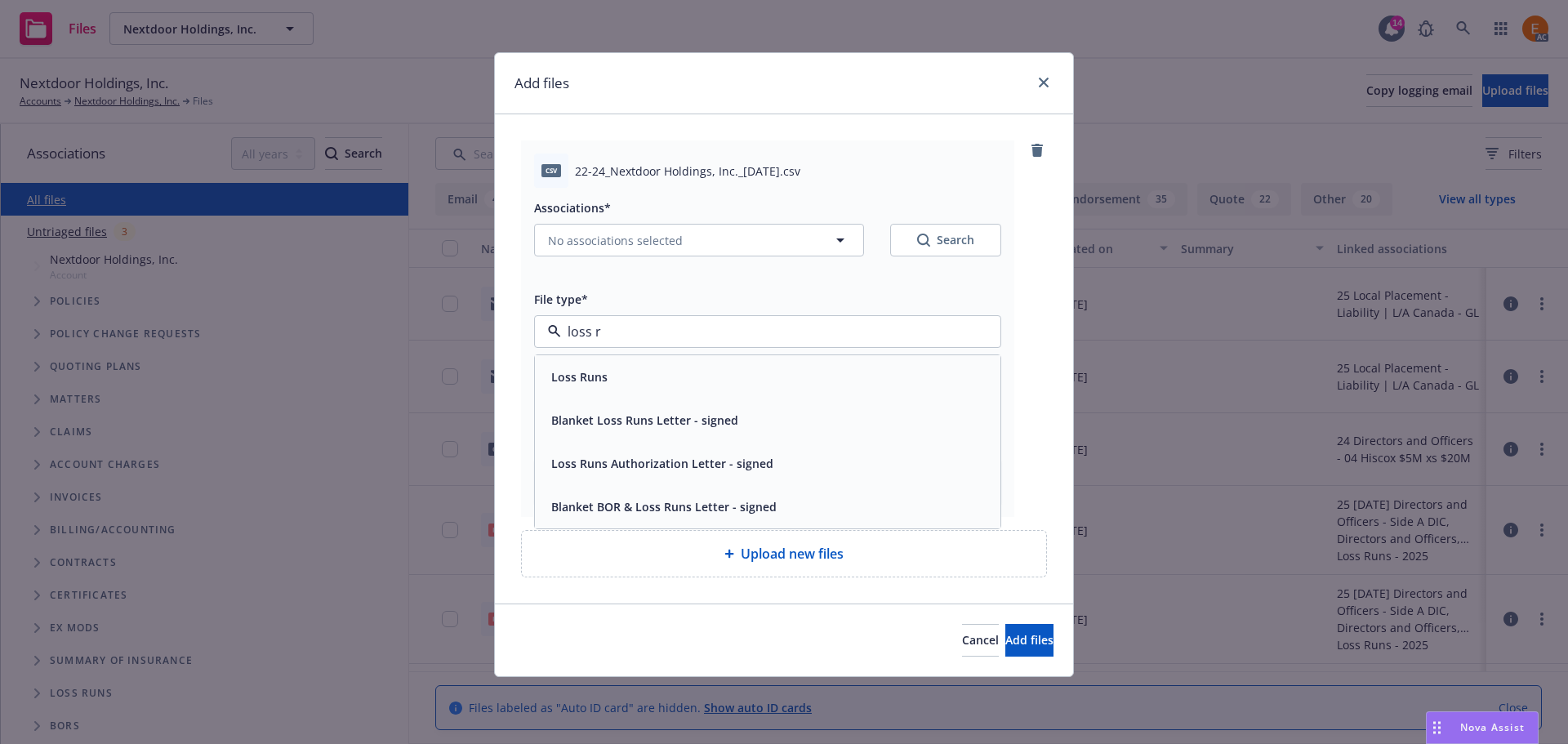
click at [611, 373] on div "Loss Runs" at bounding box center [768, 376] width 446 height 24
type textarea "x"
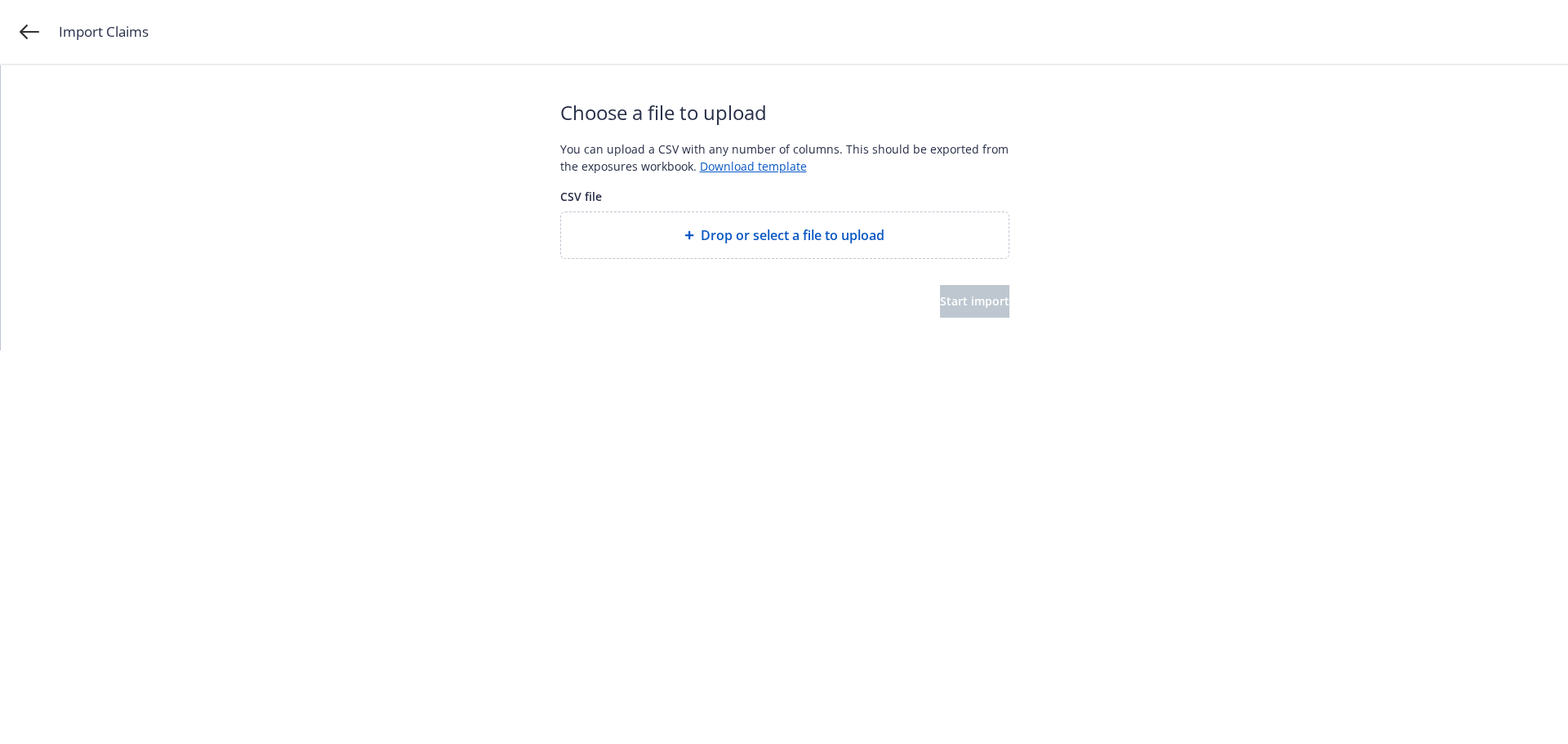
click at [714, 229] on span "Drop or select a file to upload" at bounding box center [792, 235] width 183 height 19
click at [956, 305] on span "Start import" at bounding box center [974, 300] width 69 height 15
click at [962, 283] on div at bounding box center [785, 272] width 449 height 26
click at [962, 304] on span "Start import" at bounding box center [974, 300] width 69 height 15
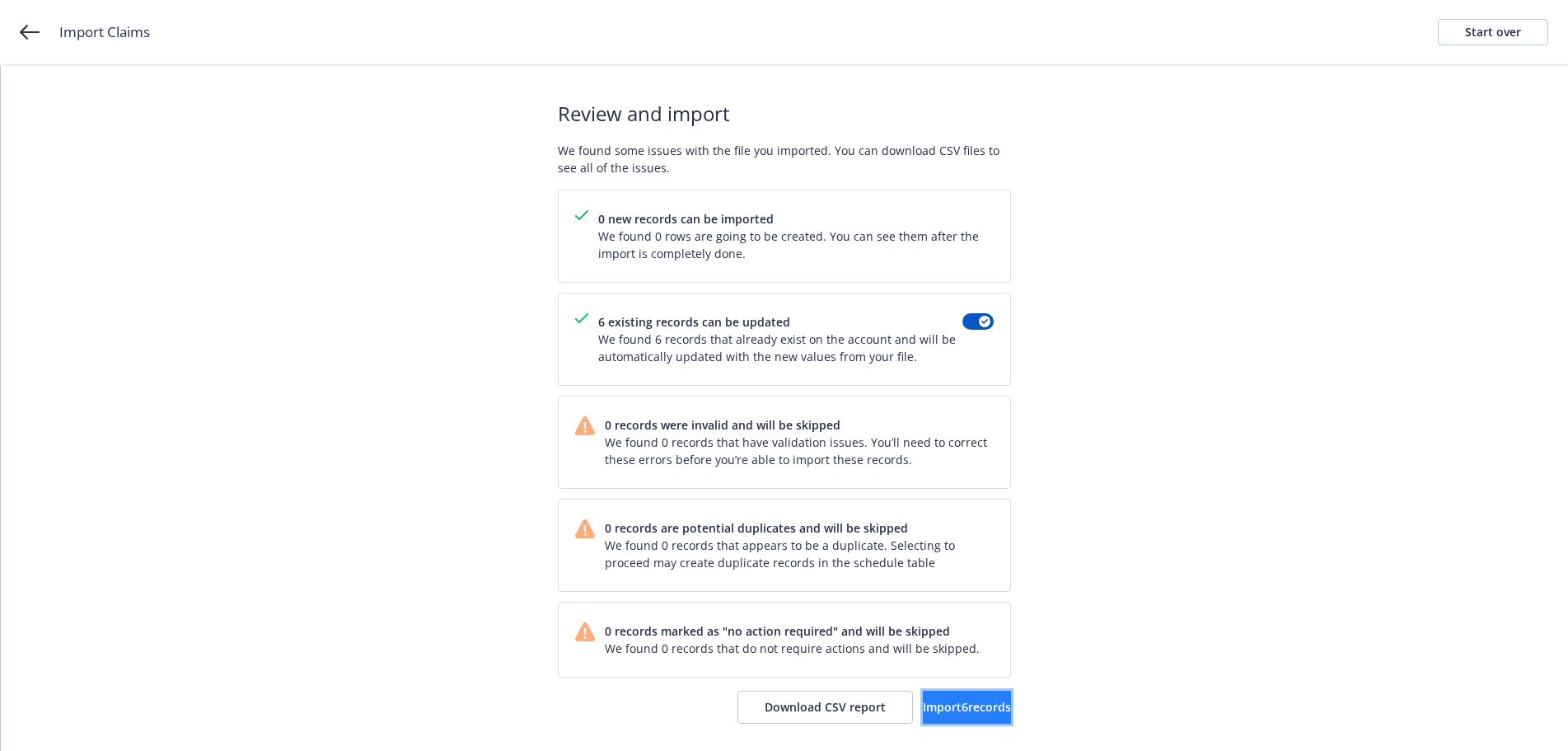
click at [925, 708] on span "Import 6 records" at bounding box center [967, 707] width 88 height 16
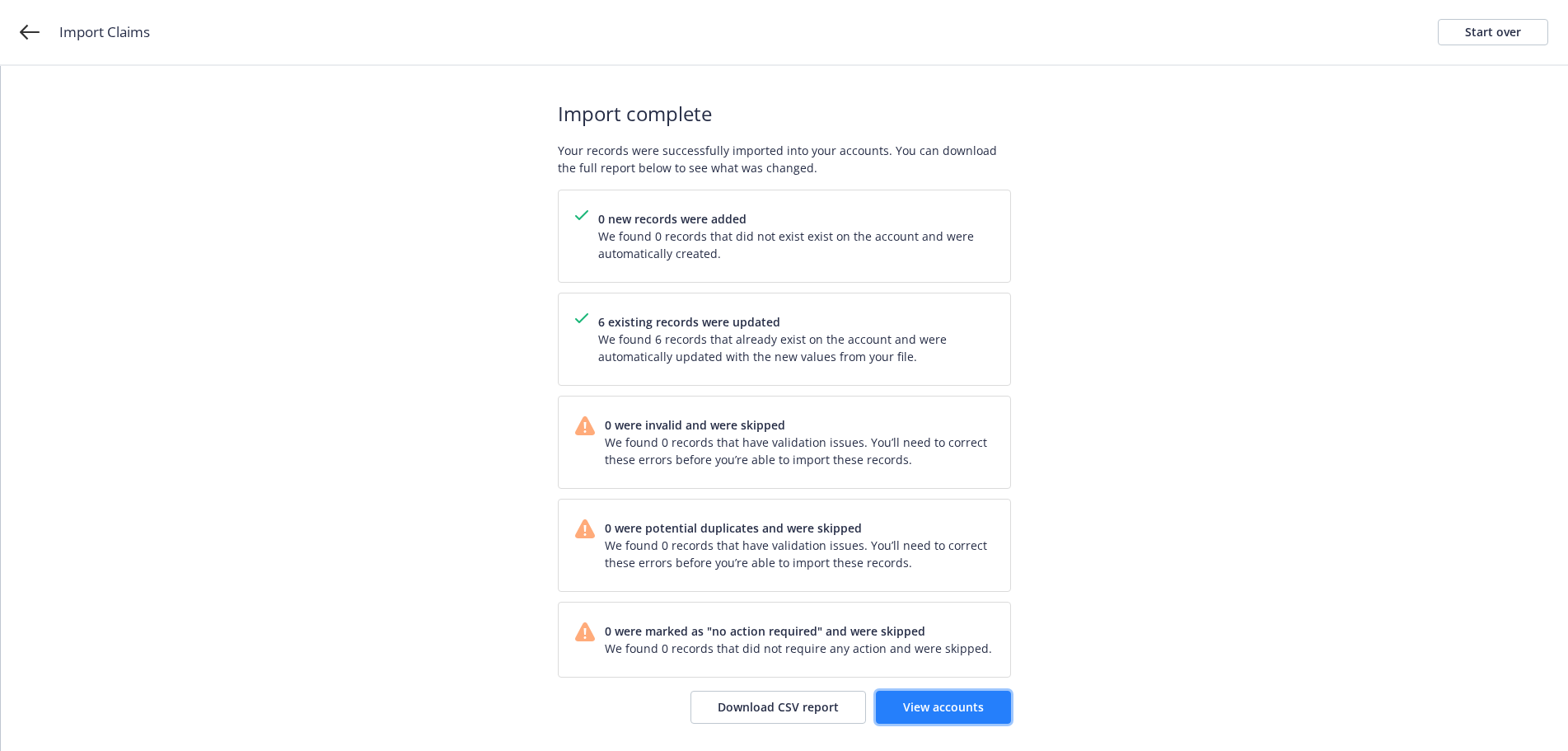
click at [985, 700] on link "View accounts" at bounding box center [944, 707] width 136 height 33
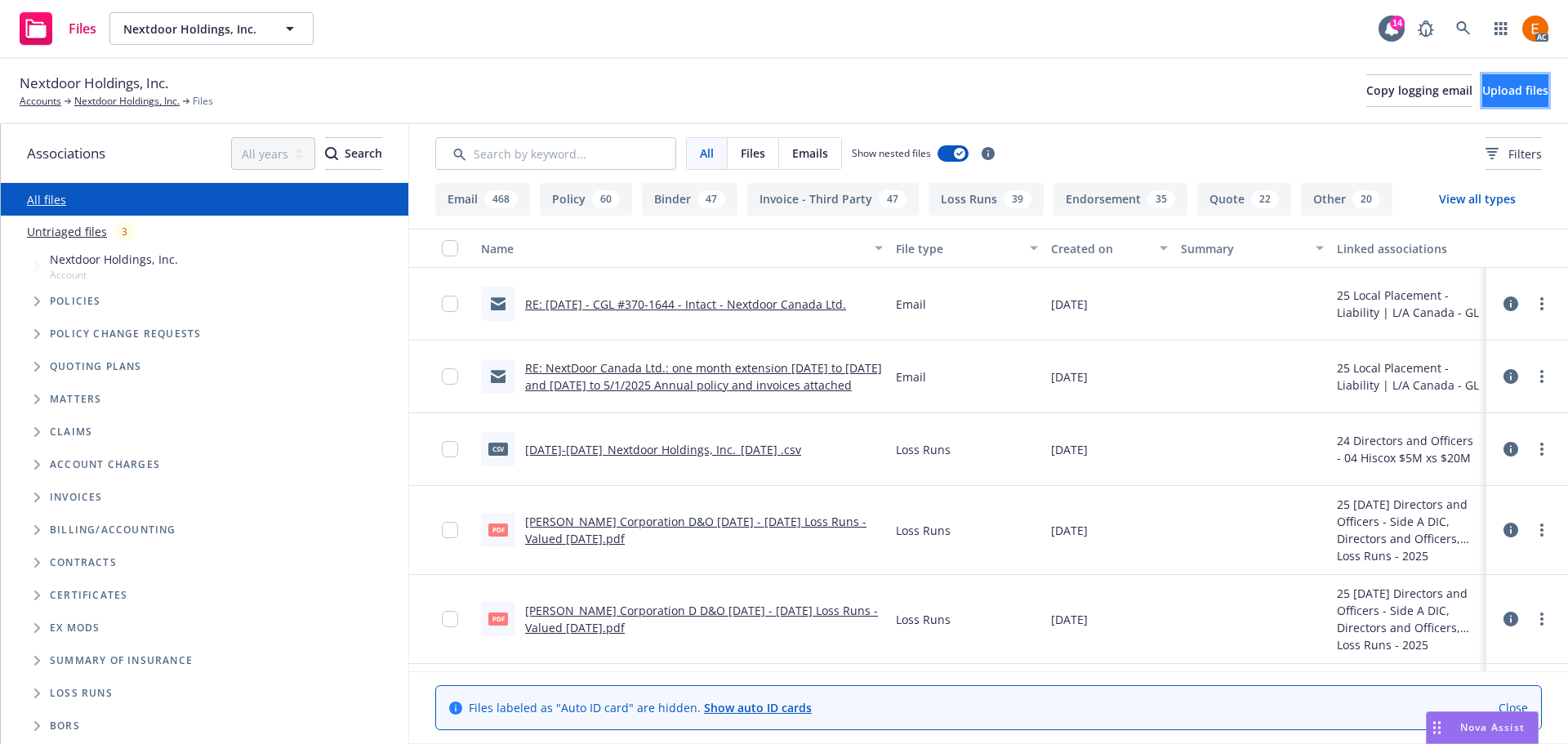
click at [1502, 98] on button "Upload files" at bounding box center [1514, 90] width 66 height 33
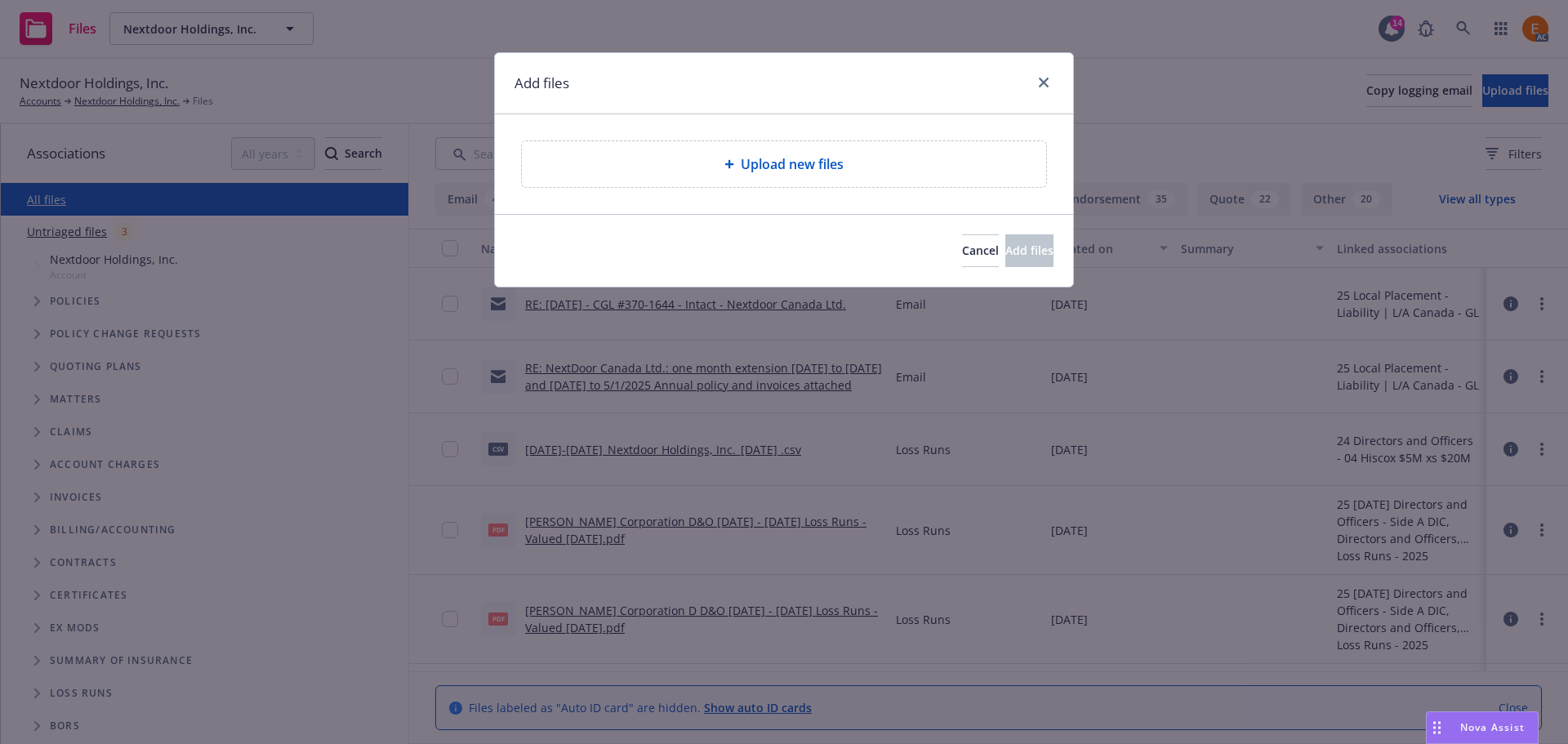
click at [852, 204] on div "Upload new files" at bounding box center [784, 164] width 578 height 100
click at [821, 173] on span "Upload new files" at bounding box center [792, 164] width 103 height 19
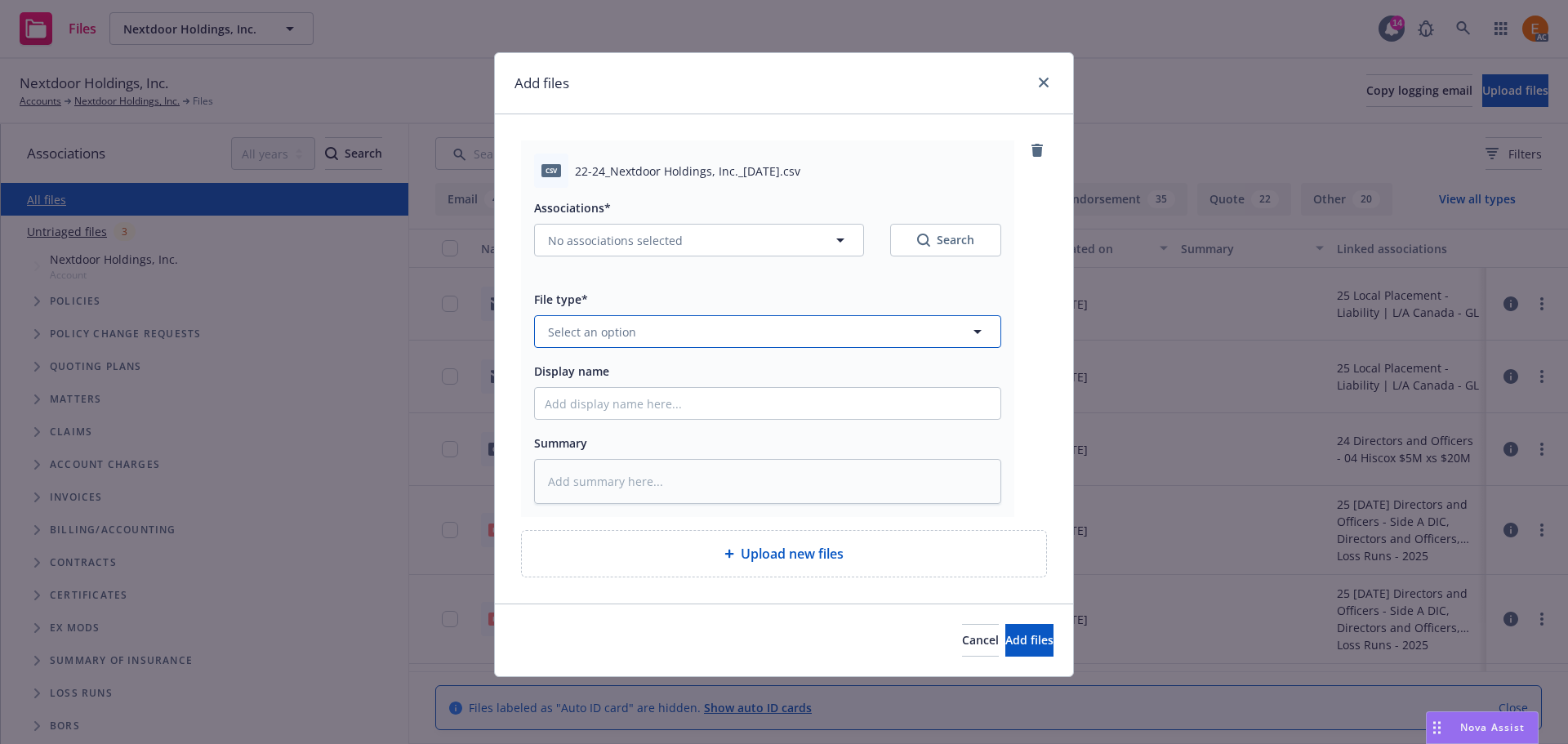
click at [621, 339] on span "Select an option" at bounding box center [592, 332] width 88 height 17
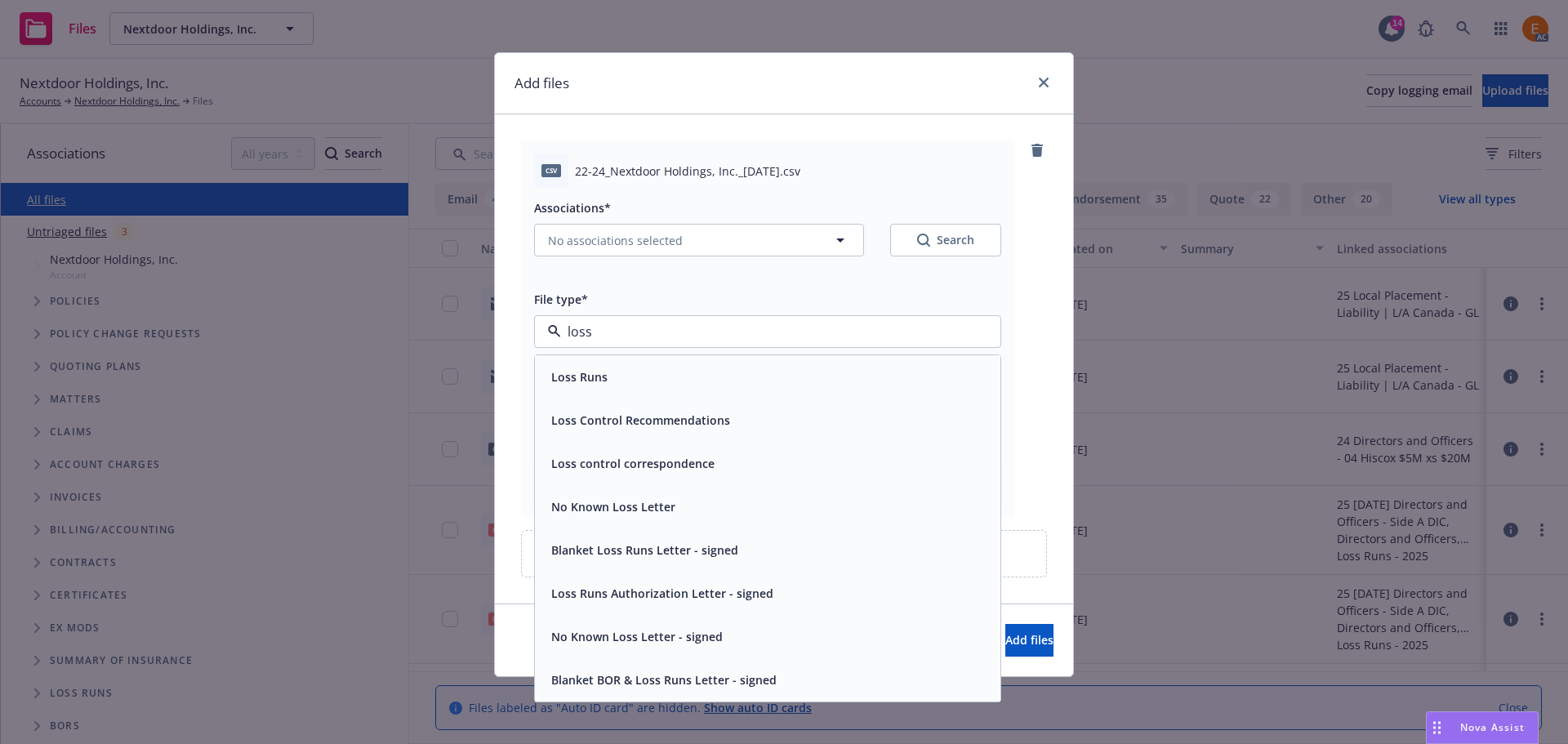
type input "loss r"
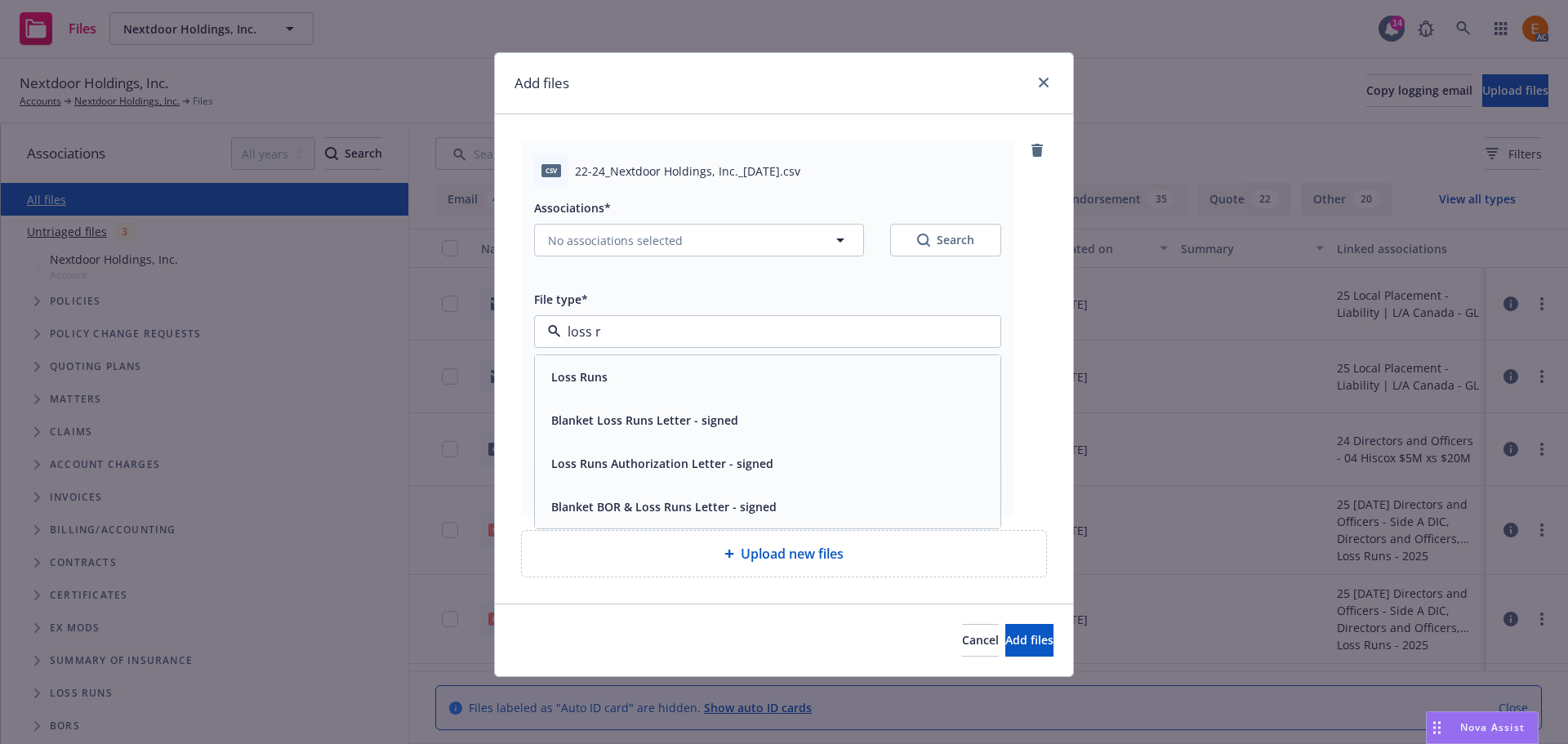
click at [641, 381] on div "Loss Runs" at bounding box center [768, 376] width 446 height 24
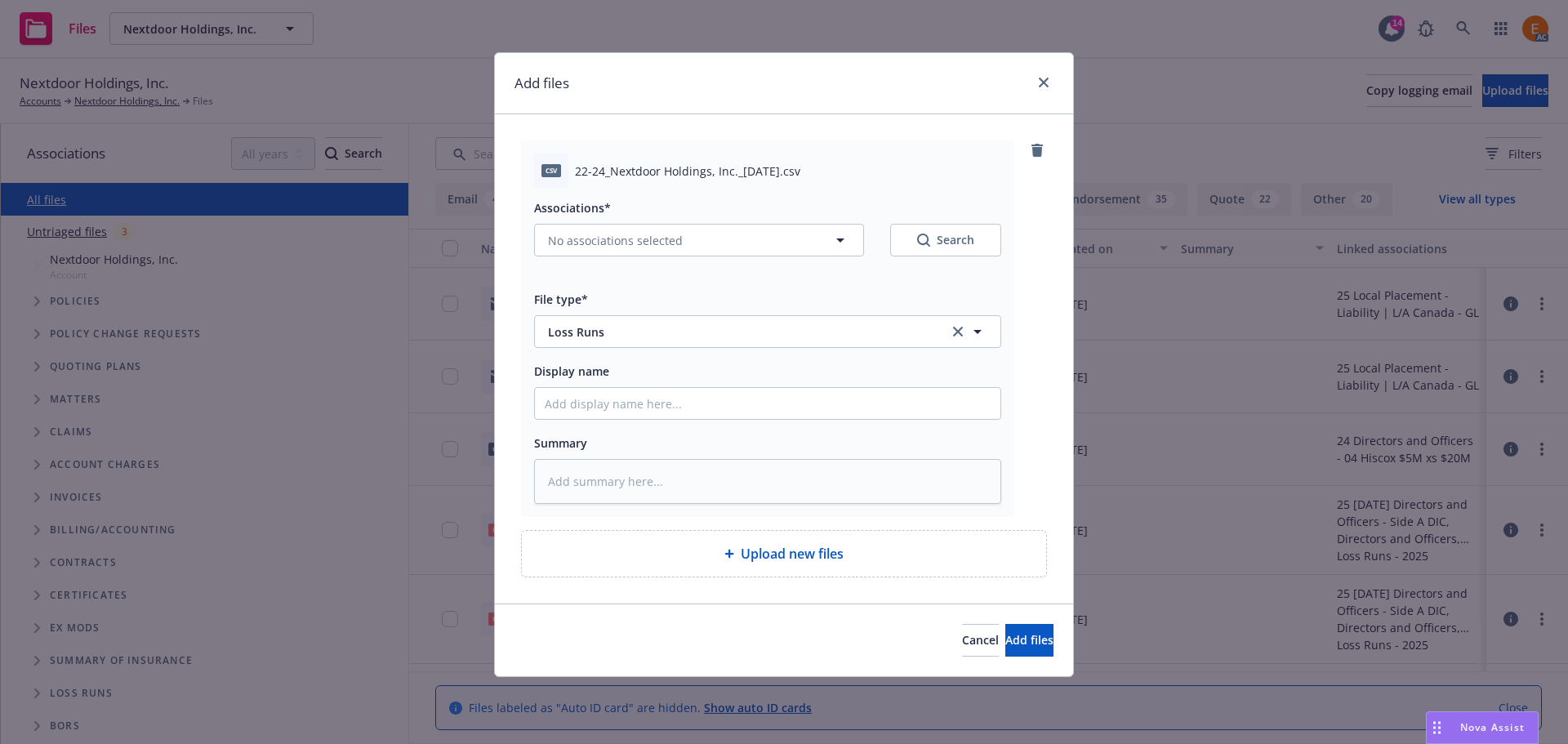
click at [951, 240] on div "Search" at bounding box center [946, 240] width 58 height 16
type textarea "x"
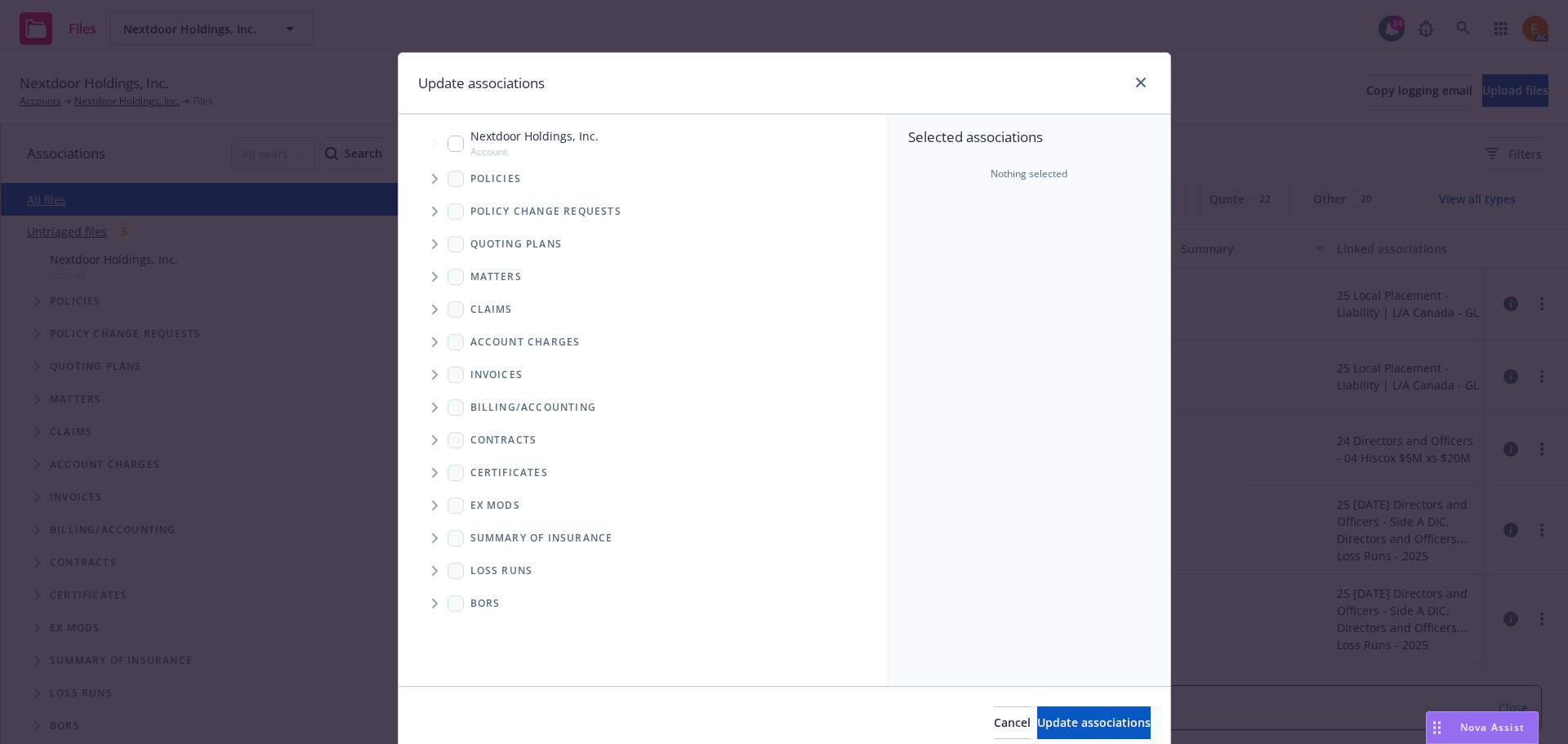
click at [433, 179] on span "Tree Example" at bounding box center [434, 179] width 26 height 26
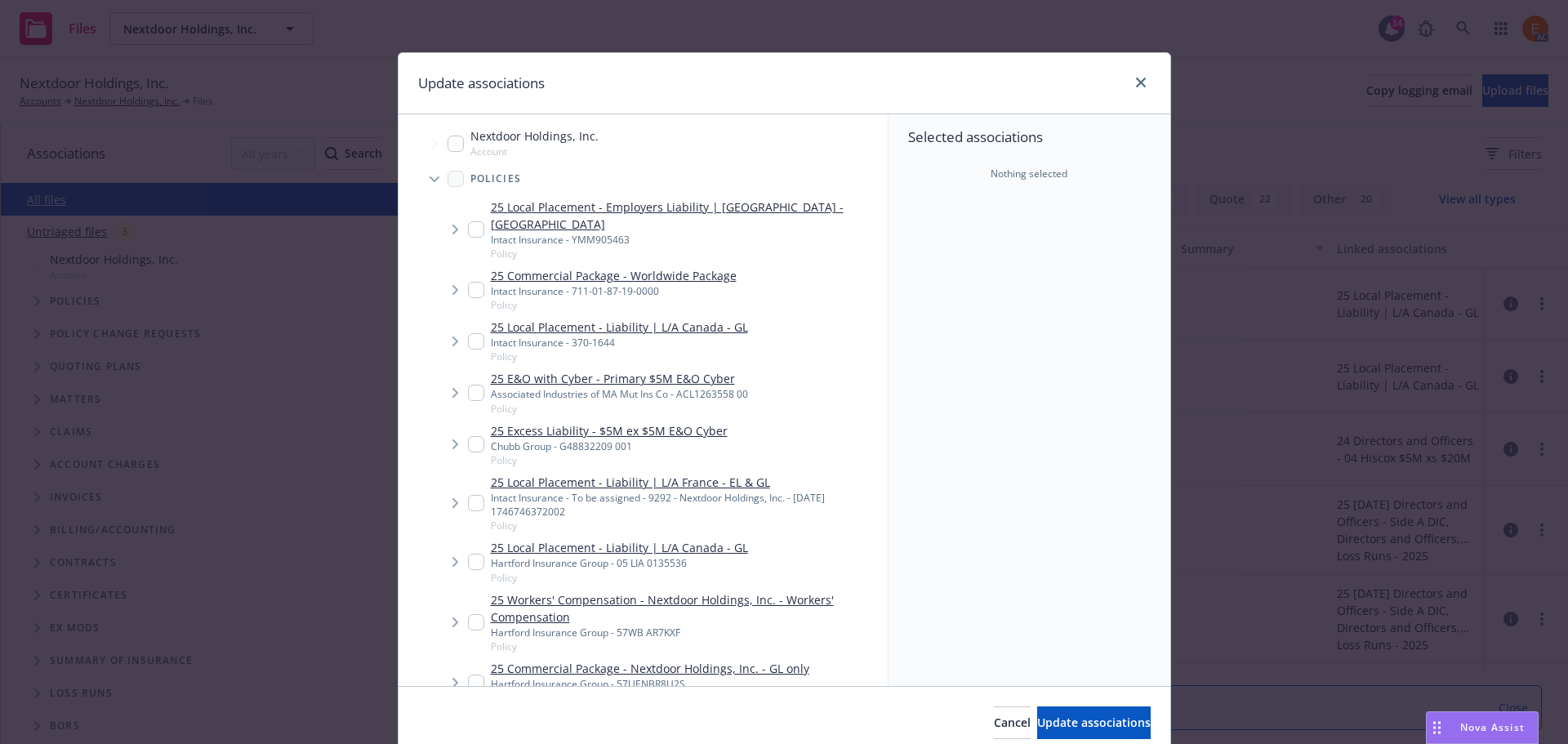
scroll to position [3505, 0]
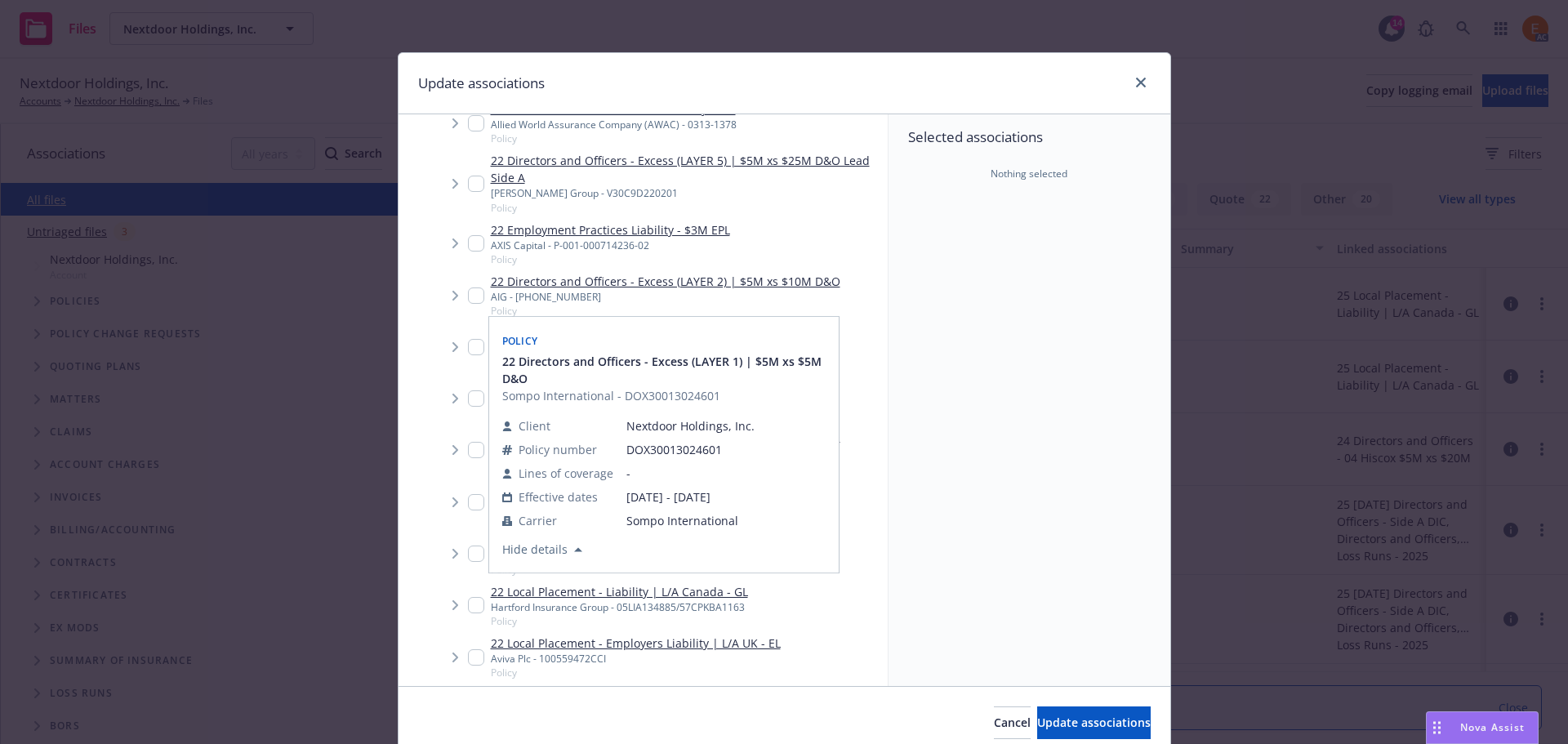
click at [468, 442] on input "Tree Example" at bounding box center [476, 449] width 16 height 16
checkbox input "true"
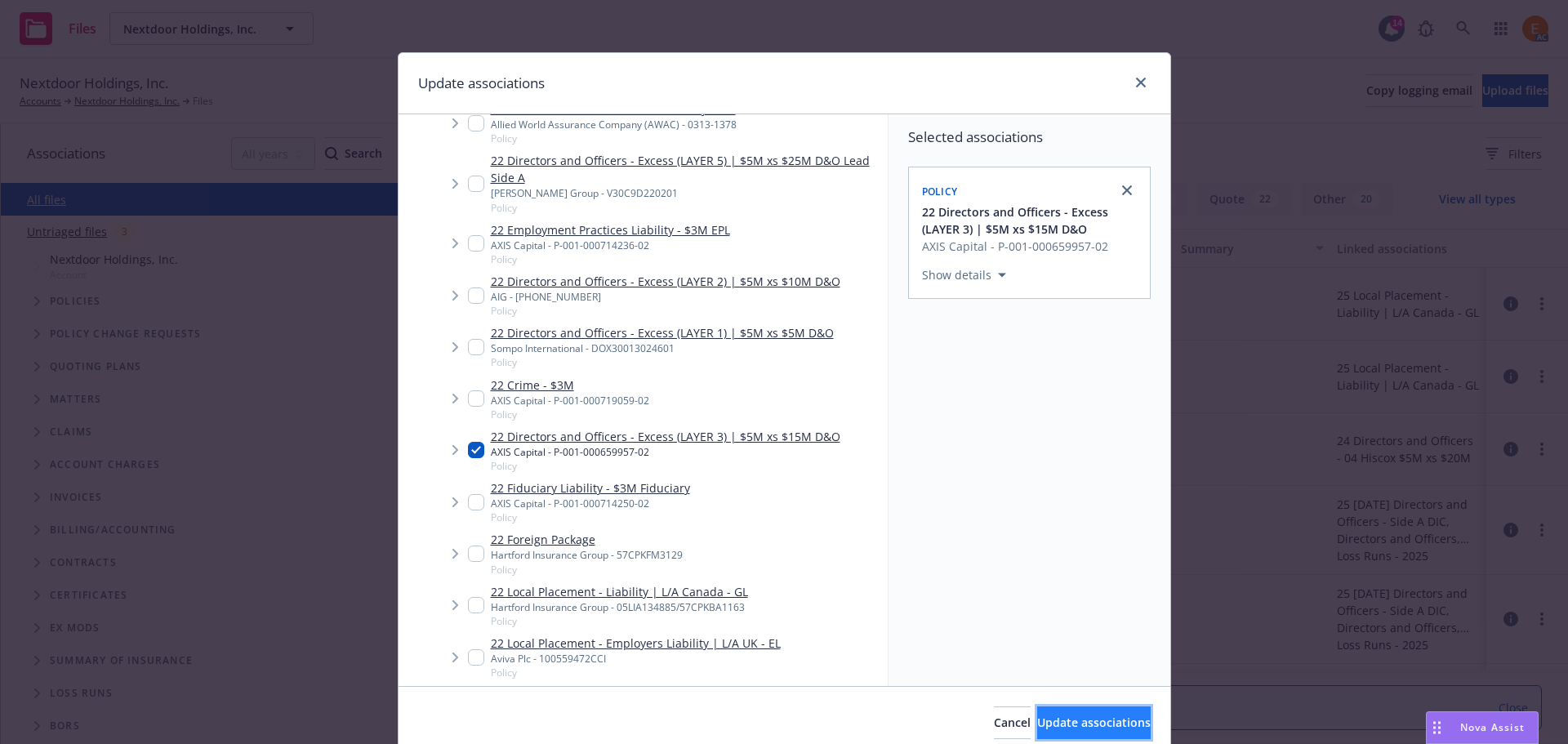
click at [1074, 732] on button "Update associations" at bounding box center [1094, 723] width 113 height 33
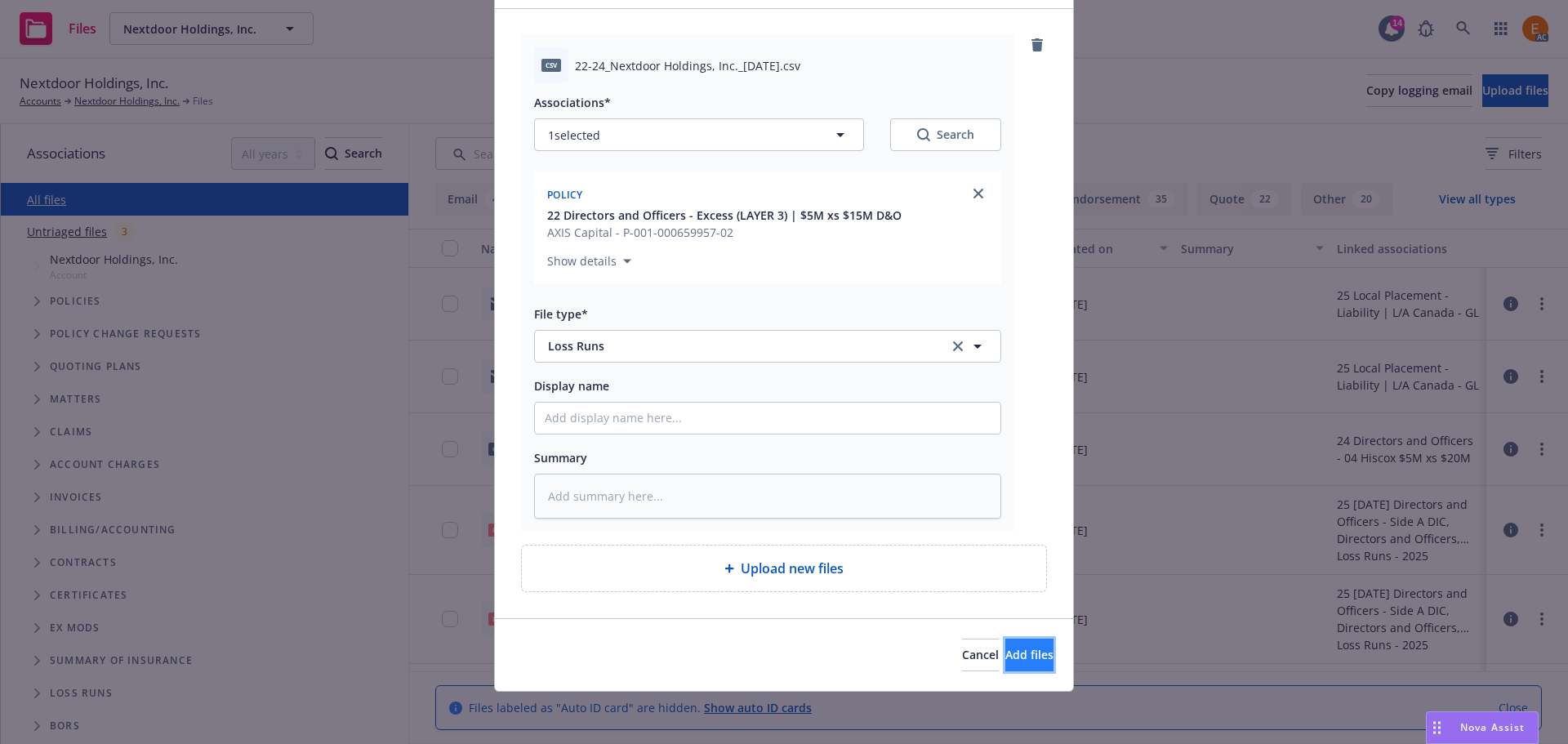
click at [1005, 661] on span "Add files" at bounding box center [1029, 655] width 48 height 15
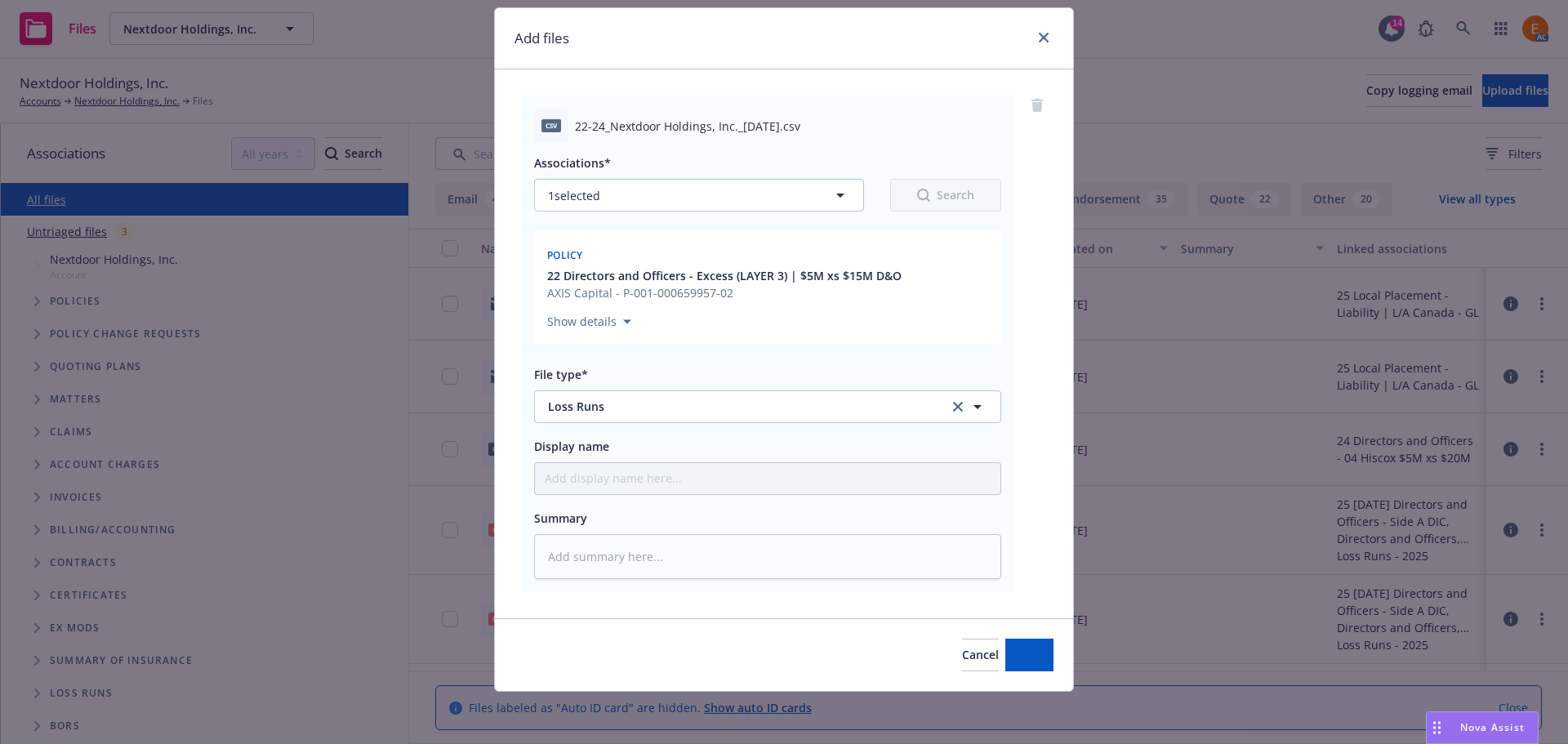
type textarea "x"
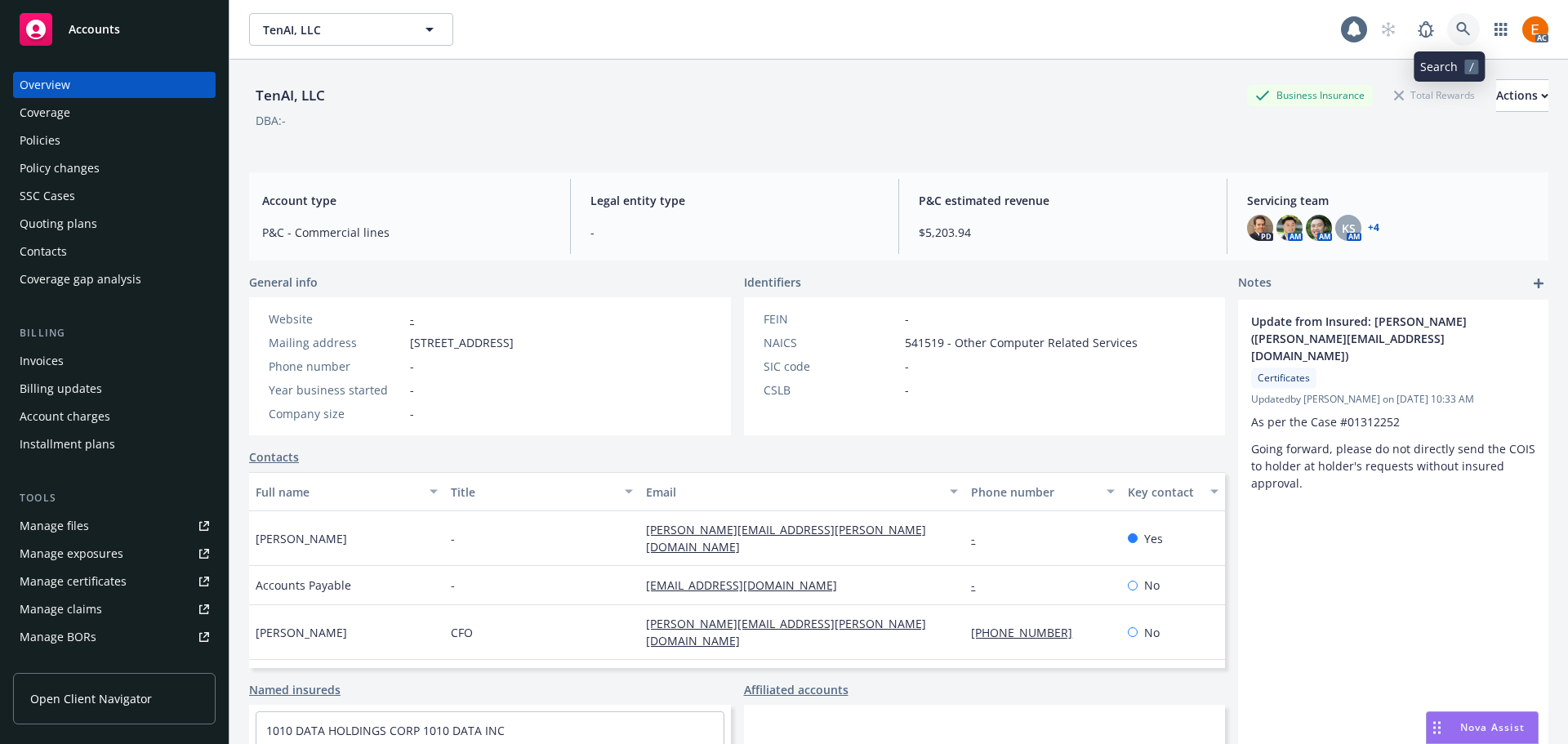
click at [1456, 31] on icon at bounding box center [1462, 29] width 14 height 14
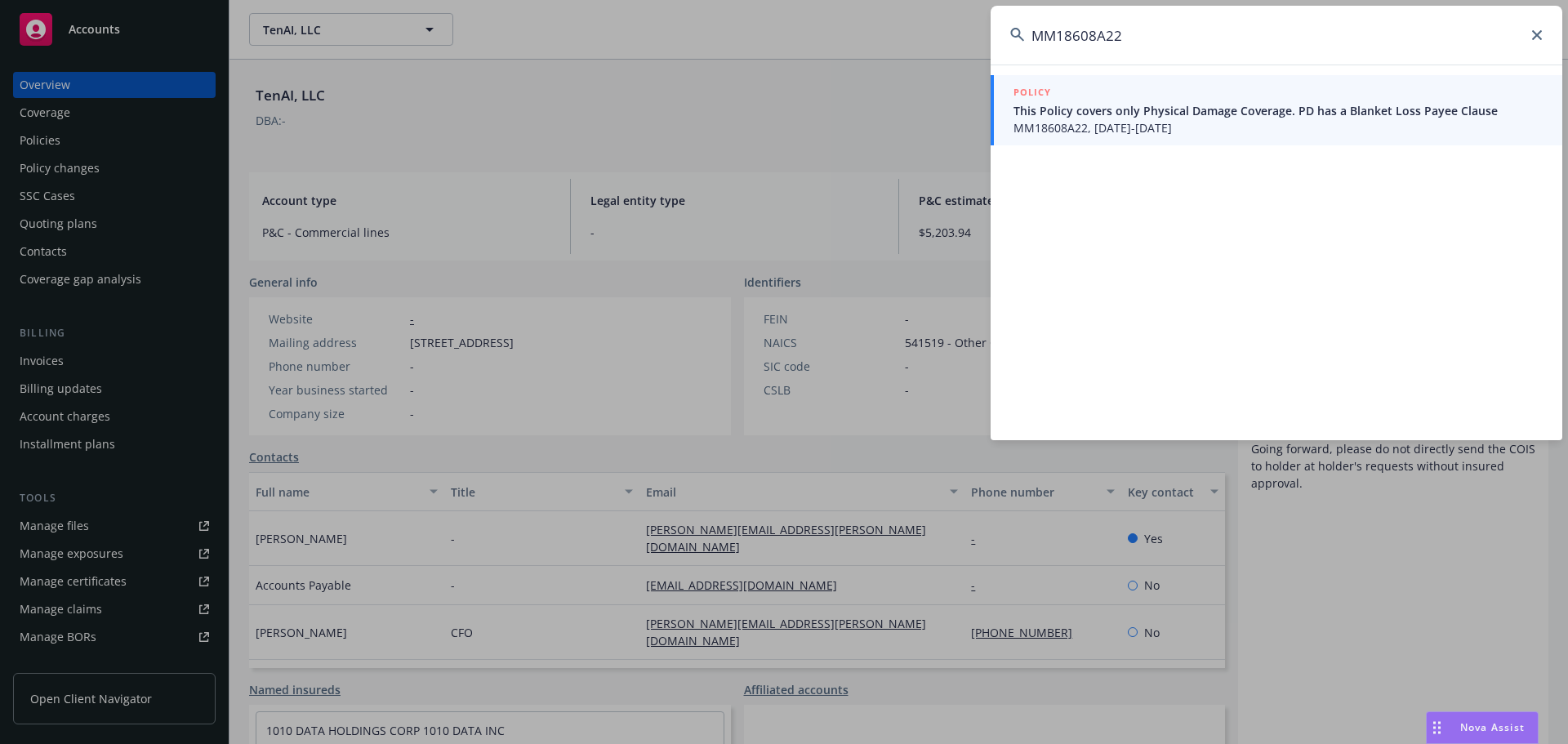
type input "MM18608A22"
click at [1112, 124] on span "MM18608A22, 11/29/2022-11/29/2023" at bounding box center [1277, 128] width 529 height 17
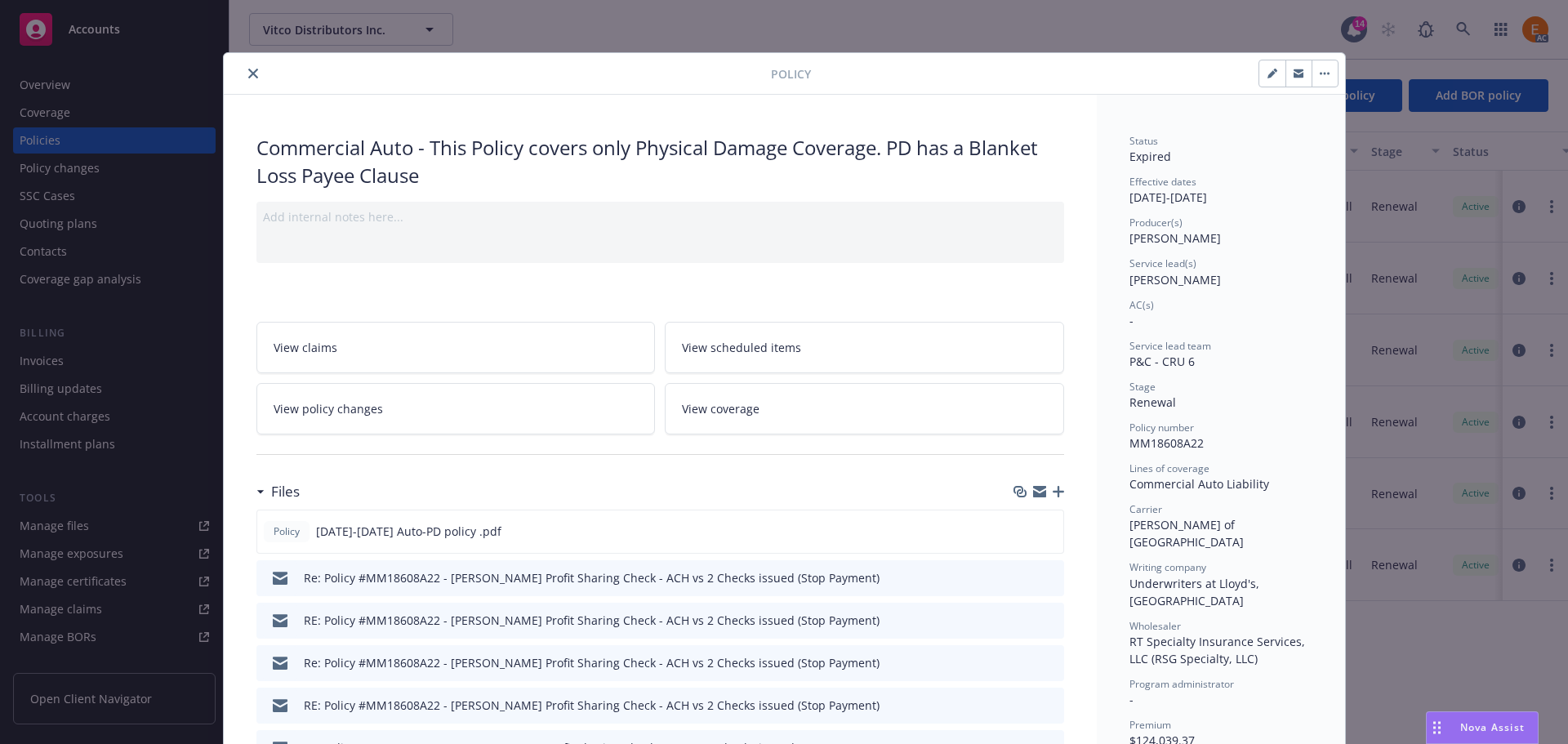
click at [249, 69] on icon "close" at bounding box center [253, 73] width 10 height 10
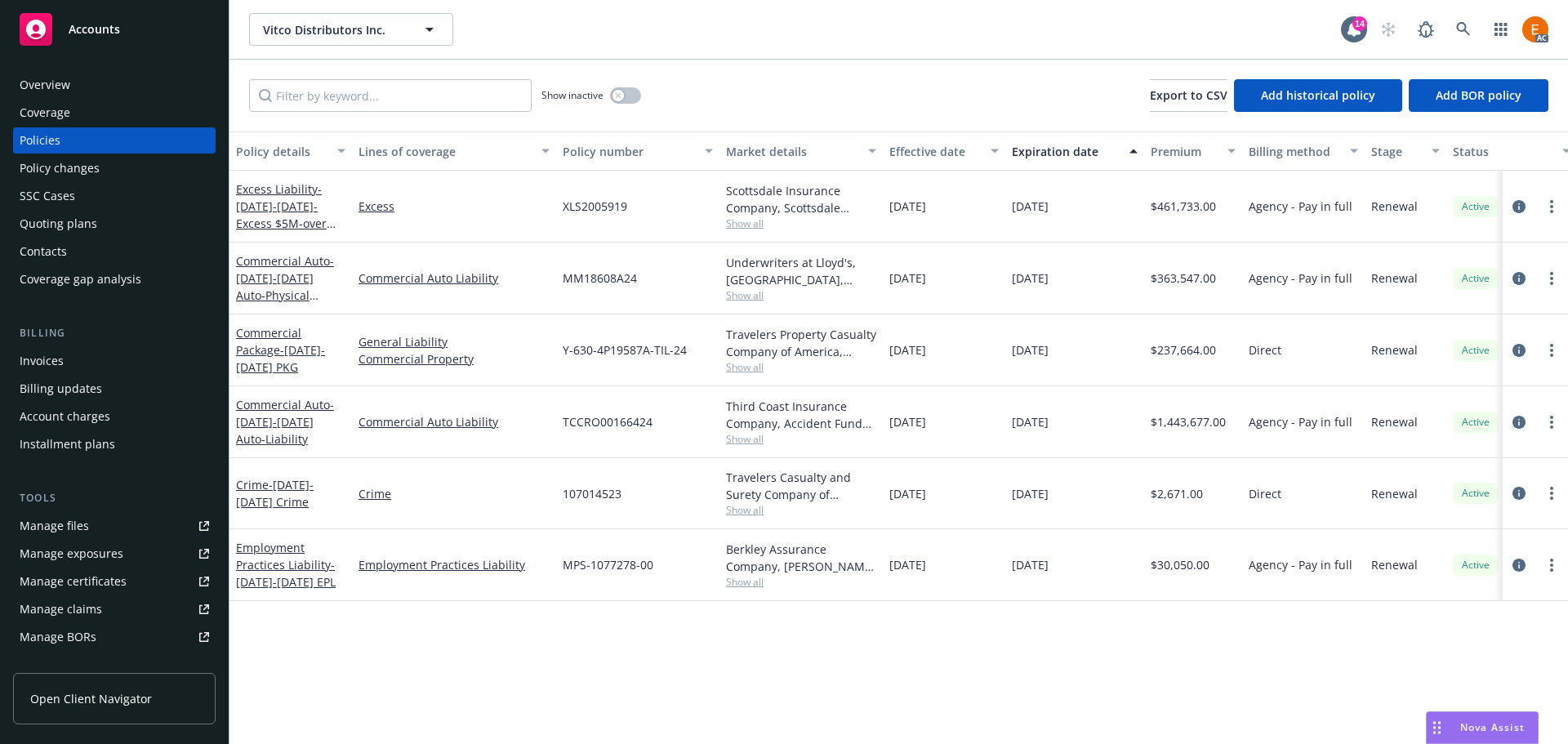
click at [98, 91] on div "Overview" at bounding box center [113, 84] width 189 height 26
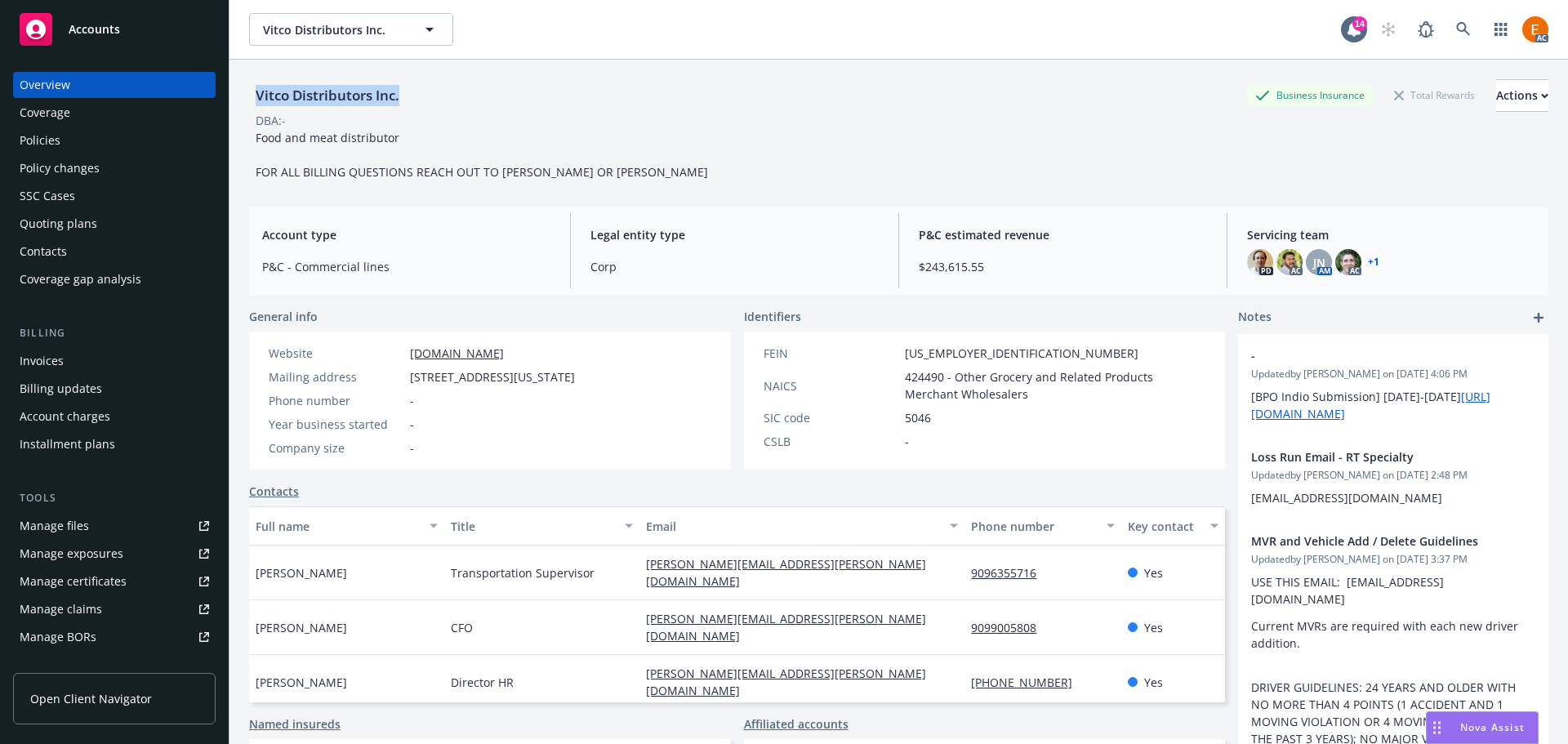
drag, startPoint x: 436, startPoint y: 100, endPoint x: 254, endPoint y: 84, distance: 182.7
click at [254, 84] on div "Vitco Distributors Inc. Business Insurance Total Rewards Actions" at bounding box center [899, 96] width 1299 height 33
copy div "Vitco Distributors Inc."
click at [114, 604] on link "Manage claims" at bounding box center [114, 609] width 202 height 26
click at [176, 520] on link "Manage files" at bounding box center [114, 525] width 202 height 26
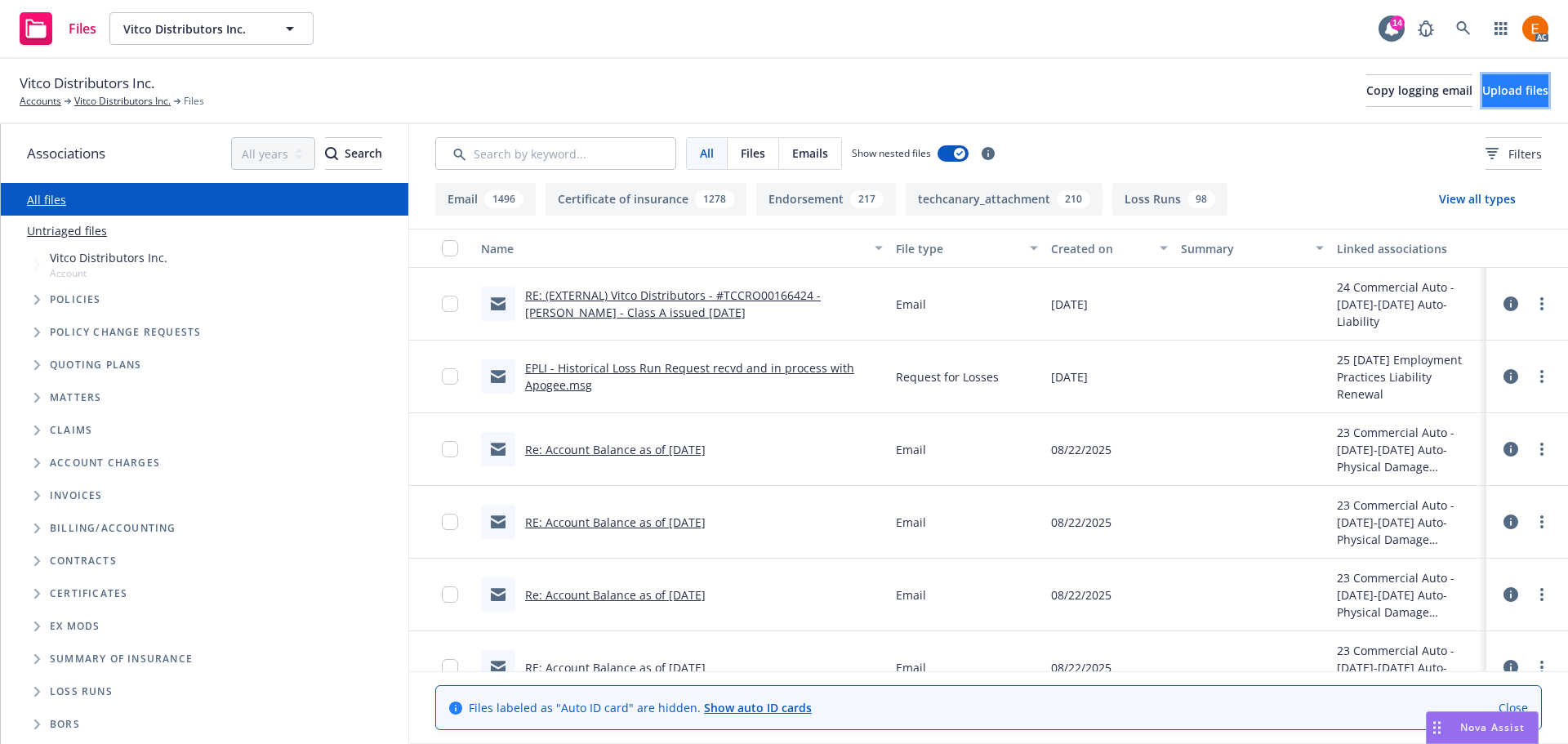
click at [1482, 90] on span "Upload files" at bounding box center [1514, 90] width 66 height 15
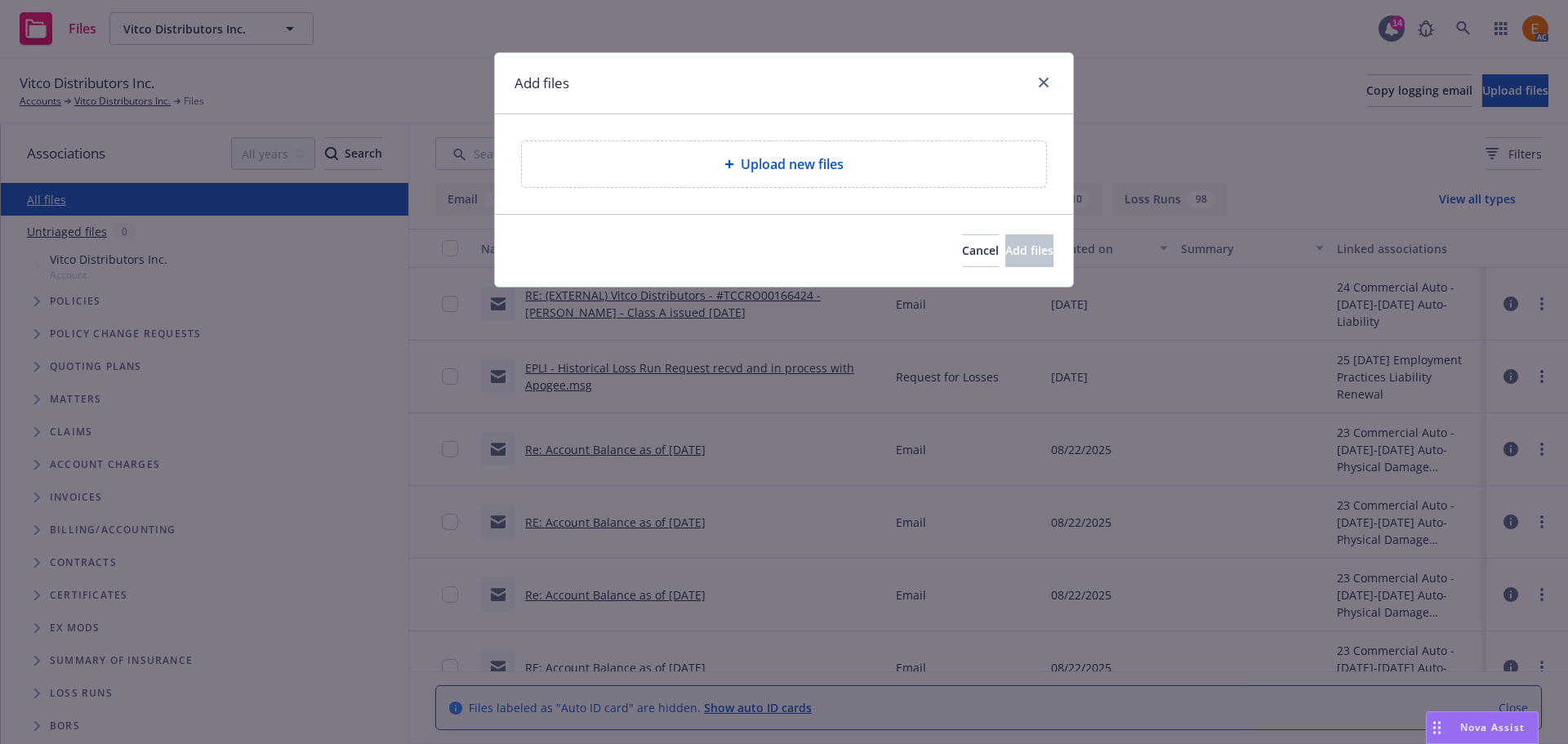
click at [721, 158] on div "Upload new files" at bounding box center [783, 164] width 498 height 19
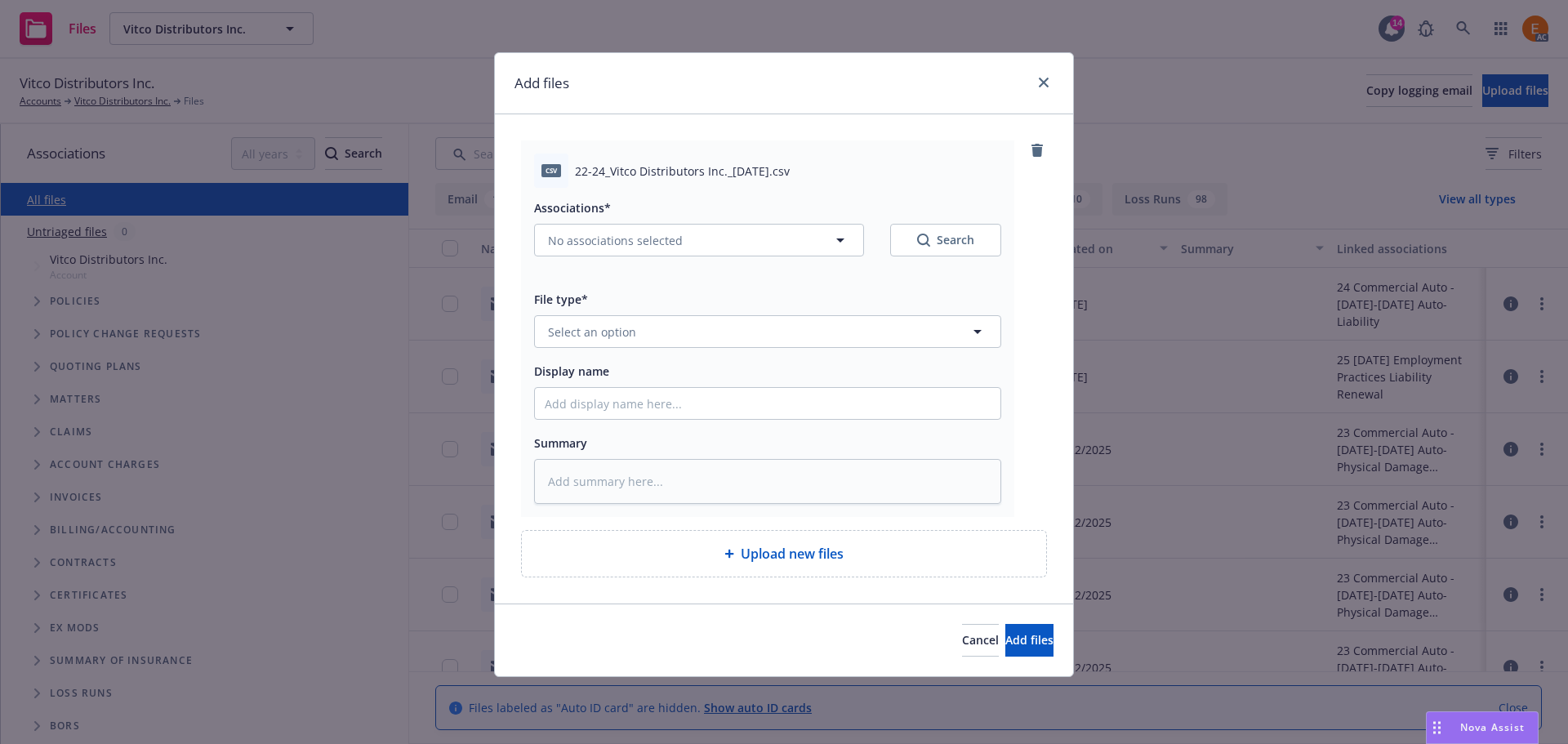
click at [919, 240] on icon "Search" at bounding box center [924, 240] width 13 height 13
type textarea "x"
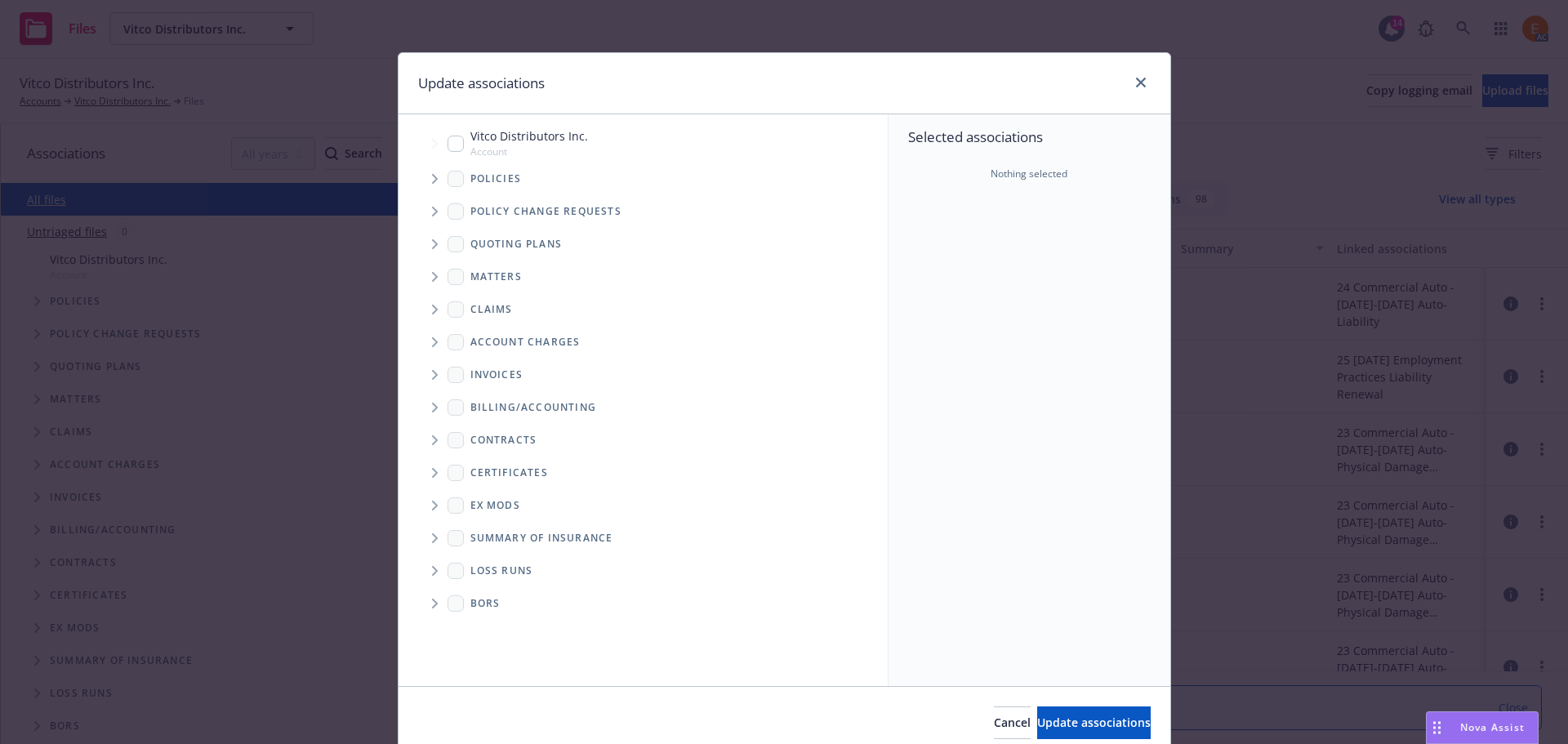
click at [421, 178] on span "Tree Example" at bounding box center [434, 179] width 26 height 26
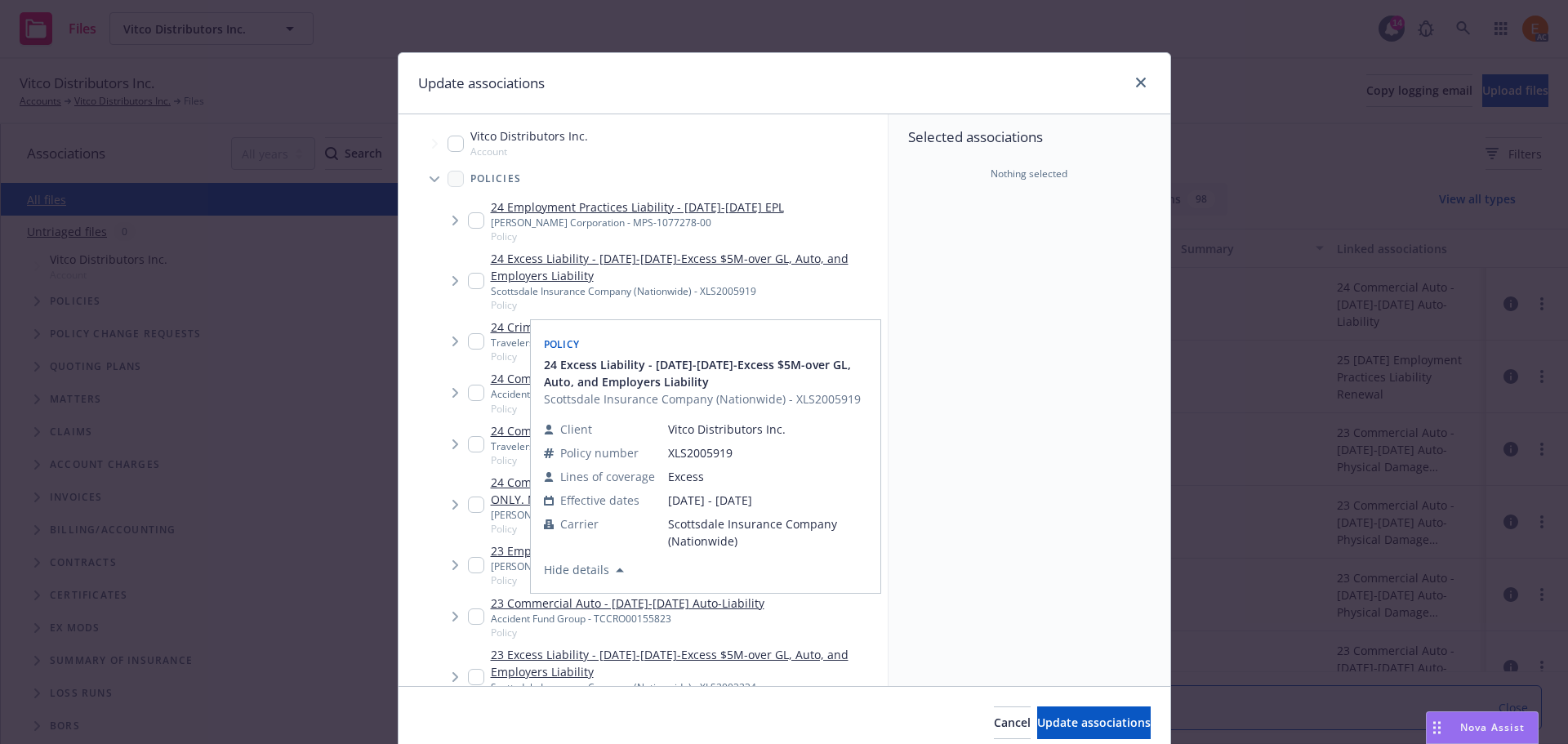
scroll to position [683, 0]
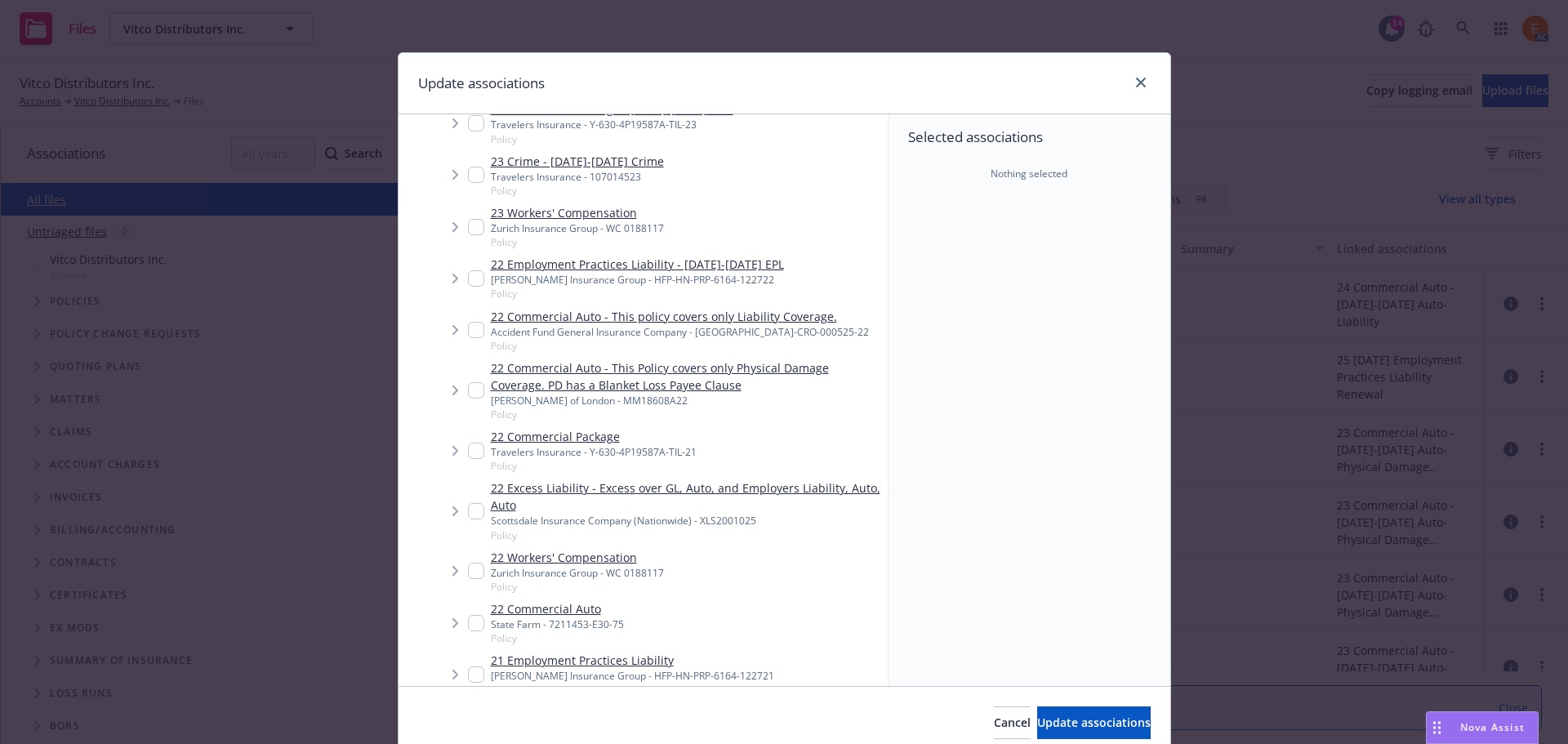
click at [563, 382] on link "22 Commercial Auto - This Policy covers only Physical Damage Coverage. PD has a…" at bounding box center [685, 376] width 391 height 35
checkbox input "true"
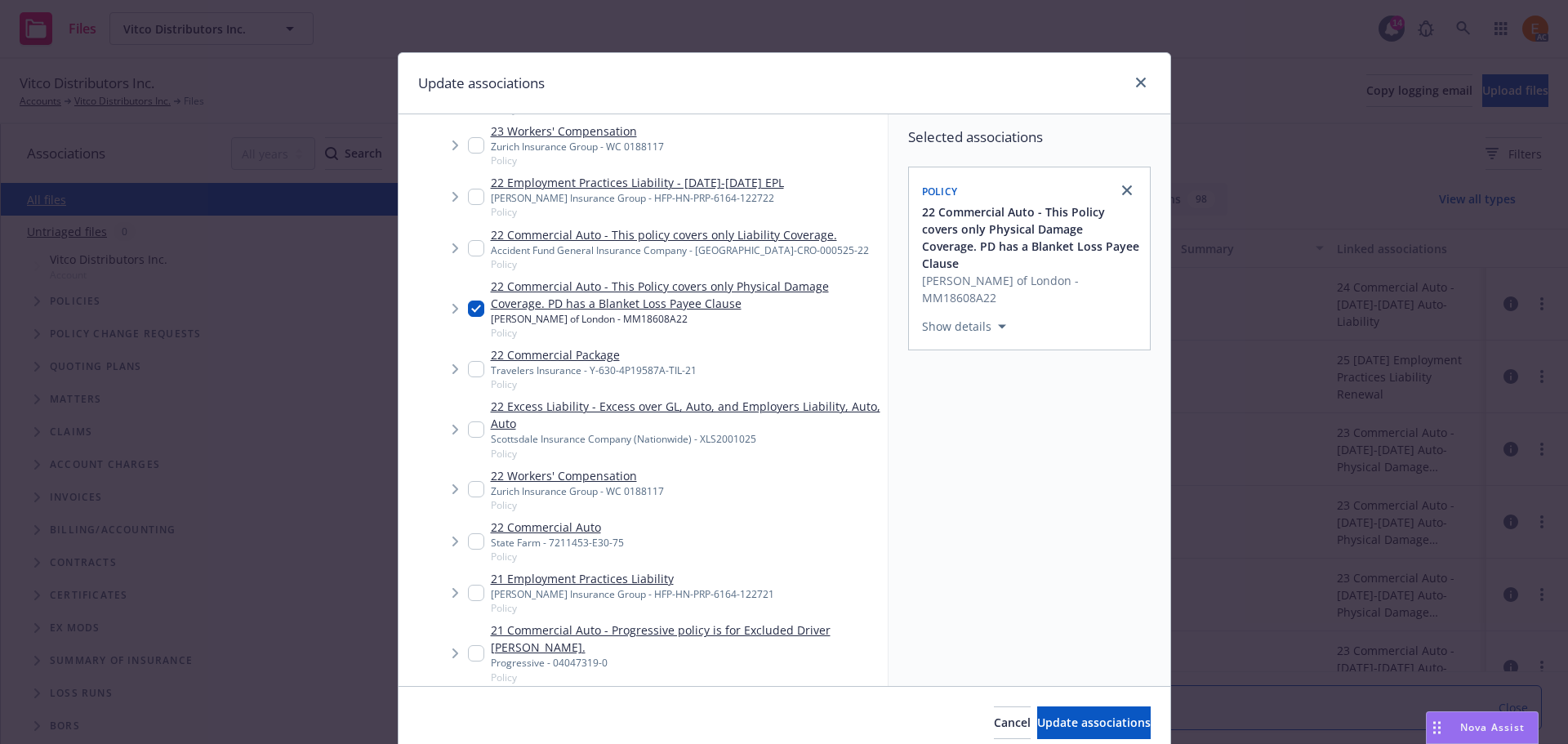
scroll to position [847, 0]
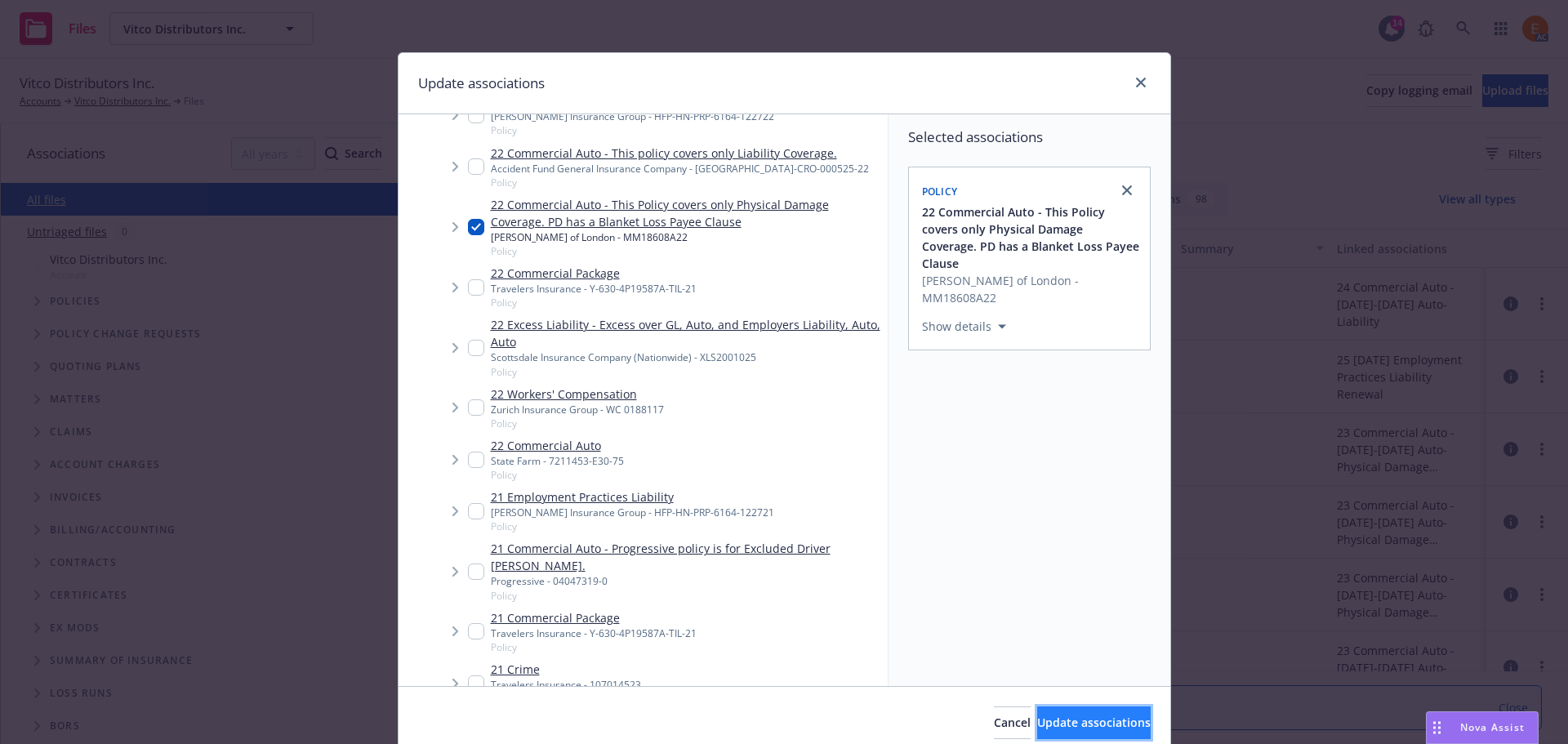
click at [1069, 723] on span "Update associations" at bounding box center [1094, 723] width 113 height 15
type textarea "x"
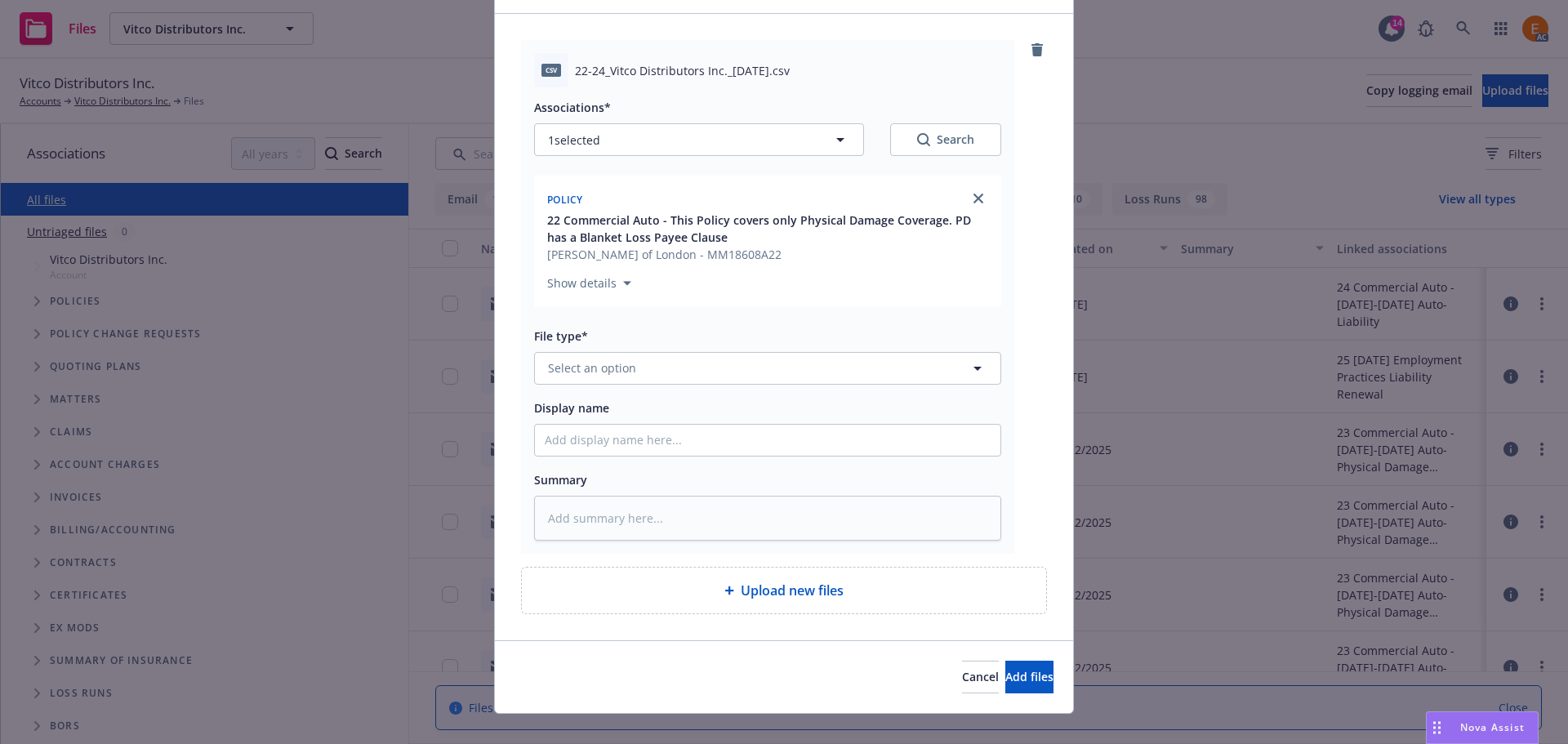
scroll to position [123, 0]
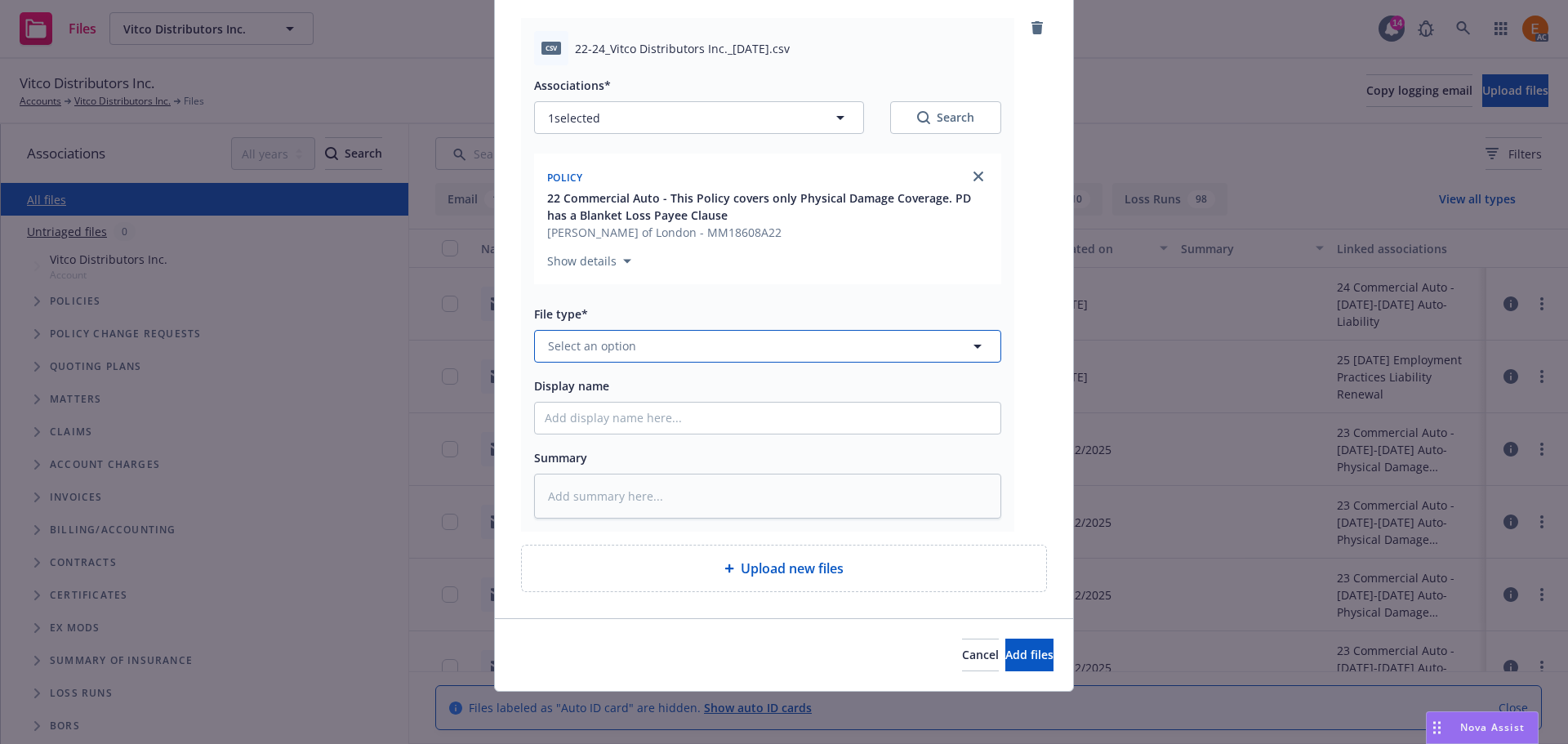
click at [822, 346] on button "Select an option" at bounding box center [768, 347] width 467 height 33
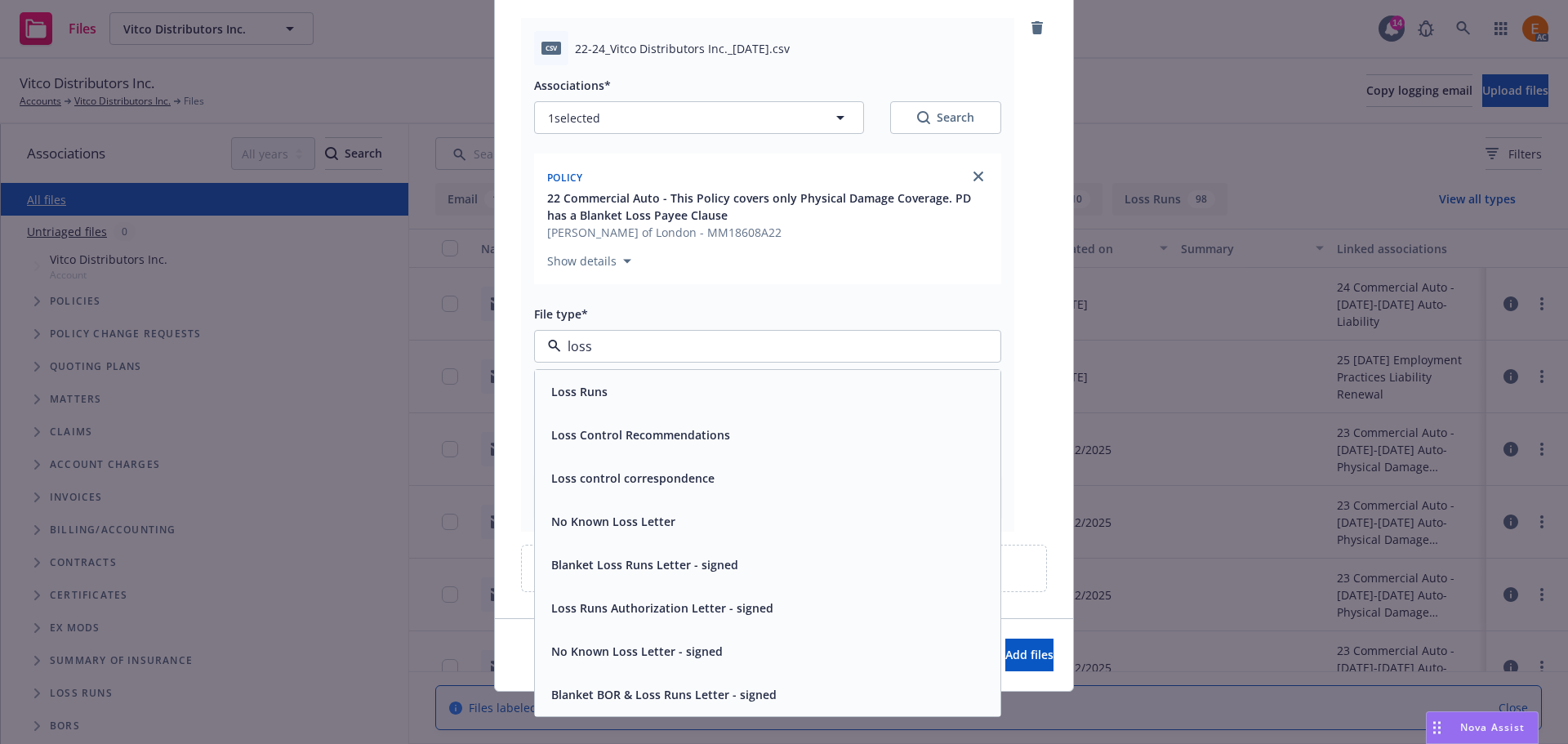
type input "loss r"
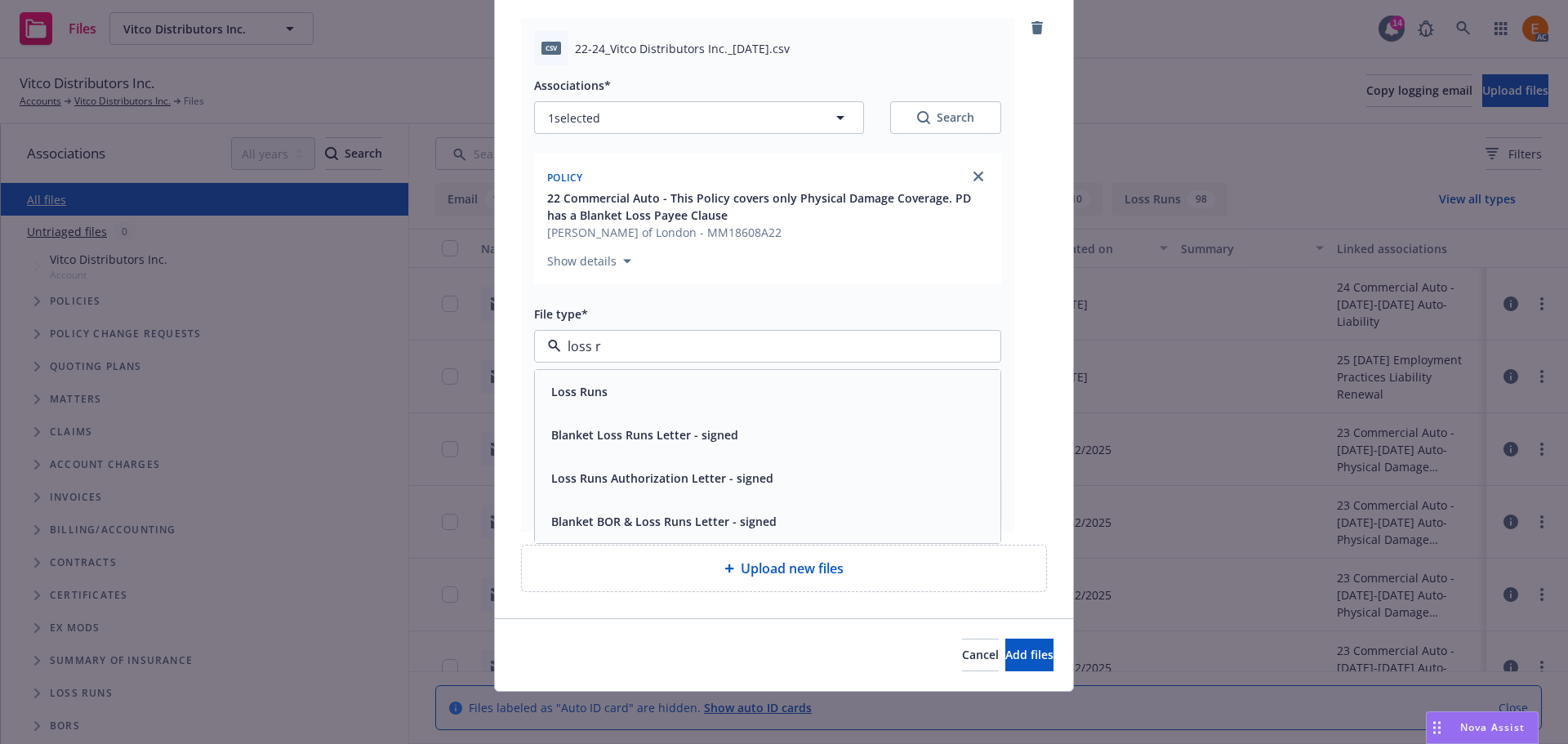
click at [688, 380] on div "Loss Runs" at bounding box center [768, 392] width 446 height 24
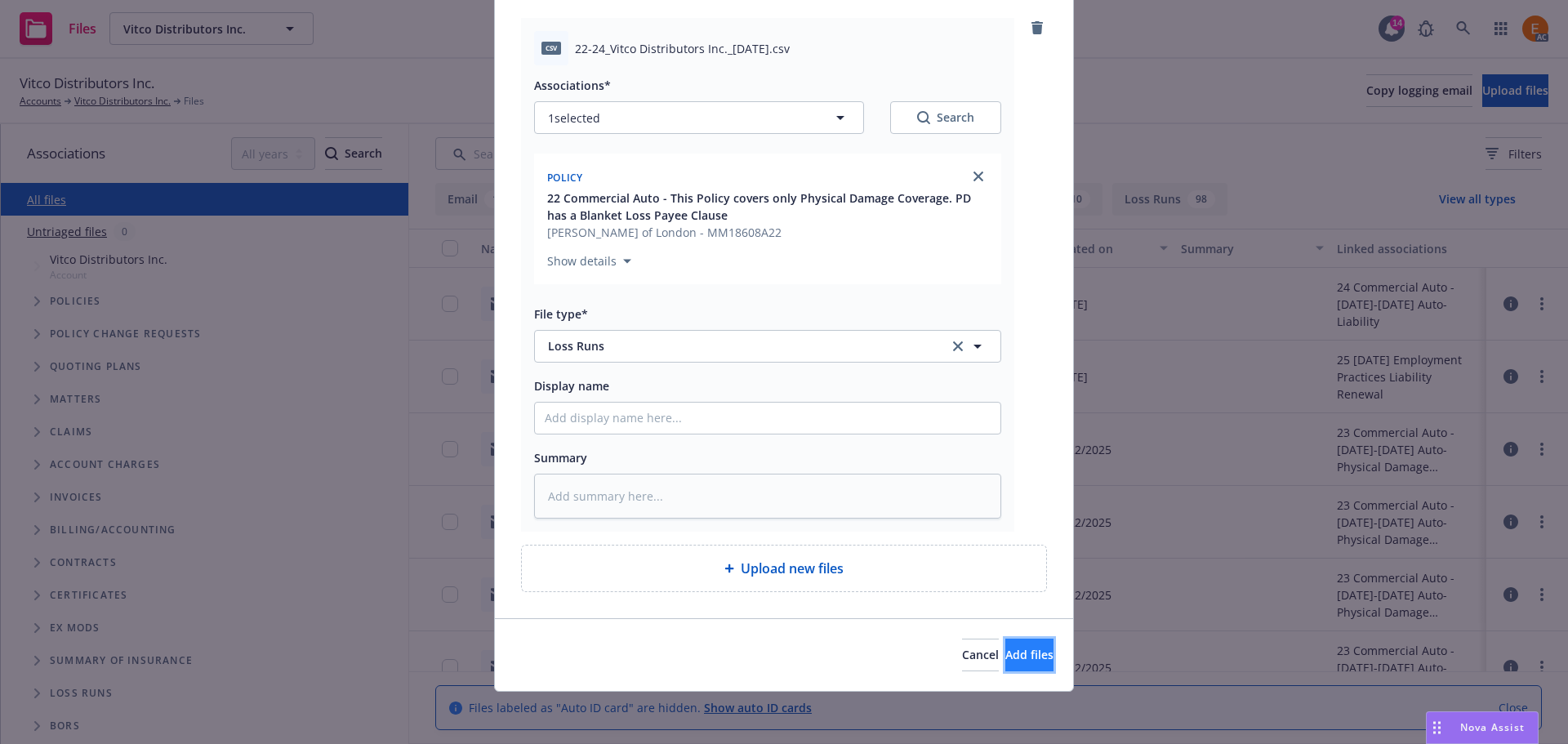
click at [1005, 663] on button "Add files" at bounding box center [1029, 655] width 48 height 33
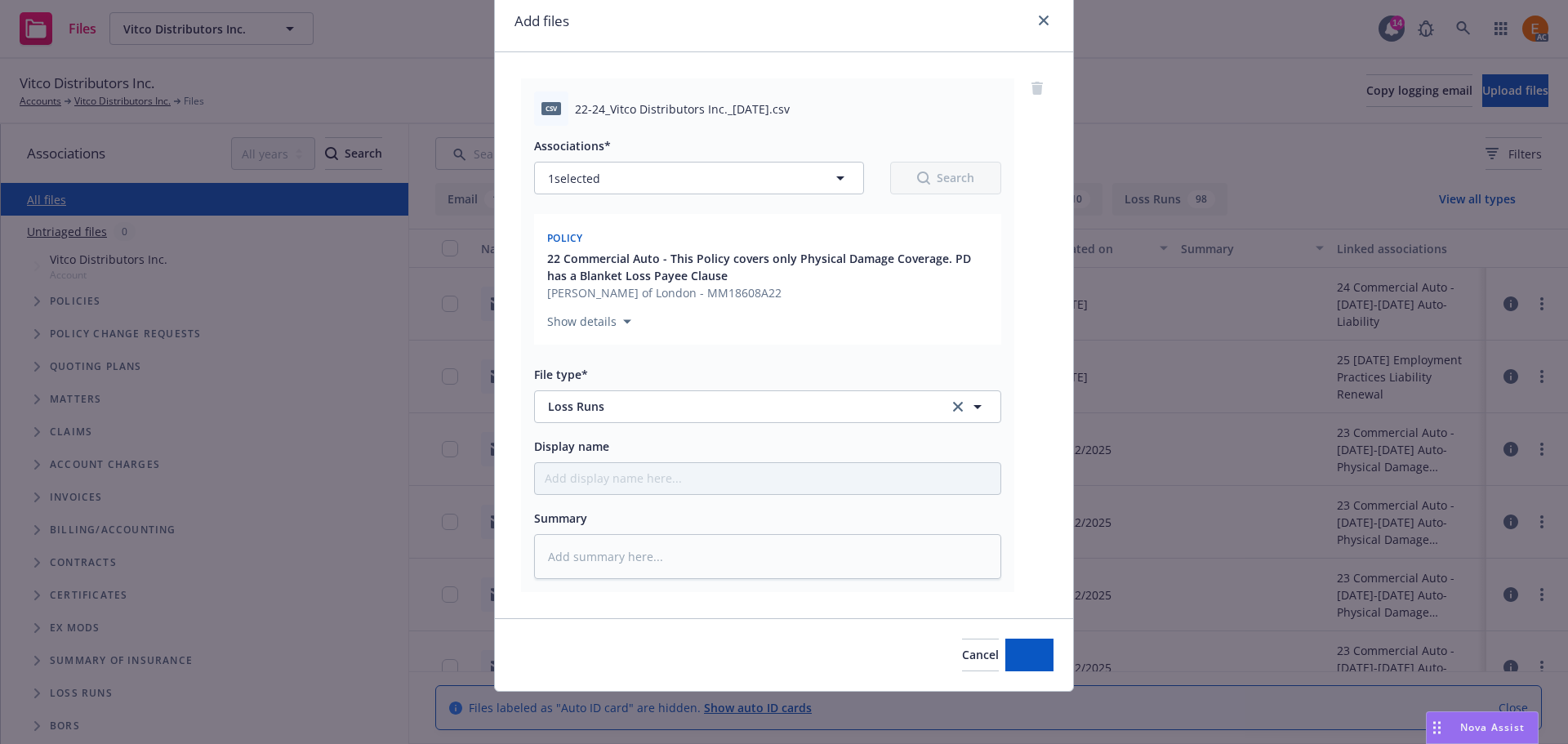
type textarea "x"
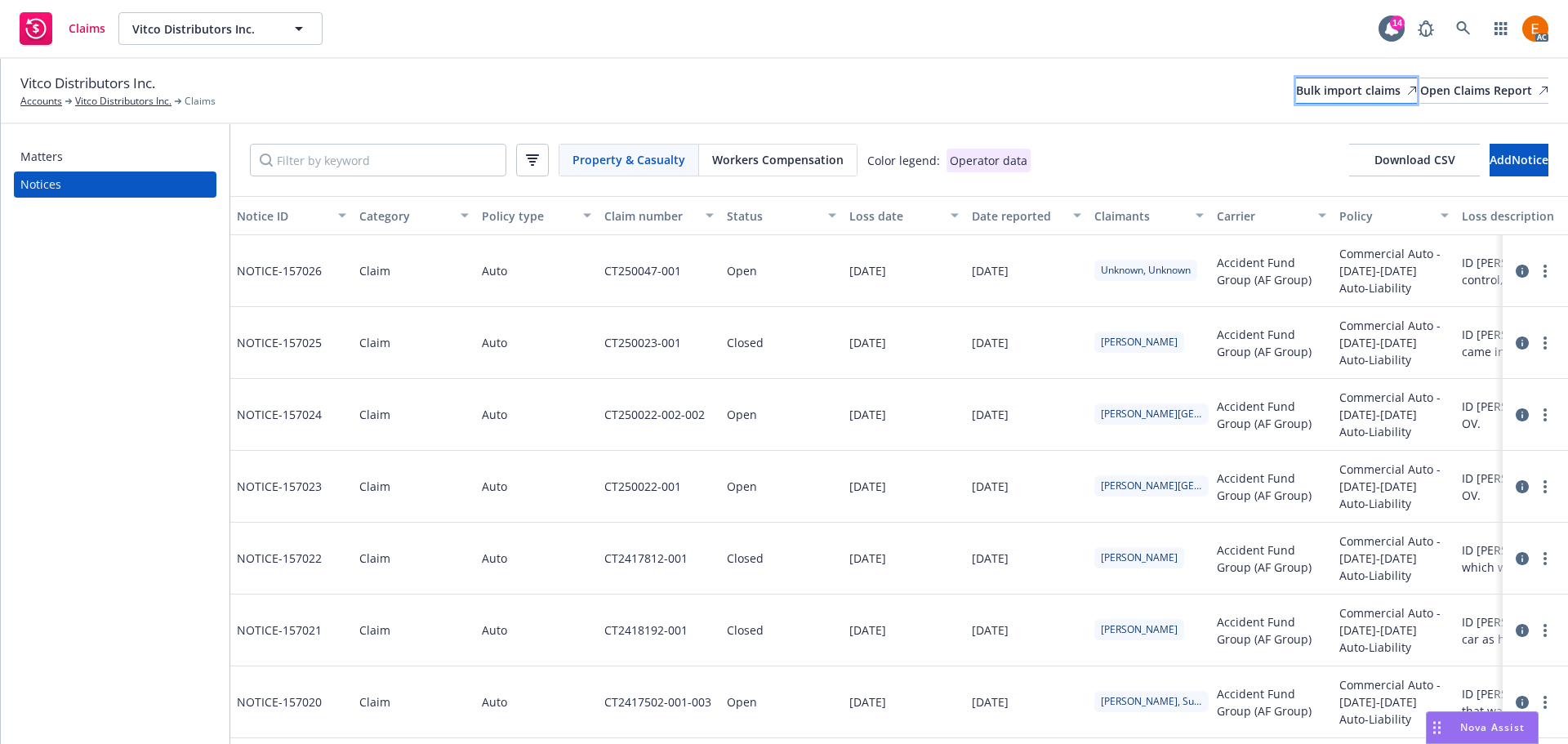
click at [1295, 88] on div "Bulk import claims" at bounding box center [1356, 91] width 121 height 25
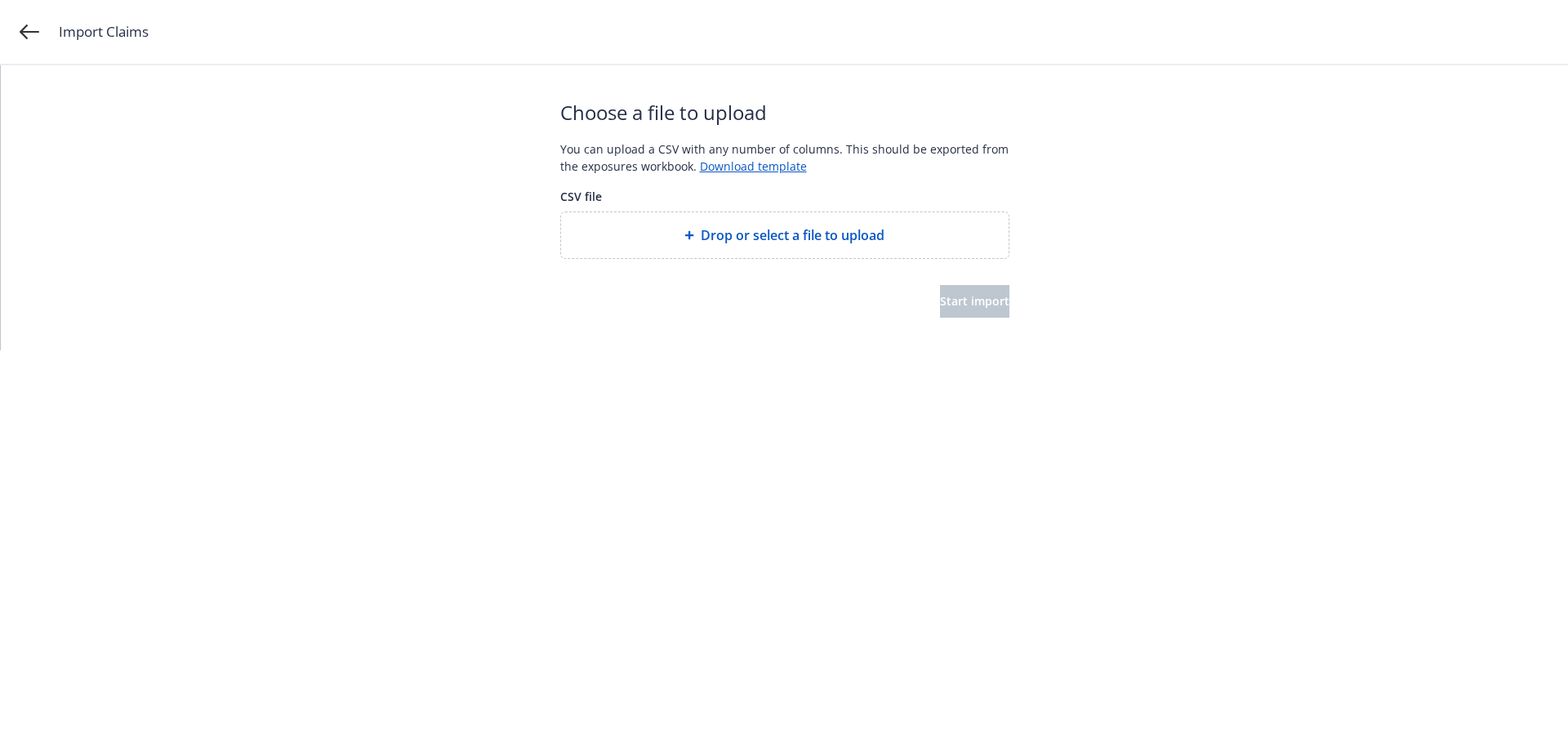
click at [742, 235] on span "Drop or select a file to upload" at bounding box center [792, 235] width 183 height 19
click at [939, 302] on span "Start import" at bounding box center [974, 300] width 69 height 15
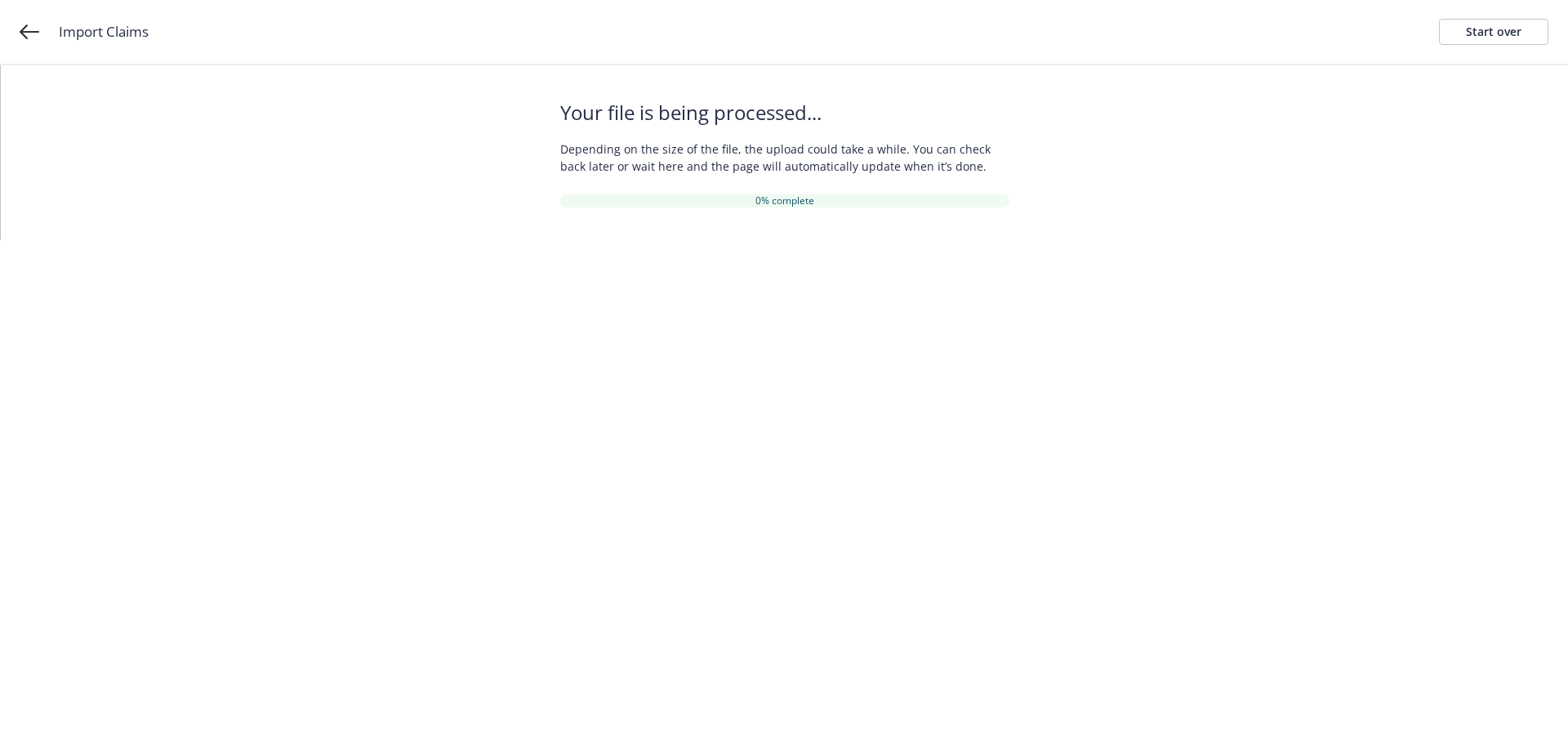
click at [973, 240] on html "Import Claims Start over Your file is being processed... Depending on the size …" at bounding box center [784, 120] width 1568 height 240
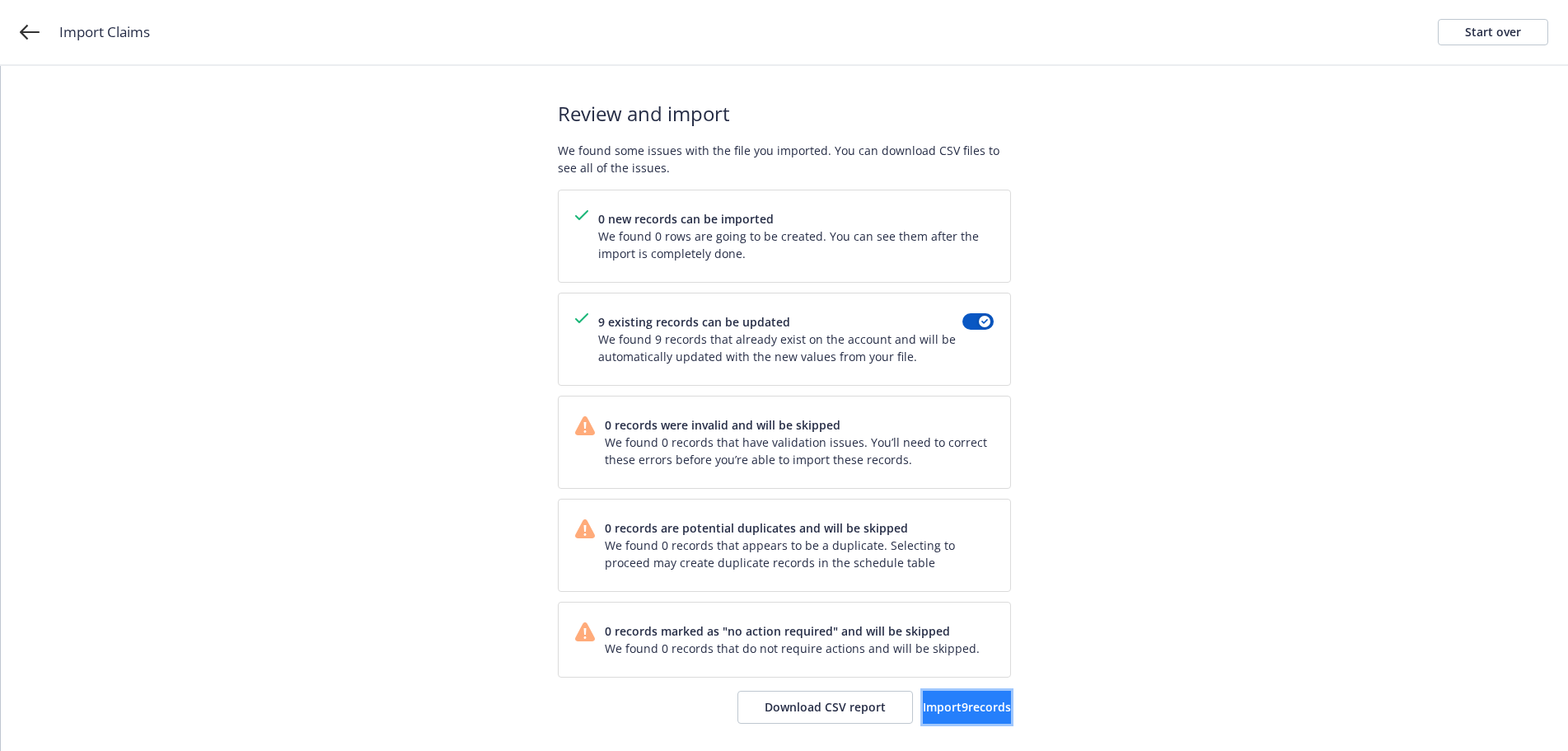
click at [970, 703] on span "Import 9 records" at bounding box center [967, 707] width 88 height 16
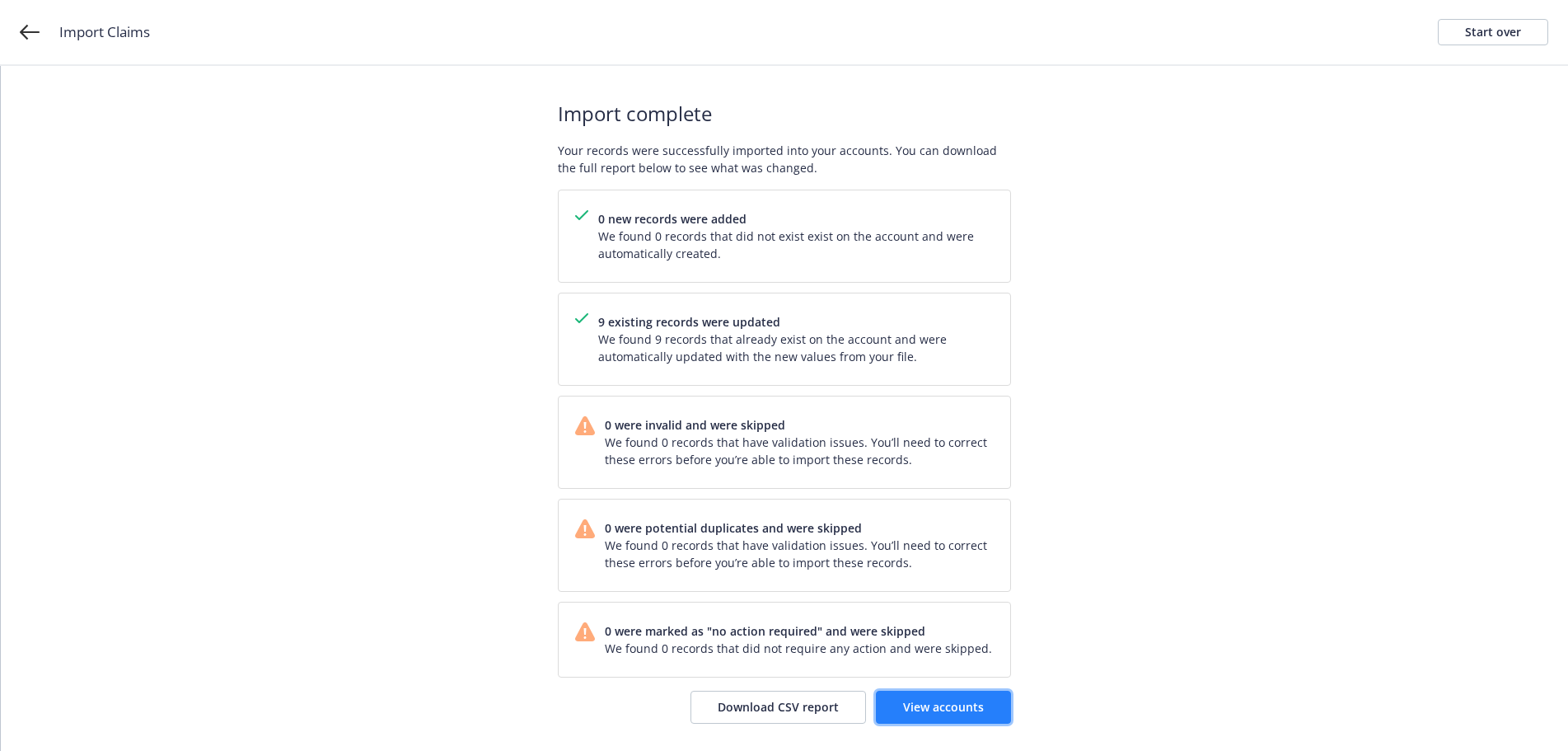
click at [930, 717] on link "View accounts" at bounding box center [944, 707] width 136 height 33
